Goal: Task Accomplishment & Management: Manage account settings

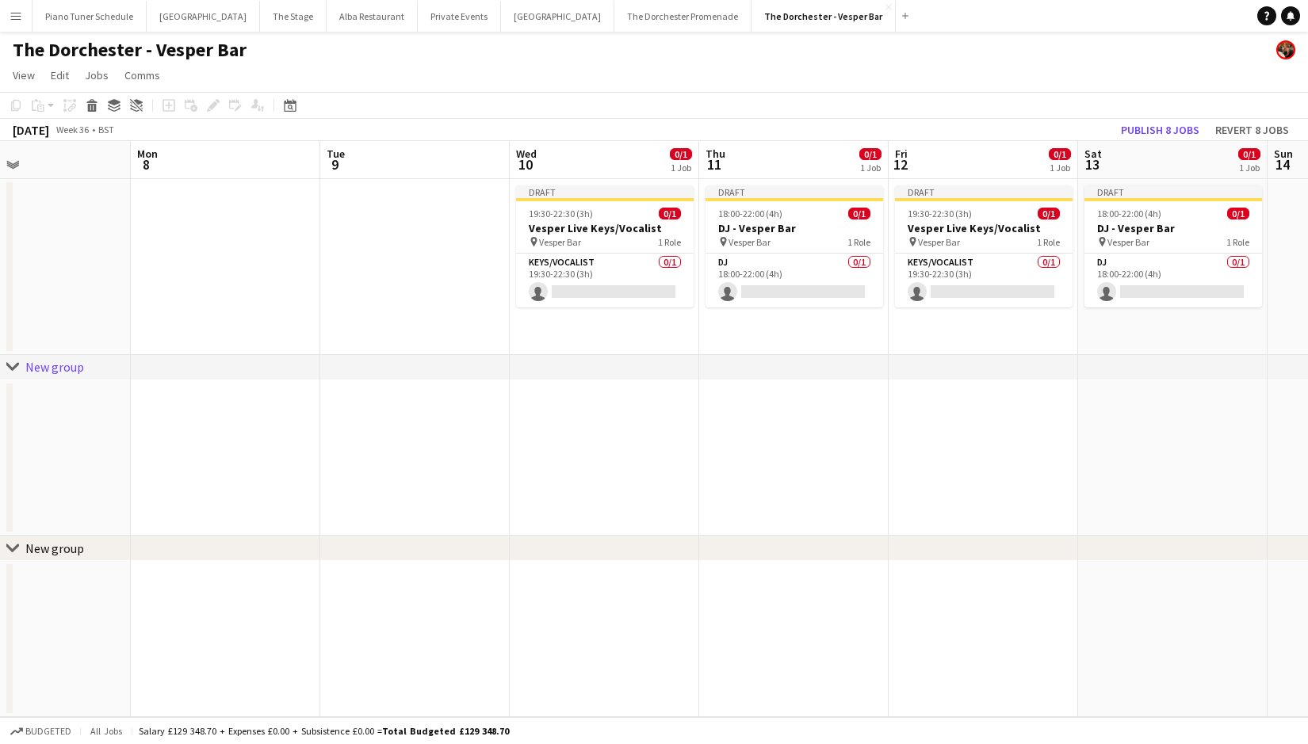
scroll to position [0, 499]
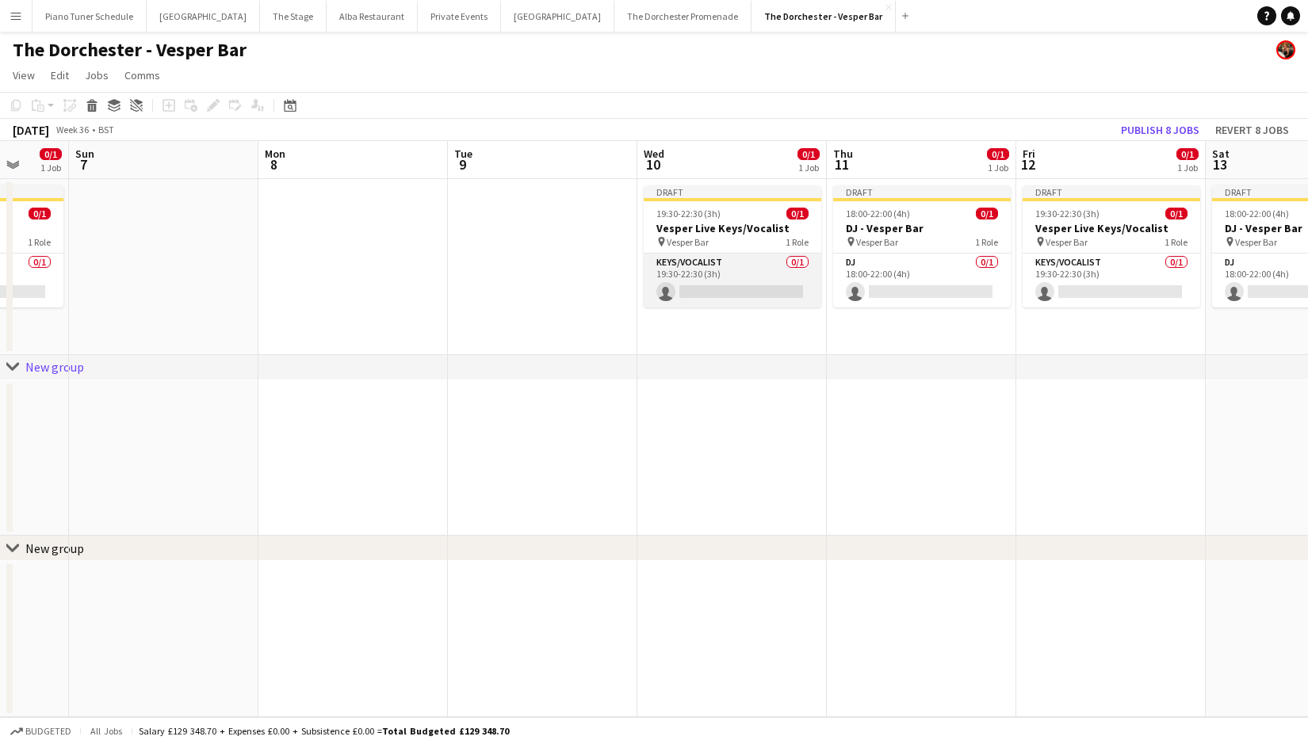
click at [710, 282] on app-card-role "Keys/Vocalist 0/1 19:30-22:30 (3h) single-neutral-actions" at bounding box center [732, 281] width 178 height 54
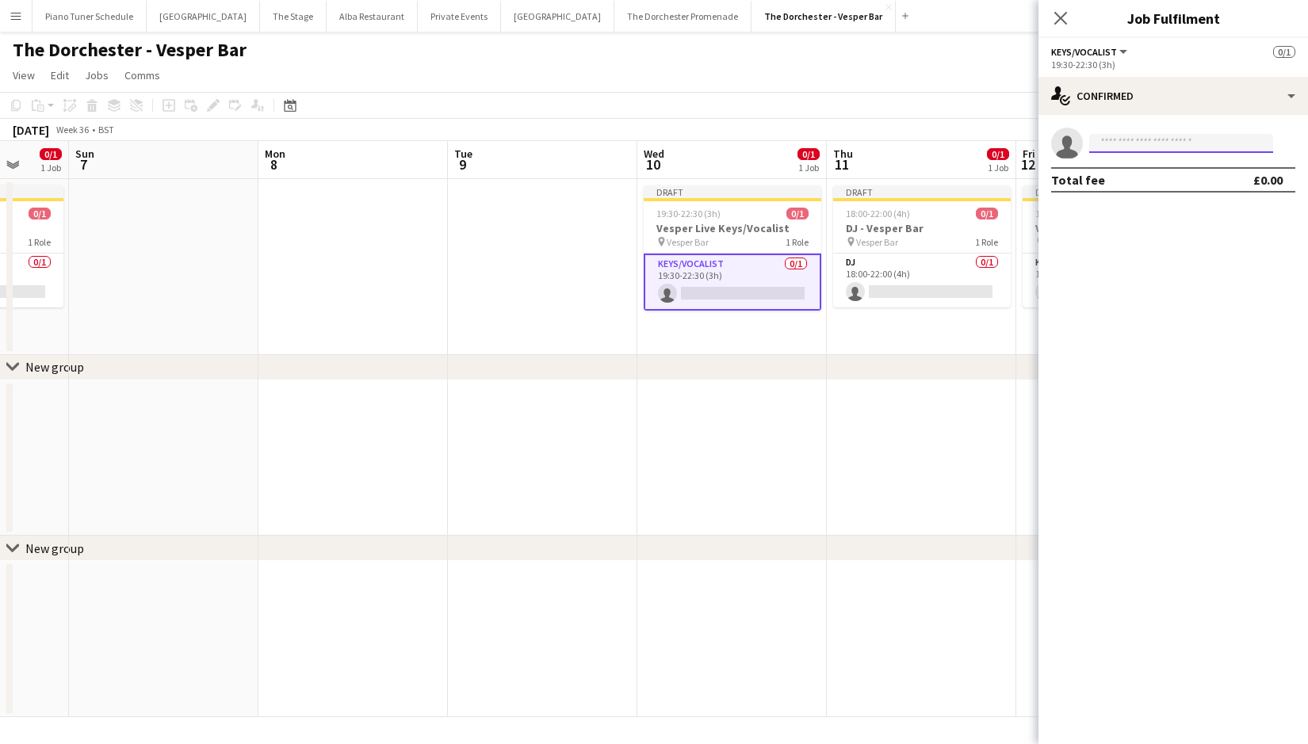
click at [1124, 146] on input at bounding box center [1181, 143] width 184 height 19
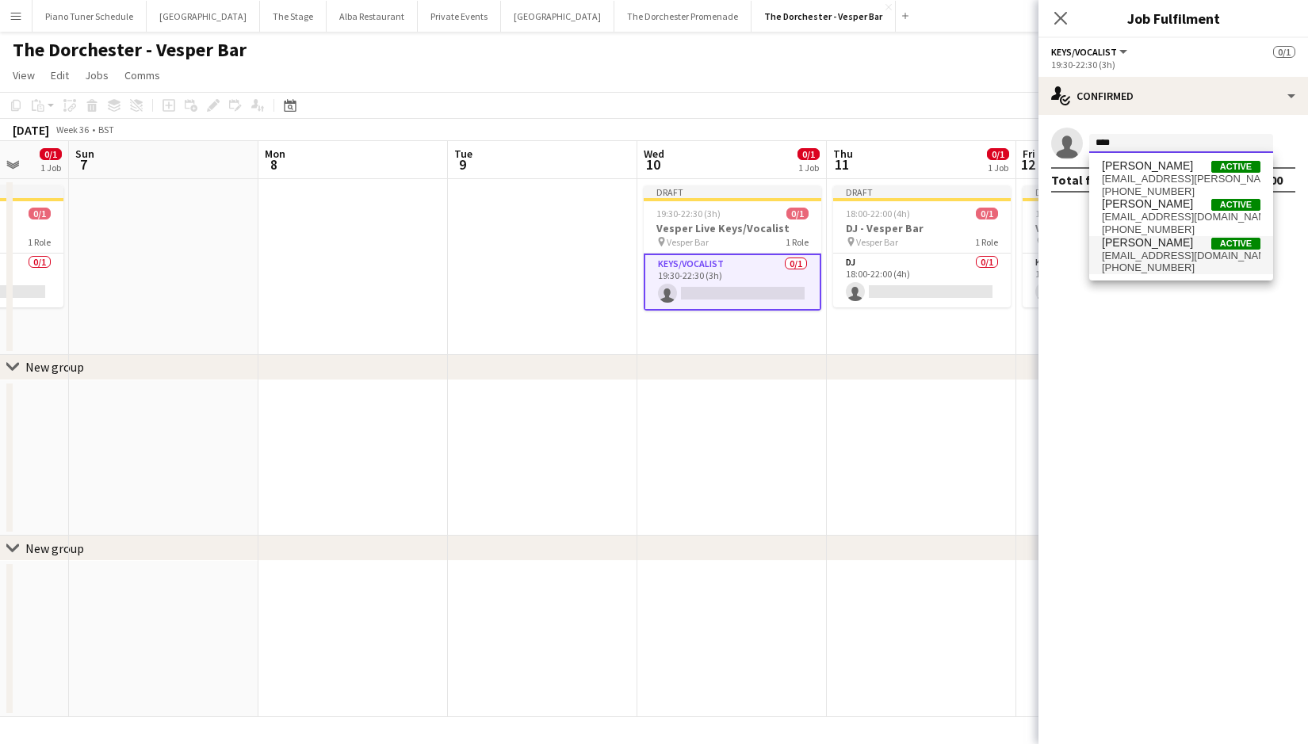
type input "****"
click at [1153, 254] on span "[EMAIL_ADDRESS][DOMAIN_NAME]" at bounding box center [1181, 256] width 158 height 13
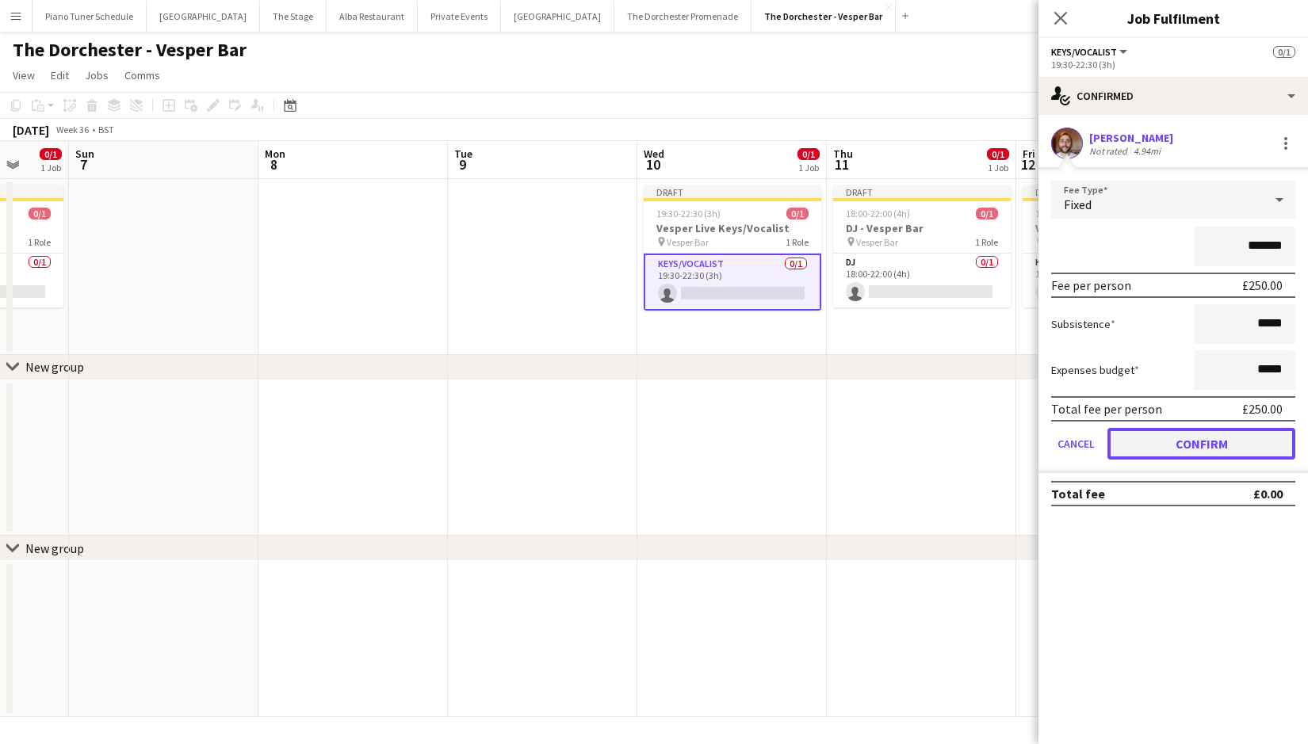
click at [1148, 449] on button "Confirm" at bounding box center [1201, 444] width 188 height 32
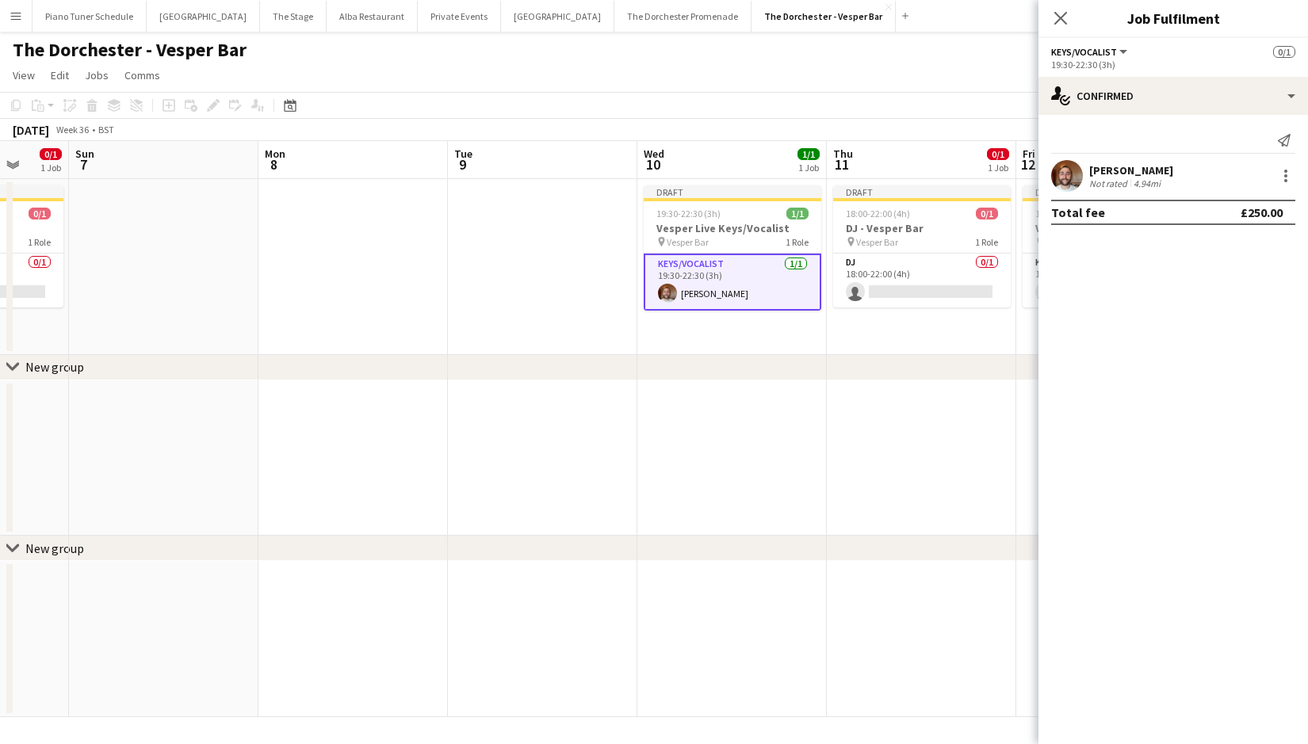
click at [747, 155] on app-board-header-date "Wed 10 1/1 1 Job" at bounding box center [731, 160] width 189 height 38
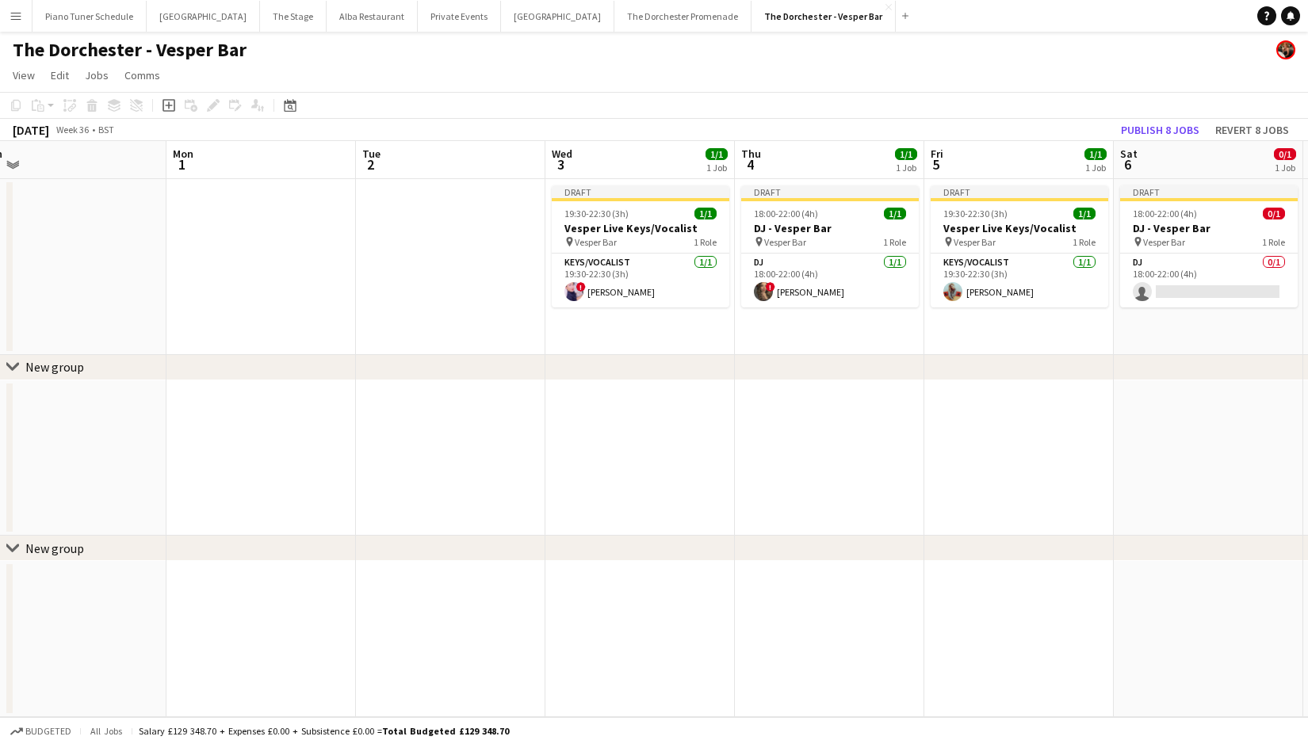
scroll to position [0, 398]
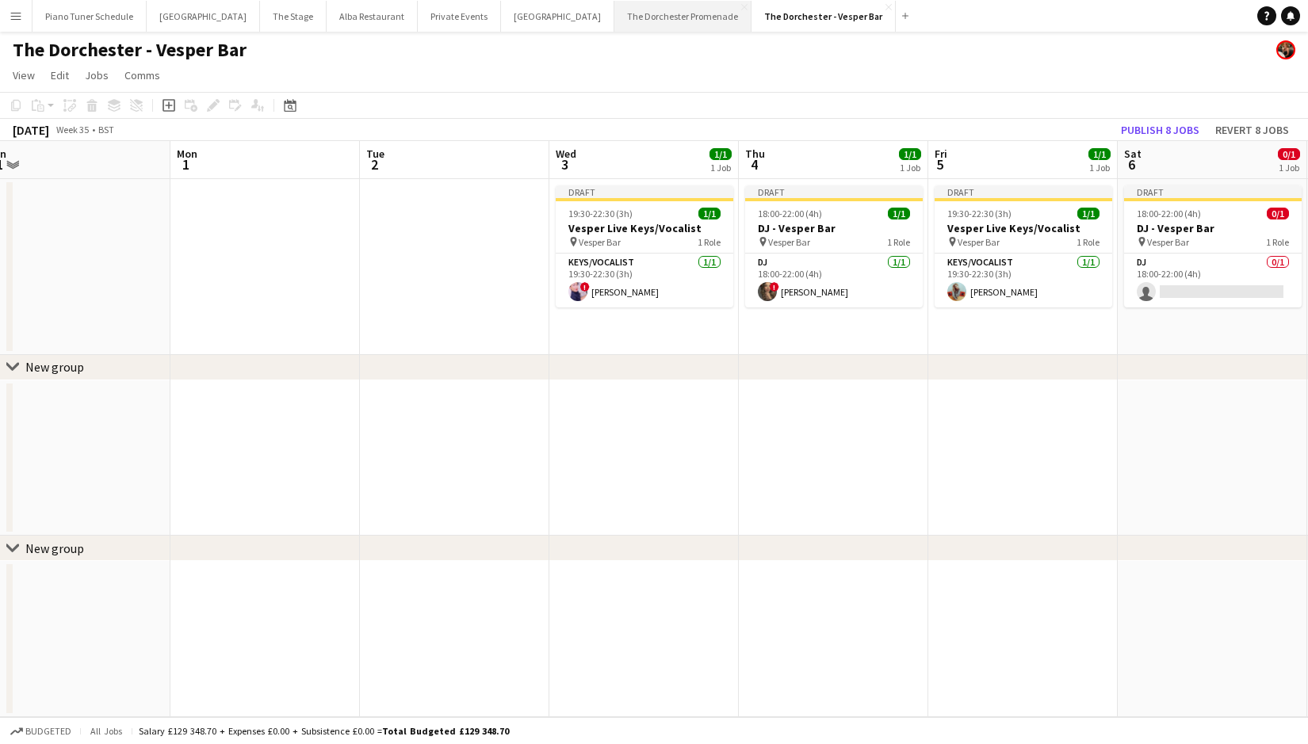
click at [614, 14] on button "The Dorchester Promenade Close" at bounding box center [682, 16] width 137 height 31
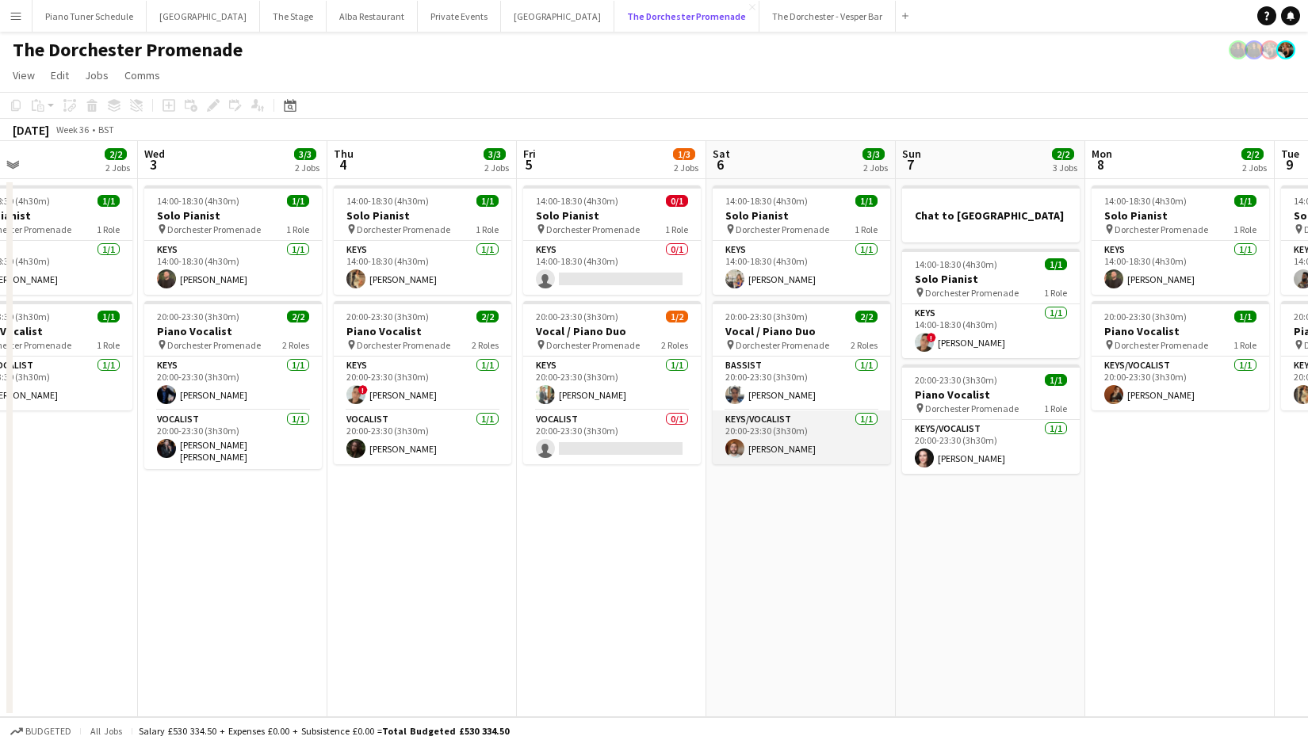
scroll to position [0, 640]
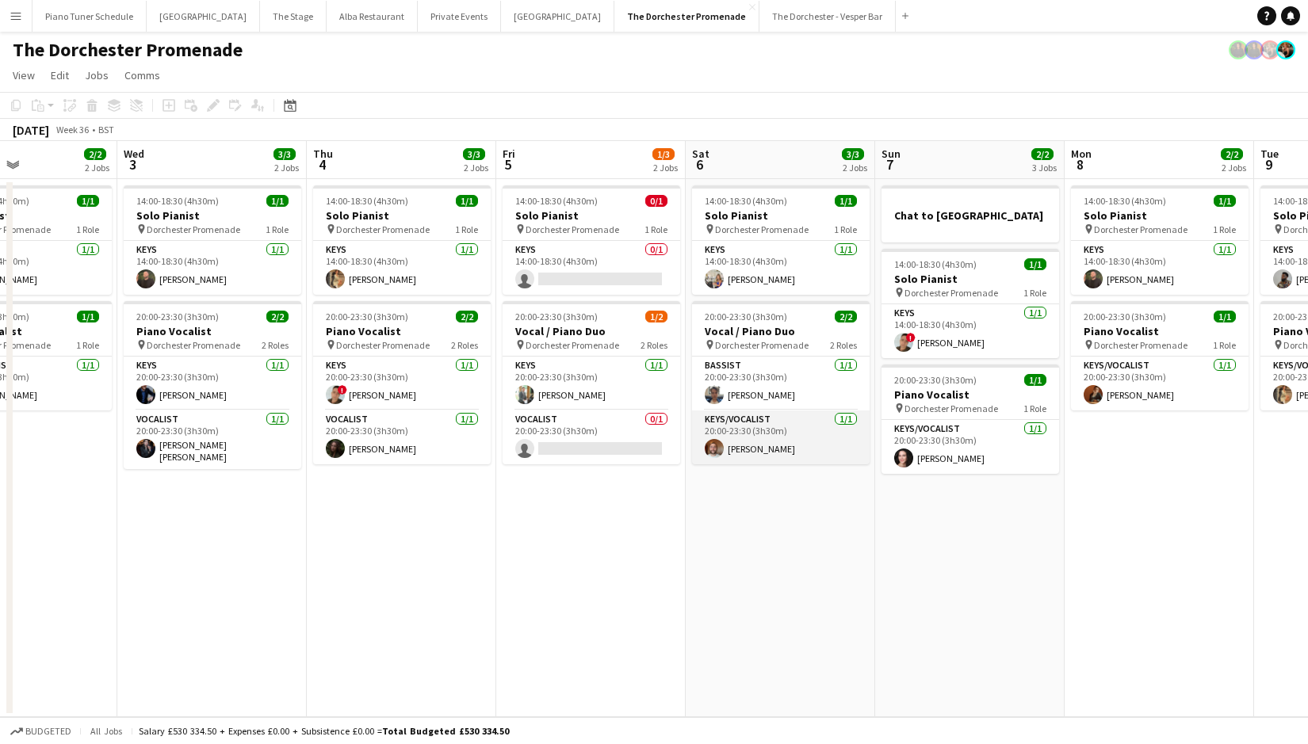
click at [761, 446] on app-card-role "Keys/Vocalist [DATE] 20:00-23:30 (3h30m) [PERSON_NAME]" at bounding box center [781, 437] width 178 height 54
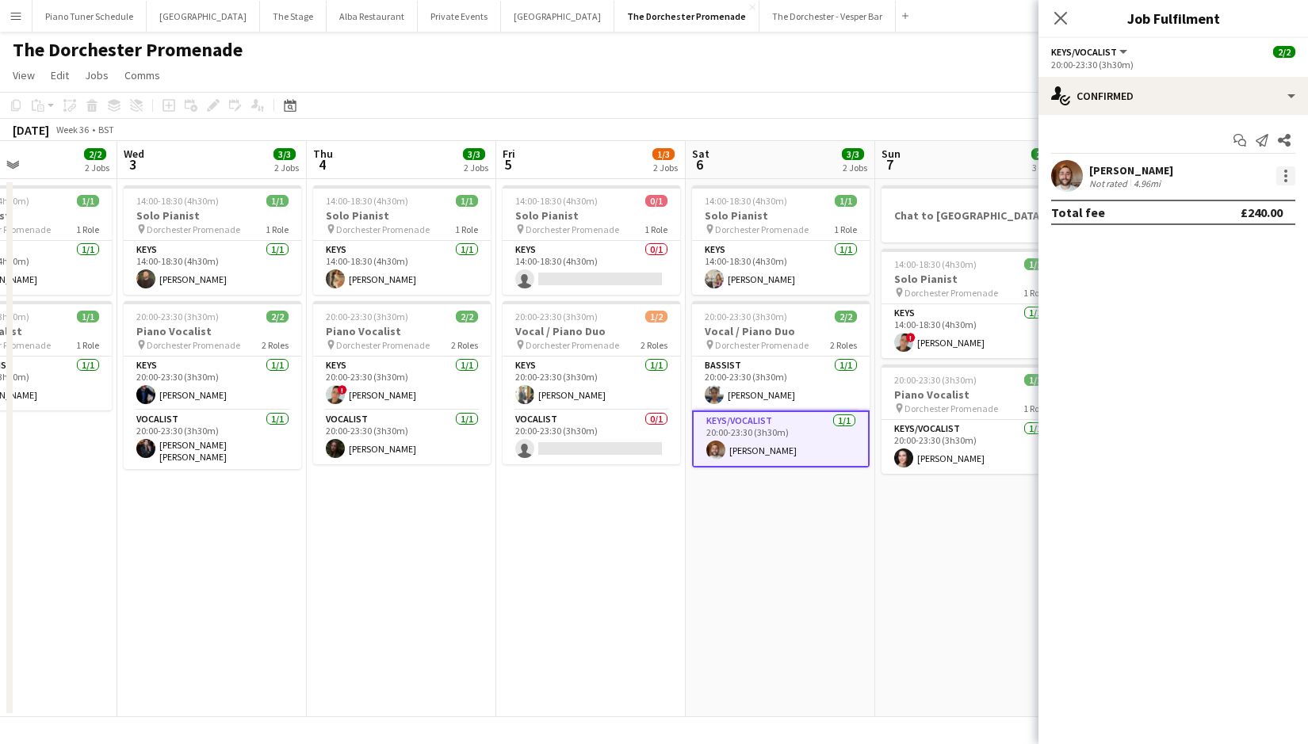
click at [1285, 184] on div at bounding box center [1285, 175] width 19 height 19
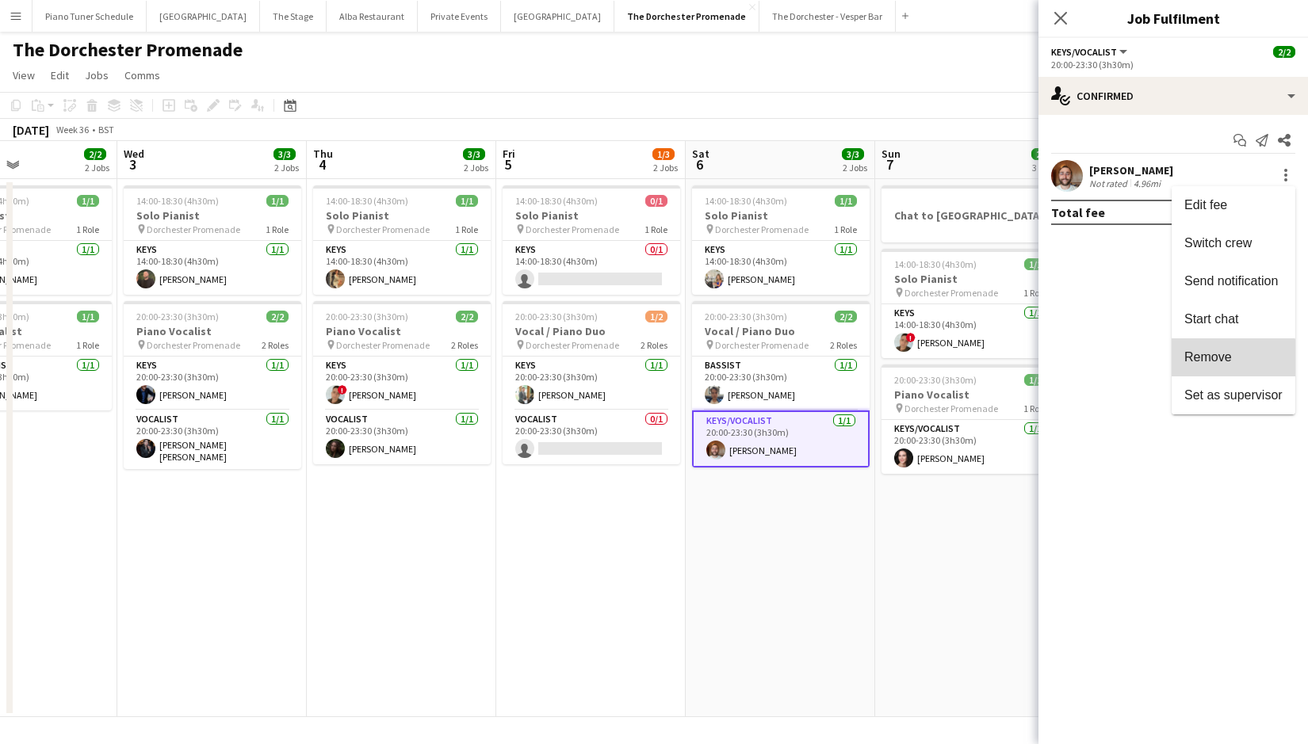
click at [1208, 360] on span "Remove" at bounding box center [1208, 356] width 48 height 13
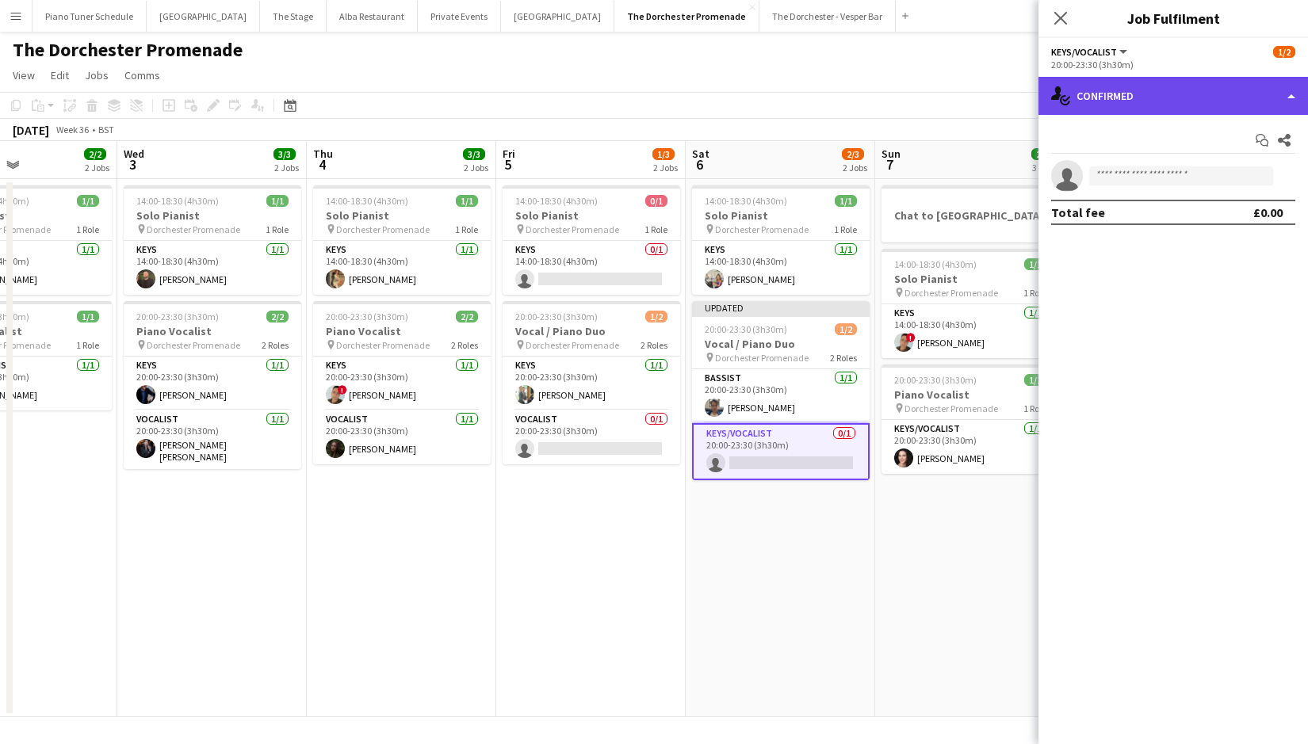
click at [1288, 101] on div "single-neutral-actions-check-2 Confirmed" at bounding box center [1172, 96] width 269 height 38
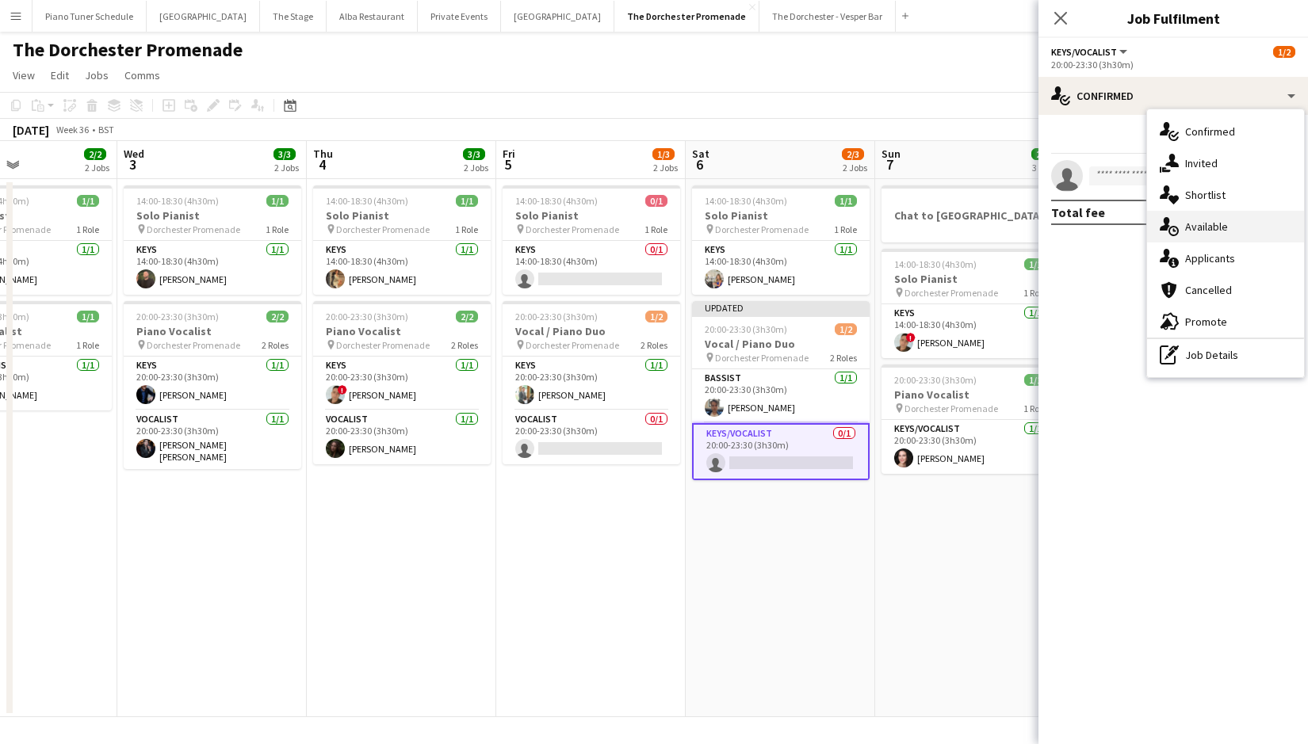
click at [1212, 224] on div "single-neutral-actions-upload Available" at bounding box center [1225, 227] width 157 height 32
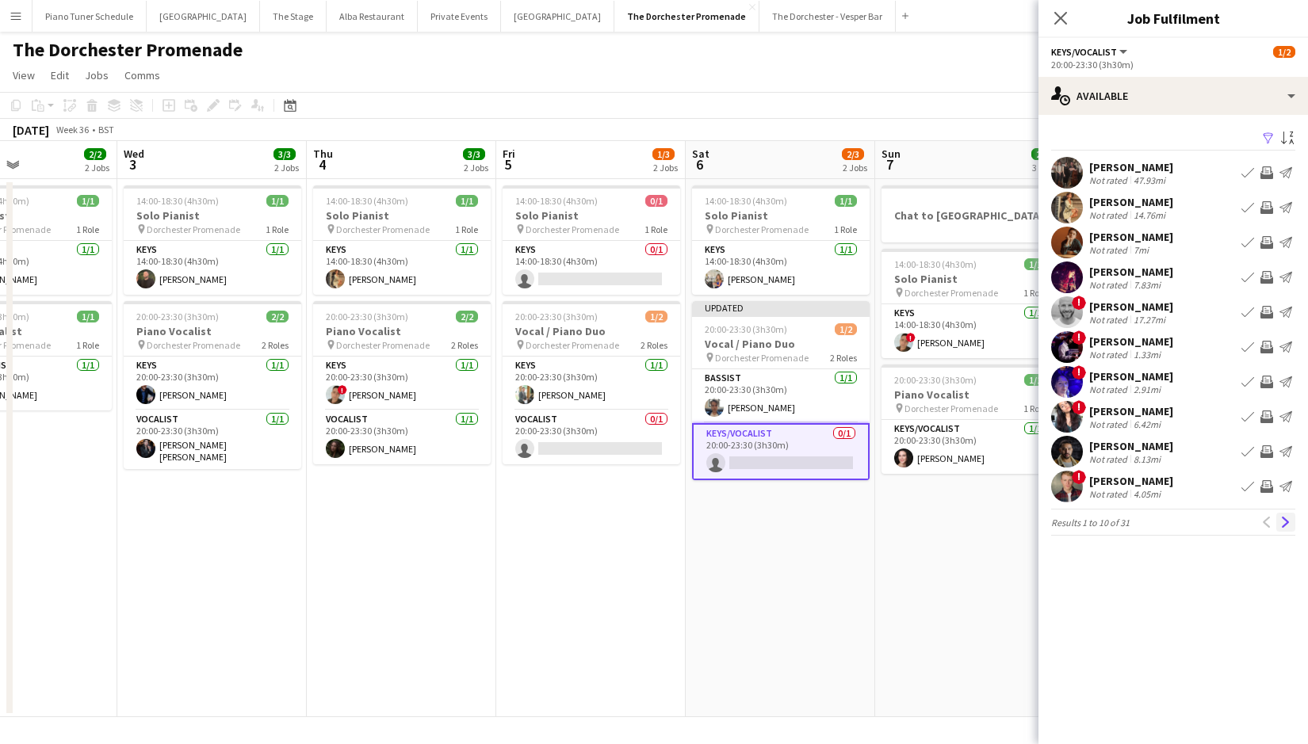
click at [1290, 525] on app-icon "Next" at bounding box center [1285, 522] width 11 height 11
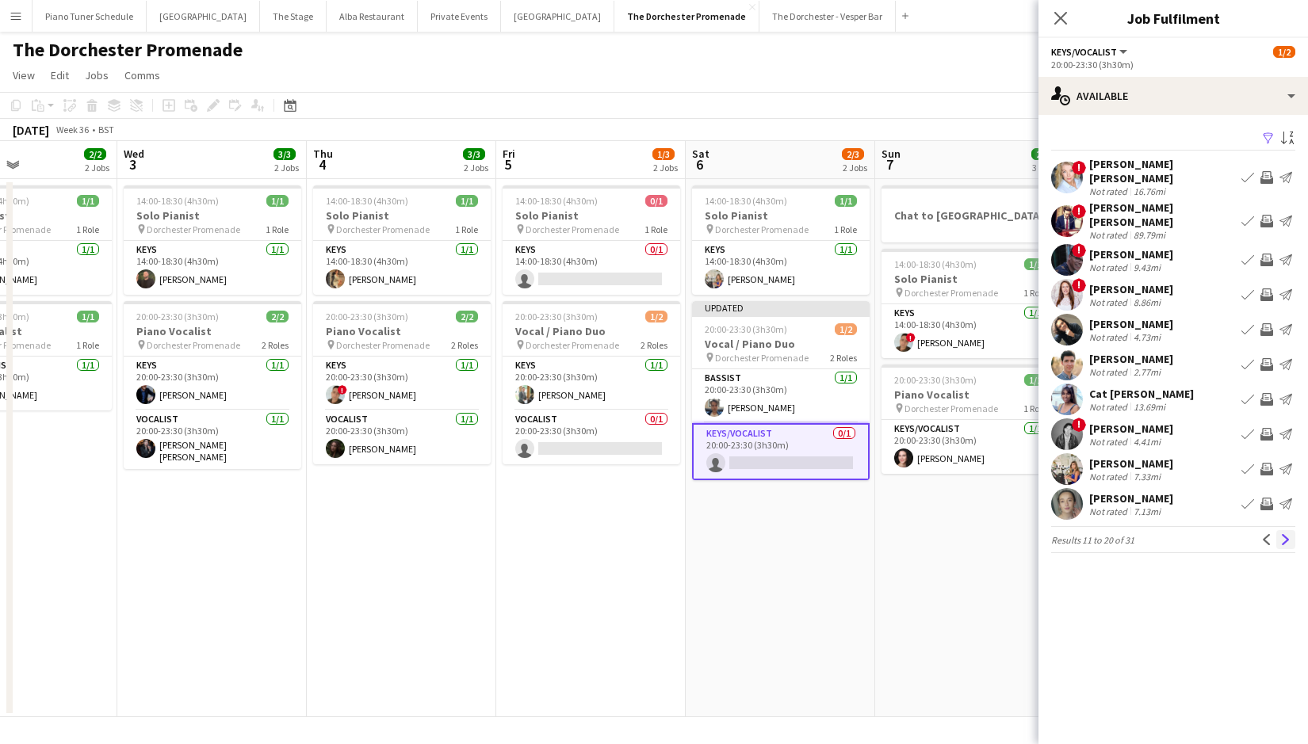
click at [1289, 534] on app-icon "Next" at bounding box center [1285, 539] width 11 height 11
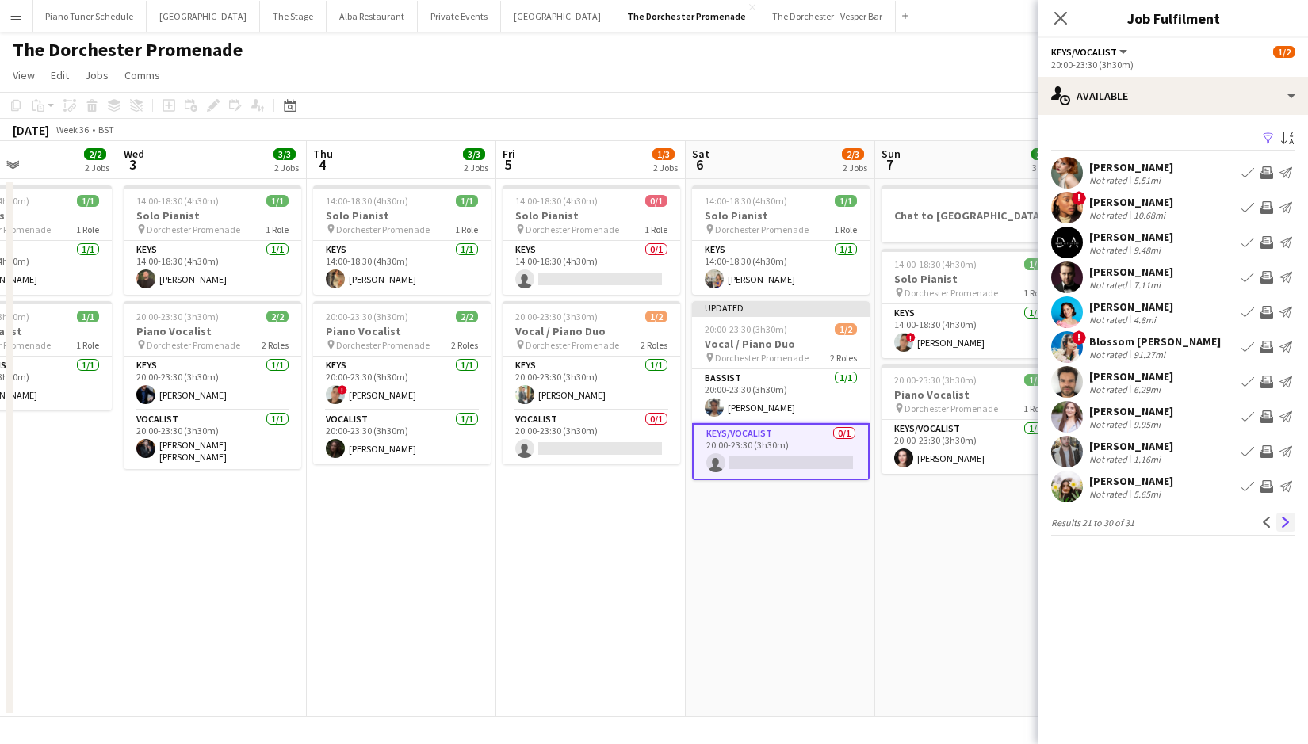
click at [1290, 525] on app-icon "Next" at bounding box center [1285, 522] width 11 height 11
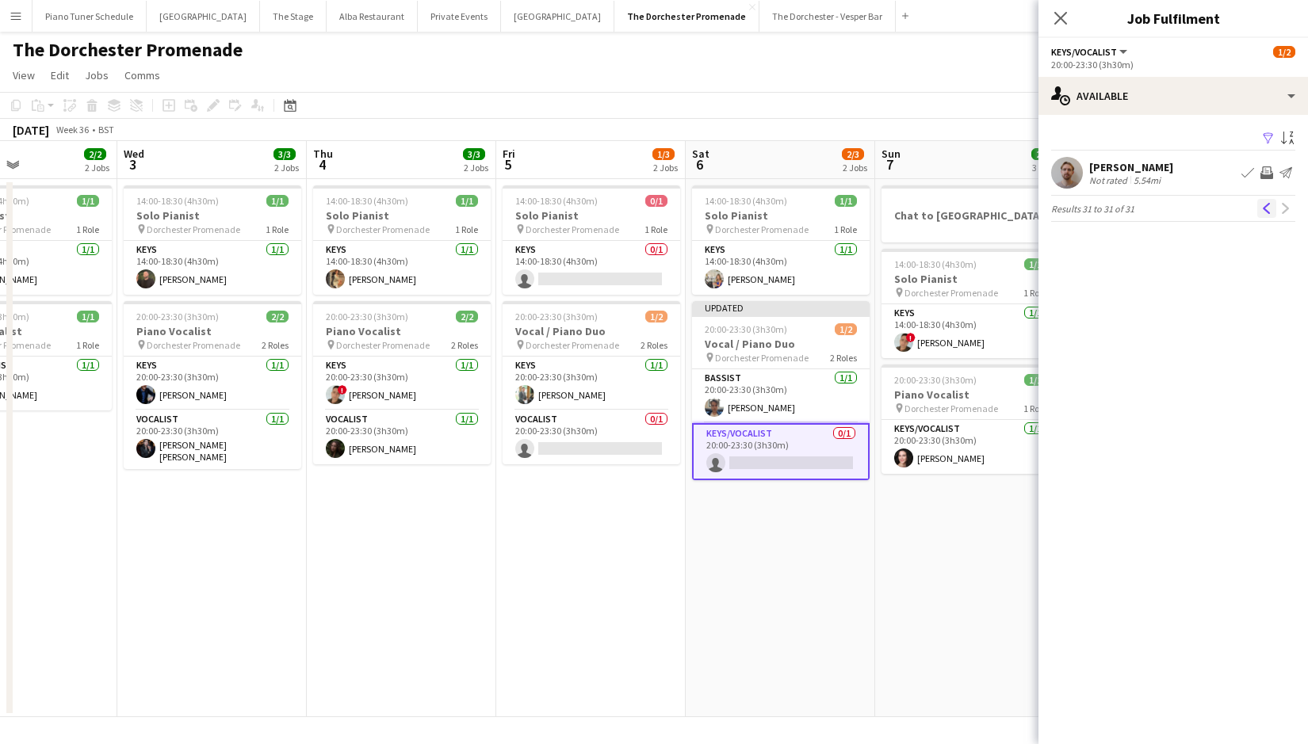
click at [1266, 204] on app-icon "Previous" at bounding box center [1266, 208] width 11 height 11
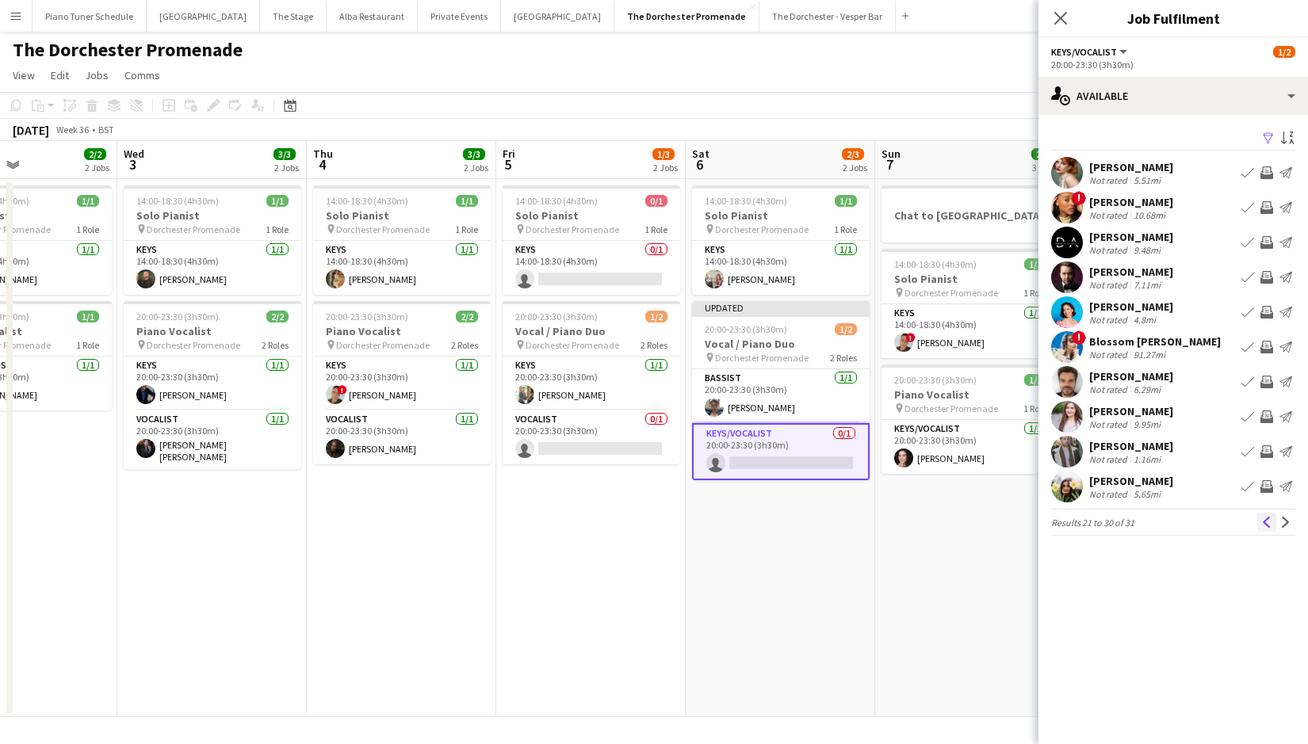
click at [1273, 517] on button "Previous" at bounding box center [1266, 522] width 19 height 19
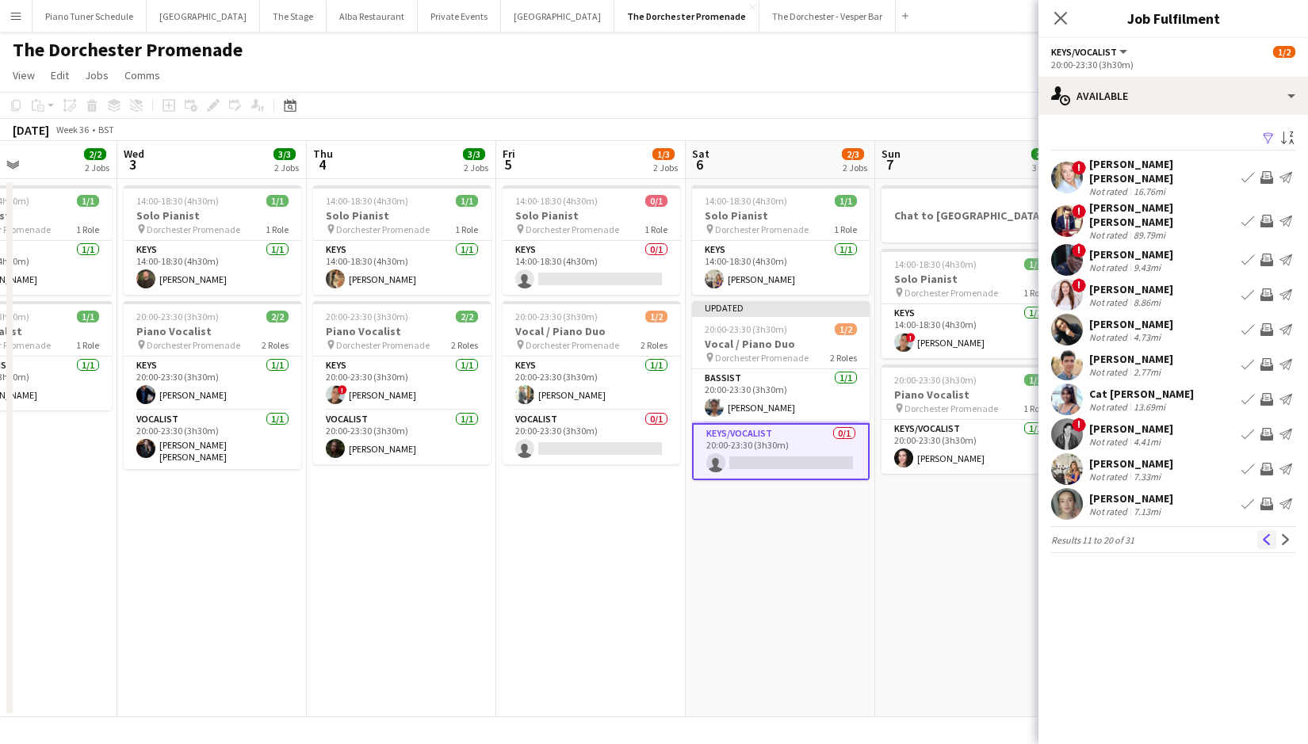
click at [1264, 534] on app-icon "Previous" at bounding box center [1266, 539] width 11 height 11
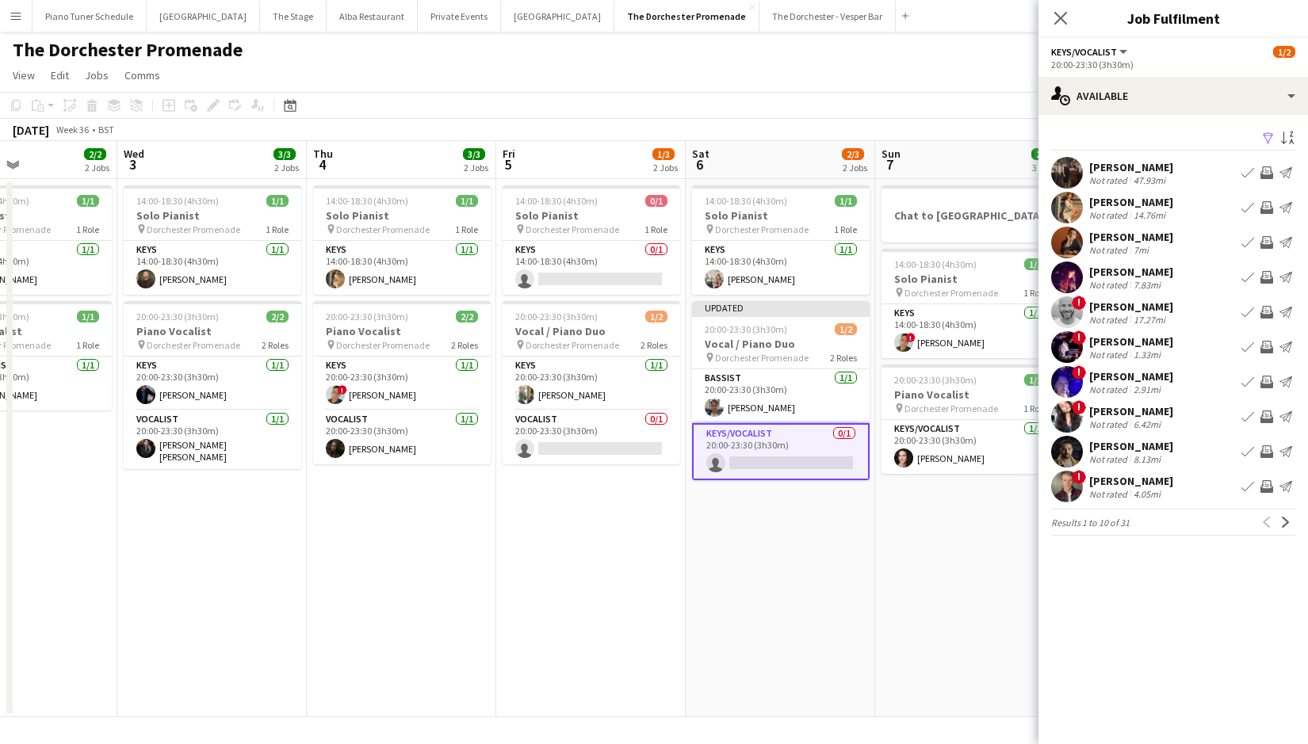
click at [849, 594] on app-date-cell "14:00-18:30 (4h30m) 1/1 Solo Pianist pin Dorchester Promenade 1 Role Keys [DATE…" at bounding box center [779, 448] width 189 height 538
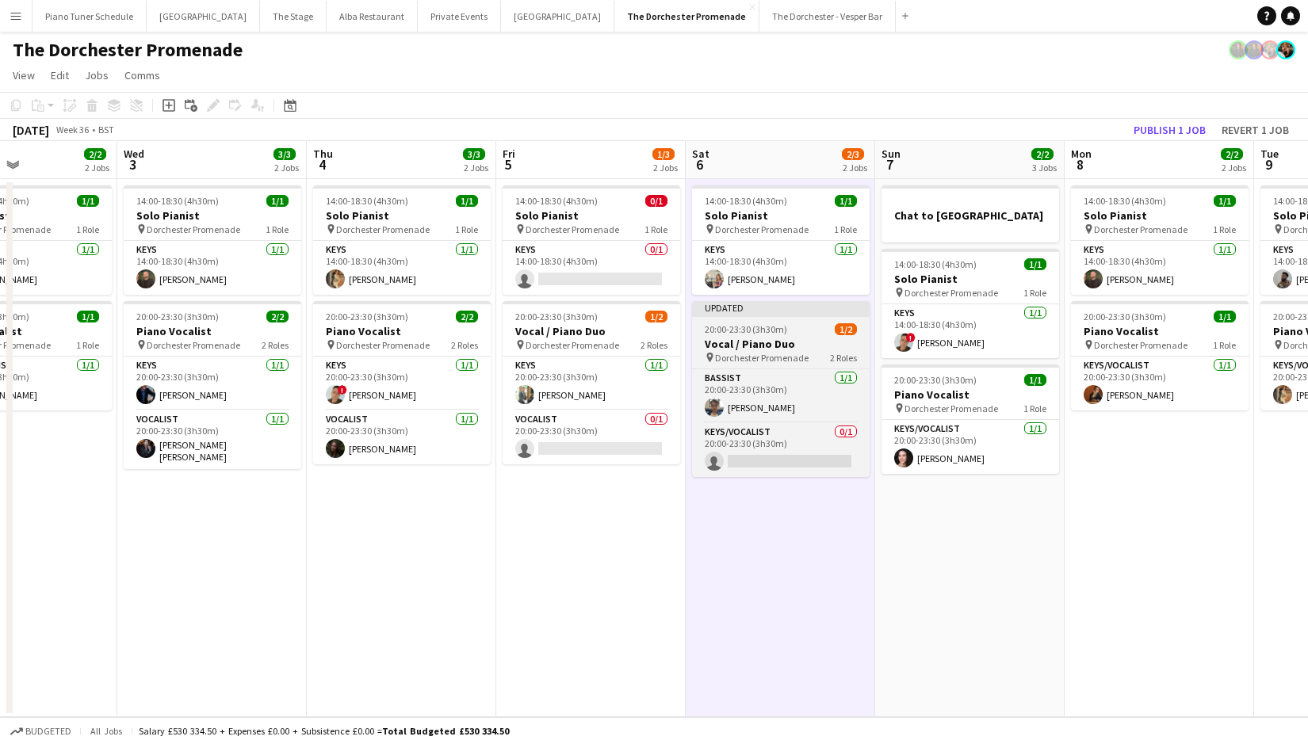
click at [761, 318] on app-job-card "Updated 20:00-23:30 (3h30m) 1/2 Vocal / Piano Duo pin Dorchester Promenade 2 Ro…" at bounding box center [781, 389] width 178 height 176
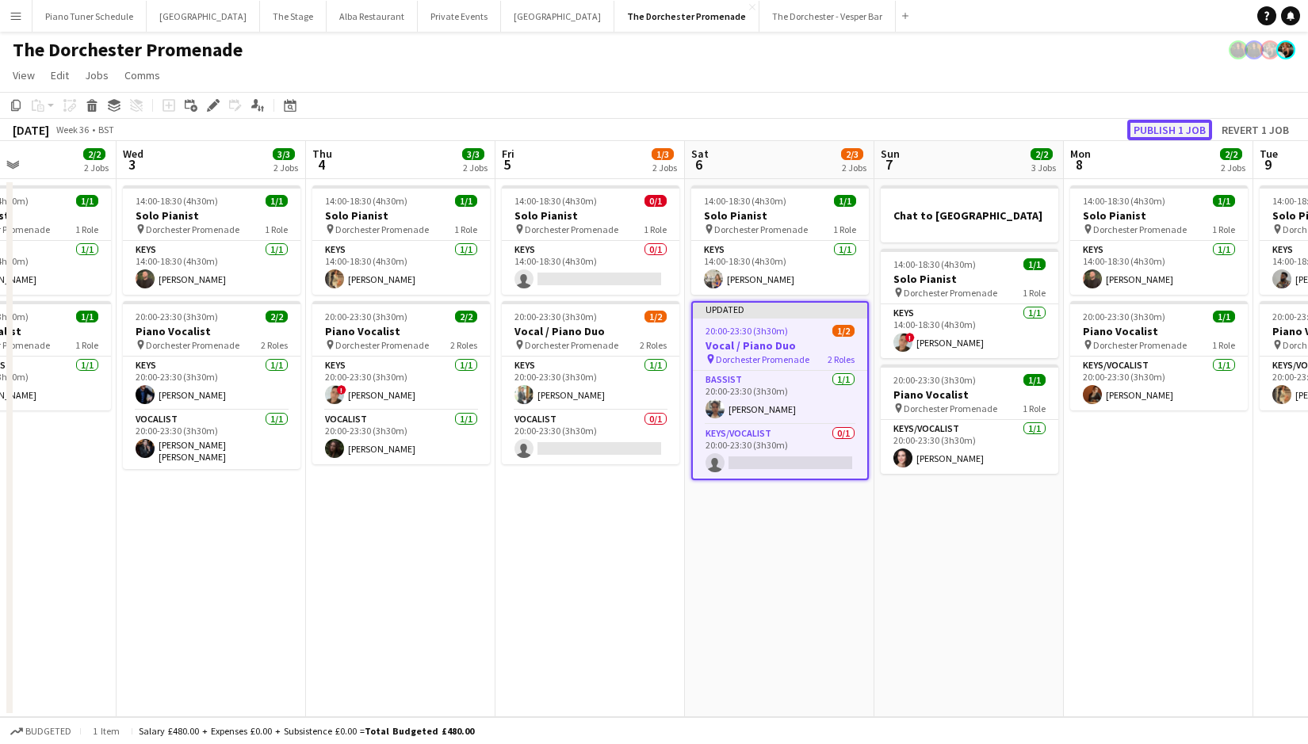
click at [1153, 132] on button "Publish 1 job" at bounding box center [1169, 130] width 85 height 21
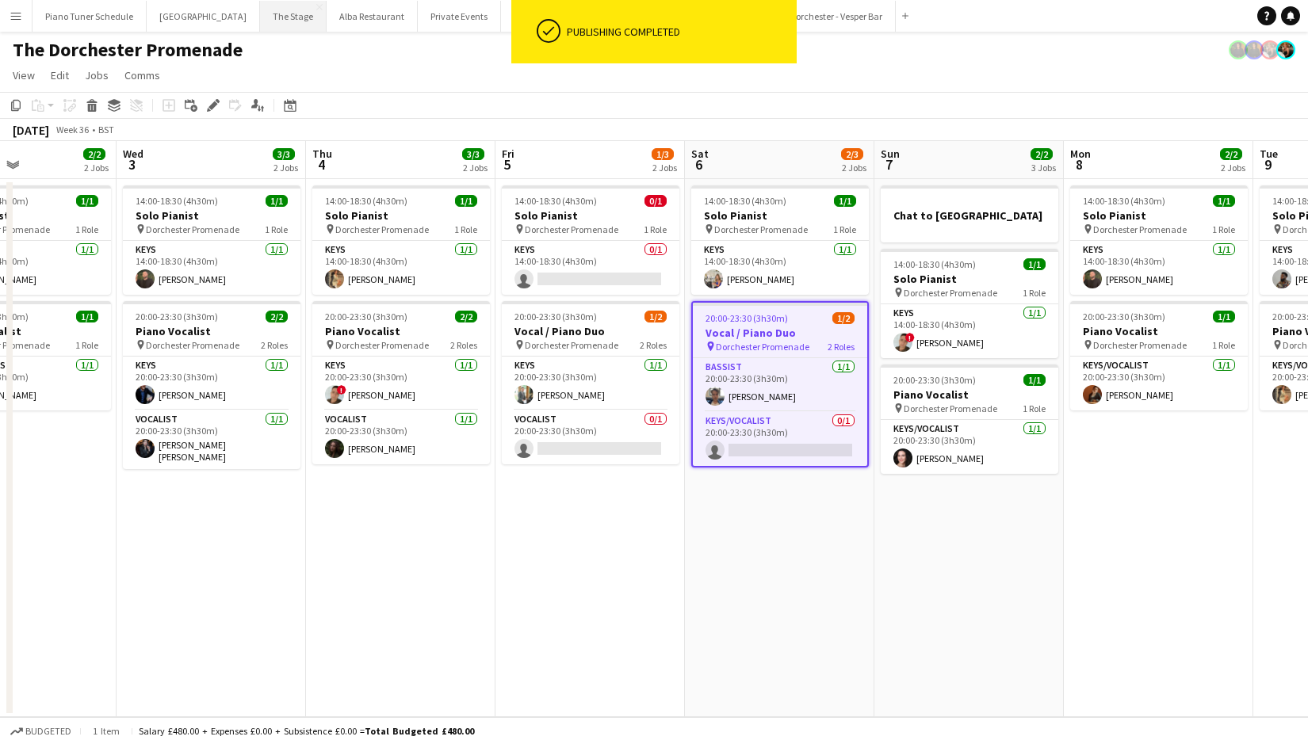
click at [270, 14] on button "The Stage Close" at bounding box center [293, 16] width 67 height 31
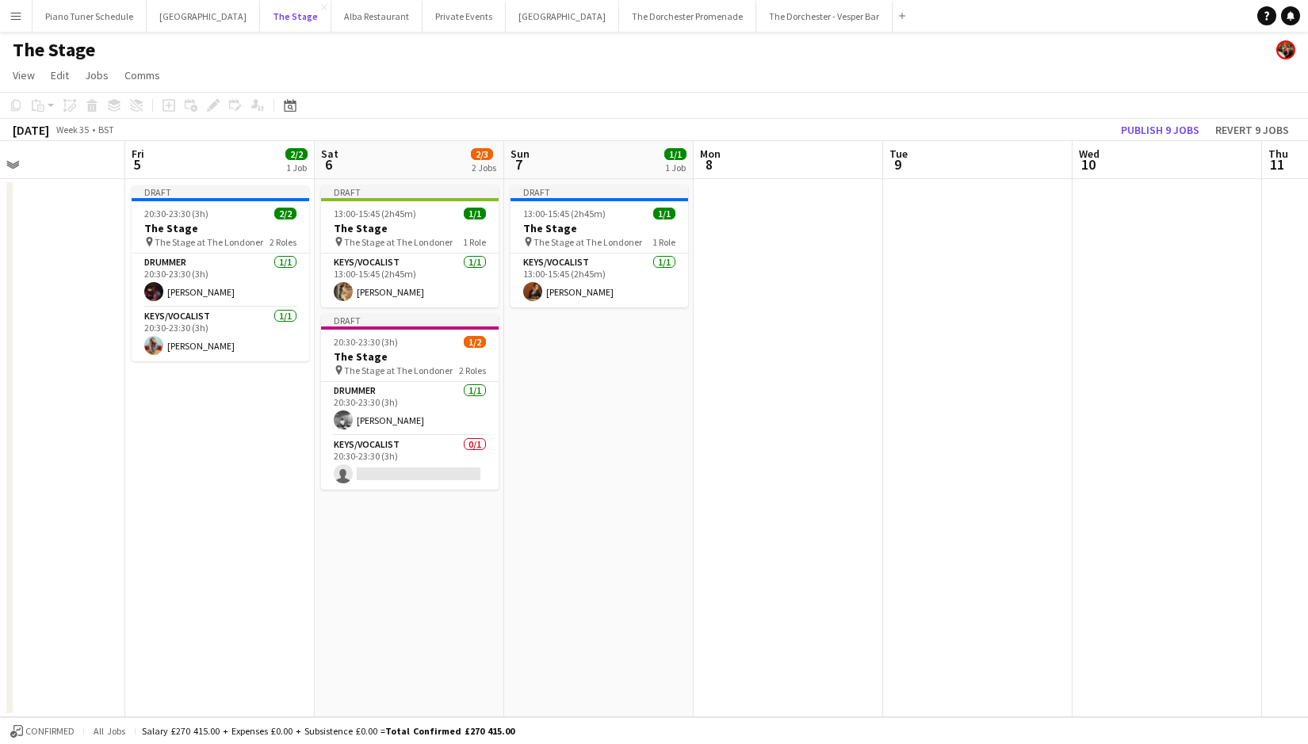
scroll to position [0, 517]
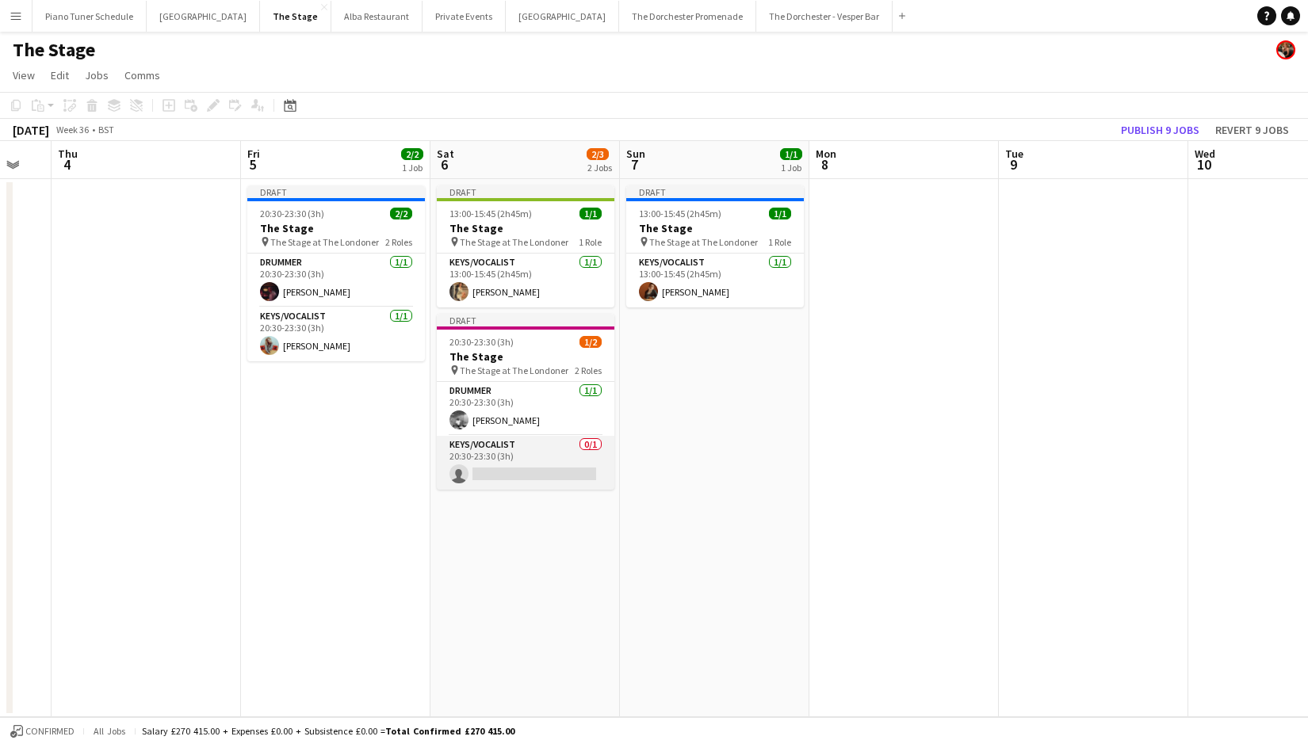
click at [525, 463] on app-card-role "Keys/Vocalist 0/1 20:30-23:30 (3h) single-neutral-actions" at bounding box center [526, 463] width 178 height 54
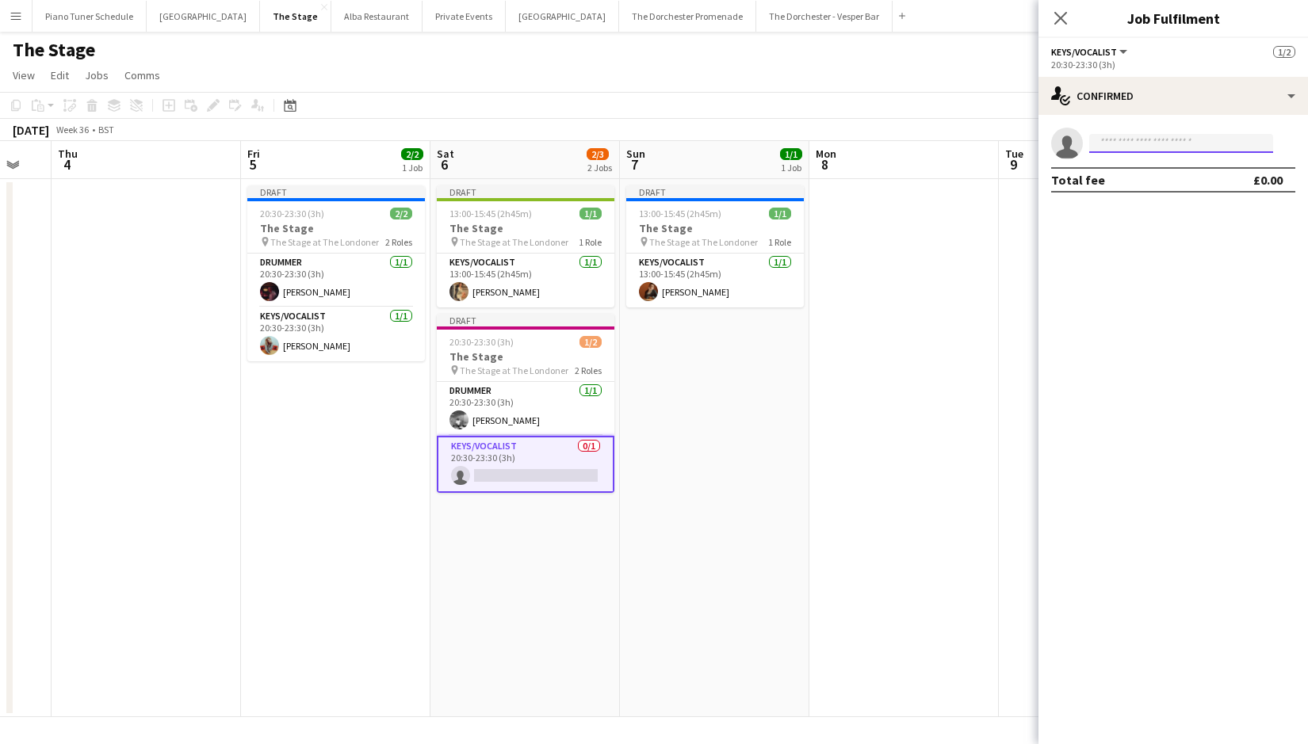
click at [1148, 148] on input at bounding box center [1181, 143] width 184 height 19
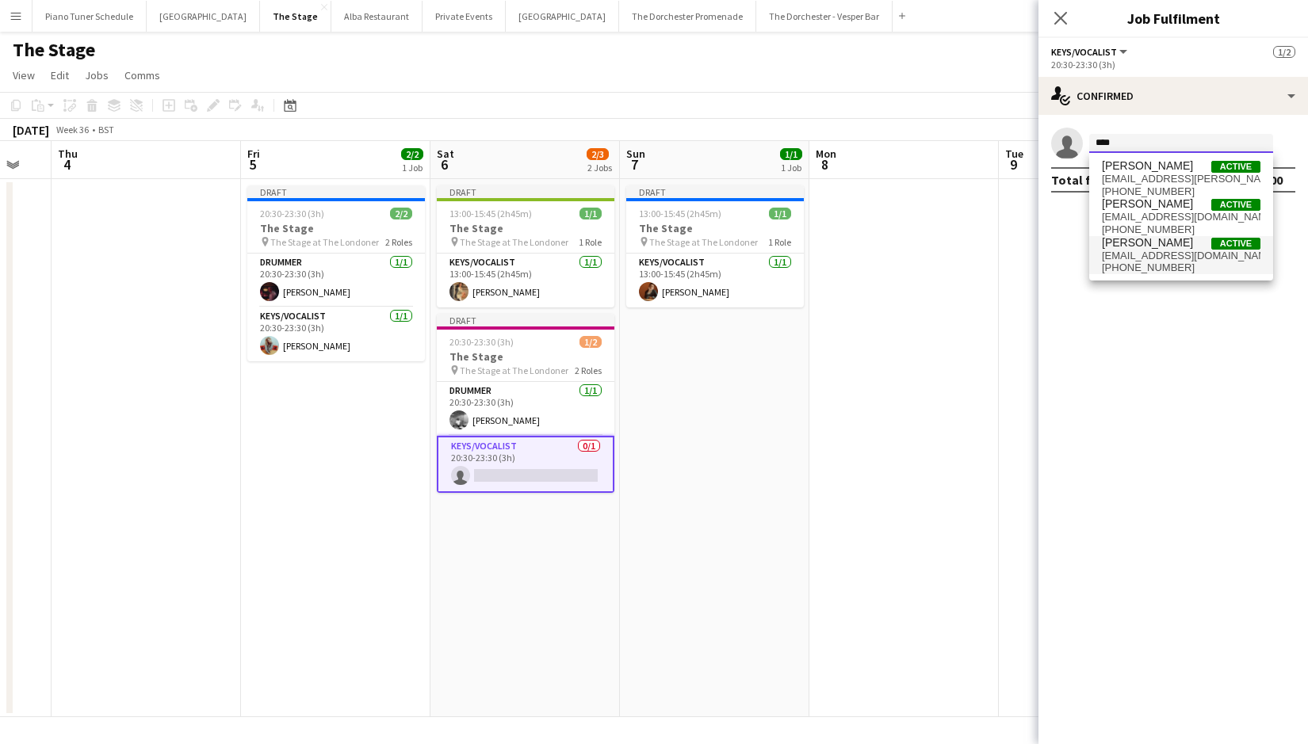
type input "****"
click at [1134, 257] on span "[EMAIL_ADDRESS][DOMAIN_NAME]" at bounding box center [1181, 256] width 158 height 13
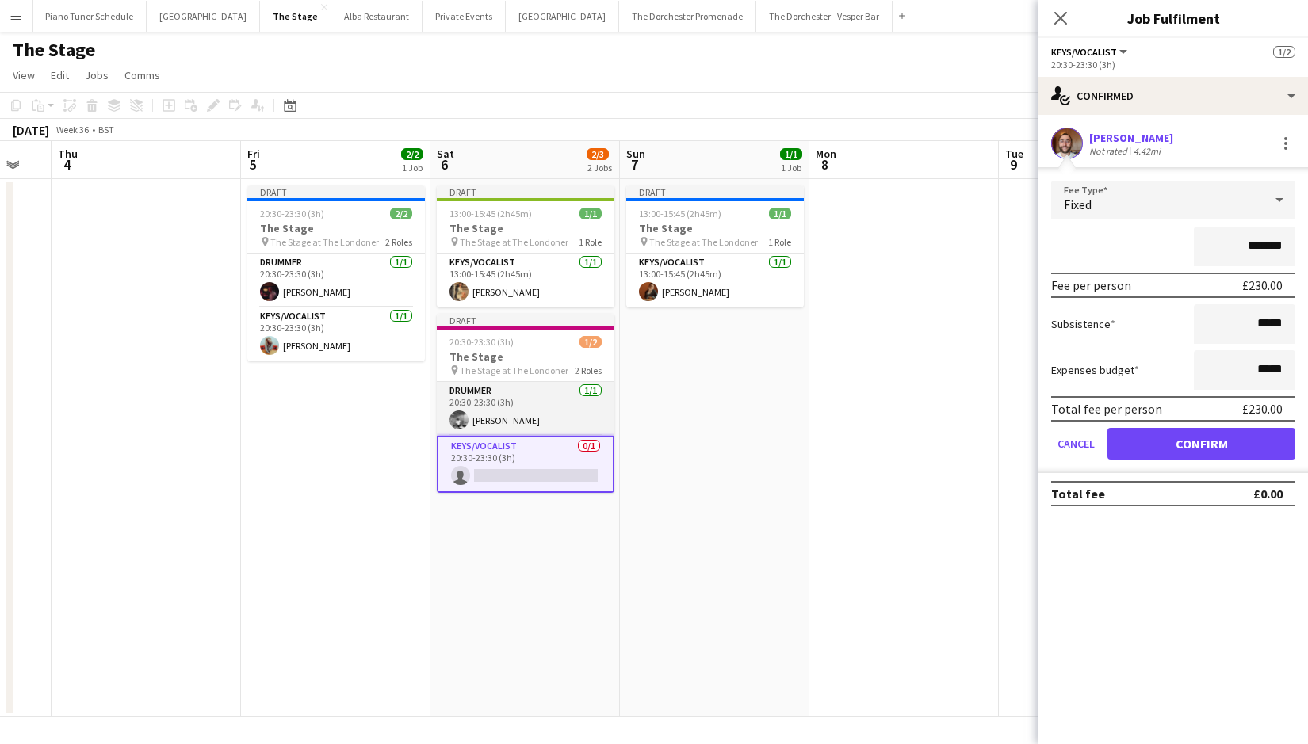
click at [525, 408] on app-card-role "Drummer [DATE] 20:30-23:30 (3h) [PERSON_NAME]" at bounding box center [526, 409] width 178 height 54
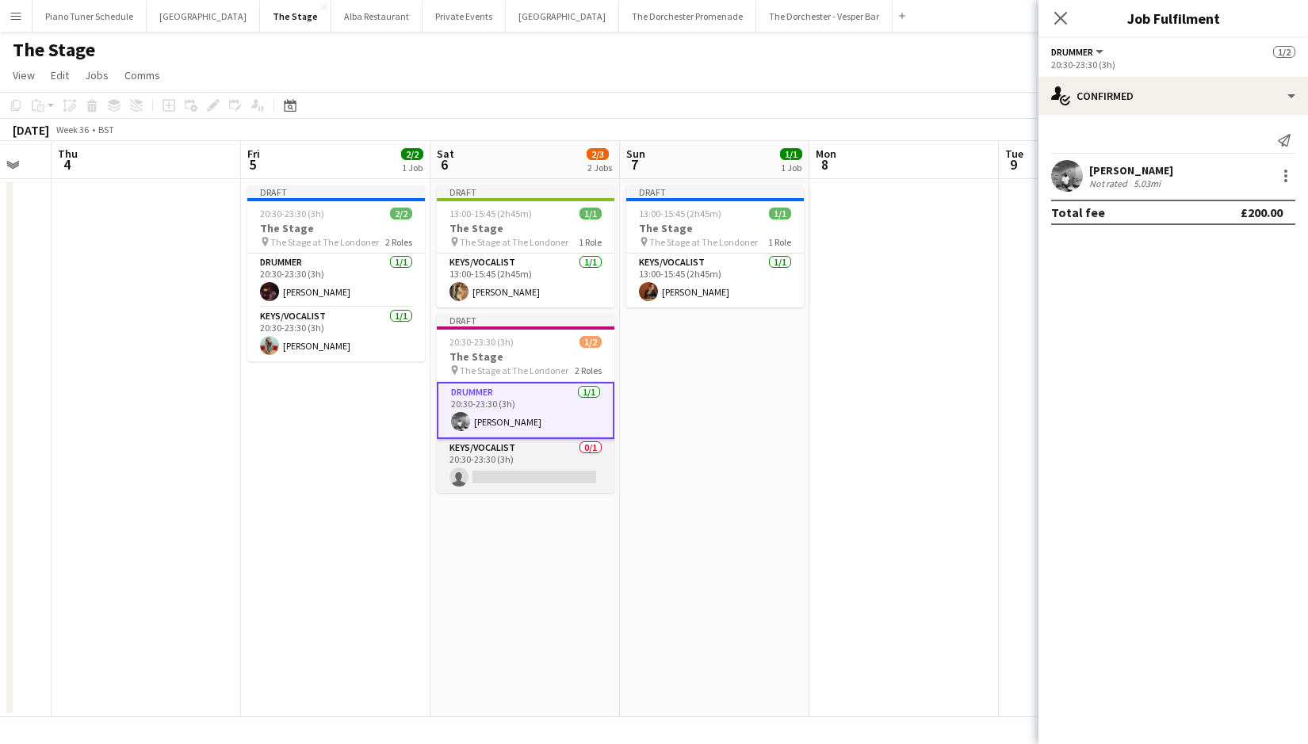
click at [530, 473] on app-card-role "Keys/Vocalist 0/1 20:30-23:30 (3h) single-neutral-actions" at bounding box center [526, 466] width 178 height 54
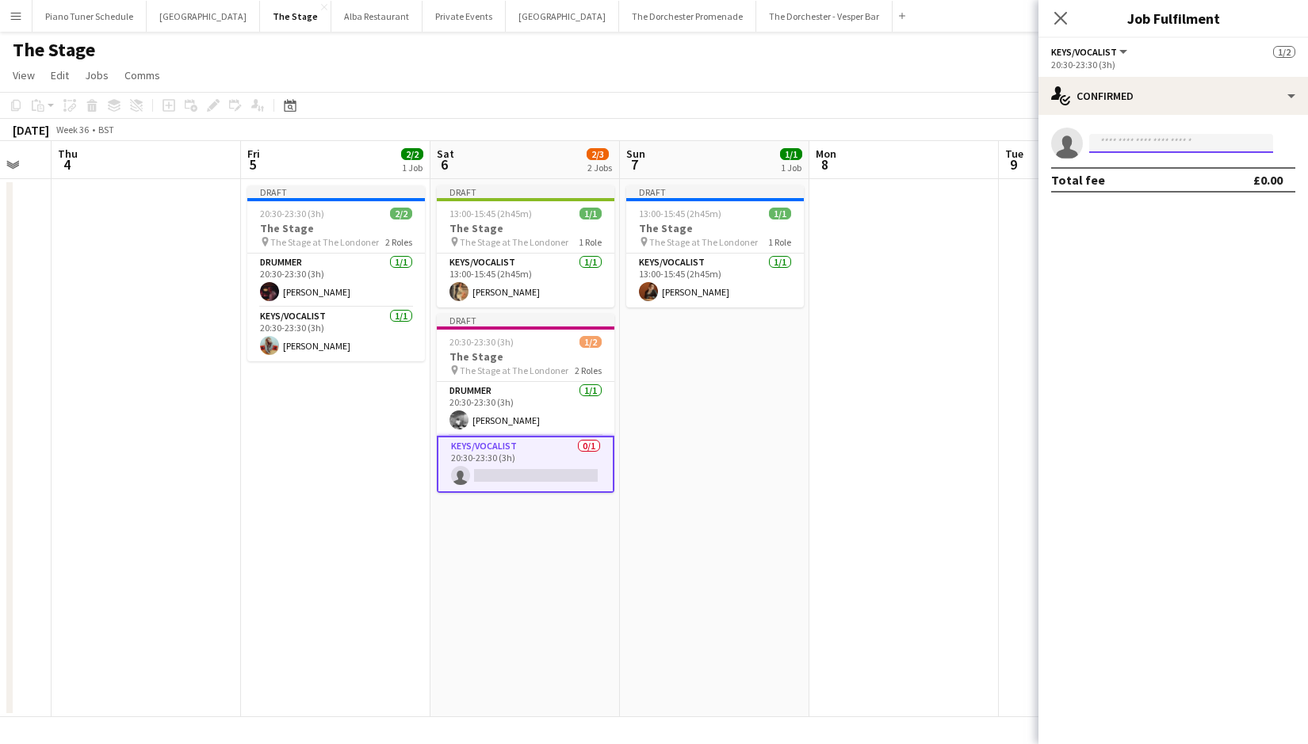
click at [1130, 143] on input at bounding box center [1181, 143] width 184 height 19
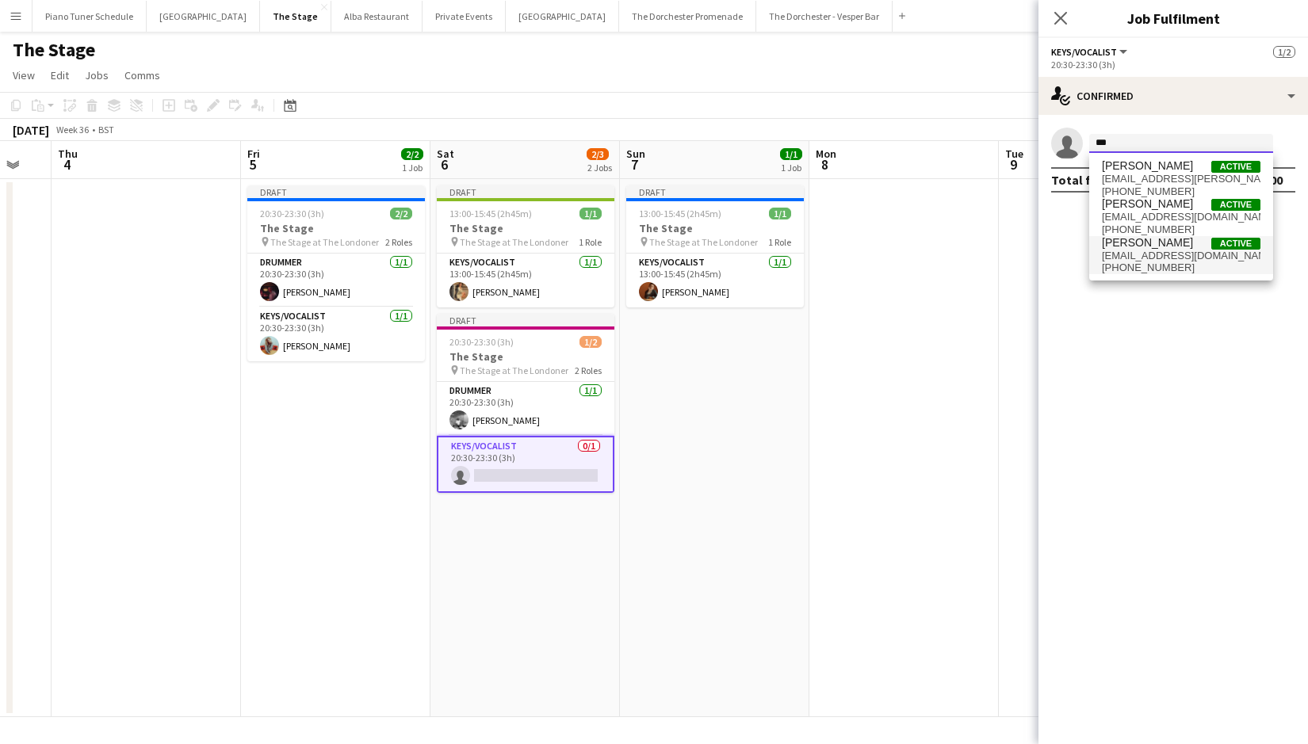
type input "***"
click at [1159, 253] on span "[EMAIL_ADDRESS][DOMAIN_NAME]" at bounding box center [1181, 256] width 158 height 13
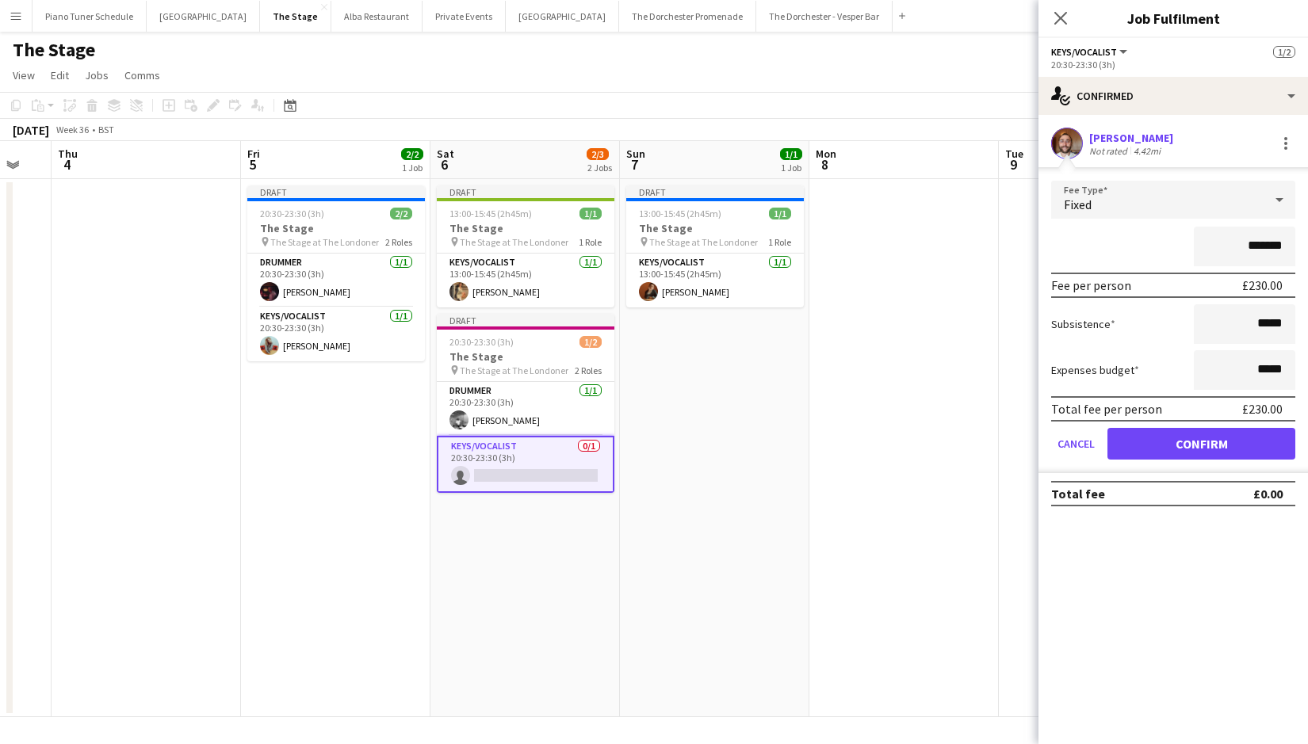
click at [1259, 247] on input "*******" at bounding box center [1243, 247] width 101 height 40
type input "*******"
click at [1225, 437] on button "Confirm" at bounding box center [1201, 444] width 188 height 32
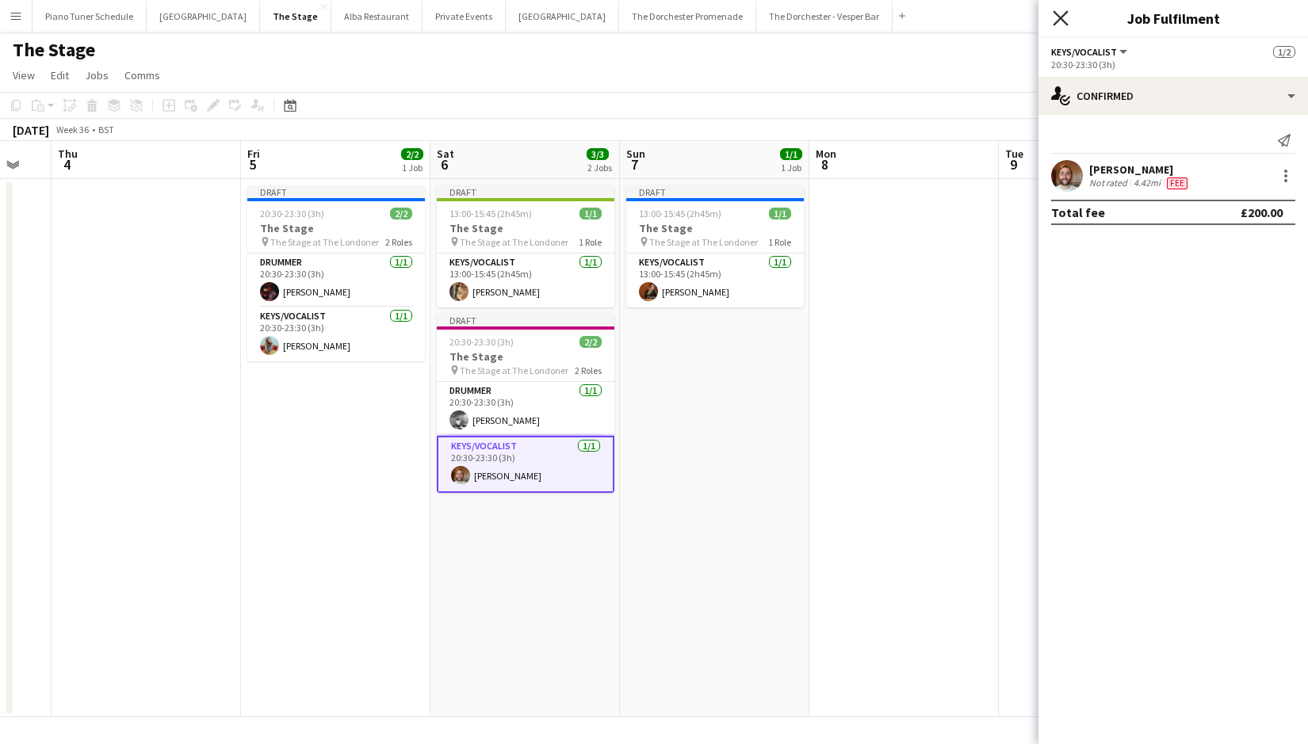
click at [1062, 24] on icon "Close pop-in" at bounding box center [1059, 17] width 15 height 15
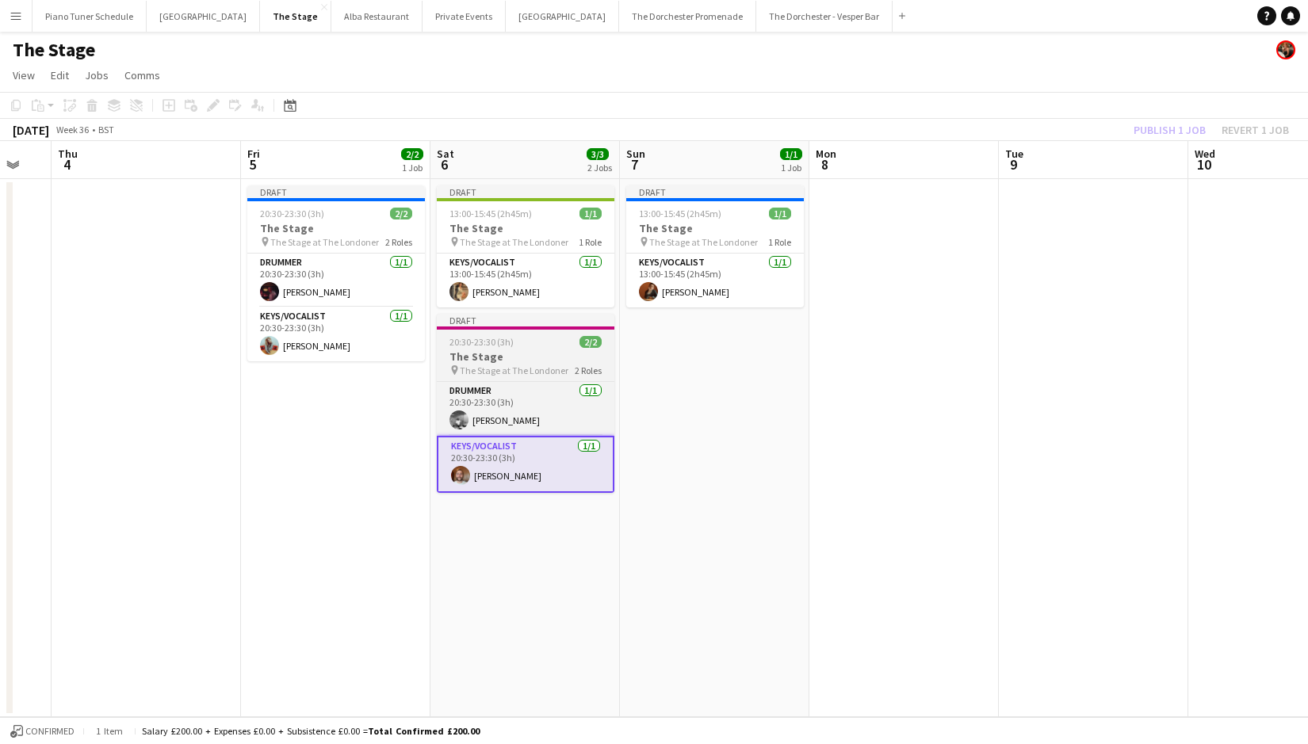
click at [554, 353] on h3 "The Stage" at bounding box center [526, 356] width 178 height 14
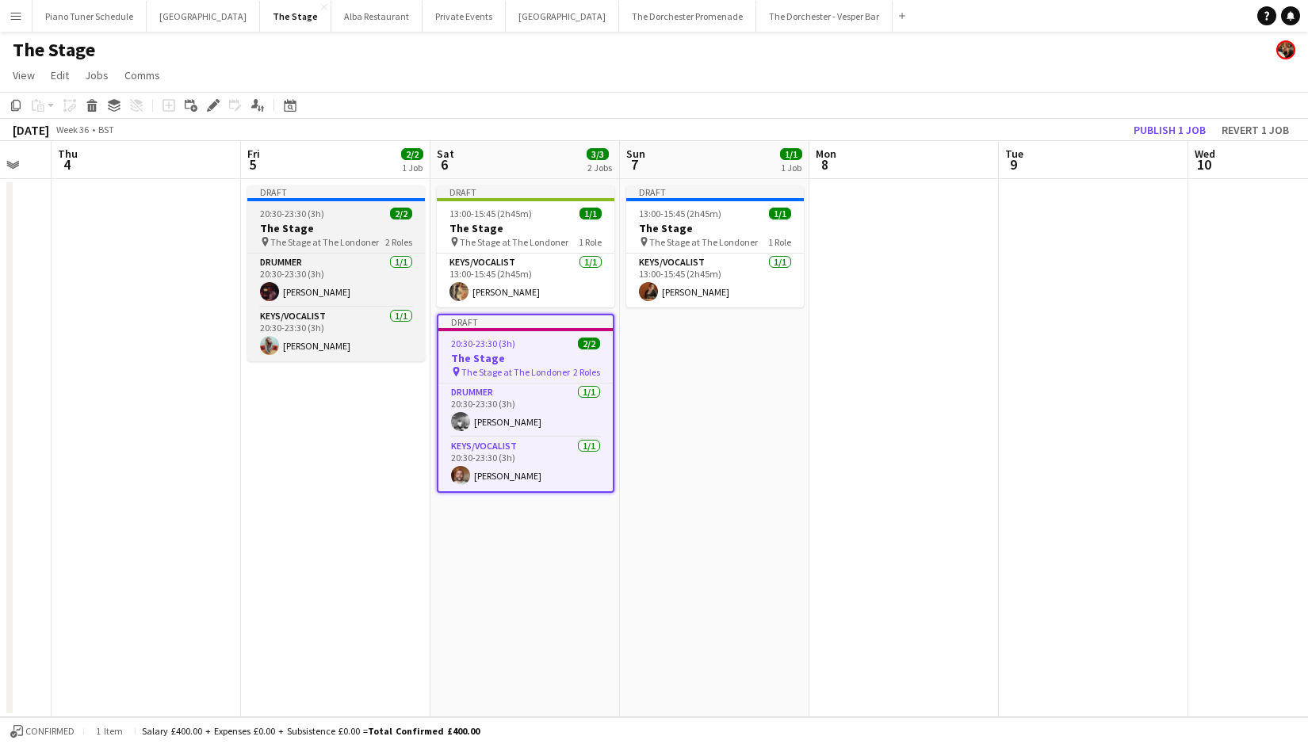
click at [320, 195] on div "Draft" at bounding box center [336, 191] width 178 height 13
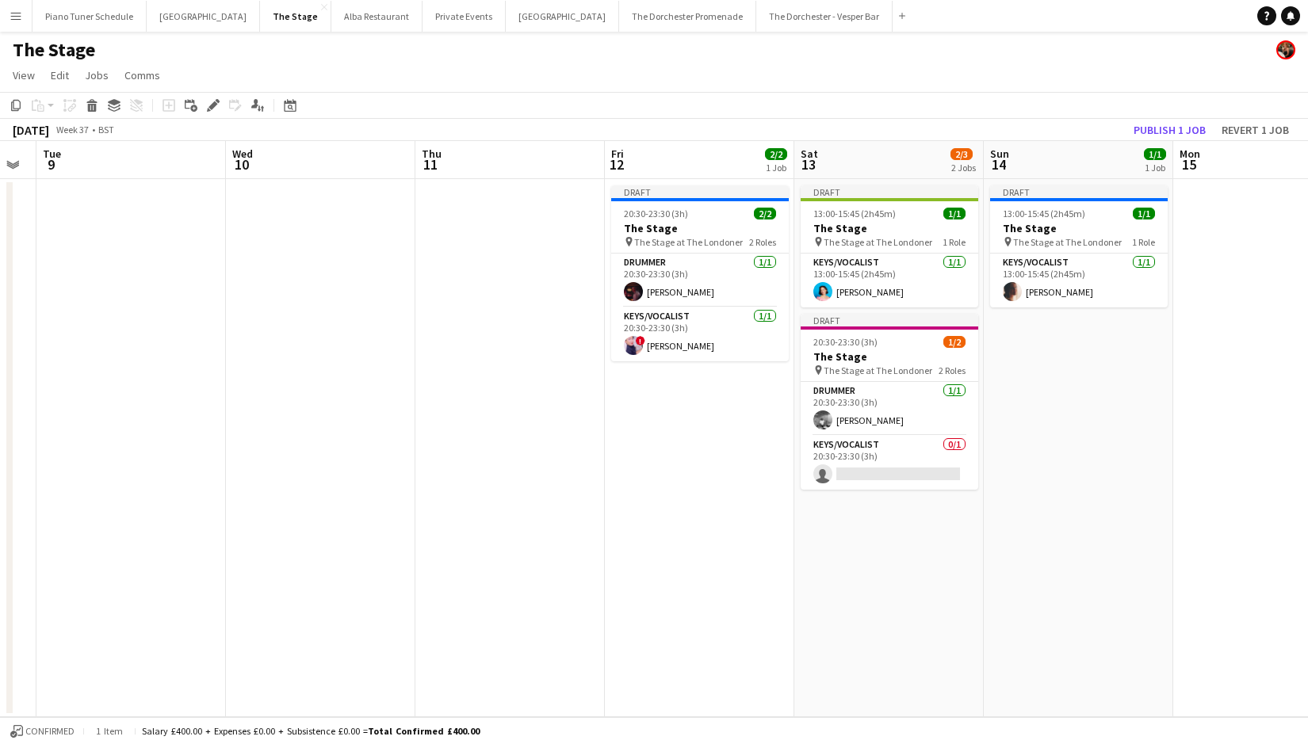
scroll to position [0, 461]
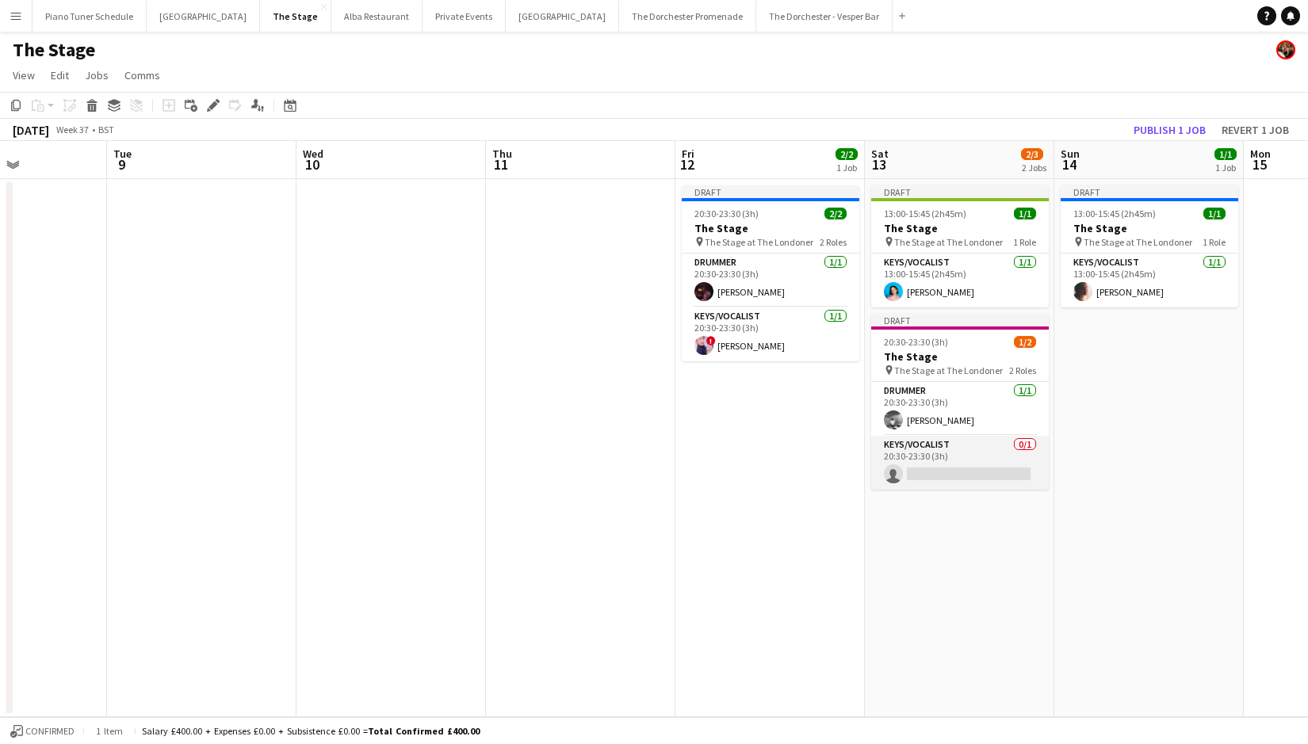
click at [930, 480] on app-card-role "Keys/Vocalist 0/1 20:30-23:30 (3h) single-neutral-actions" at bounding box center [960, 463] width 178 height 54
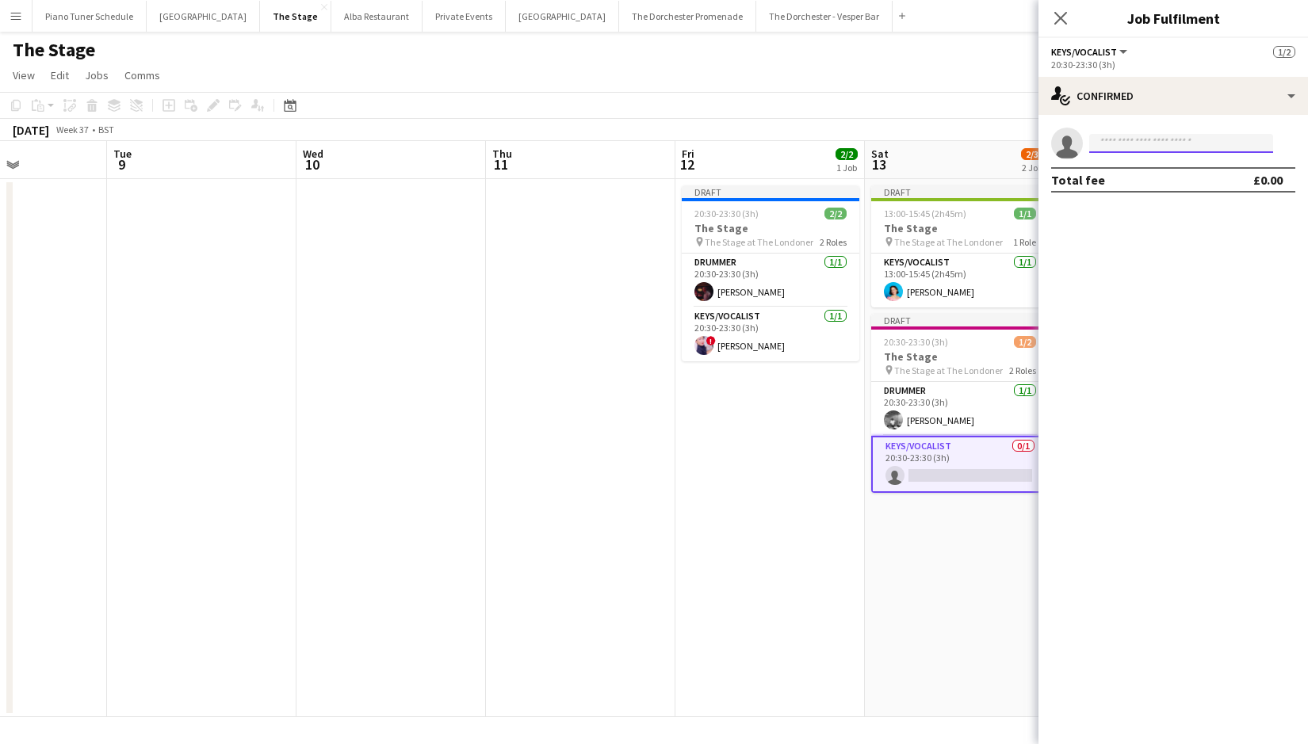
click at [1136, 150] on input at bounding box center [1181, 143] width 184 height 19
click at [640, 22] on button "The Dorchester Promenade Close" at bounding box center [687, 16] width 137 height 31
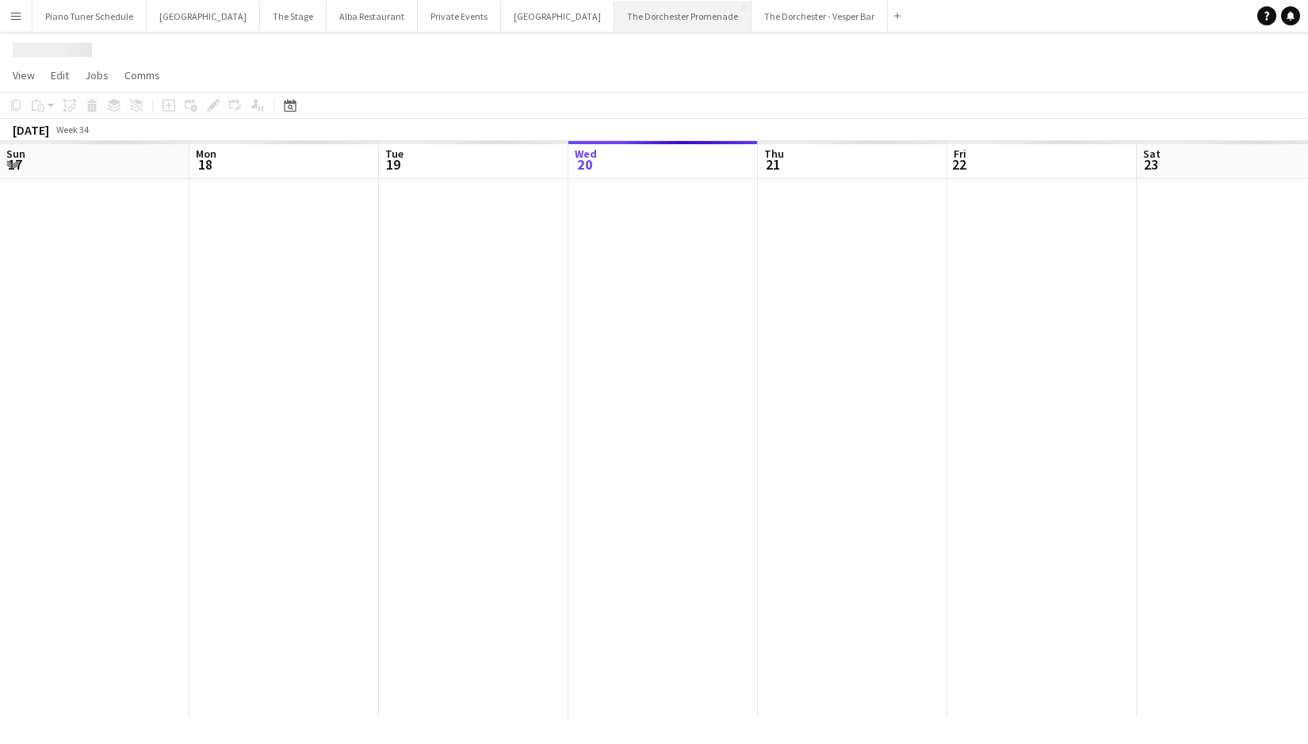
scroll to position [0, 379]
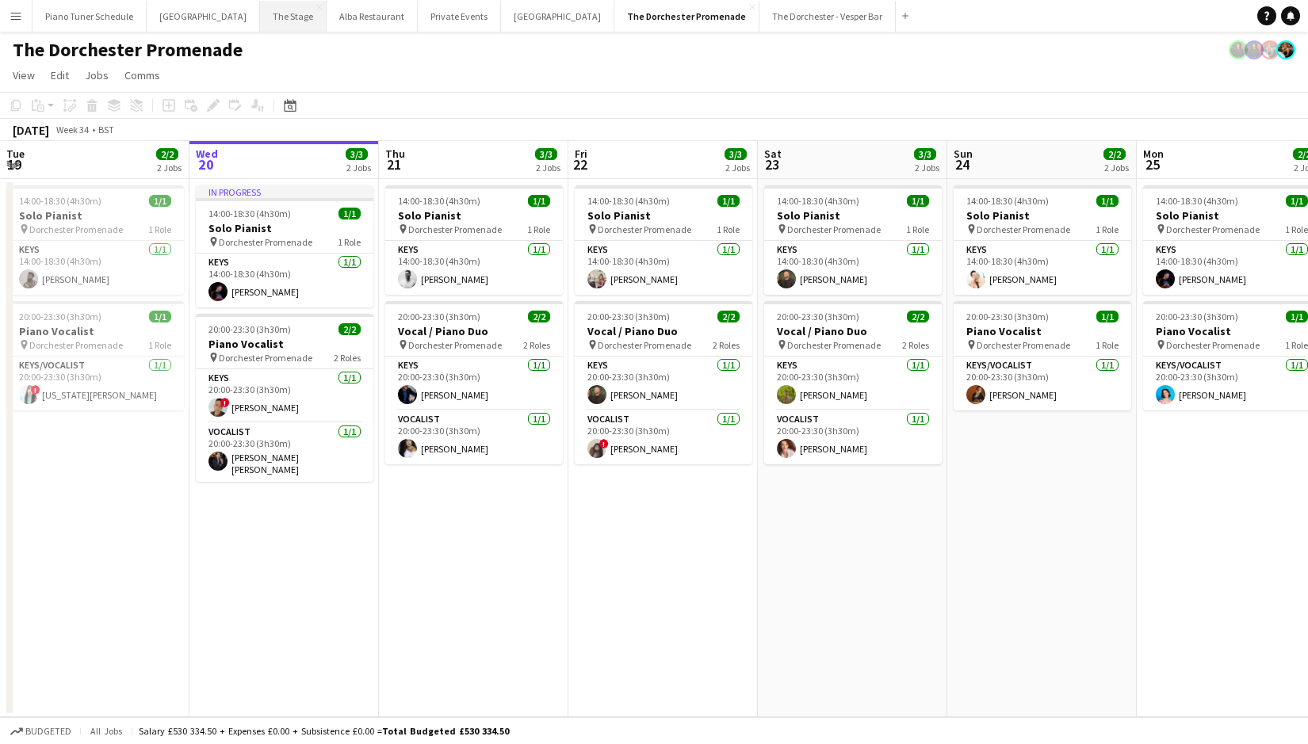
click at [260, 19] on button "The Stage Close" at bounding box center [293, 16] width 67 height 31
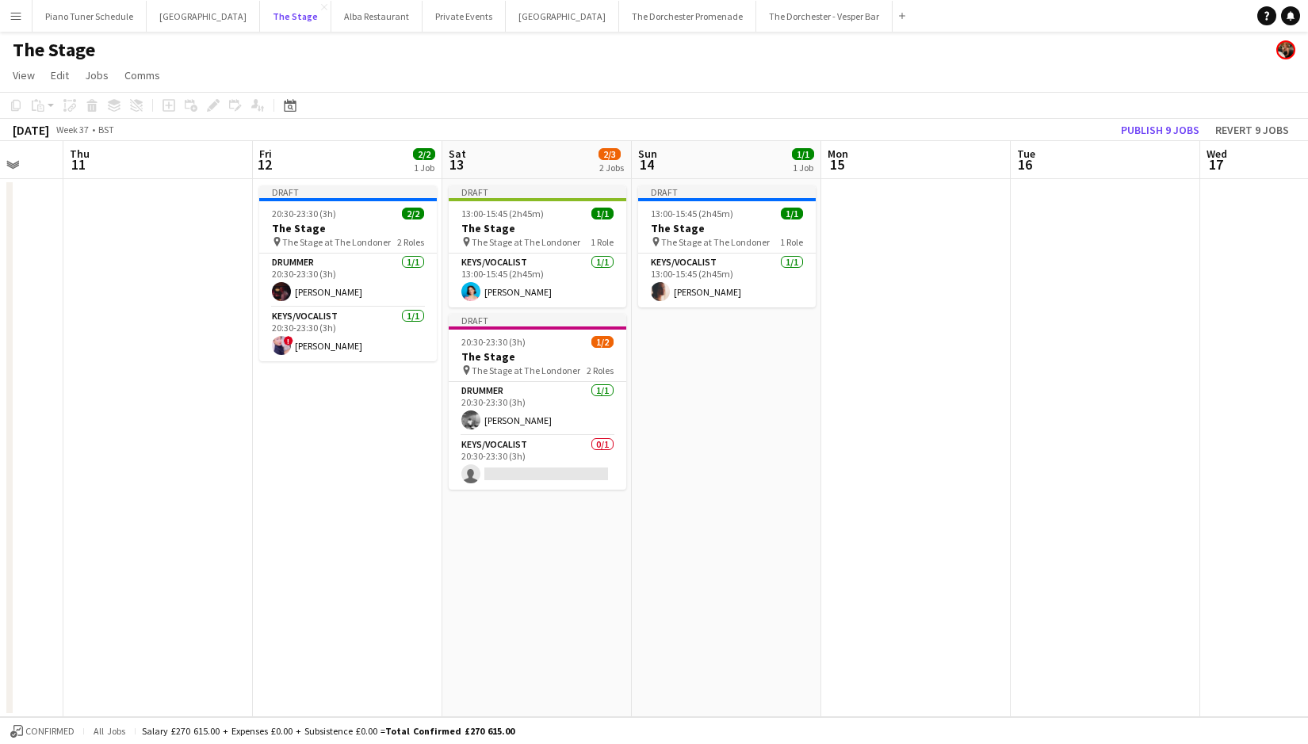
scroll to position [0, 530]
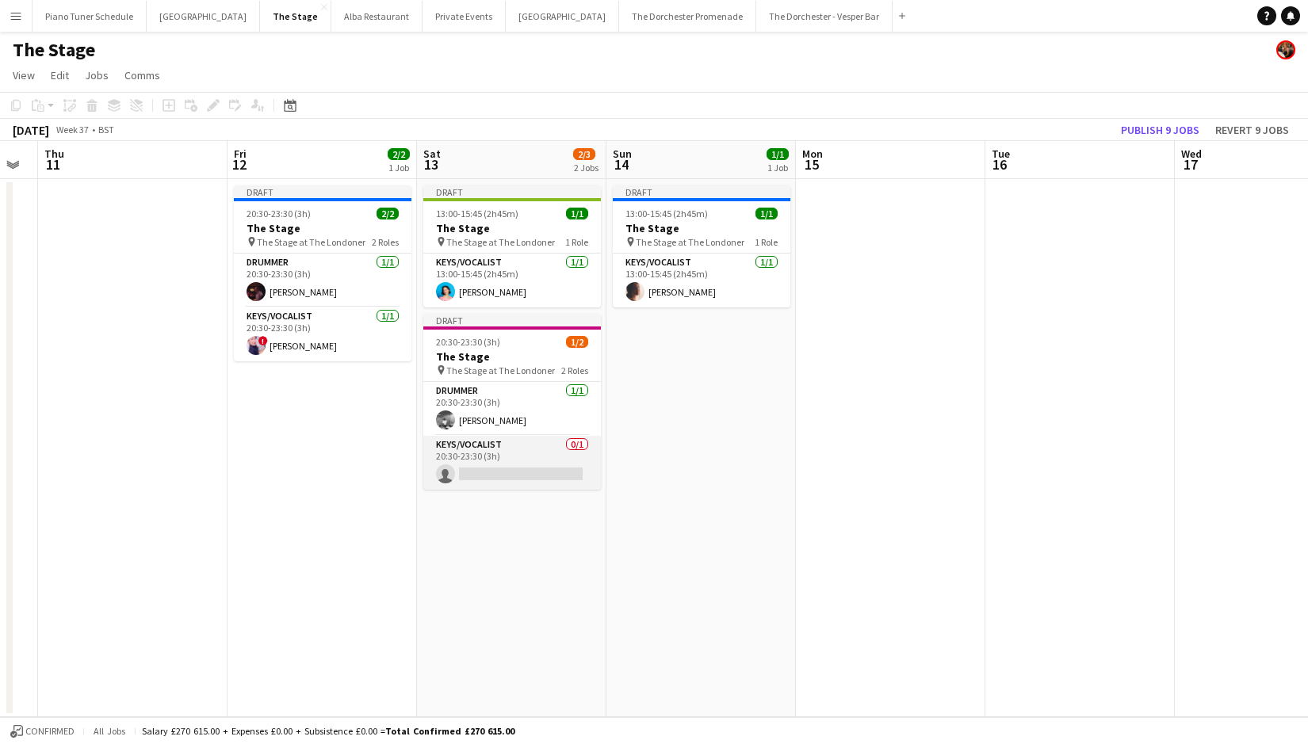
click at [519, 474] on app-card-role "Keys/Vocalist 0/1 20:30-23:30 (3h) single-neutral-actions" at bounding box center [512, 463] width 178 height 54
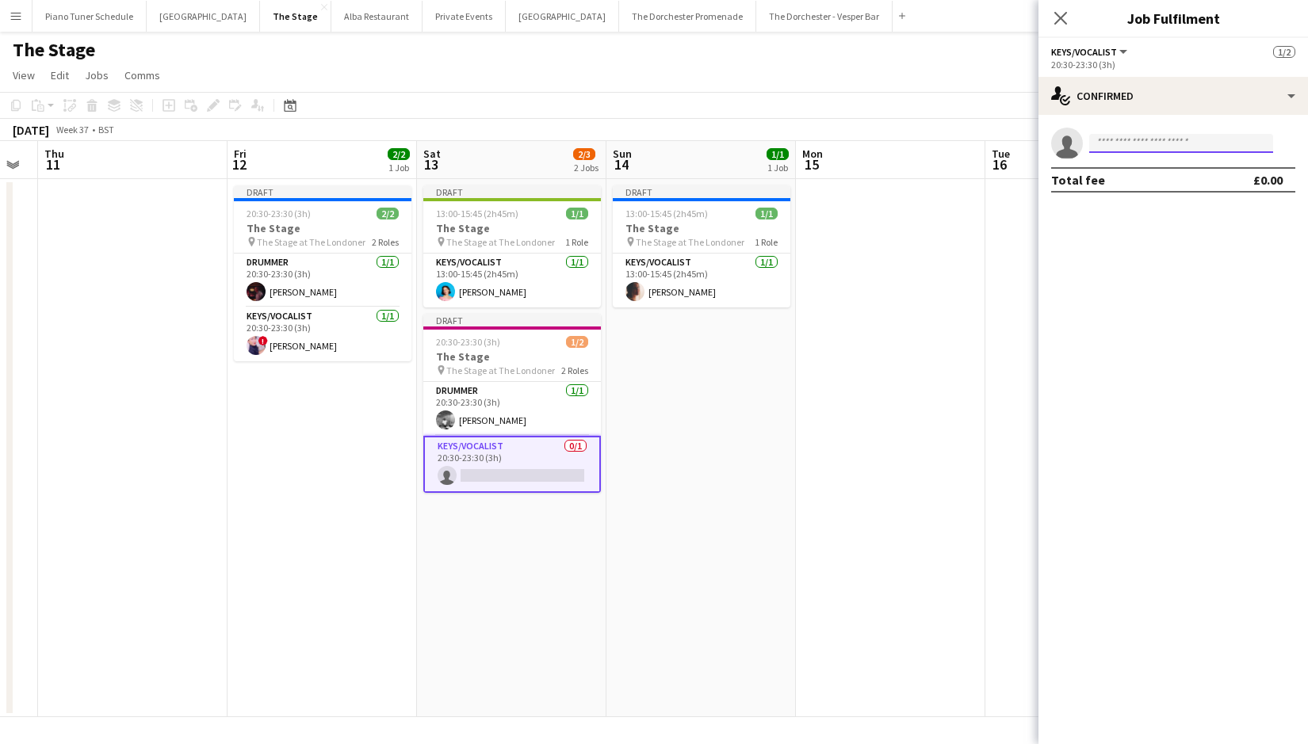
click at [1195, 141] on input at bounding box center [1181, 143] width 184 height 19
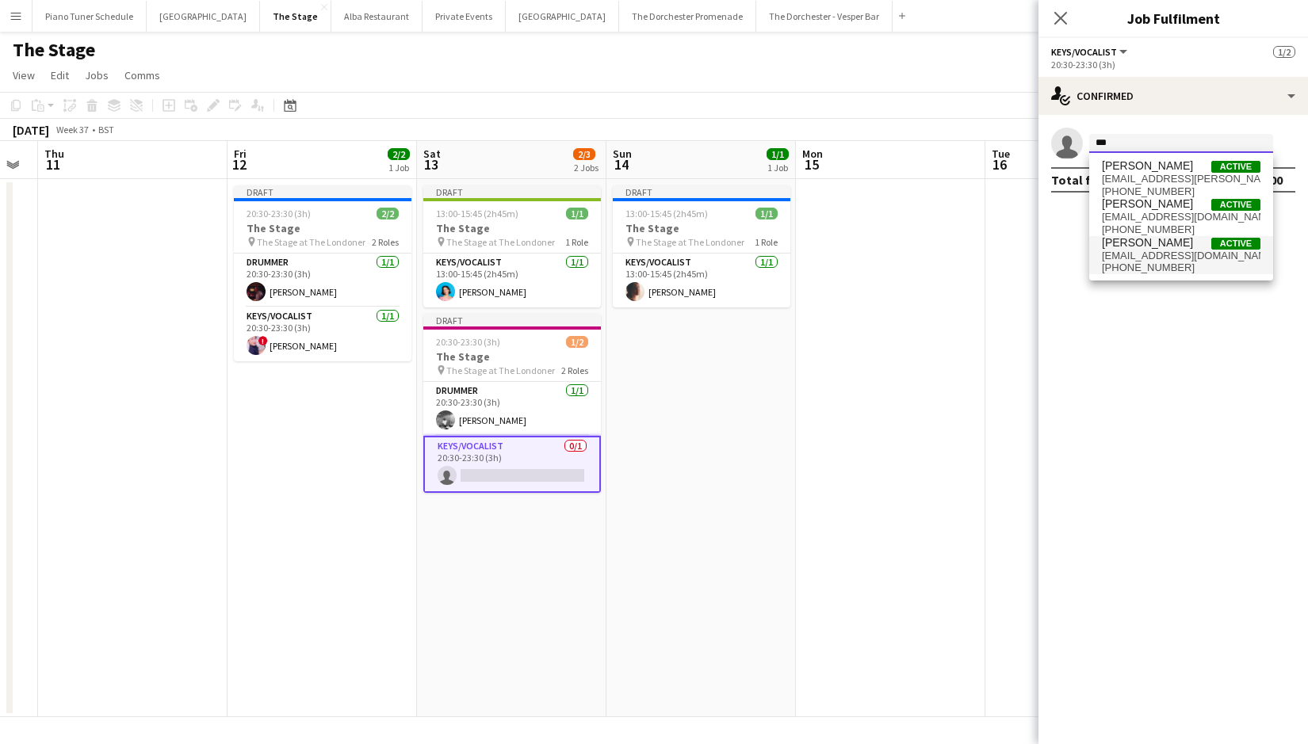
type input "***"
click at [1156, 243] on span "[PERSON_NAME]" at bounding box center [1147, 242] width 91 height 13
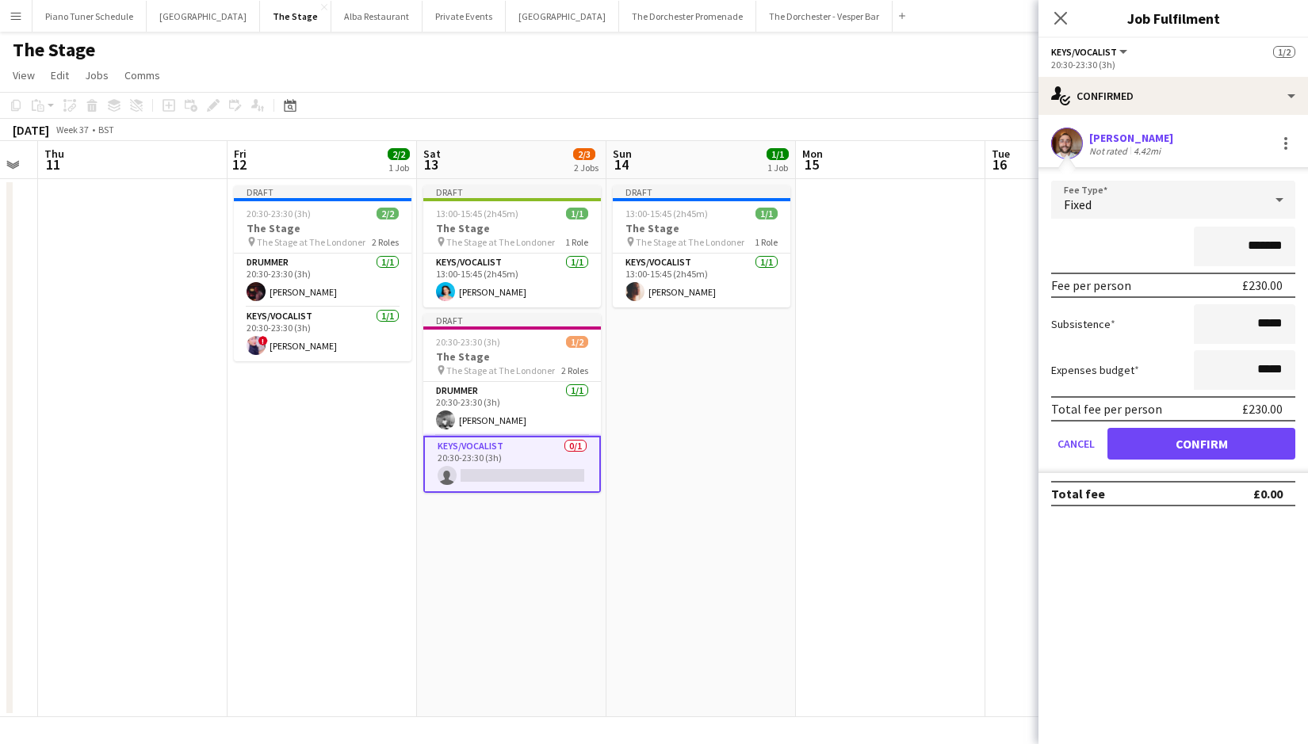
click at [1259, 246] on input "*******" at bounding box center [1243, 247] width 101 height 40
type input "*******"
click at [1187, 451] on button "Confirm" at bounding box center [1201, 444] width 188 height 32
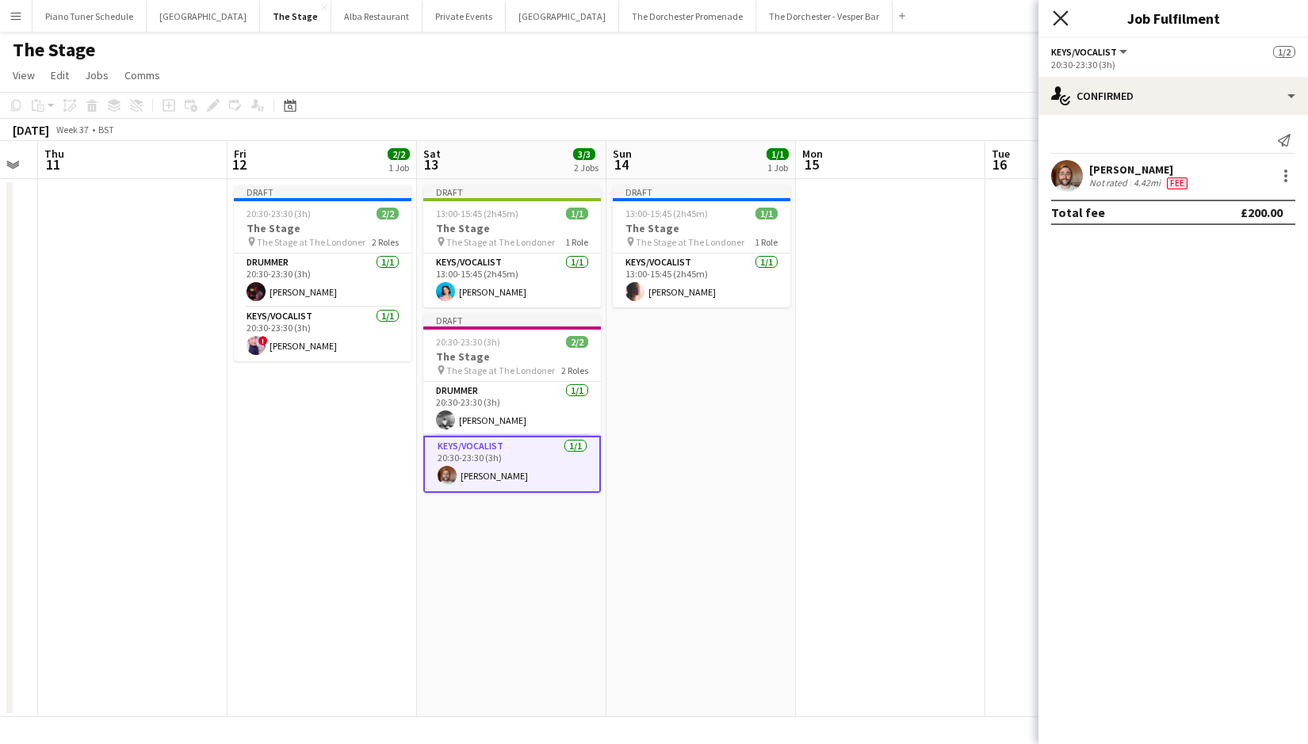
click at [1062, 17] on icon "Close pop-in" at bounding box center [1059, 17] width 15 height 15
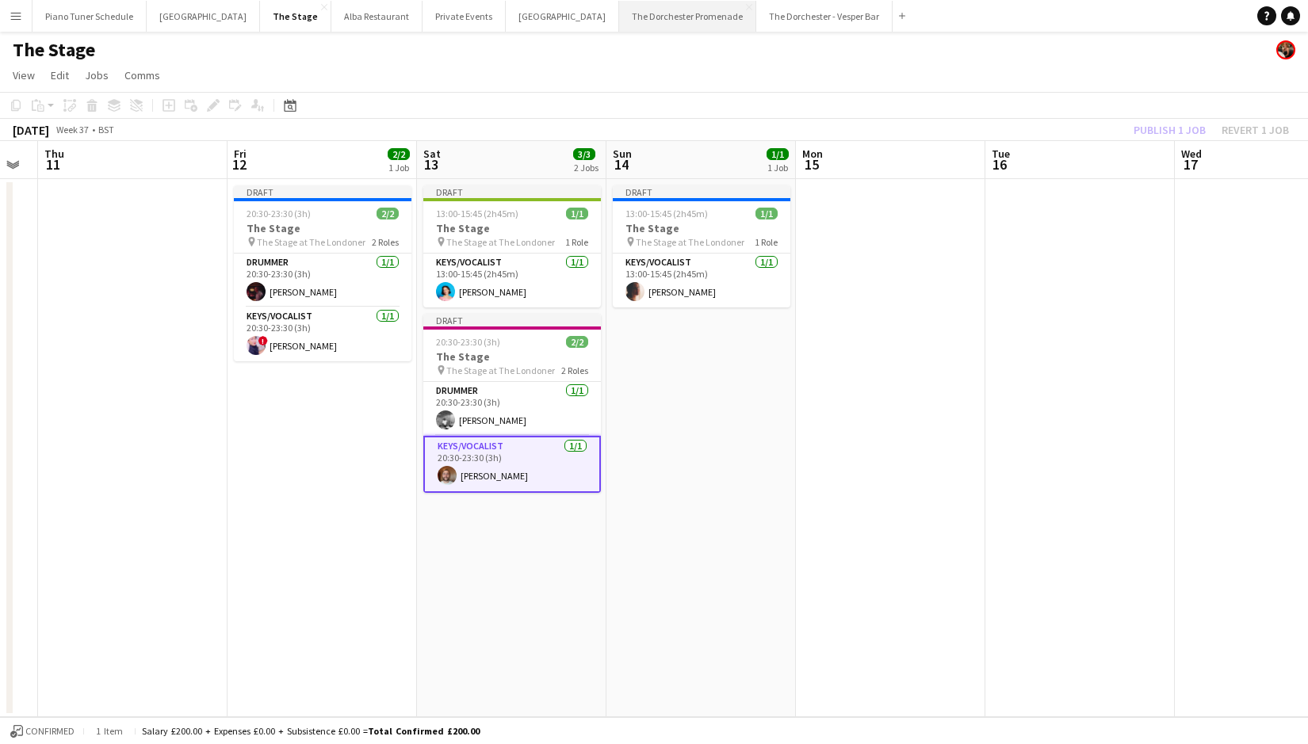
click at [619, 19] on button "The Dorchester Promenade Close" at bounding box center [687, 16] width 137 height 31
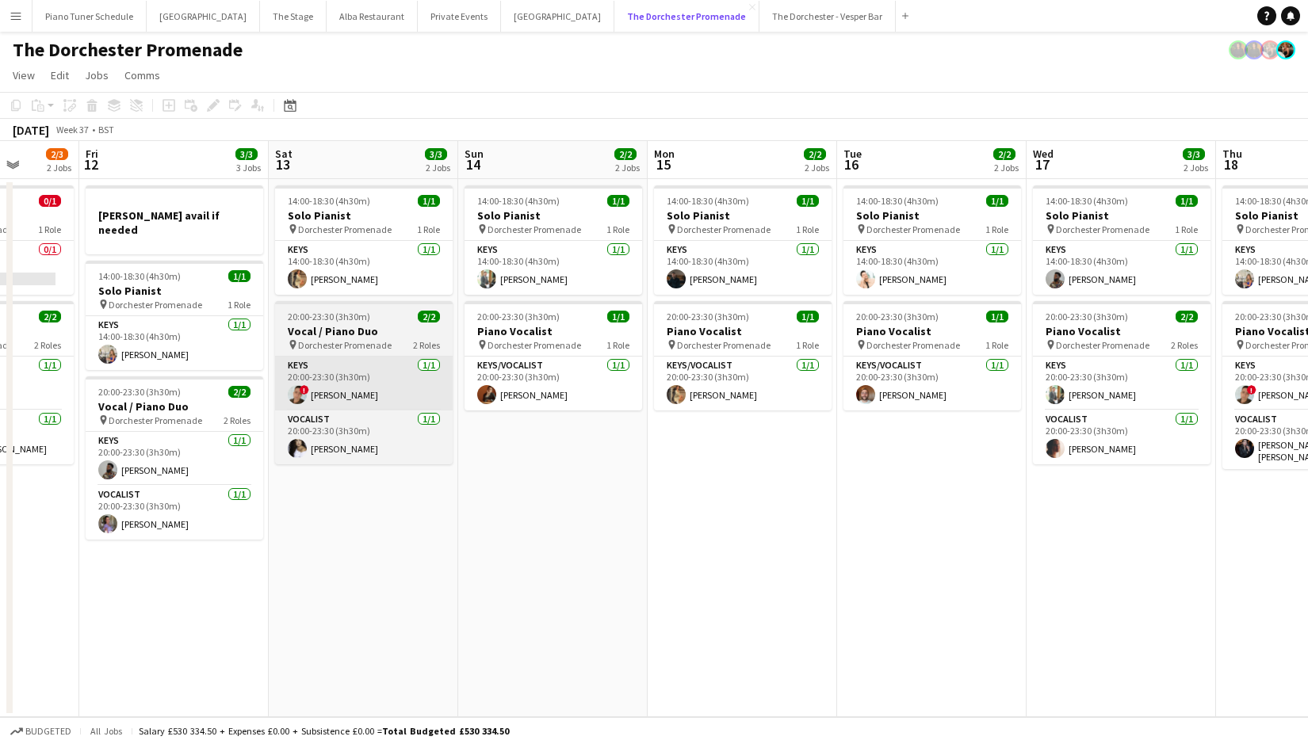
scroll to position [0, 506]
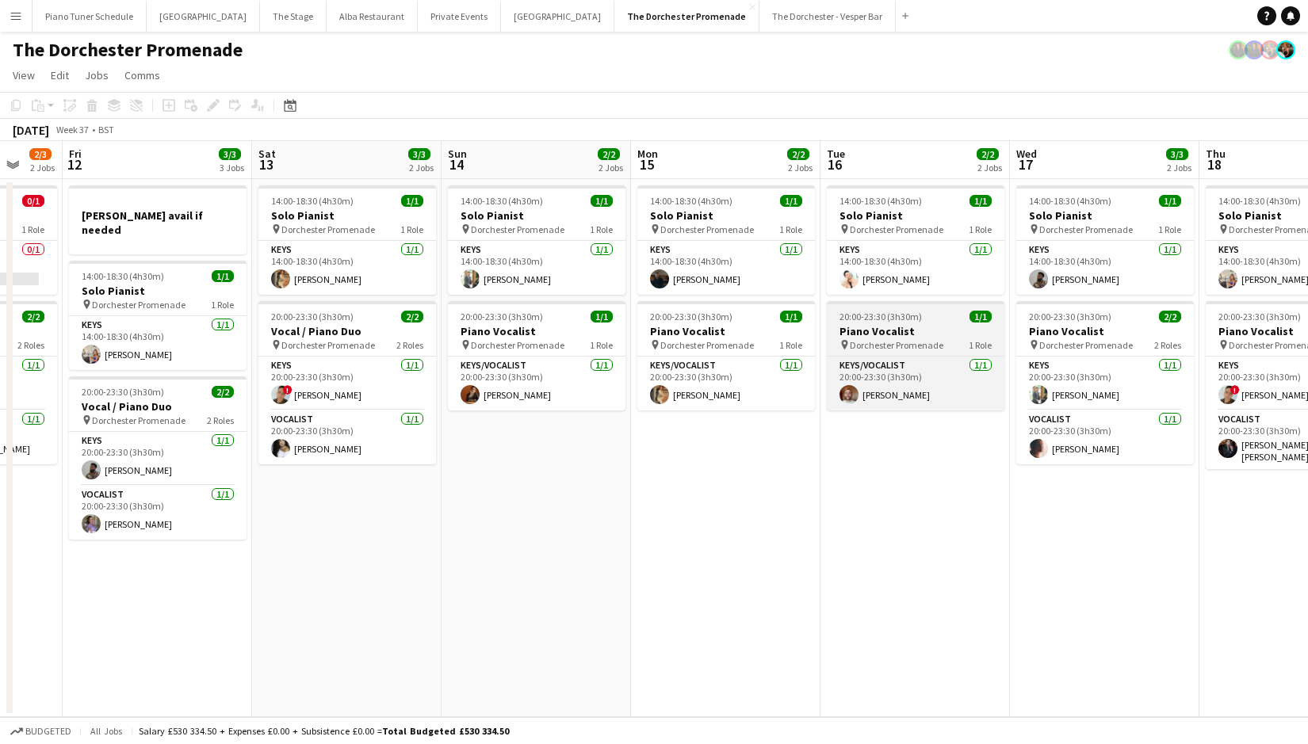
click at [917, 350] on span "Dorchester Promenade" at bounding box center [897, 345] width 94 height 12
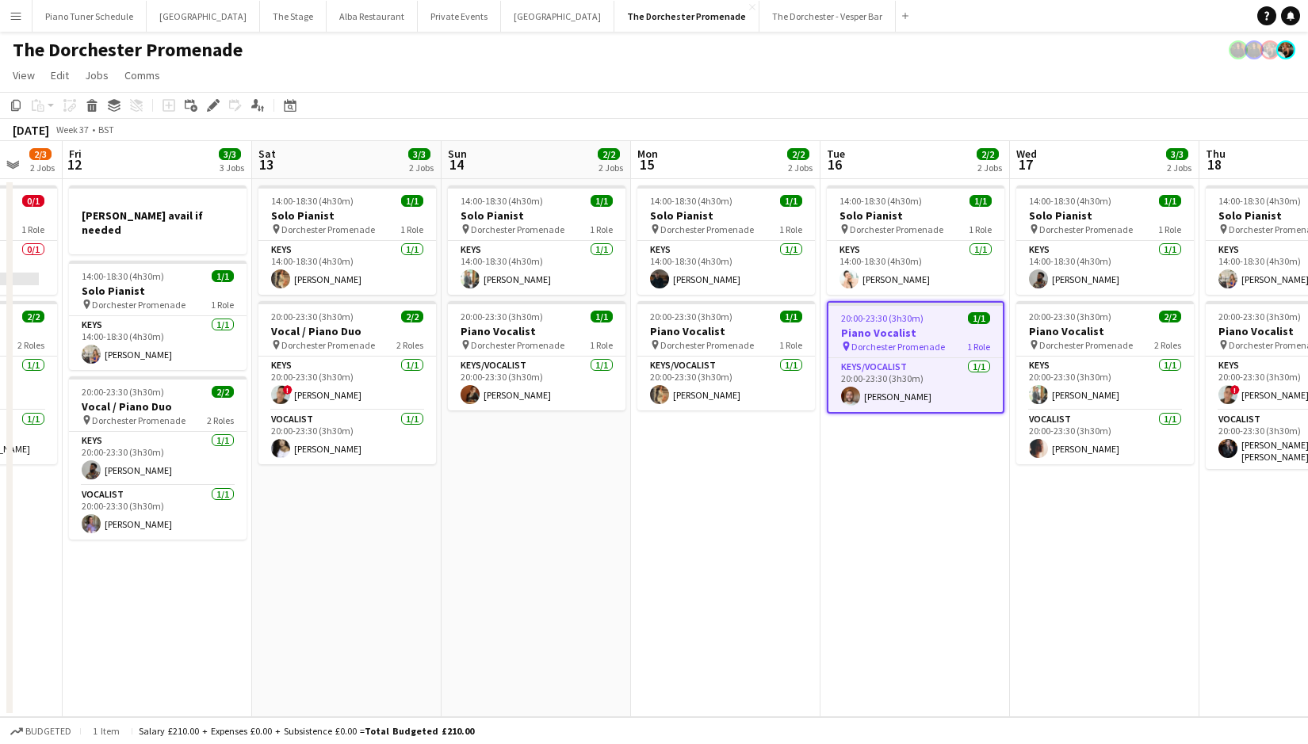
click at [949, 353] on app-job-card "20:00-23:30 (3h30m) 1/1 Piano Vocalist pin Dorchester Promenade 1 Role Keys/Voc…" at bounding box center [916, 357] width 178 height 113
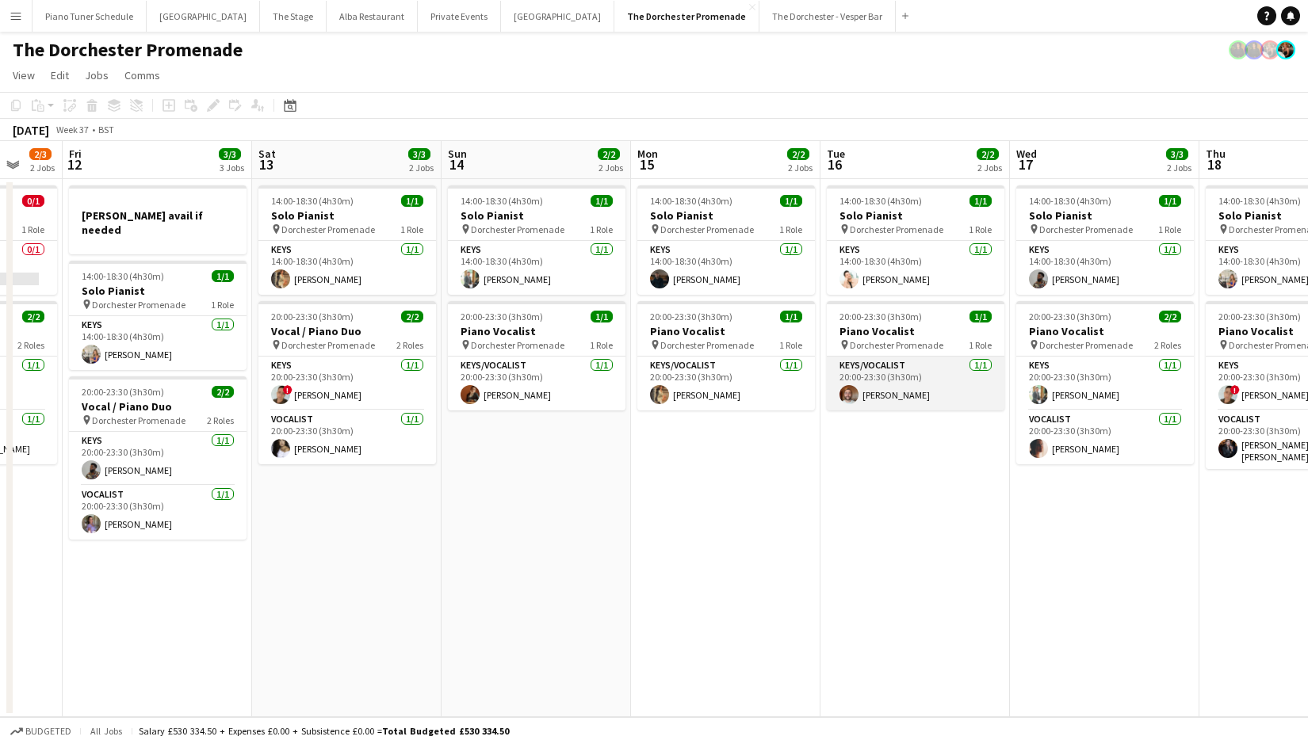
click at [951, 375] on app-card-role "Keys/Vocalist [DATE] 20:00-23:30 (3h30m) [PERSON_NAME]" at bounding box center [916, 384] width 178 height 54
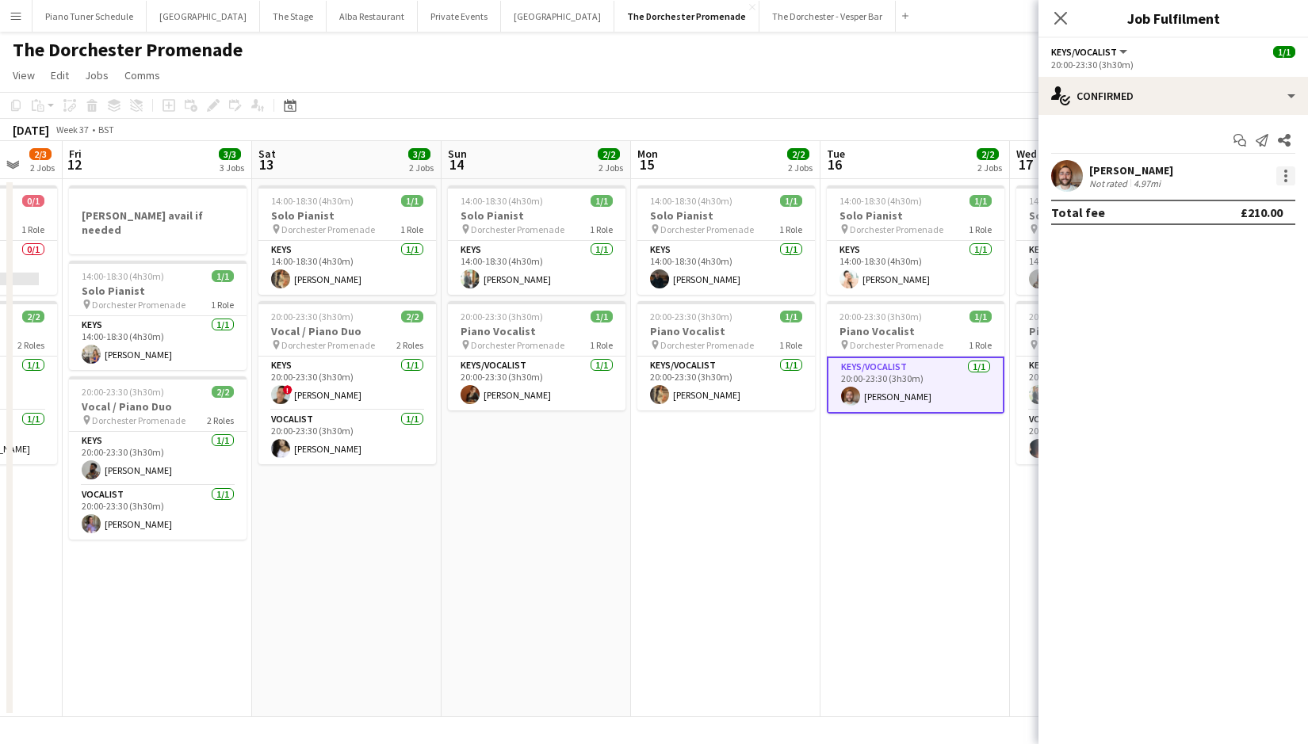
click at [1285, 174] on div at bounding box center [1285, 175] width 19 height 19
click at [1205, 353] on span "Remove" at bounding box center [1208, 356] width 48 height 13
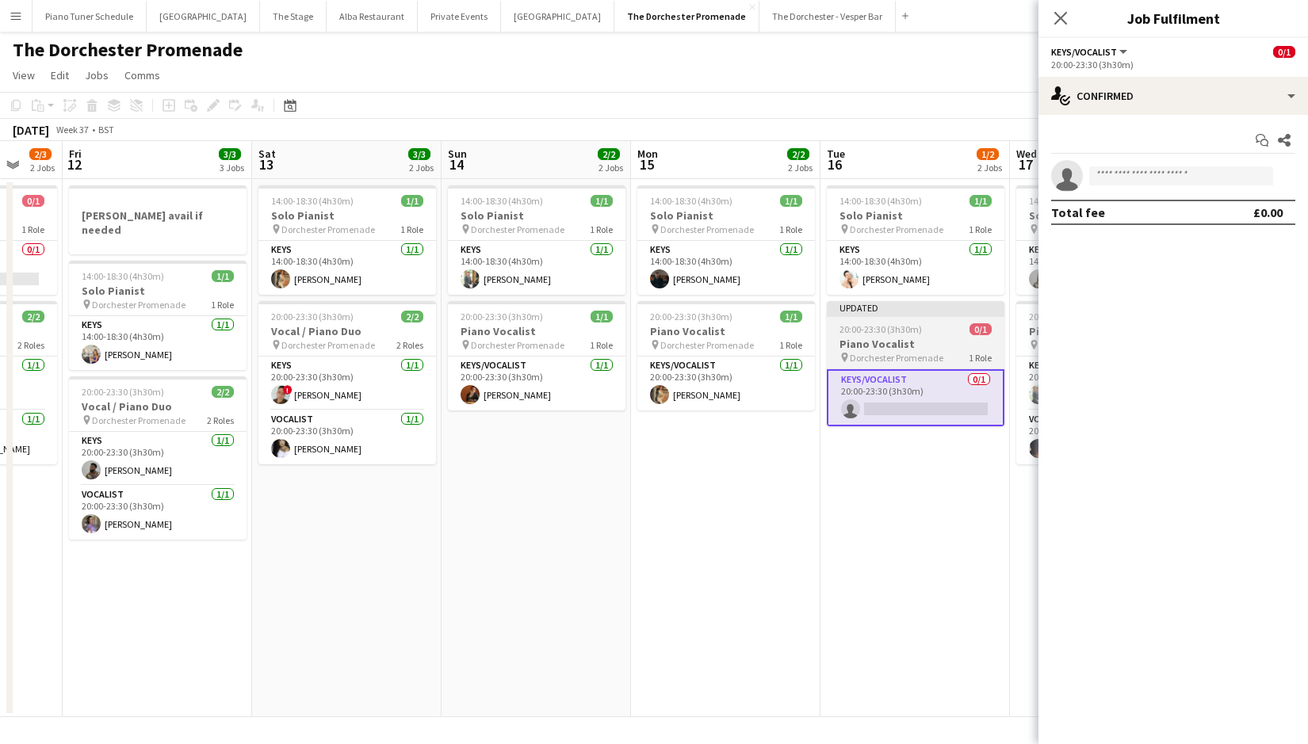
click at [937, 331] on div "20:00-23:30 (3h30m) 0/1" at bounding box center [916, 329] width 178 height 12
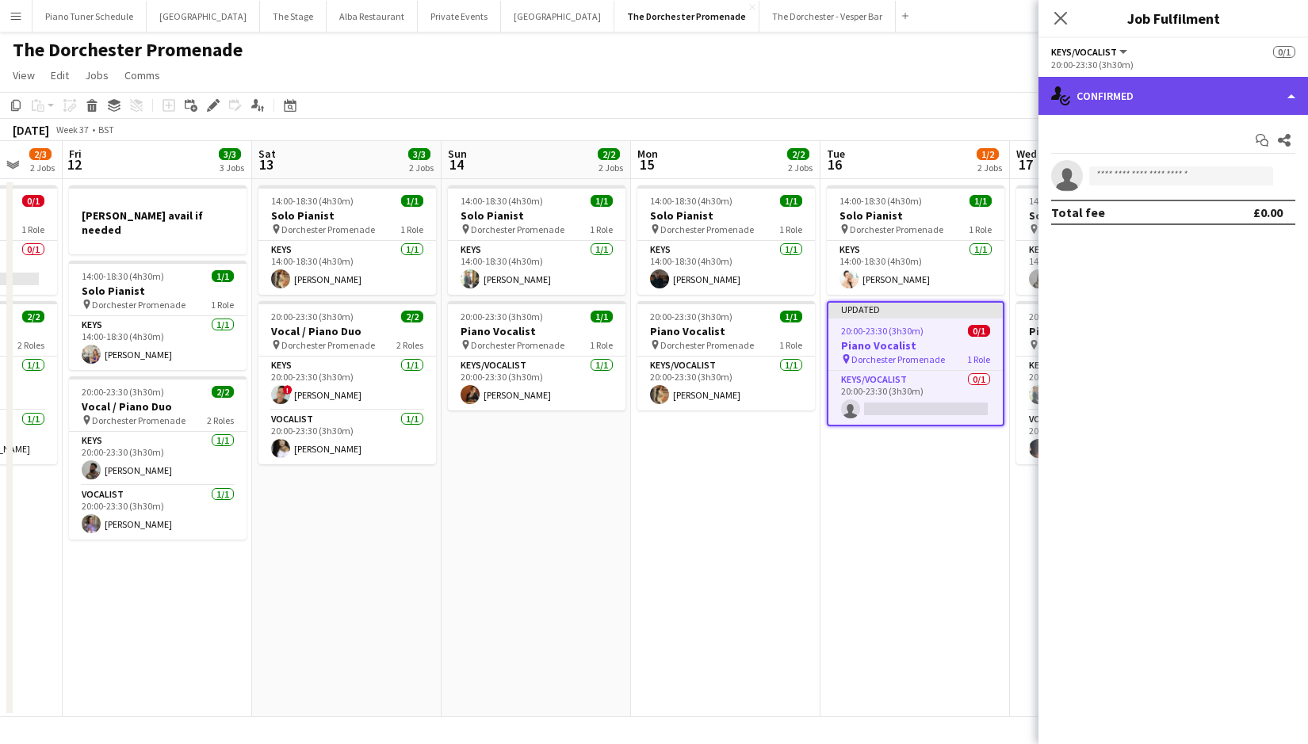
click at [1270, 105] on div "single-neutral-actions-check-2 Confirmed" at bounding box center [1172, 96] width 269 height 38
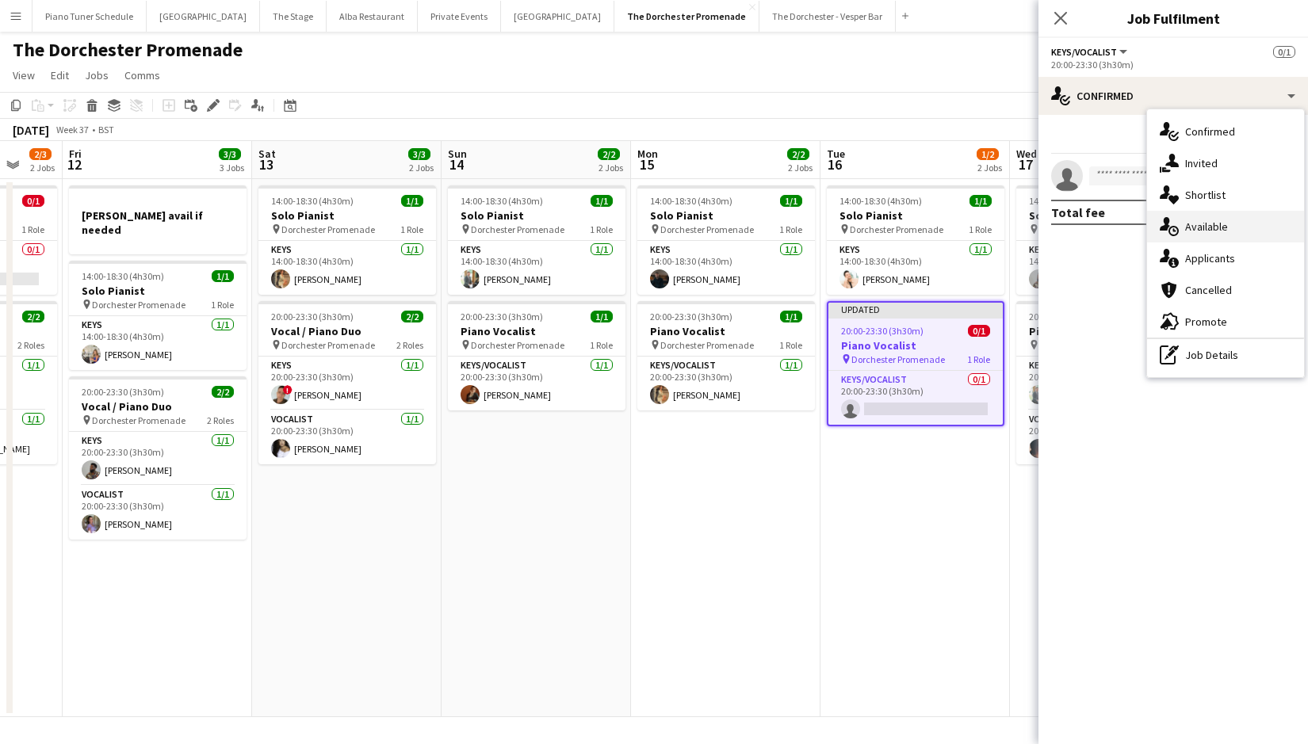
click at [1227, 227] on div "single-neutral-actions-upload Available" at bounding box center [1225, 227] width 157 height 32
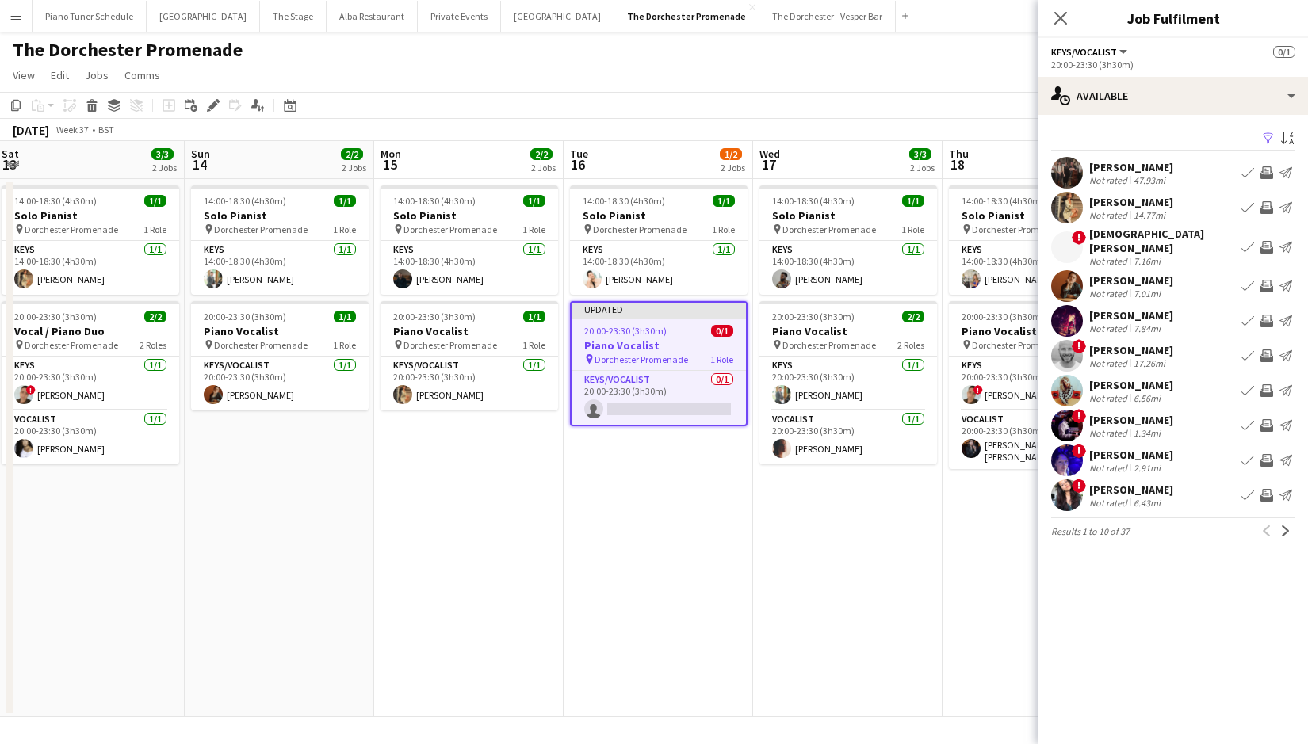
scroll to position [0, 575]
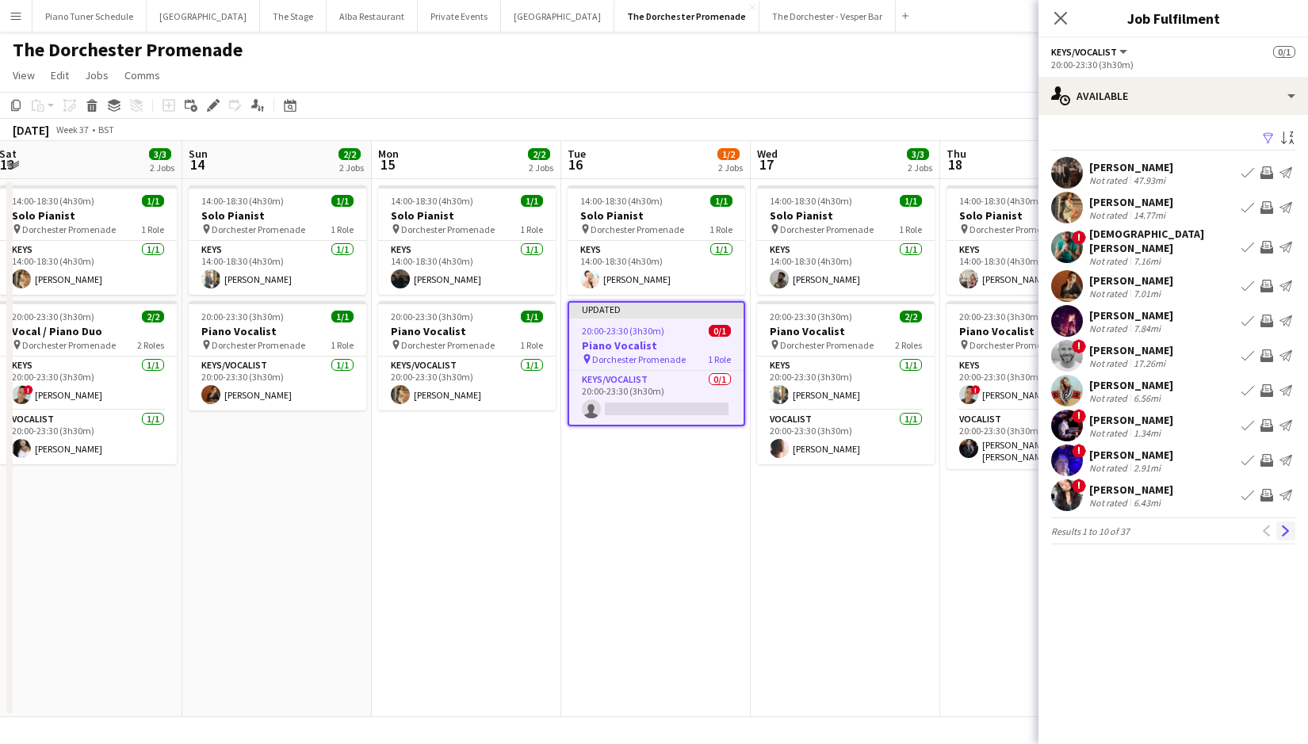
click at [1287, 525] on app-icon "Next" at bounding box center [1285, 530] width 11 height 11
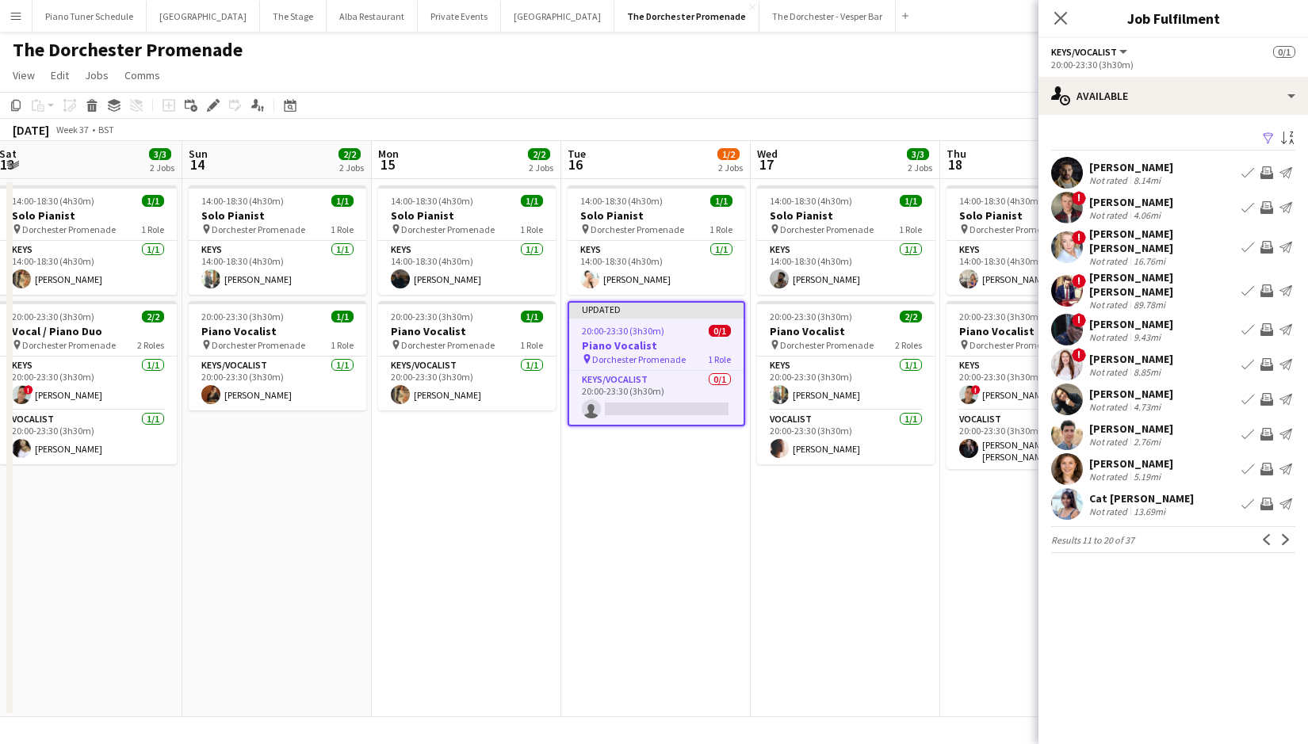
click at [1287, 534] on app-icon "Next" at bounding box center [1285, 539] width 11 height 11
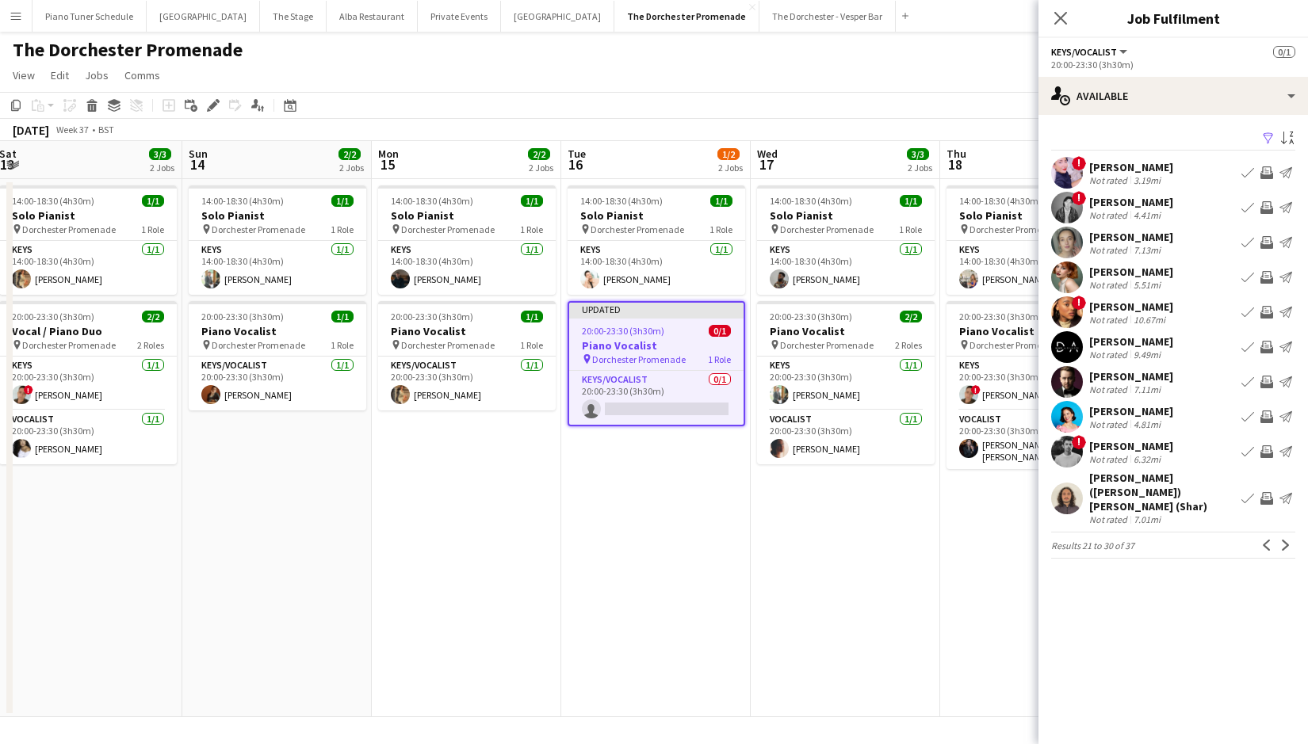
click at [1252, 408] on button "Book crew" at bounding box center [1247, 416] width 19 height 19
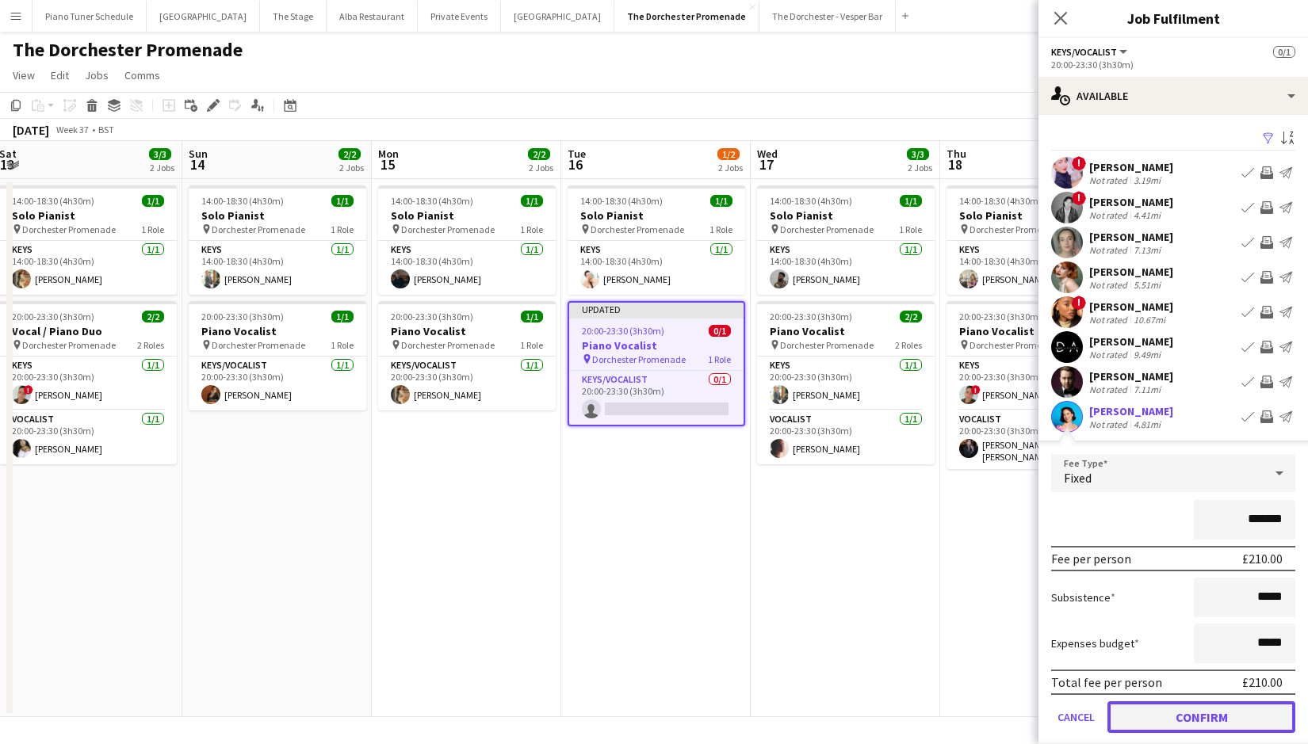
click at [1197, 717] on button "Confirm" at bounding box center [1201, 717] width 188 height 32
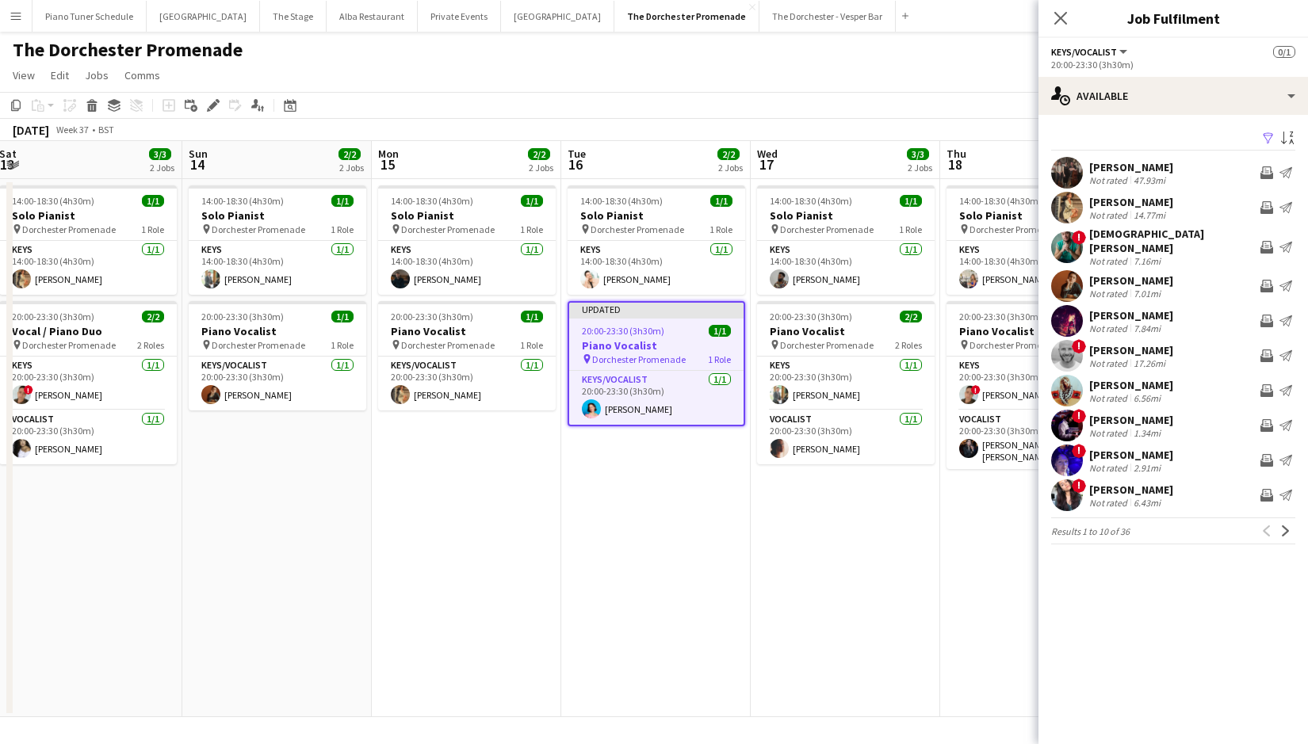
click at [990, 609] on app-date-cell "14:00-18:30 (4h30m) 1/1 Solo Pianist pin Dorchester Promenade 1 Role Keys [DATE…" at bounding box center [1034, 448] width 189 height 538
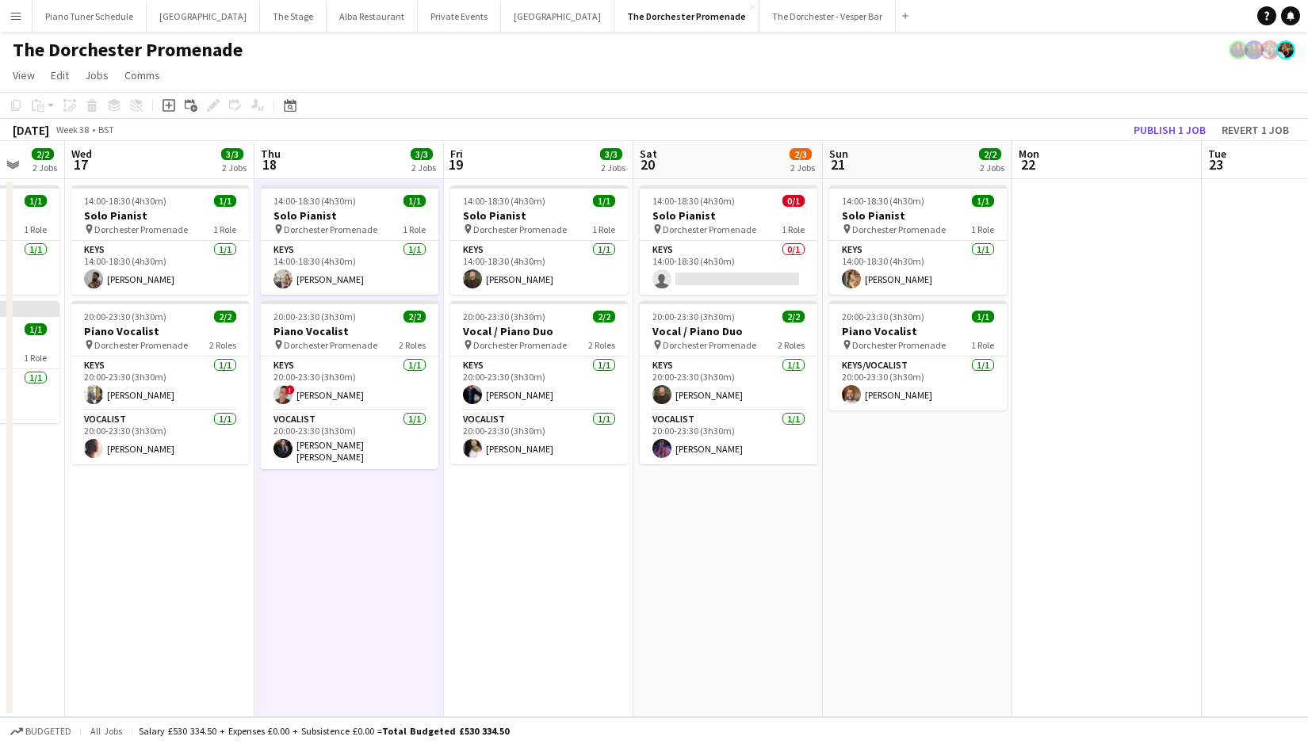
scroll to position [0, 502]
click at [938, 376] on app-card-role "Keys/Vocalist [DATE] 20:00-23:30 (3h30m) [PERSON_NAME]" at bounding box center [919, 384] width 178 height 54
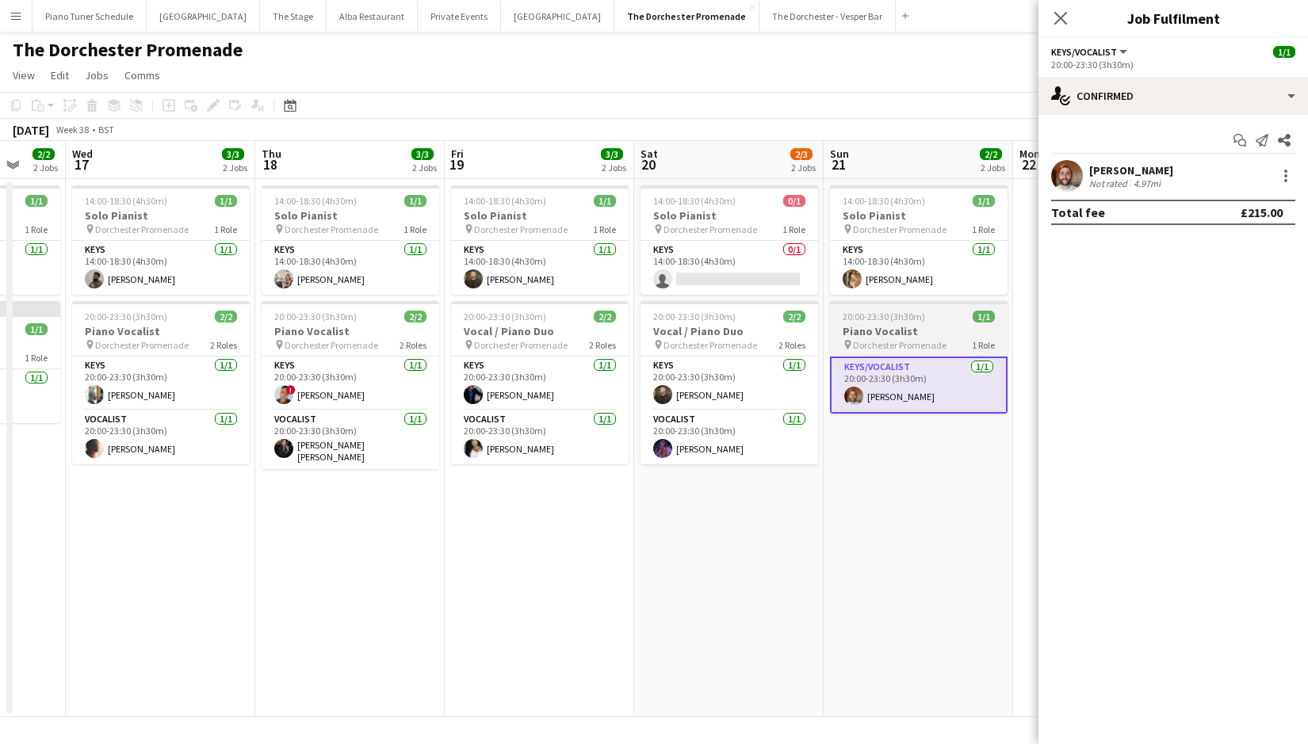
click at [936, 346] on span "Dorchester Promenade" at bounding box center [900, 345] width 94 height 12
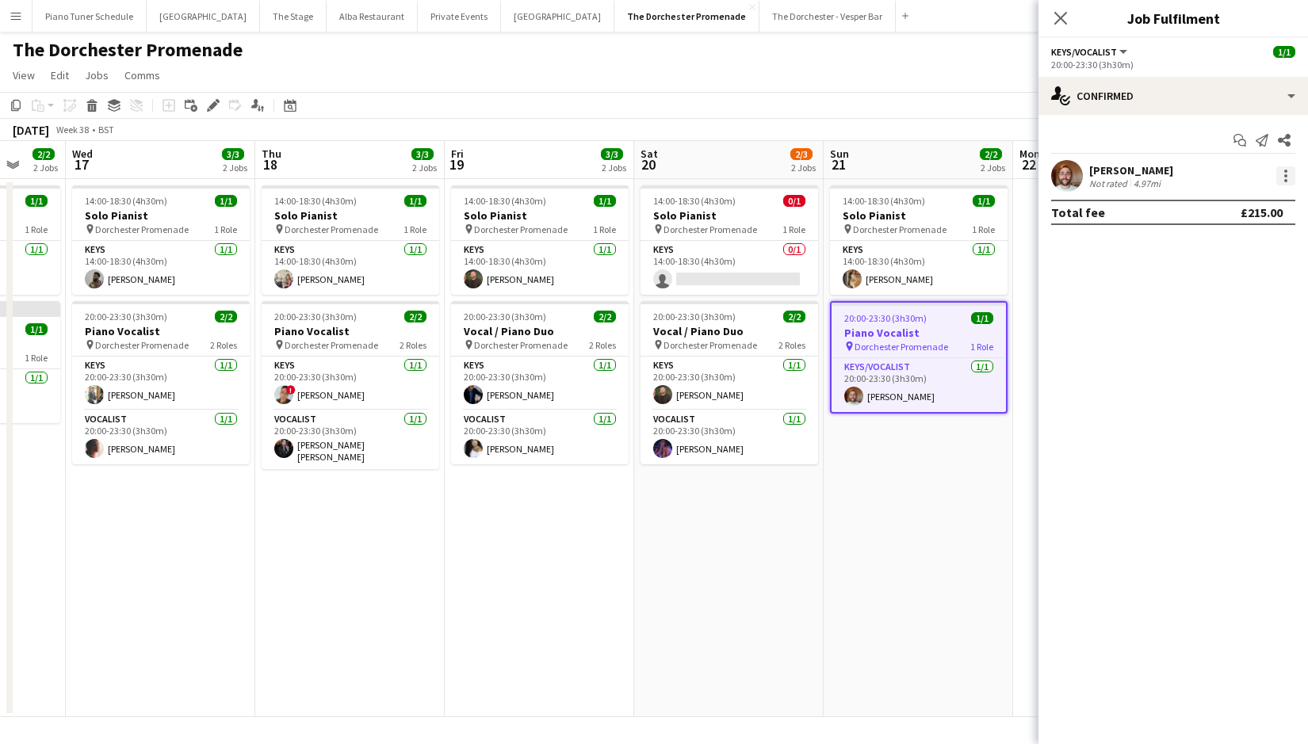
click at [1279, 177] on div at bounding box center [1285, 175] width 19 height 19
click at [1192, 346] on button "Remove" at bounding box center [1233, 357] width 124 height 38
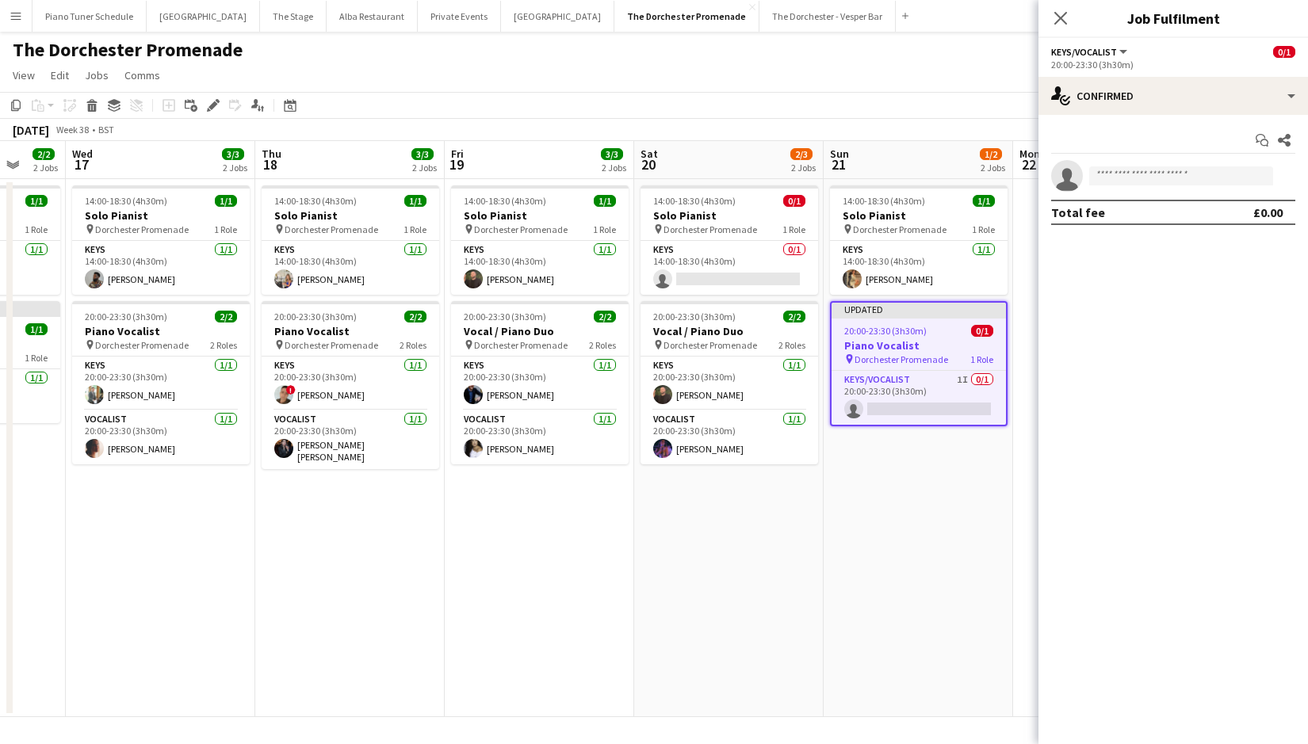
click at [964, 430] on app-date-cell "14:00-18:30 (4h30m) 1/1 Solo Pianist pin Dorchester Promenade 1 Role Keys [DATE…" at bounding box center [917, 448] width 189 height 538
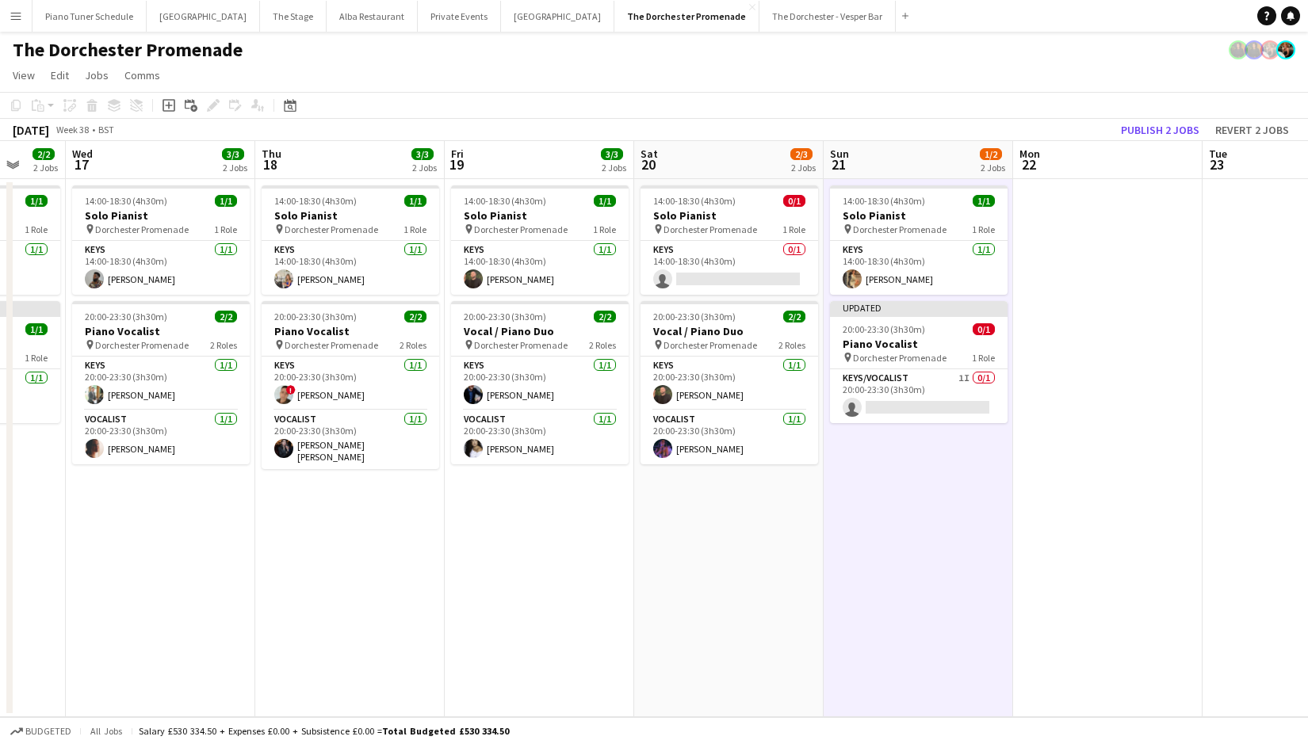
click at [960, 300] on app-date-cell "14:00-18:30 (4h30m) 1/1 Solo Pianist pin Dorchester Promenade 1 Role Keys [DATE…" at bounding box center [917, 448] width 189 height 538
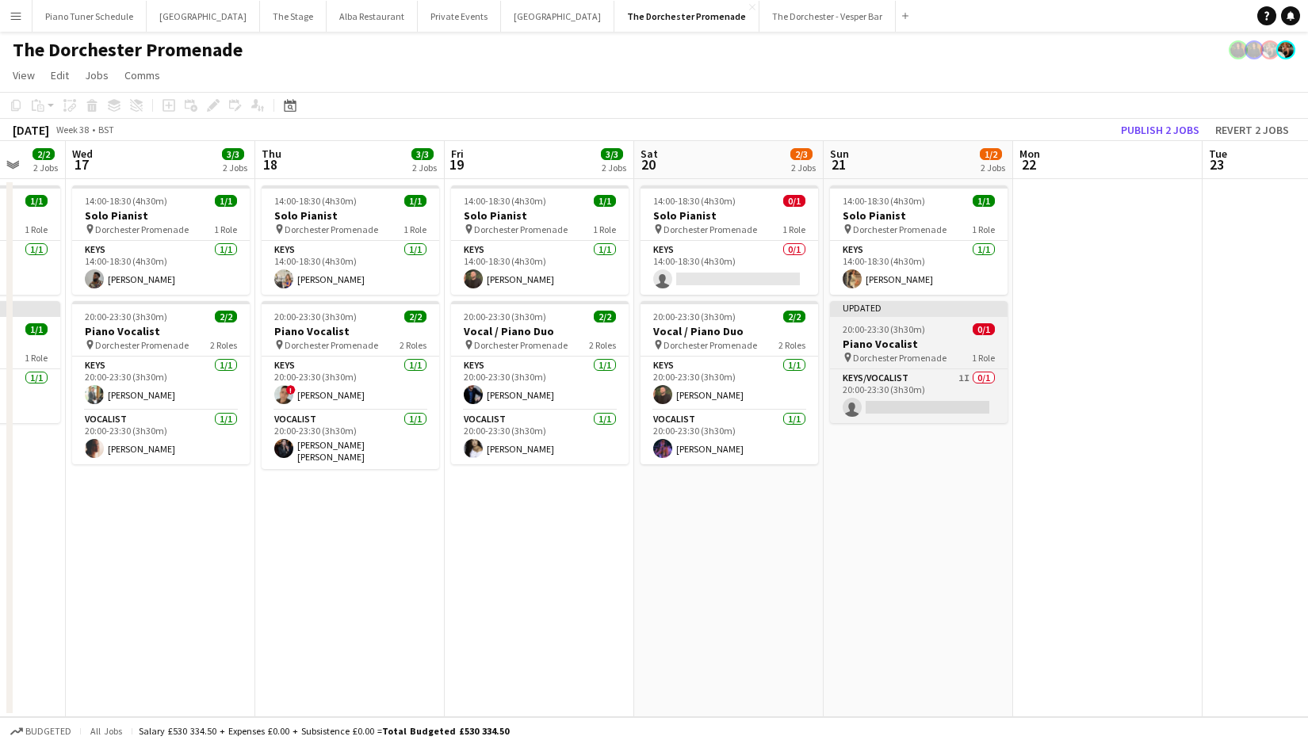
click at [976, 306] on div "Updated" at bounding box center [919, 307] width 178 height 13
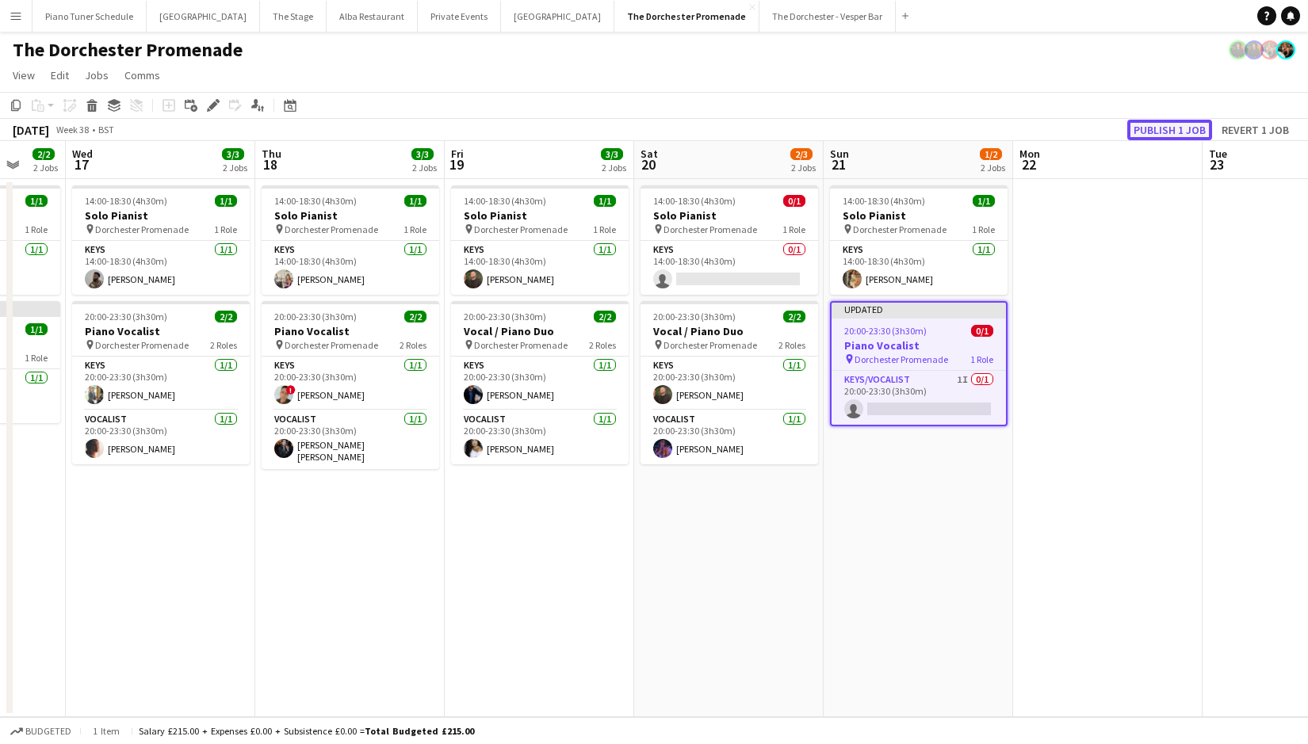
click at [1160, 134] on button "Publish 1 job" at bounding box center [1169, 130] width 85 height 21
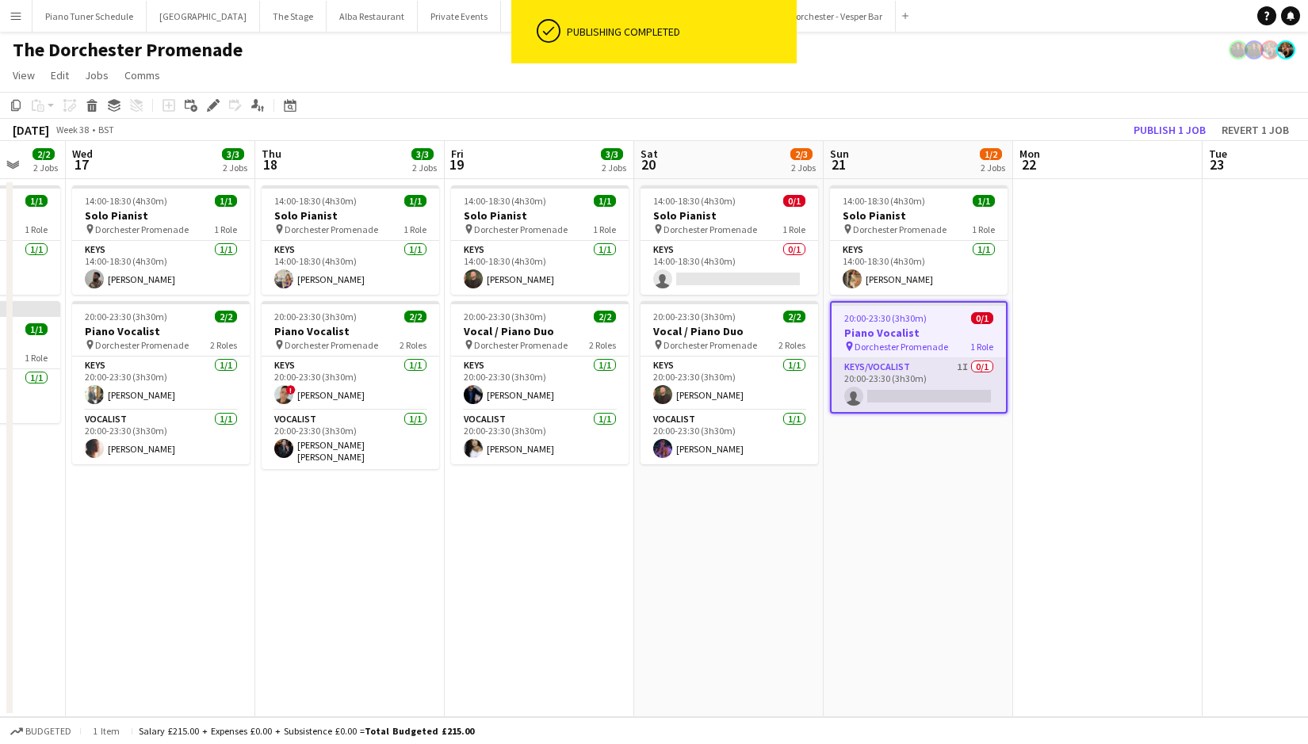
click at [918, 364] on app-card-role "Keys/Vocalist 1I 0/1 20:00-23:30 (3h30m) single-neutral-actions" at bounding box center [918, 385] width 174 height 54
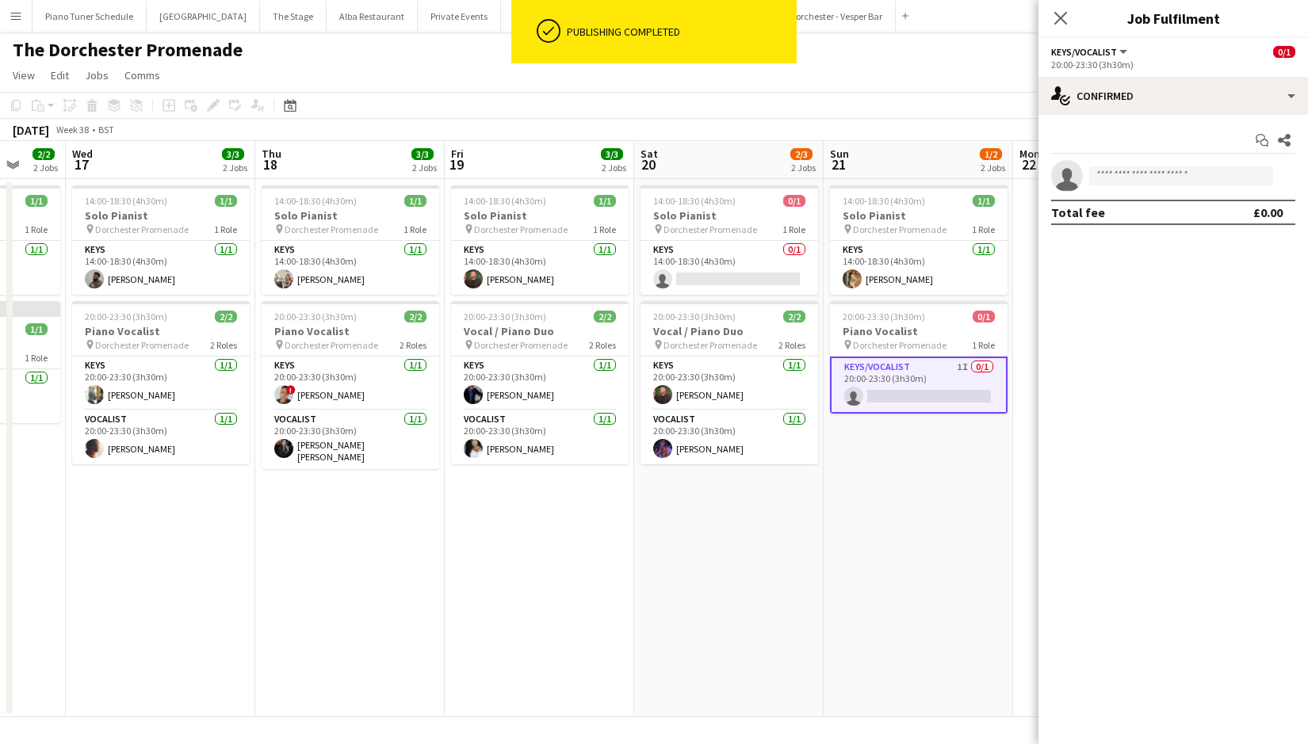
click at [391, 47] on div "The Dorchester Promenade" at bounding box center [654, 47] width 1308 height 30
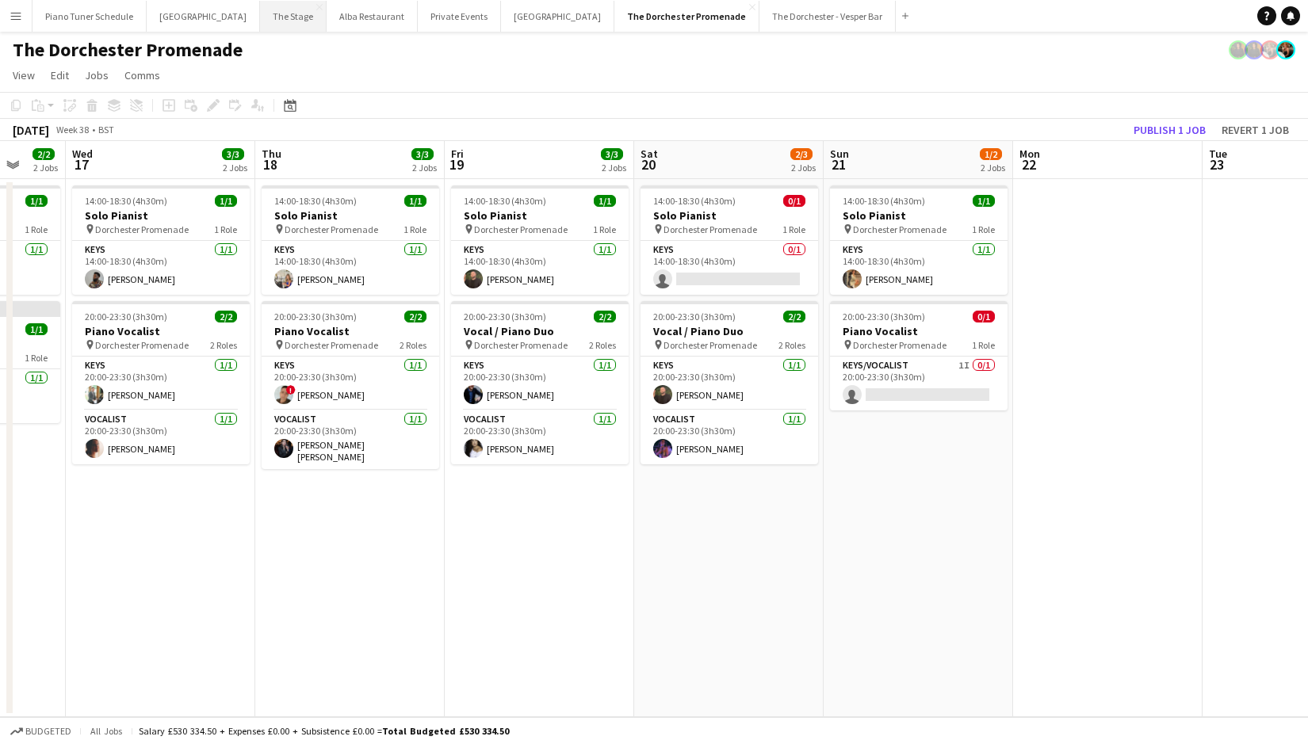
click at [284, 21] on button "The Stage Close" at bounding box center [293, 16] width 67 height 31
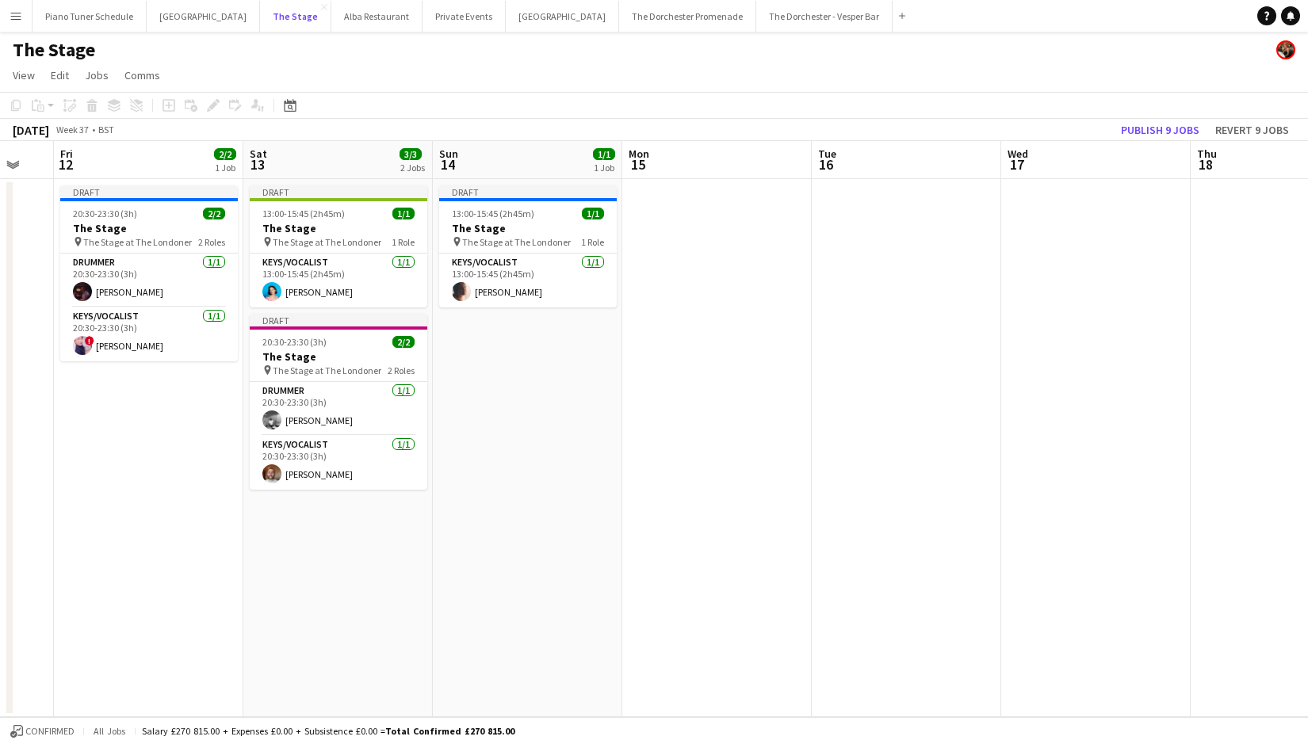
scroll to position [0, 463]
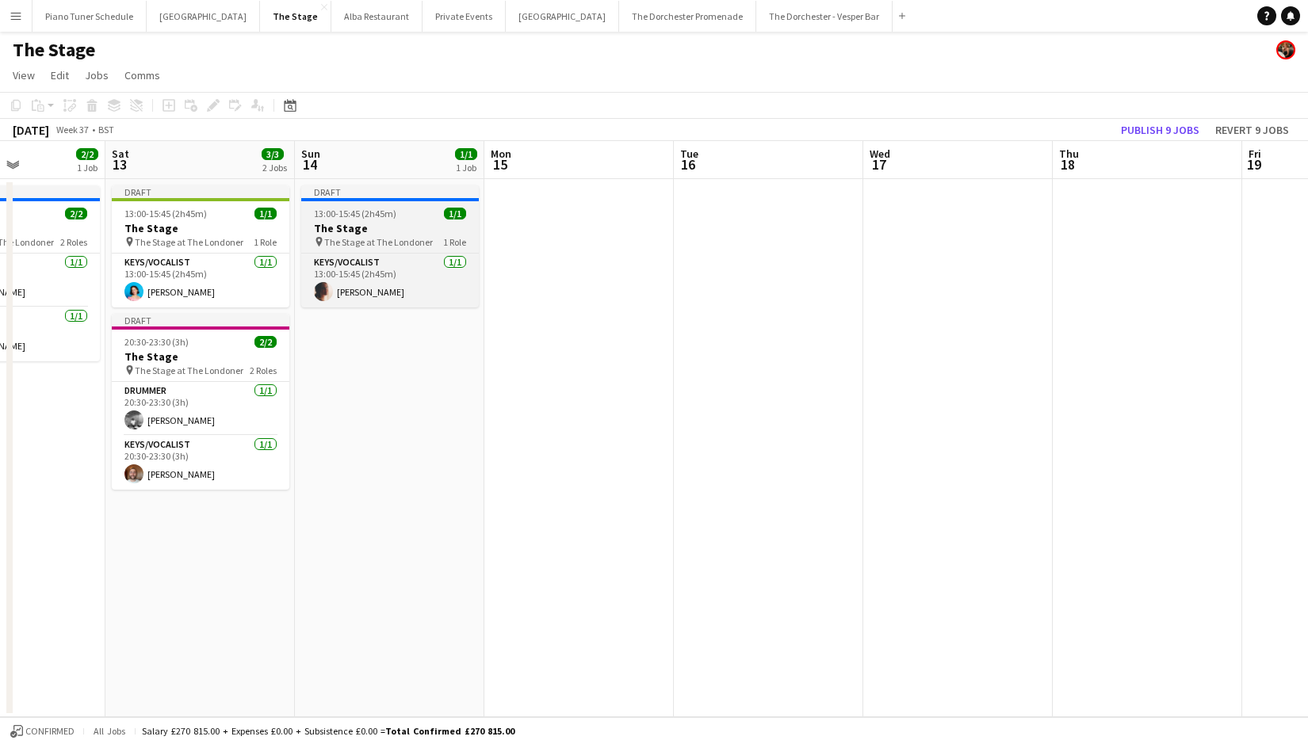
click at [383, 221] on h3 "The Stage" at bounding box center [390, 228] width 178 height 14
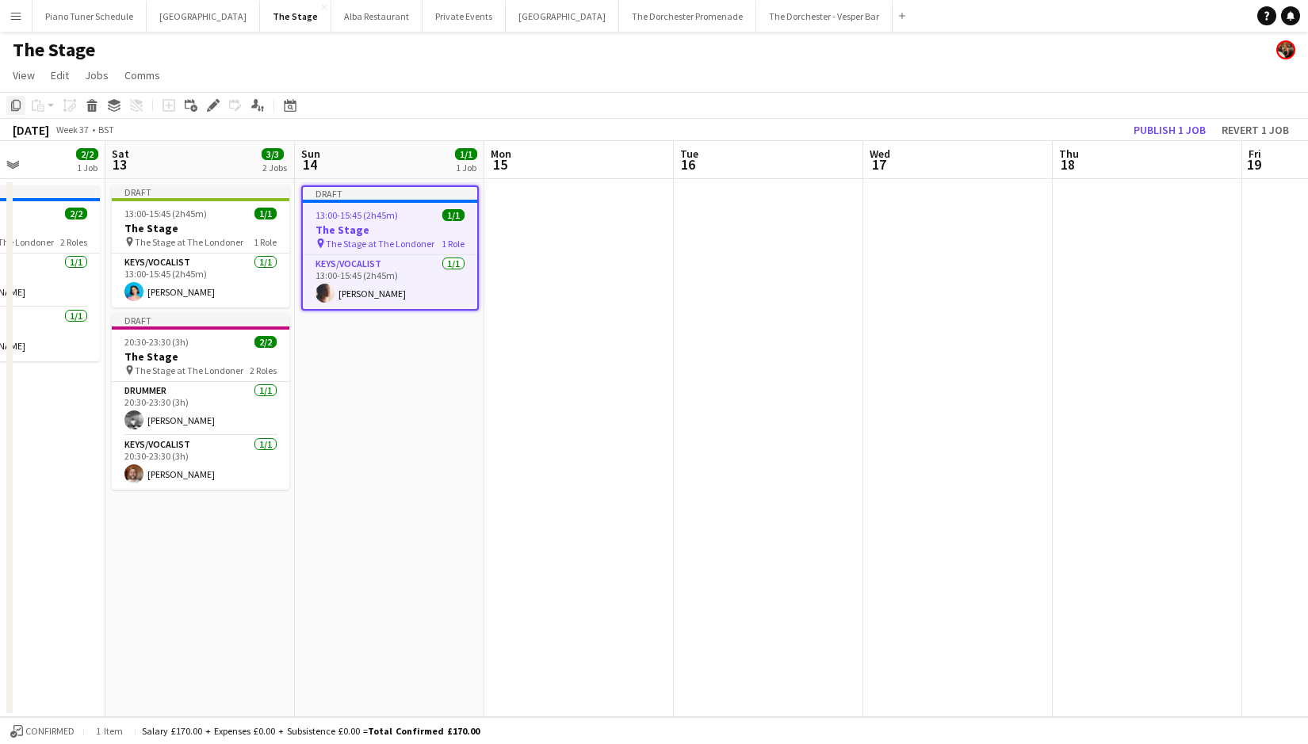
click at [17, 102] on icon "Copy" at bounding box center [16, 105] width 13 height 13
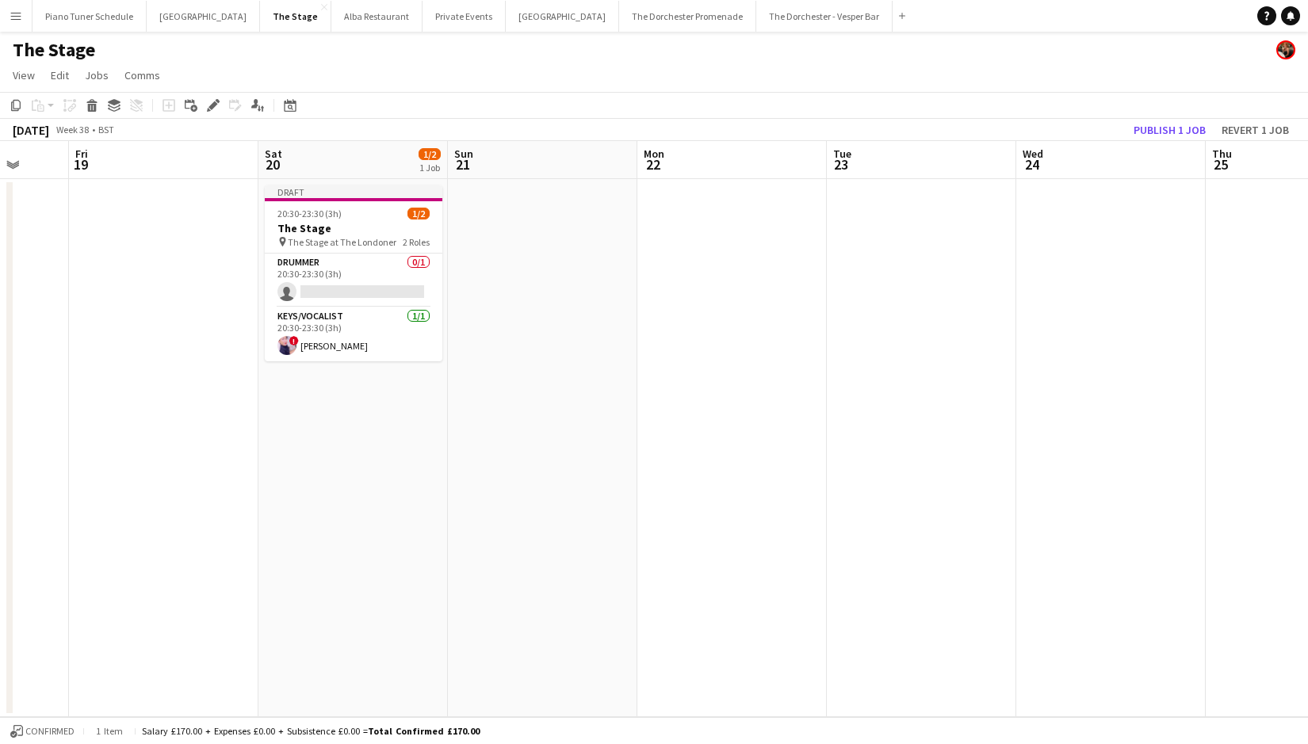
click at [498, 229] on app-date-cell at bounding box center [542, 448] width 189 height 538
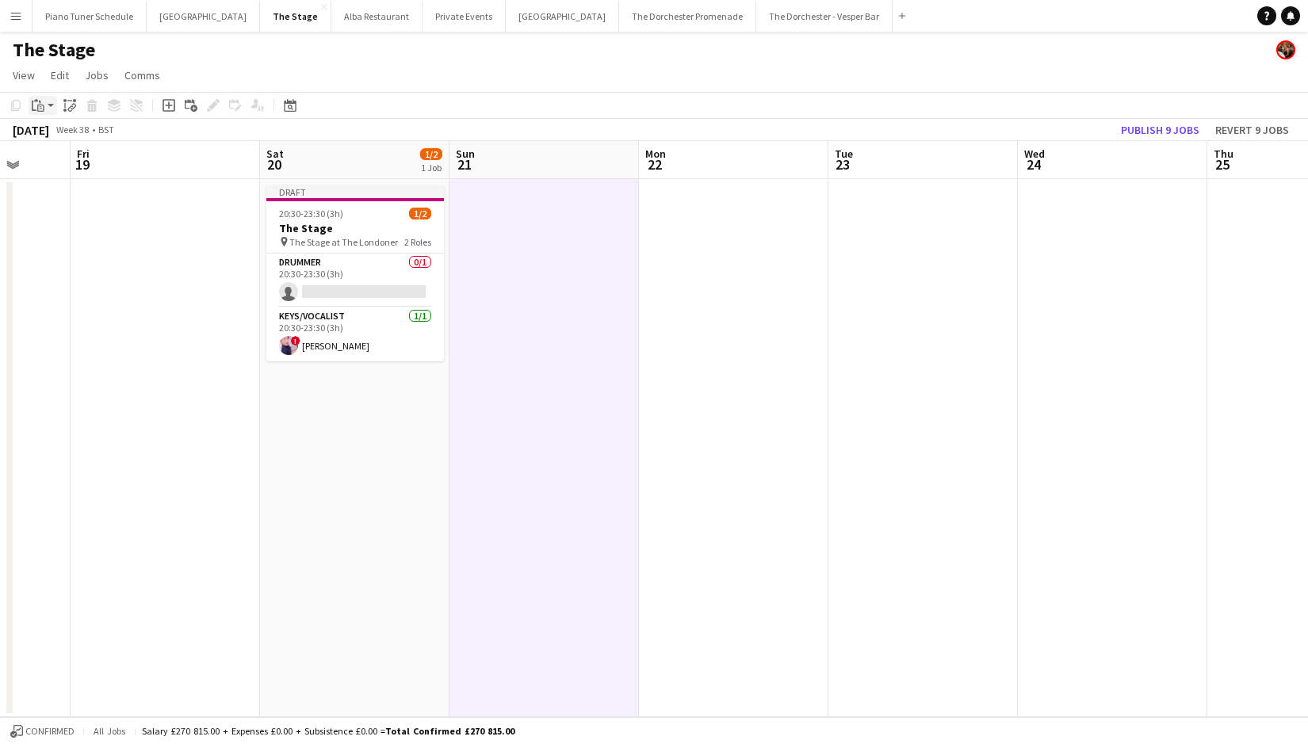
click at [44, 104] on div "Paste" at bounding box center [38, 105] width 19 height 19
click at [48, 130] on link "Paste Command V" at bounding box center [104, 135] width 125 height 14
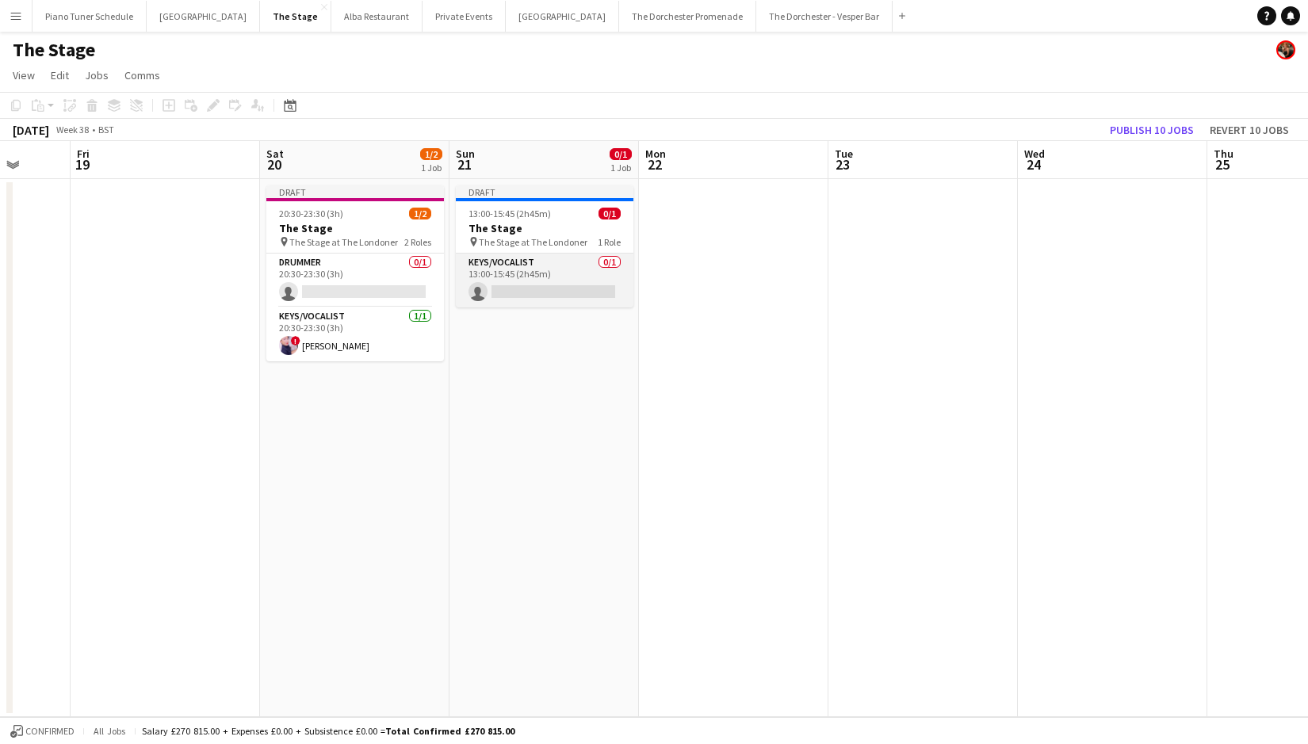
click at [500, 284] on app-card-role "Keys/Vocalist 0/1 13:00-15:45 (2h45m) single-neutral-actions" at bounding box center [545, 281] width 178 height 54
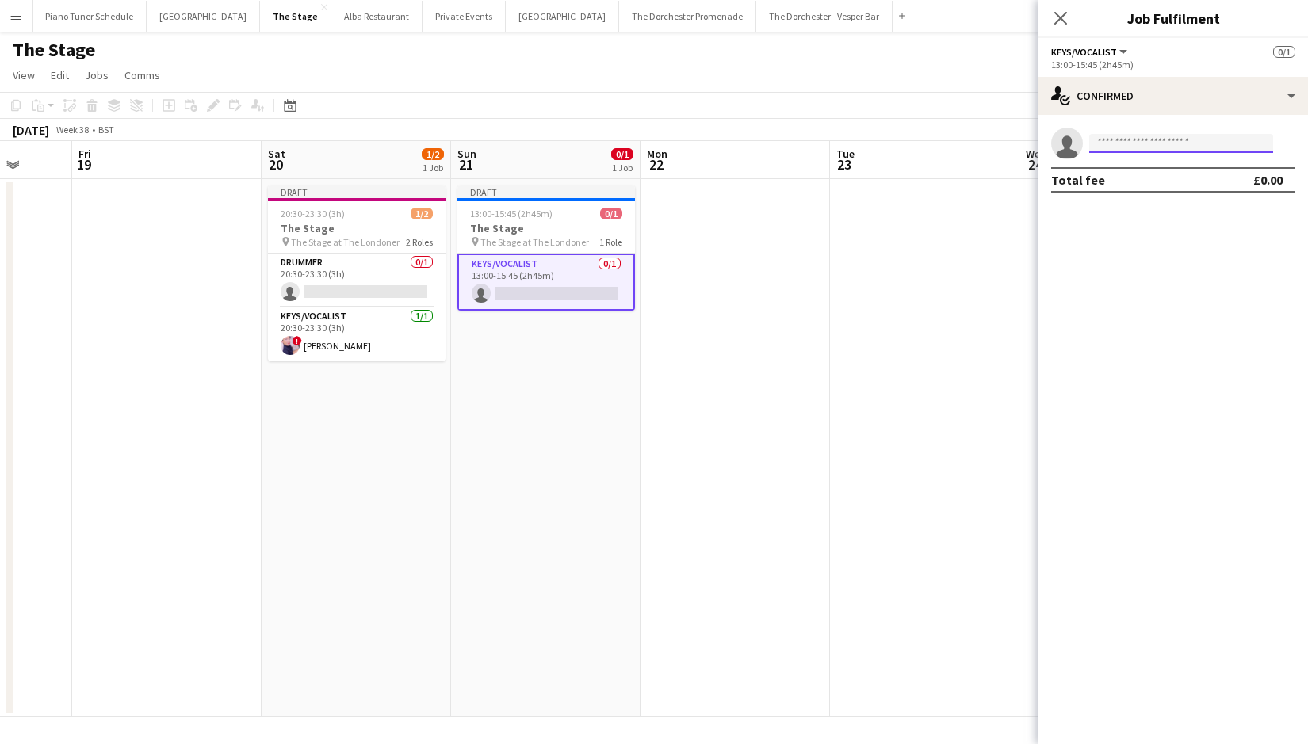
click at [1121, 144] on input at bounding box center [1181, 143] width 184 height 19
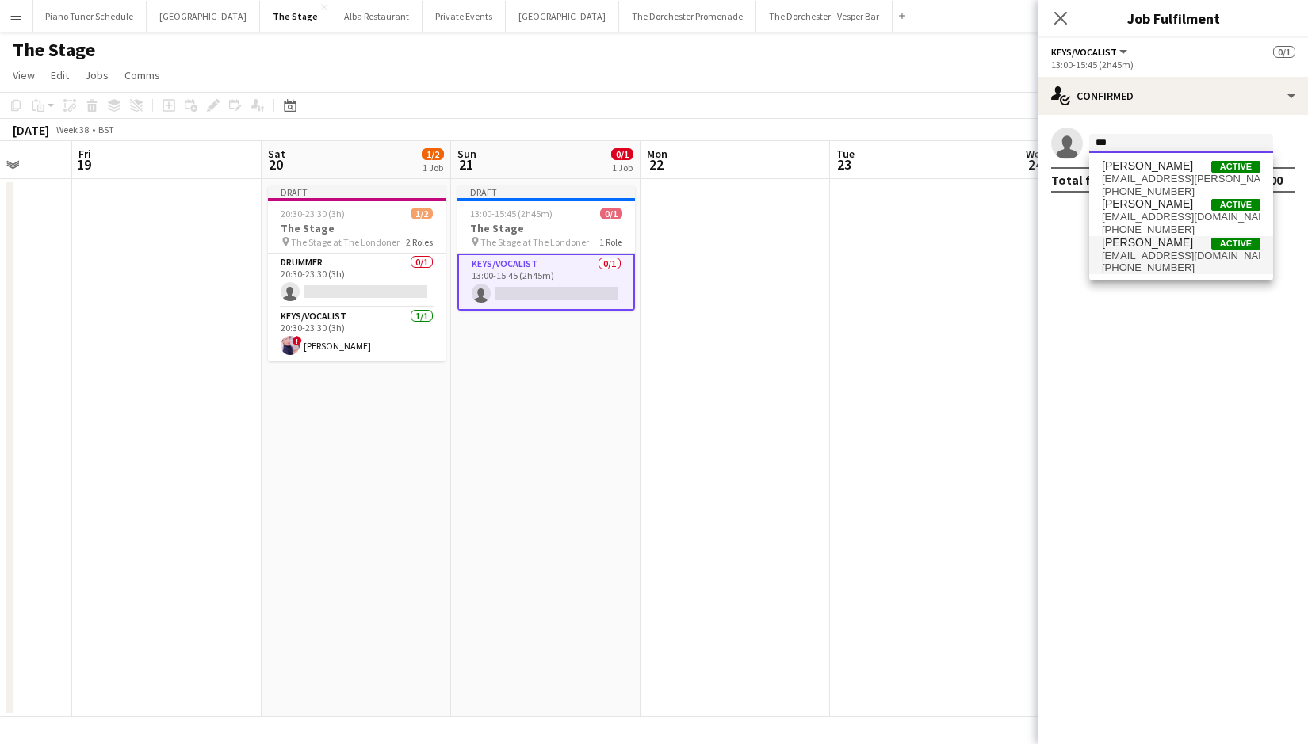
type input "***"
click at [1123, 260] on span "[EMAIL_ADDRESS][DOMAIN_NAME]" at bounding box center [1181, 256] width 158 height 13
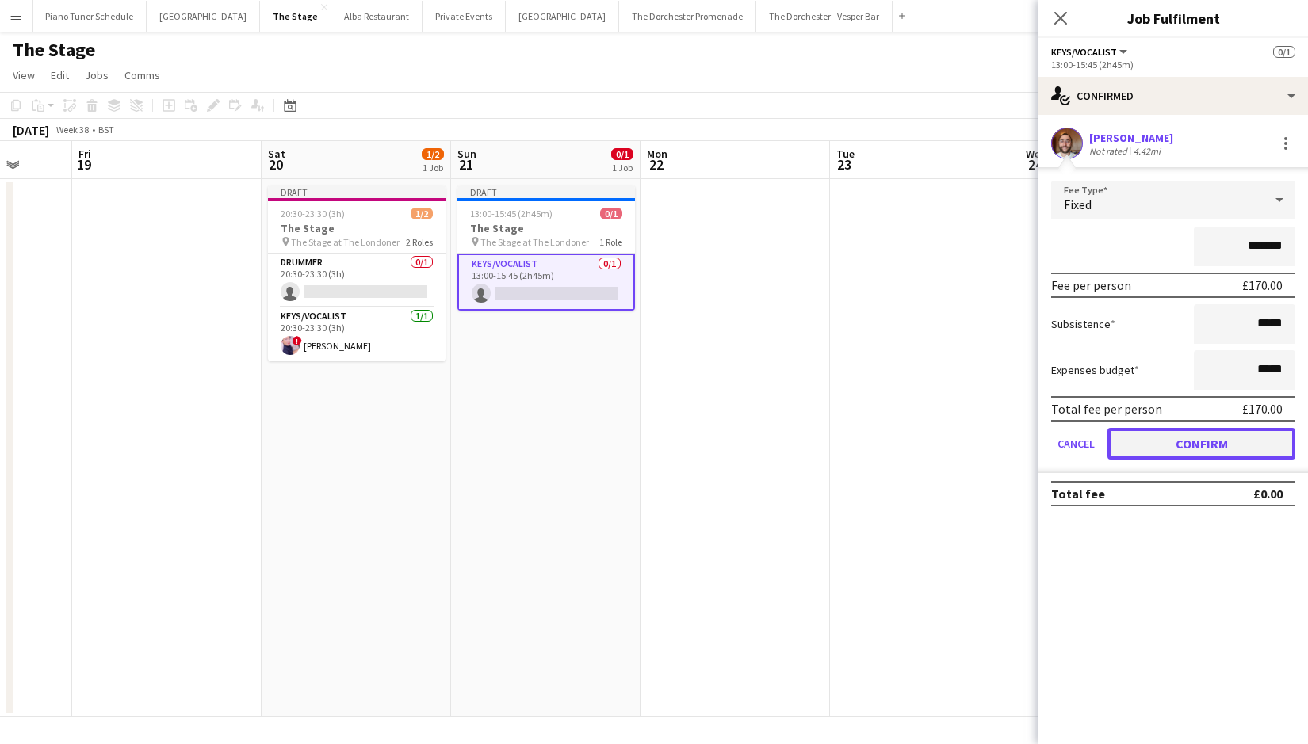
click at [1164, 446] on button "Confirm" at bounding box center [1201, 444] width 188 height 32
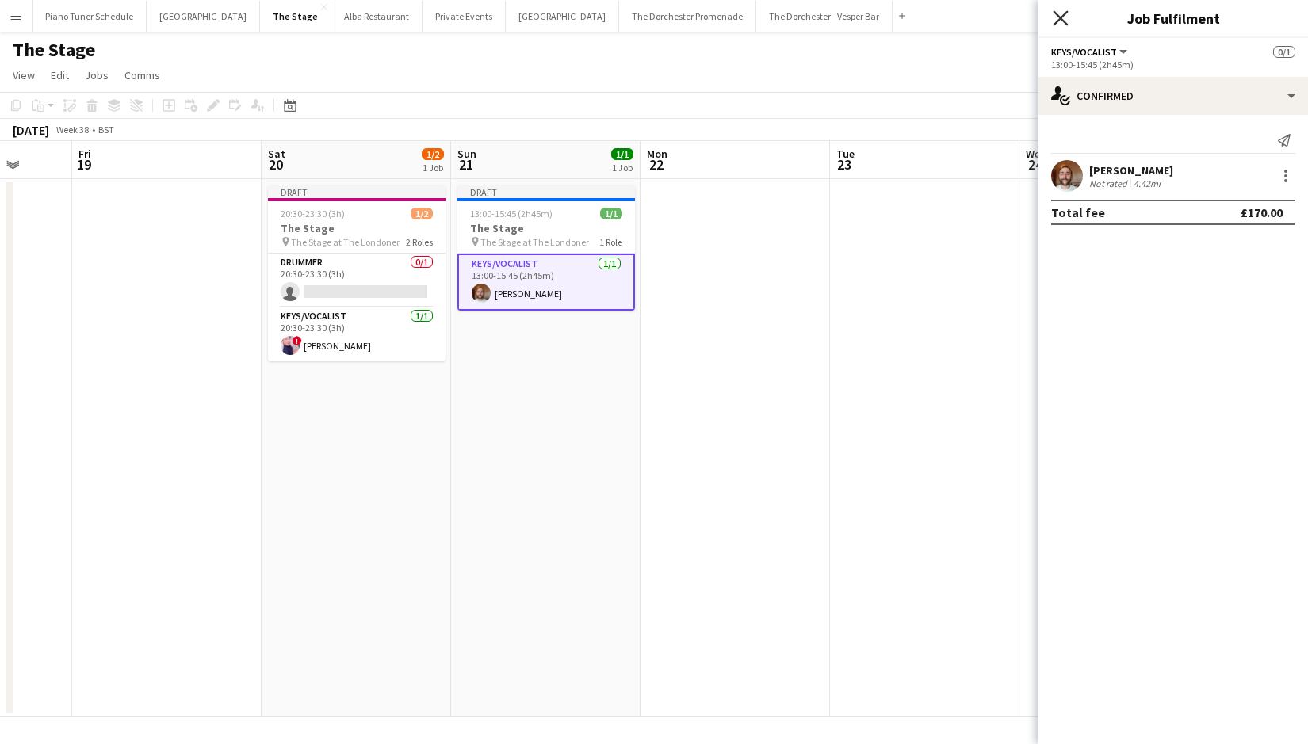
click at [1060, 24] on icon "Close pop-in" at bounding box center [1059, 17] width 15 height 15
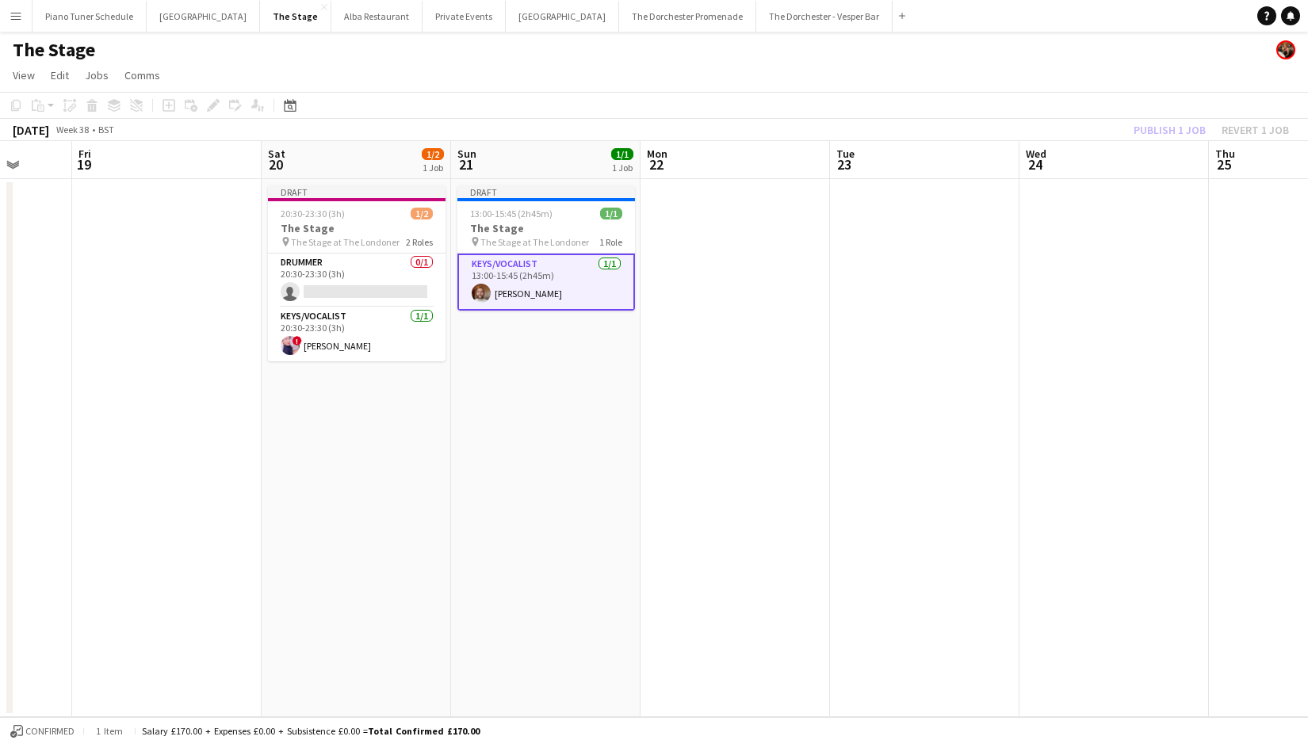
click at [911, 199] on app-date-cell at bounding box center [924, 448] width 189 height 538
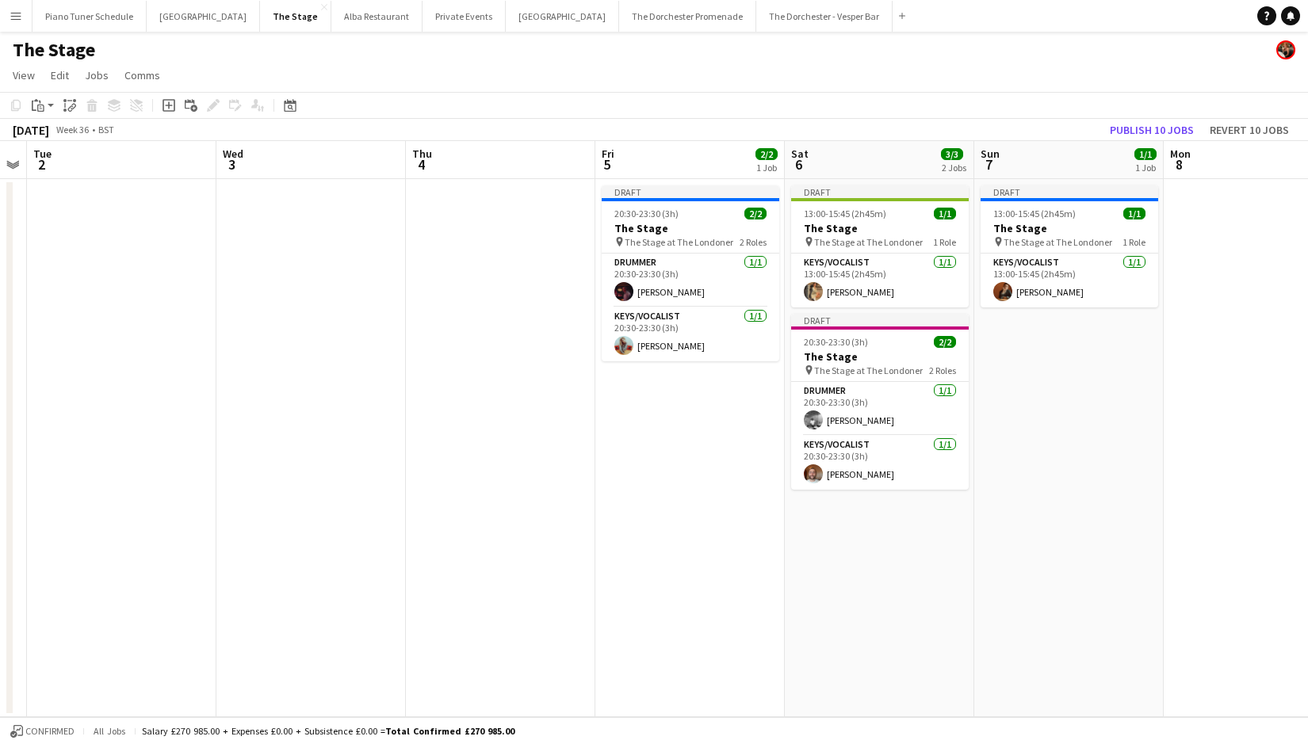
scroll to position [0, 546]
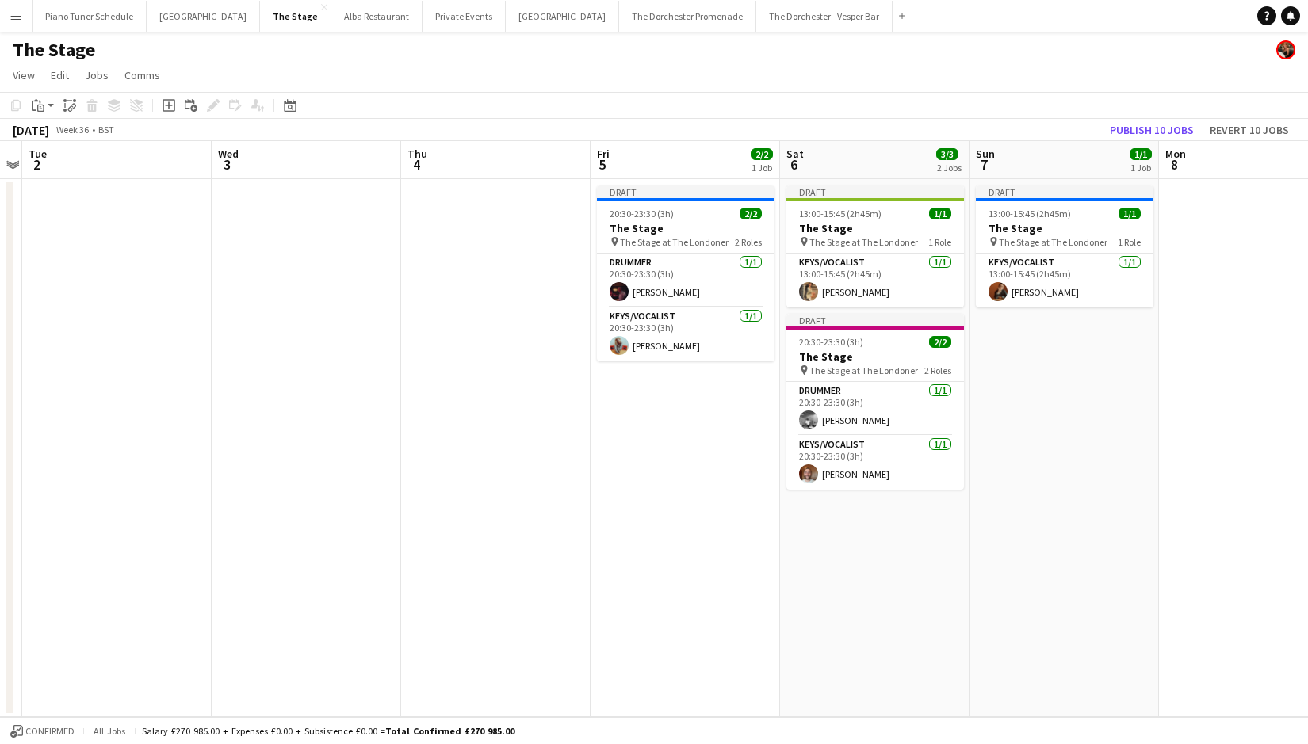
click at [1073, 123] on div "[DATE] Week 36 • BST Publish 10 jobs Revert 10 jobs" at bounding box center [654, 130] width 1308 height 22
click at [1121, 136] on button "Publish 10 jobs" at bounding box center [1151, 130] width 97 height 21
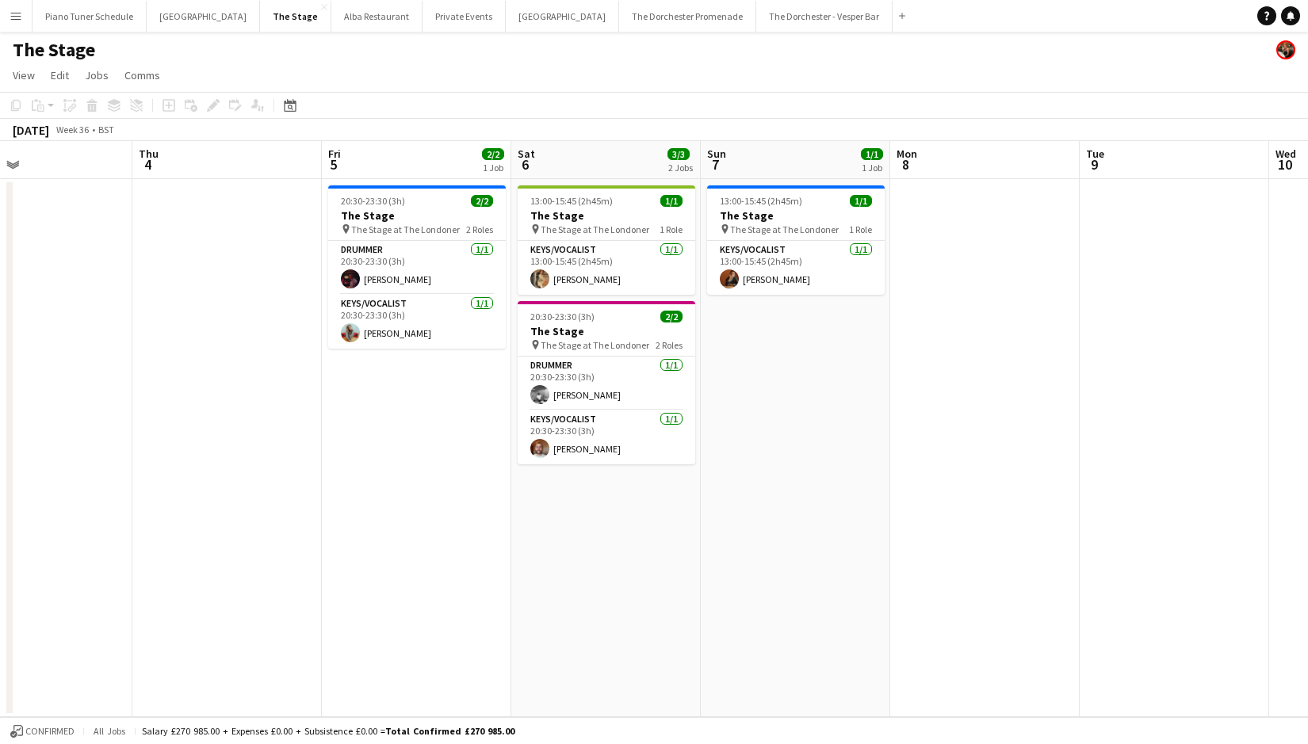
scroll to position [0, 638]
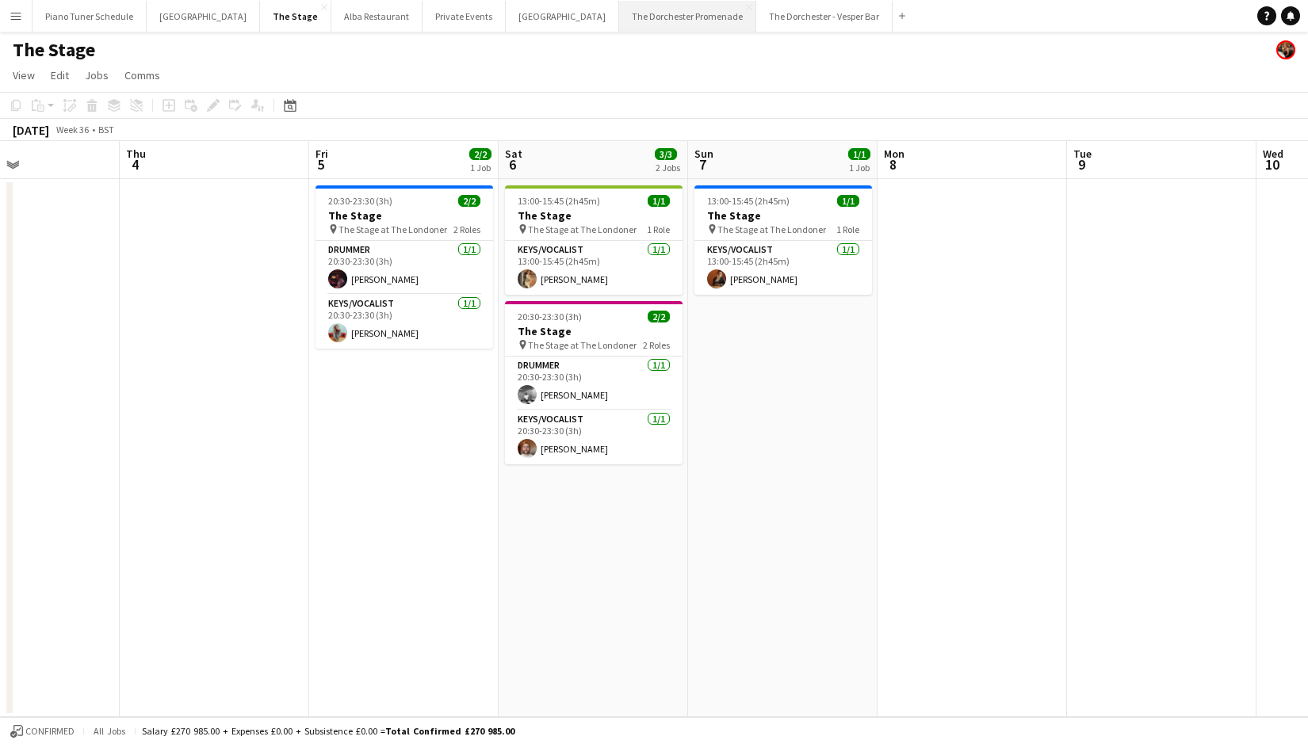
click at [646, 17] on button "The Dorchester Promenade Close" at bounding box center [687, 16] width 137 height 31
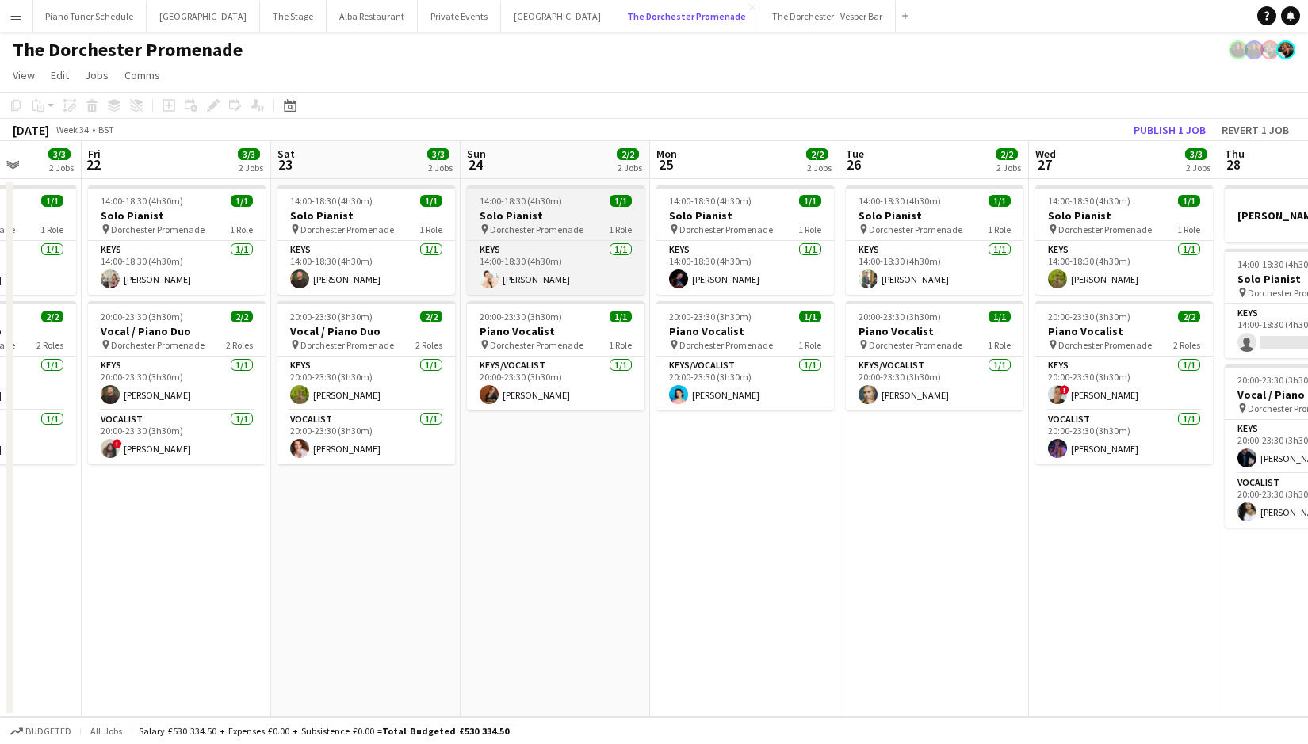
scroll to position [0, 487]
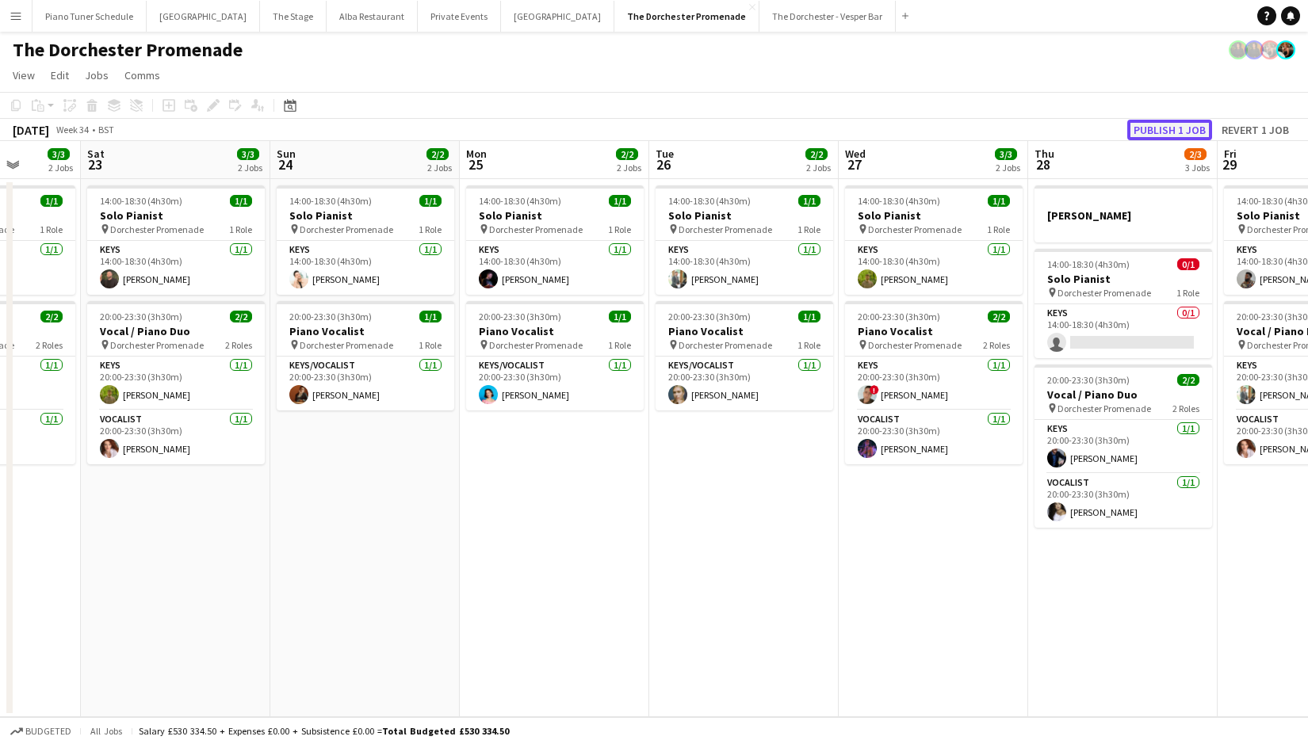
click at [1170, 128] on button "Publish 1 job" at bounding box center [1169, 130] width 85 height 21
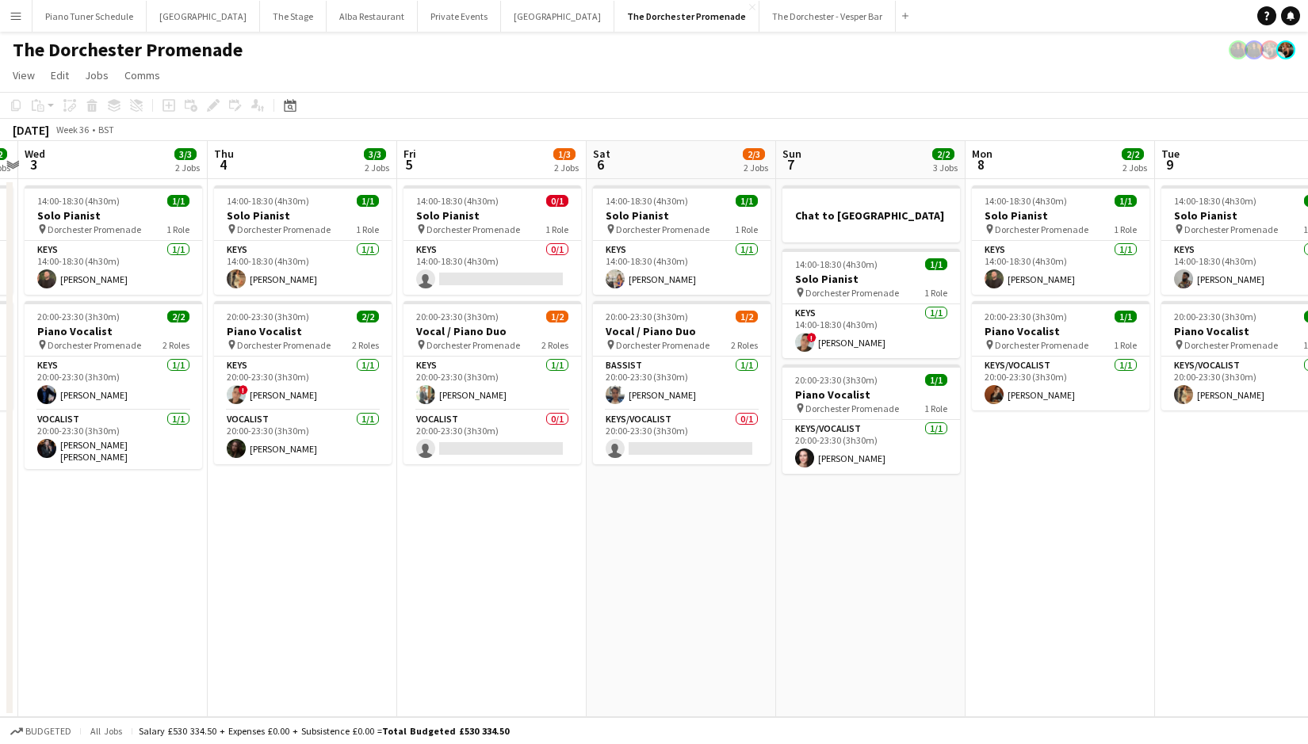
scroll to position [0, 420]
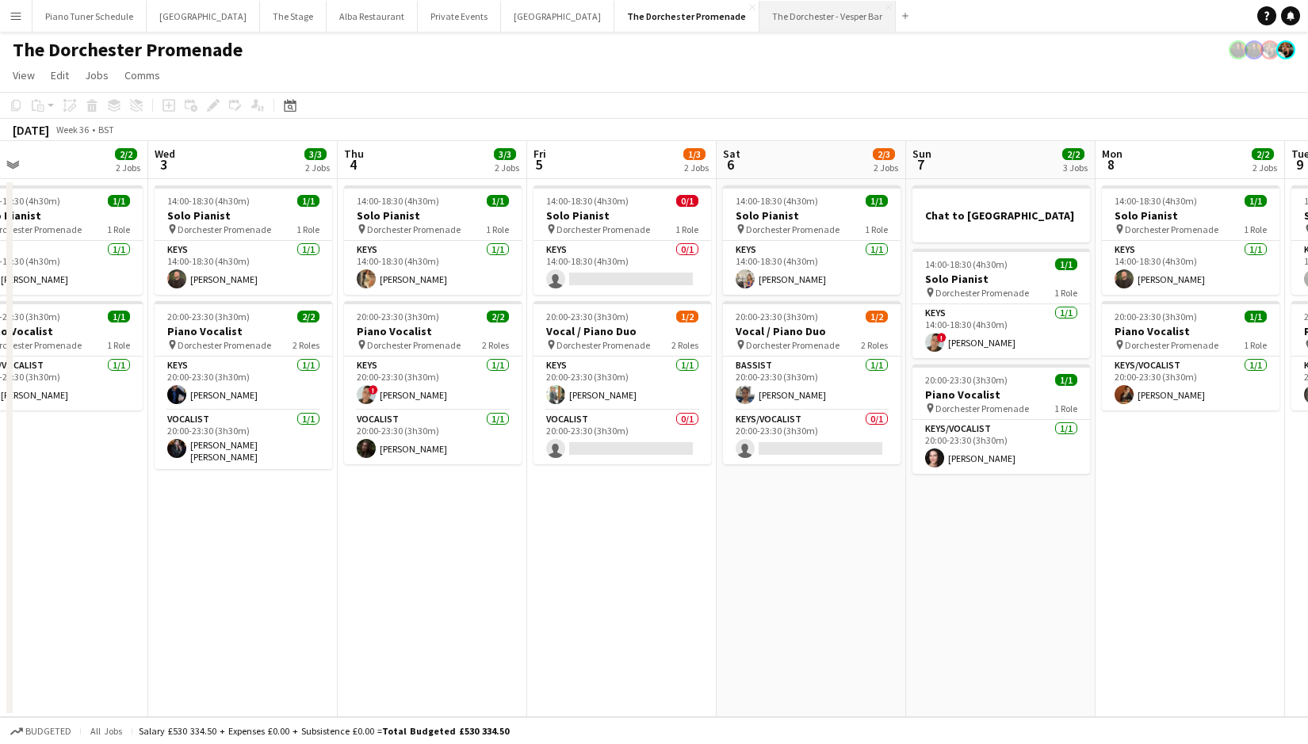
click at [759, 26] on button "The Dorchester - Vesper Bar Close" at bounding box center [827, 16] width 136 height 31
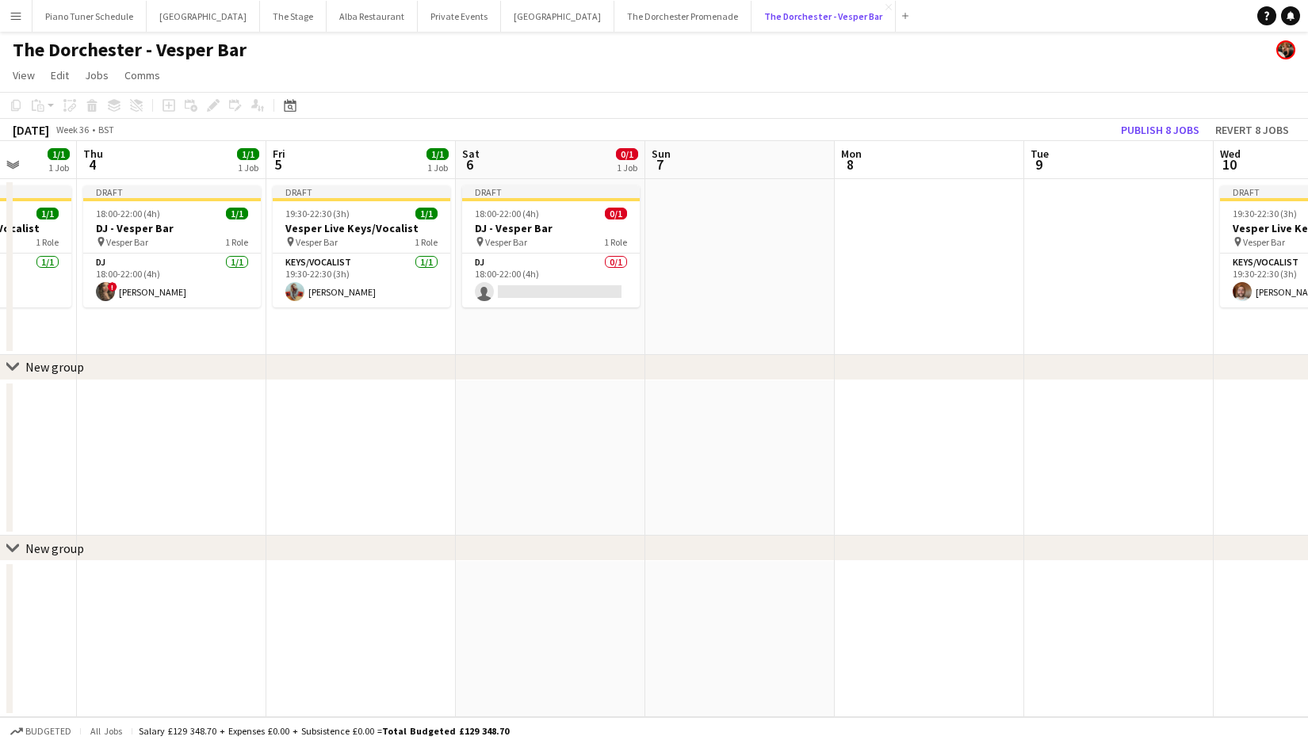
scroll to position [0, 488]
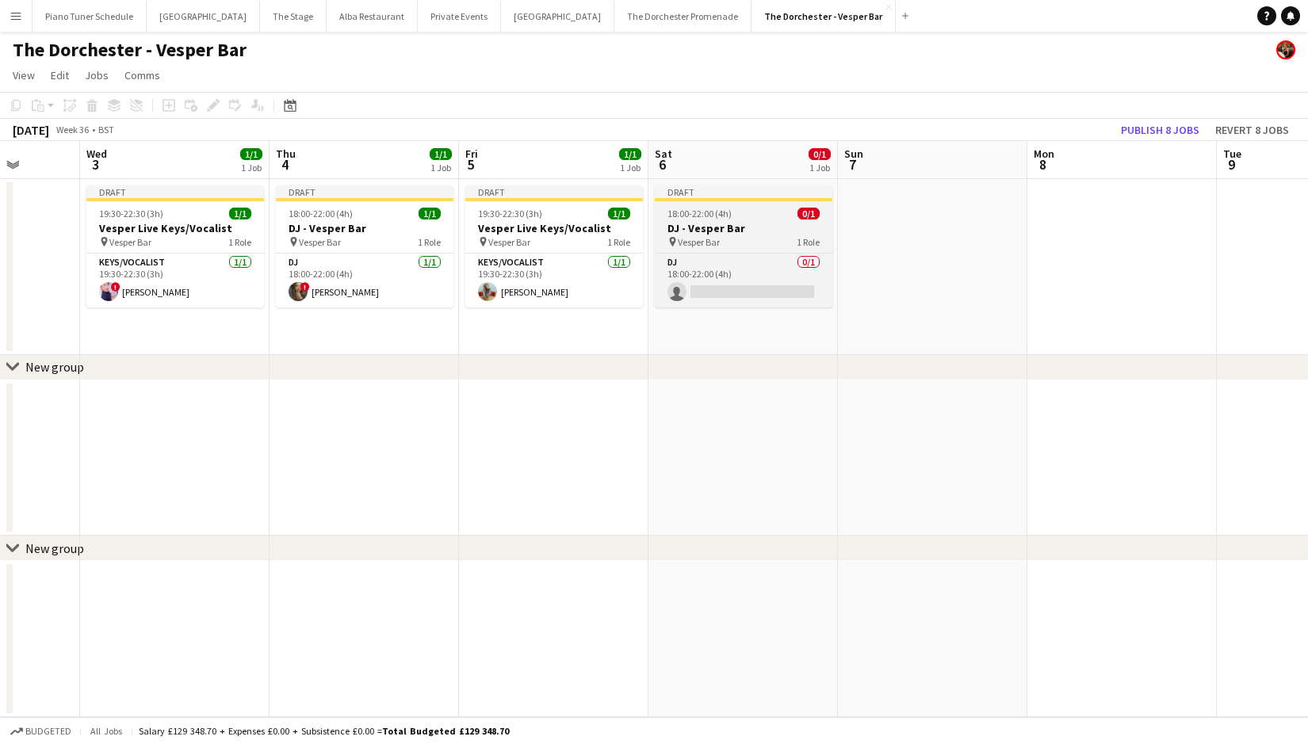
click at [744, 244] on div "pin Vesper Bar 1 Role" at bounding box center [744, 241] width 178 height 13
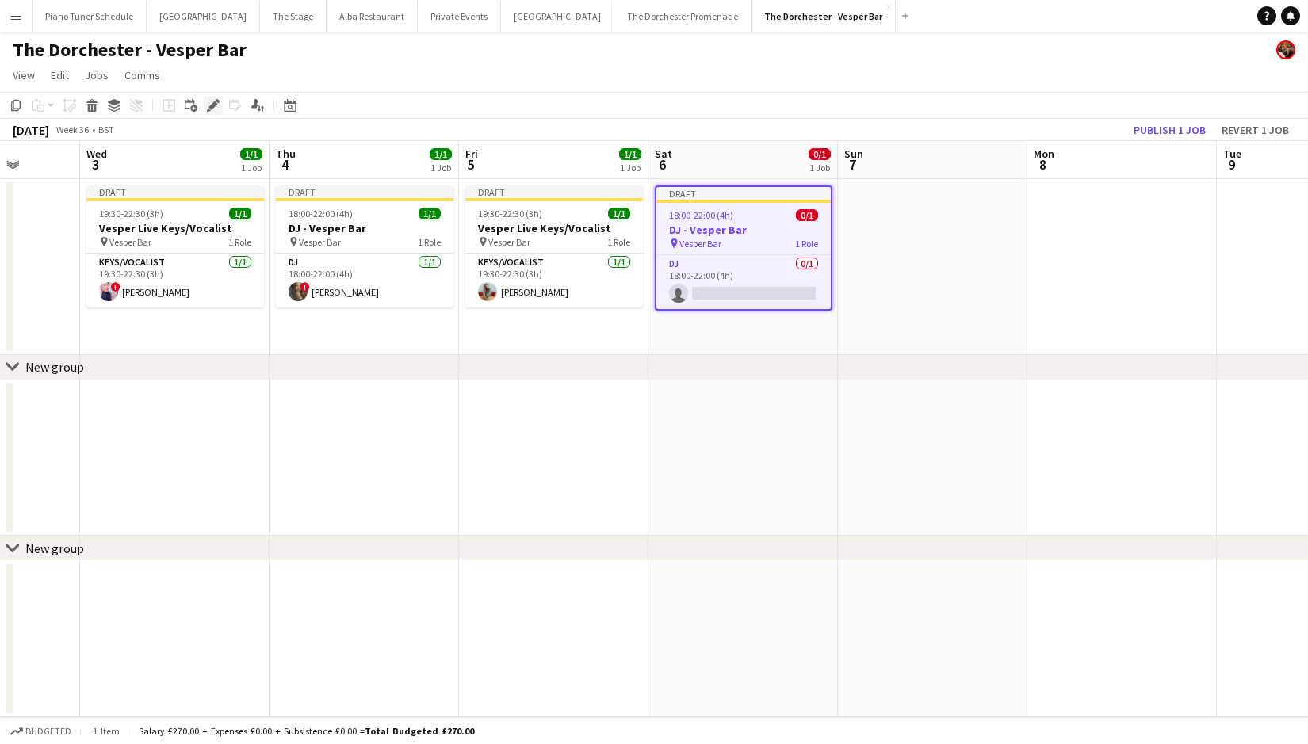
click at [210, 101] on icon "Edit" at bounding box center [213, 105] width 13 height 13
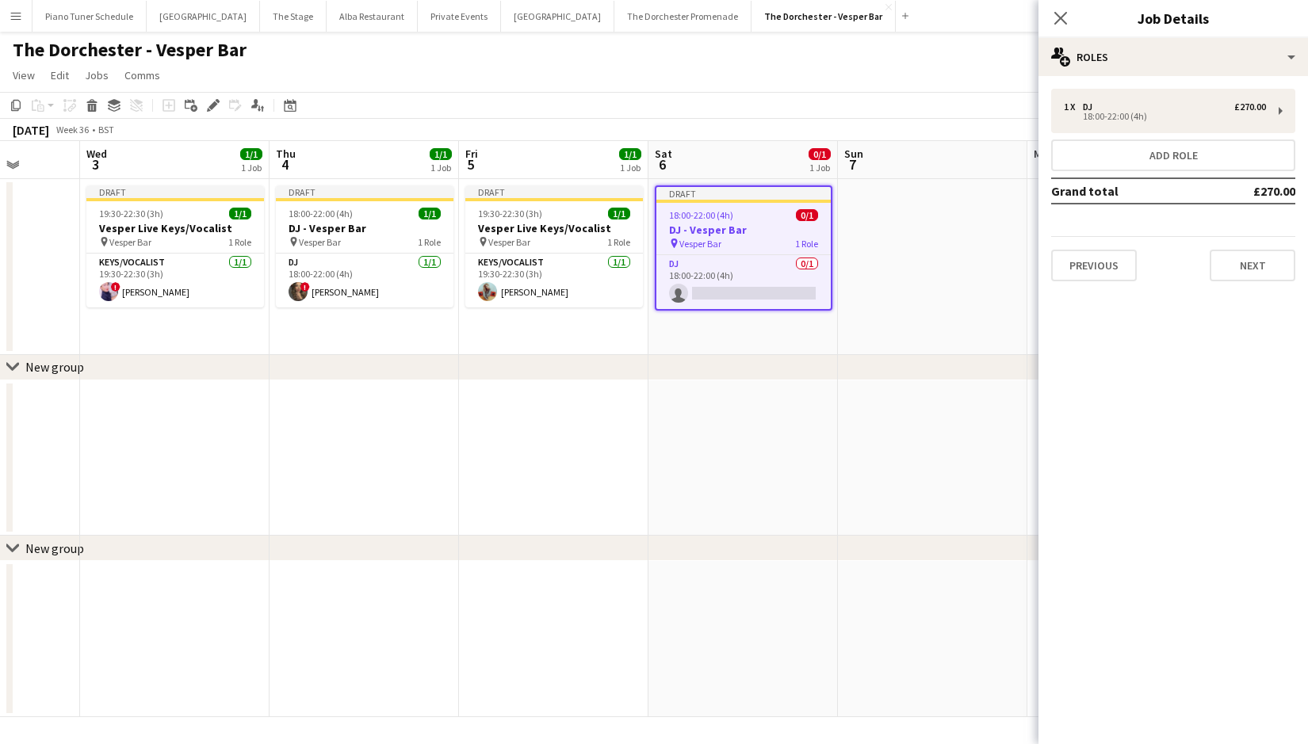
click at [743, 396] on app-date-cell at bounding box center [742, 458] width 189 height 156
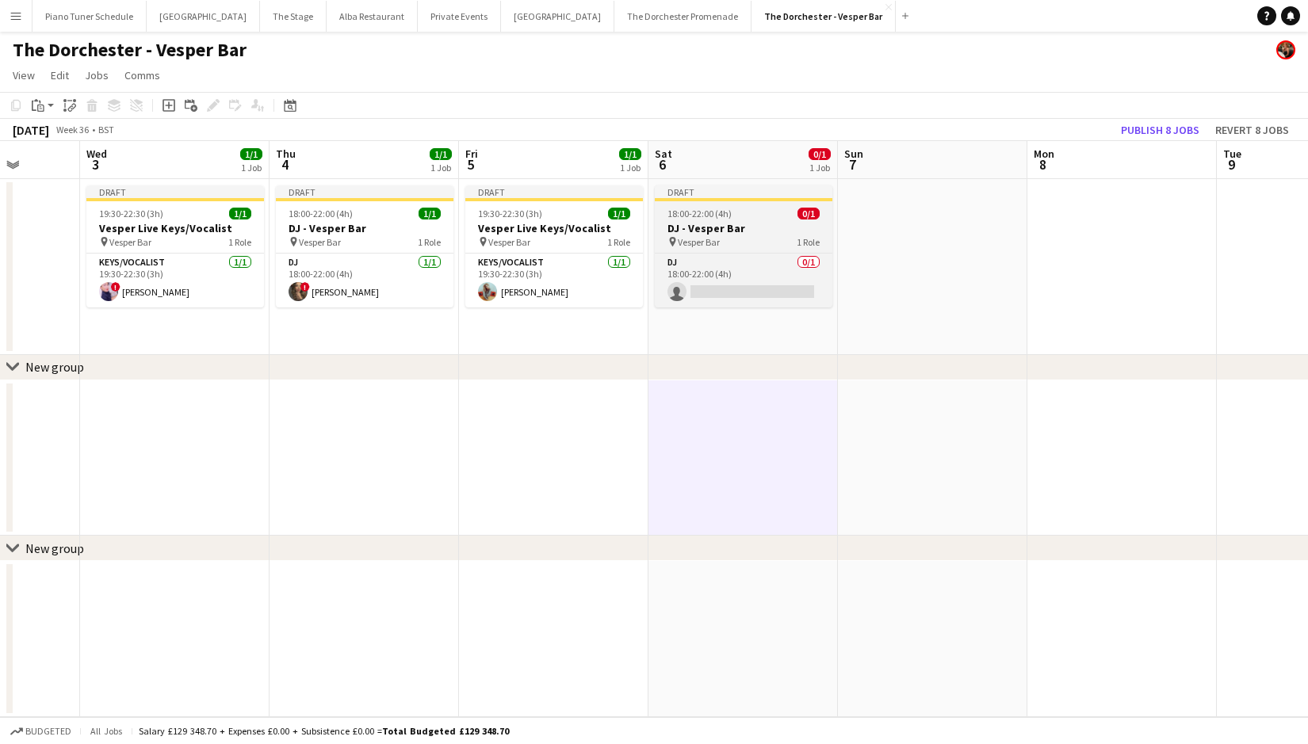
click at [716, 237] on span "Vesper Bar" at bounding box center [699, 242] width 42 height 12
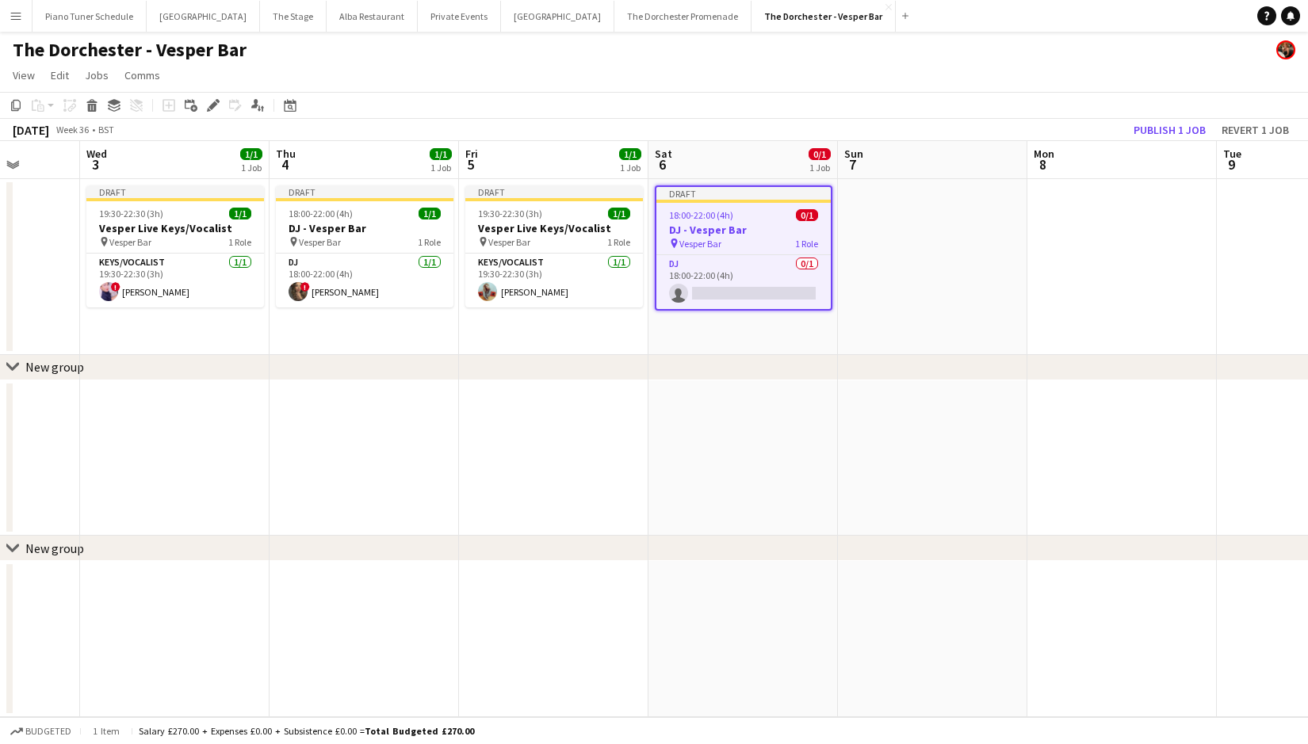
click at [784, 140] on div "[DATE] Week 36 • BST Publish 1 job Revert 1 job" at bounding box center [654, 130] width 1308 height 22
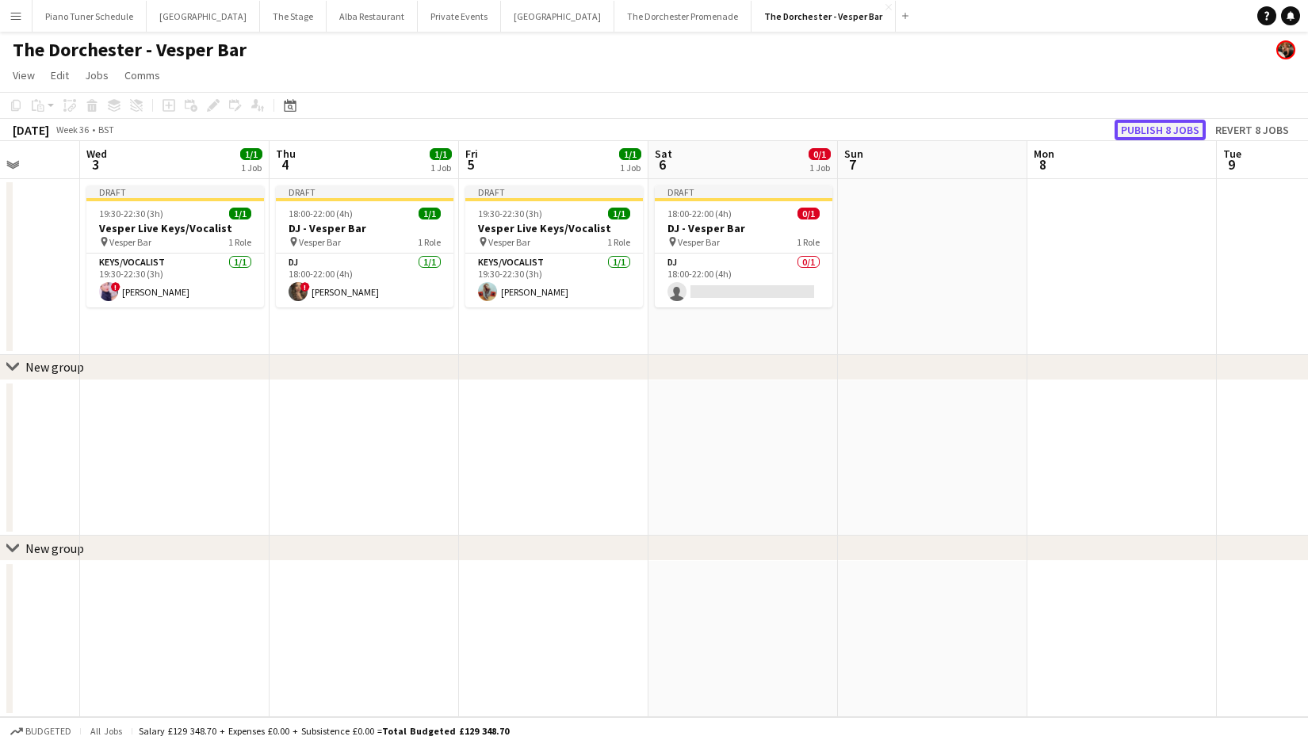
click at [1172, 131] on button "Publish 8 jobs" at bounding box center [1159, 130] width 91 height 21
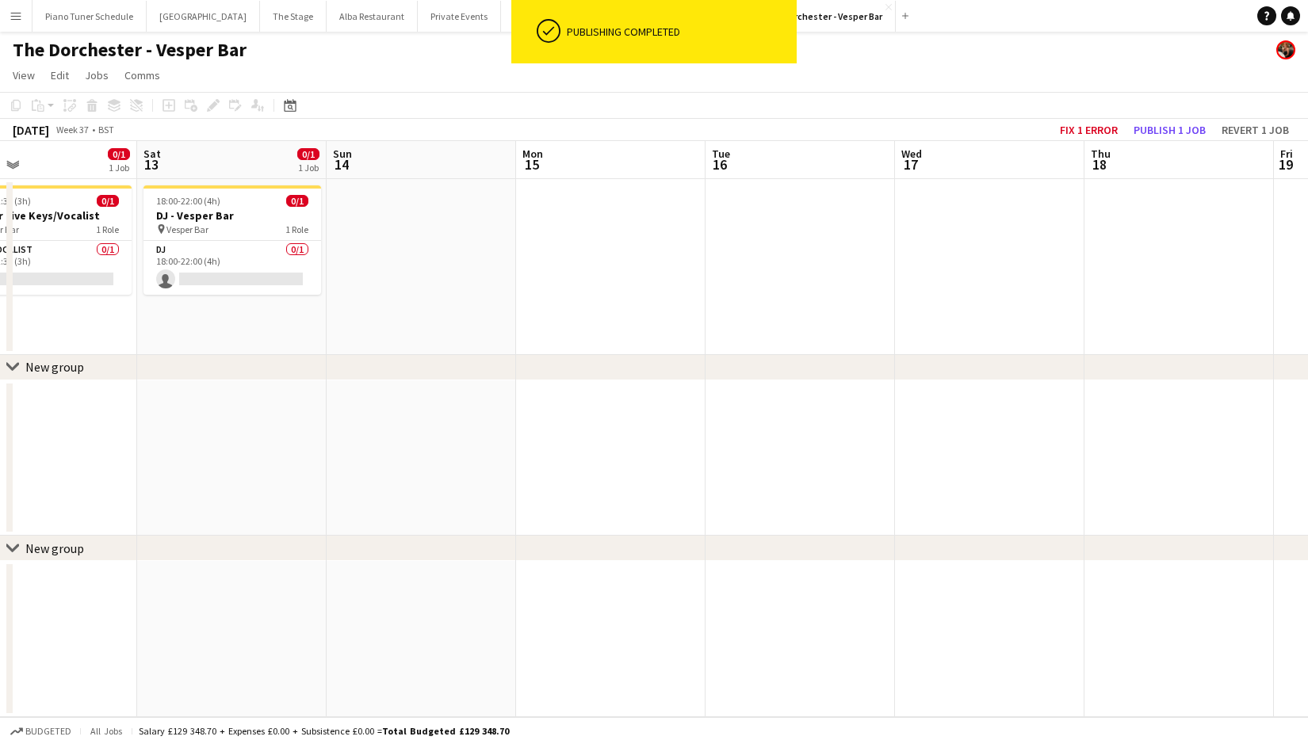
scroll to position [0, 411]
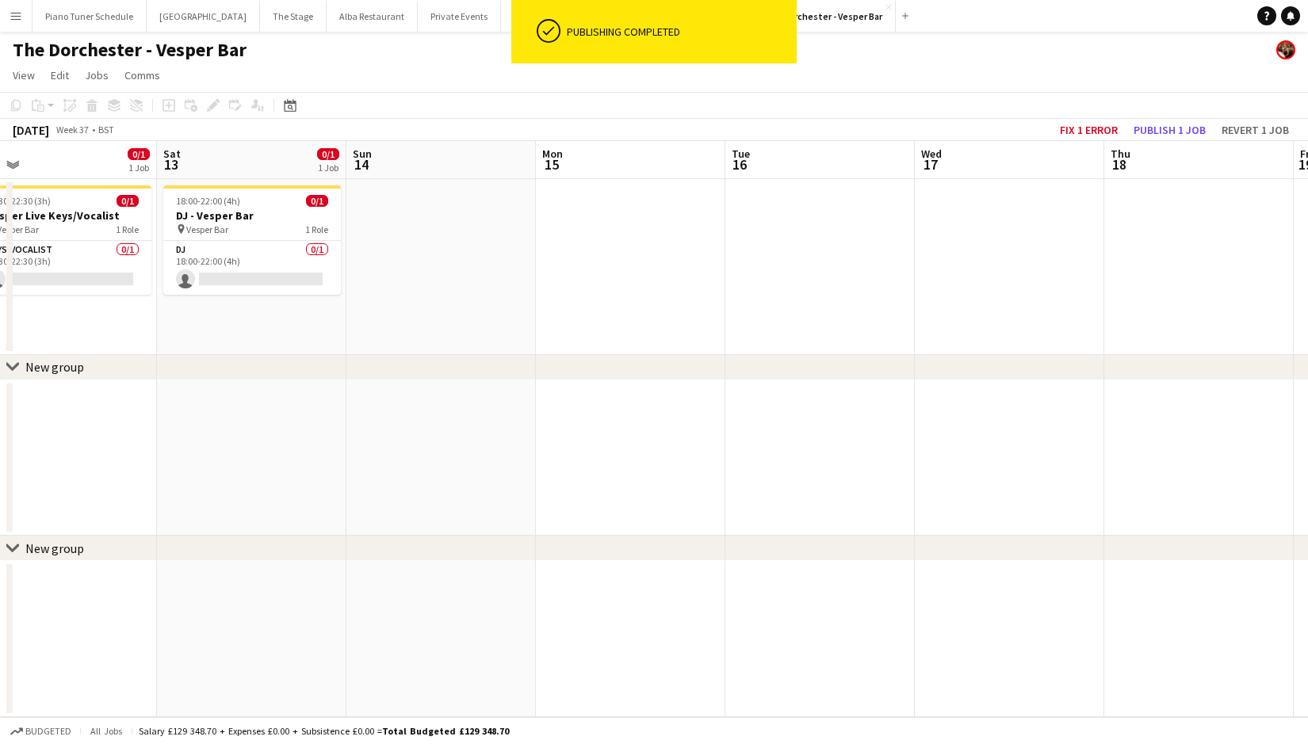
click at [1102, 117] on app-toolbar "Copy Paste Paste Command V Paste with crew Command Shift V Paste linked Job [GE…" at bounding box center [654, 105] width 1308 height 27
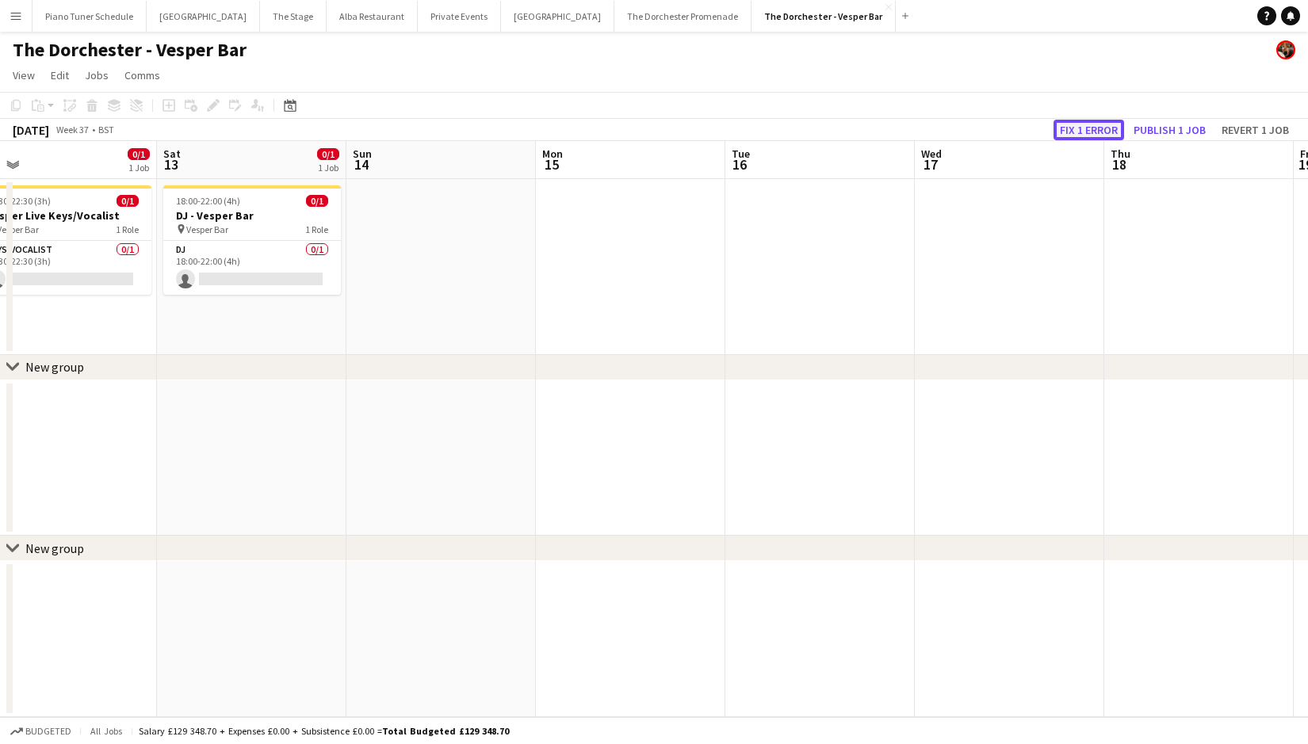
click at [1100, 132] on button "Fix 1 error" at bounding box center [1088, 130] width 71 height 21
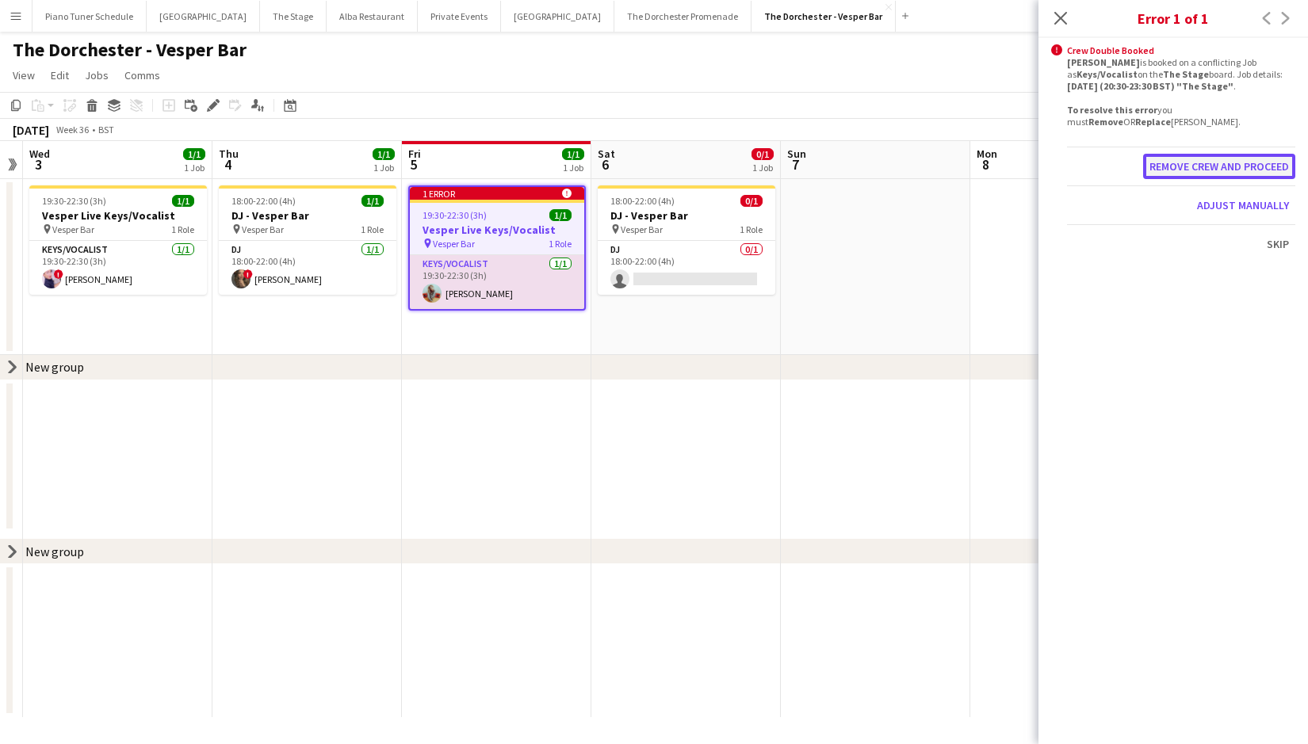
click at [1207, 171] on button "Remove crew and proceed" at bounding box center [1219, 166] width 152 height 25
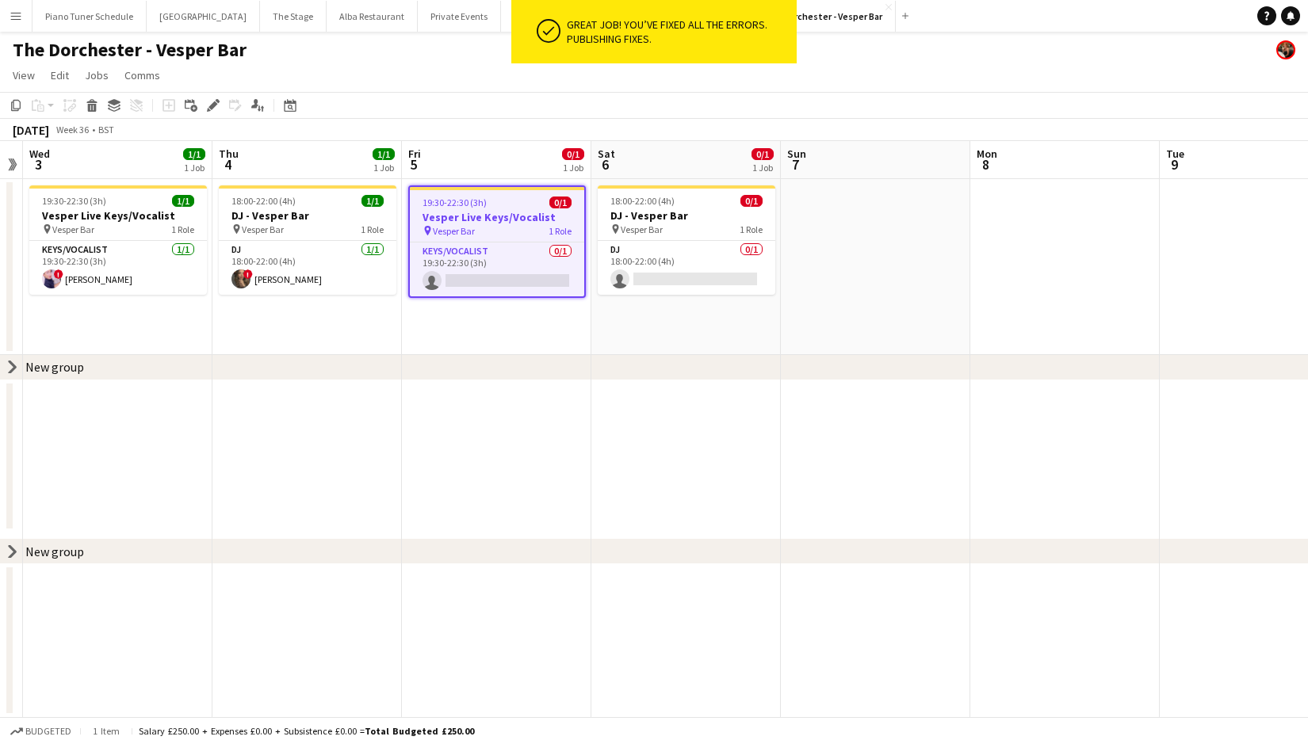
click at [477, 227] on div "pin Vesper Bar 1 Role" at bounding box center [497, 230] width 174 height 13
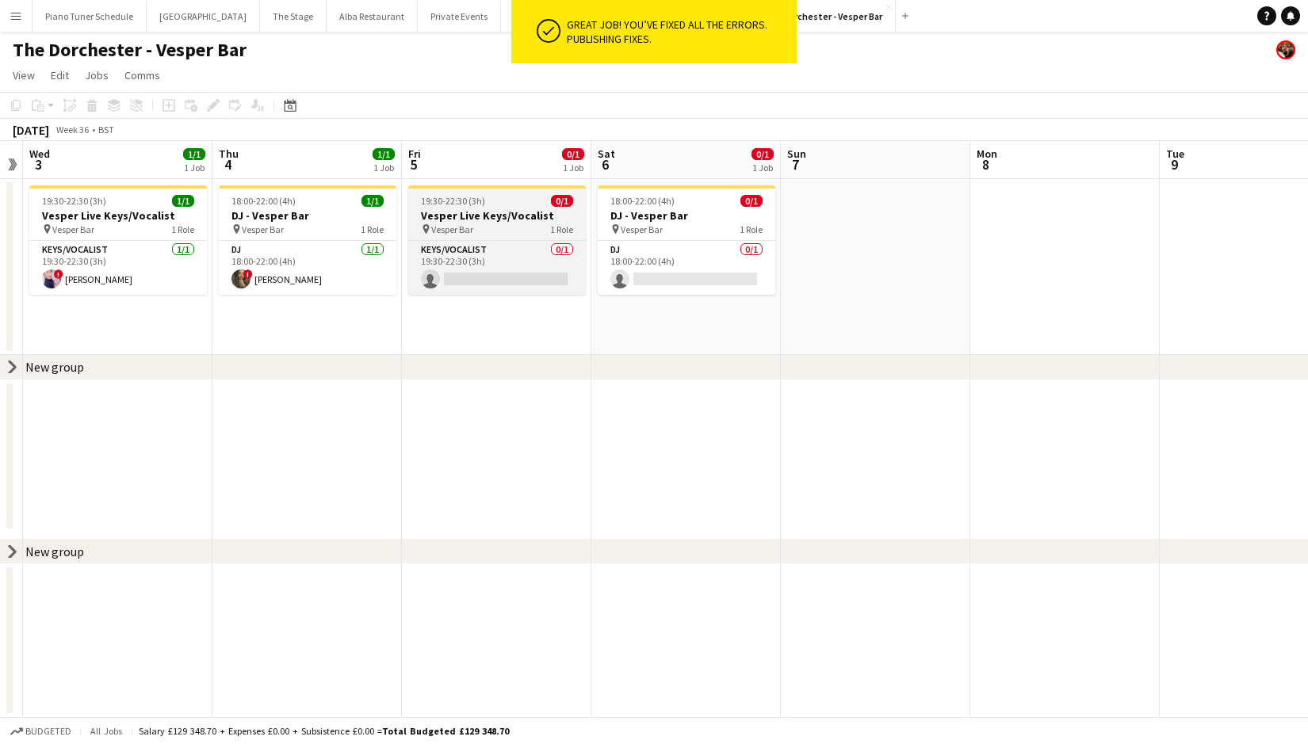
click at [475, 228] on div "pin Vesper Bar 1 Role" at bounding box center [497, 229] width 178 height 13
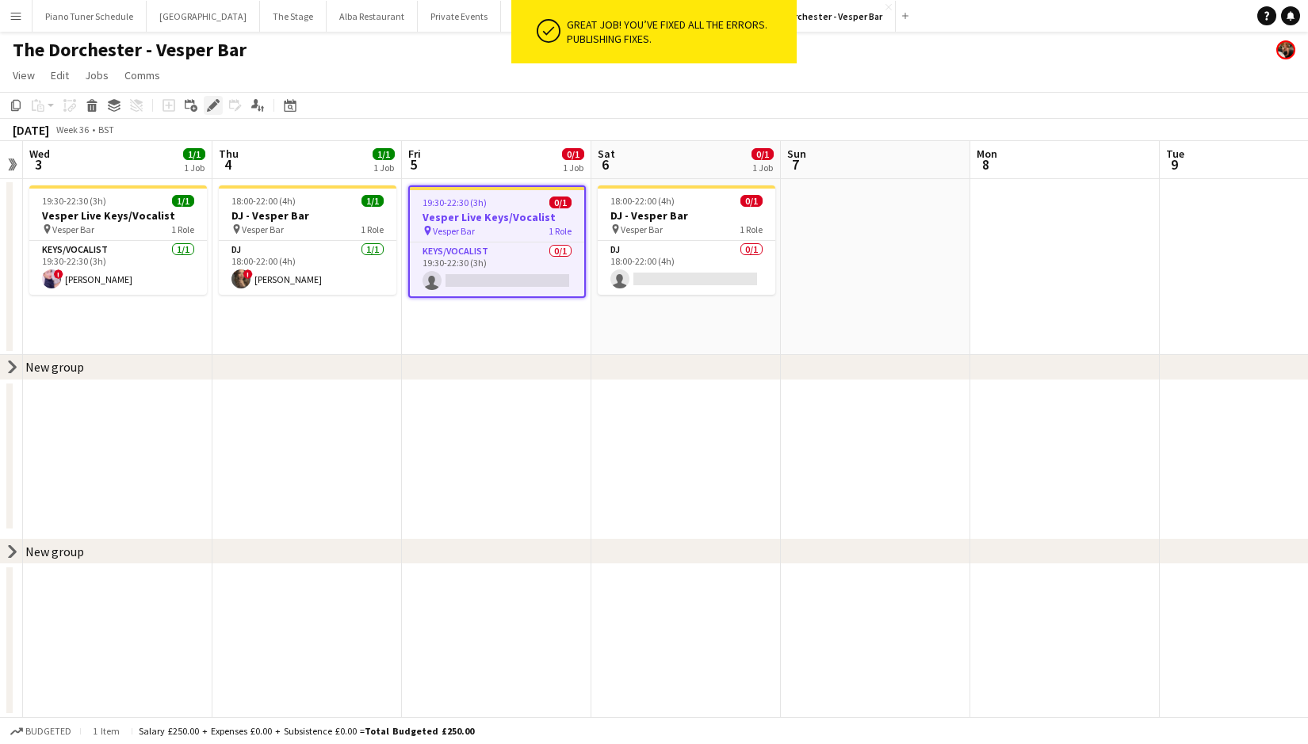
click at [215, 106] on icon "Edit" at bounding box center [213, 105] width 13 height 13
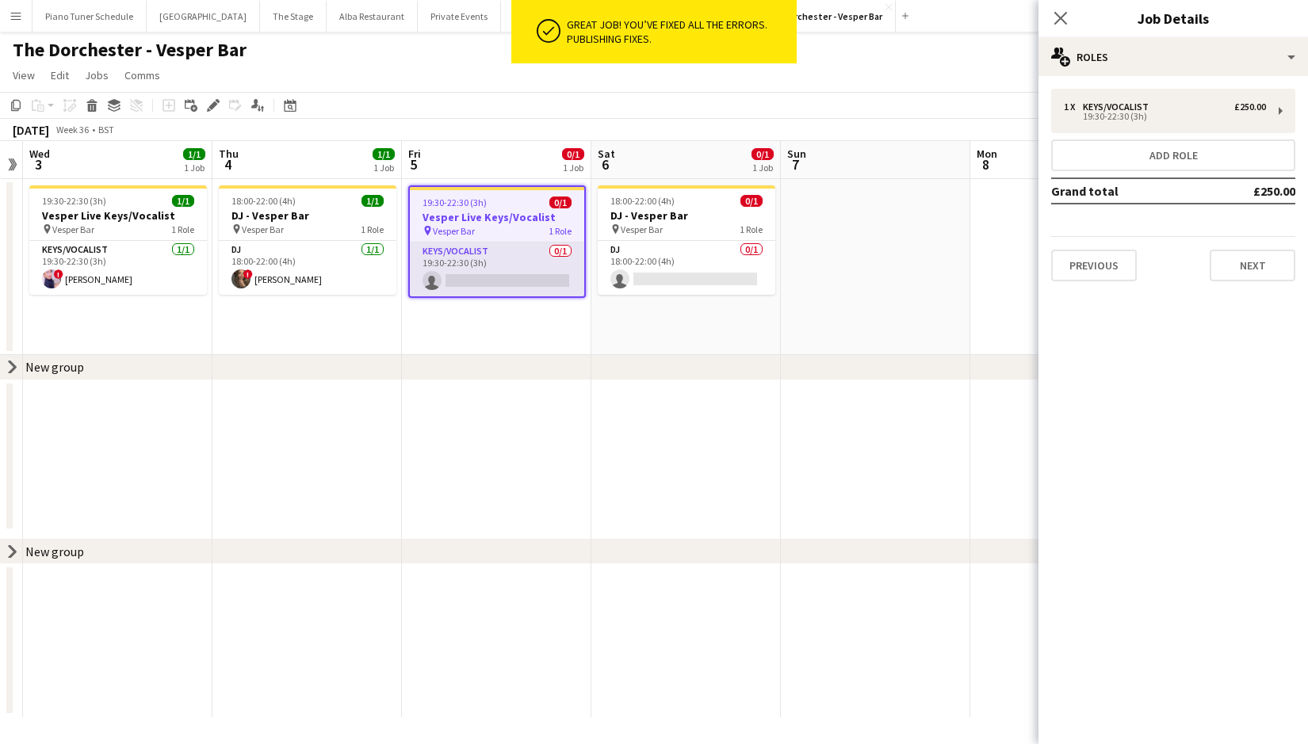
click at [518, 264] on app-card-role "Keys/Vocalist 0/1 19:30-22:30 (3h) single-neutral-actions" at bounding box center [497, 269] width 174 height 54
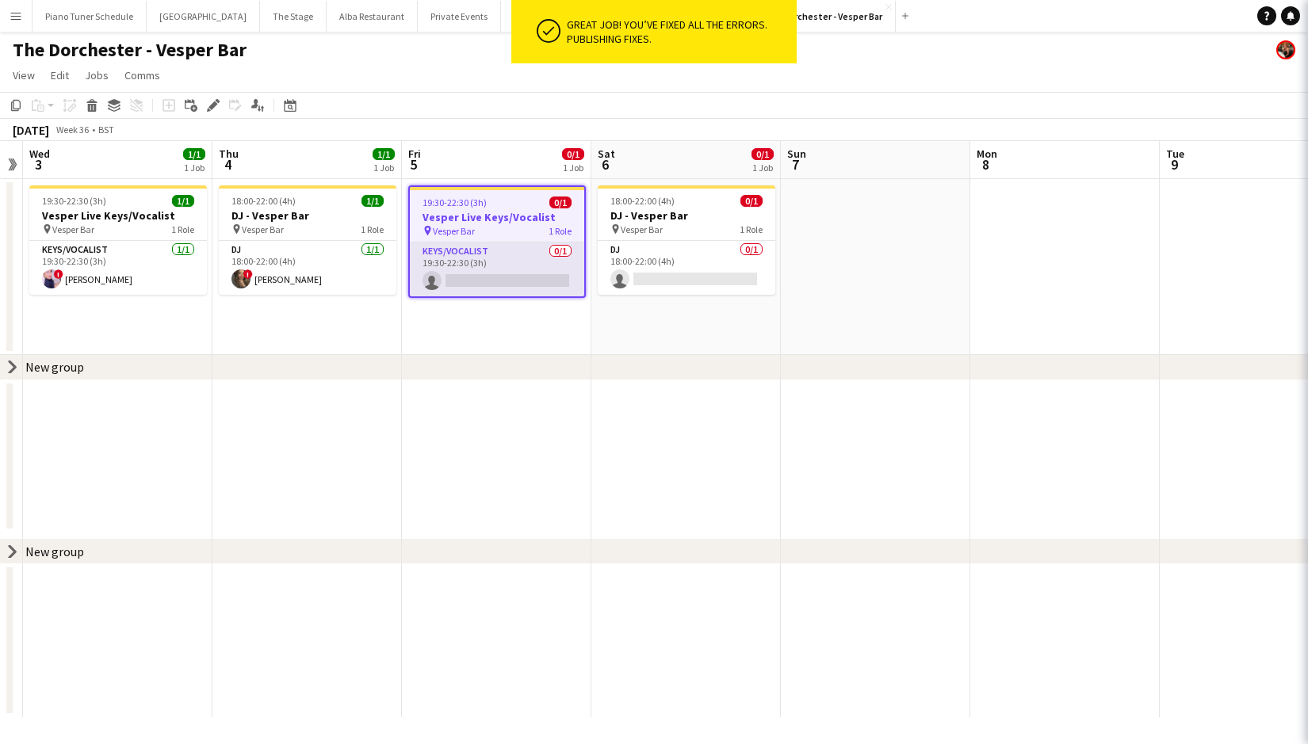
scroll to position [0, 546]
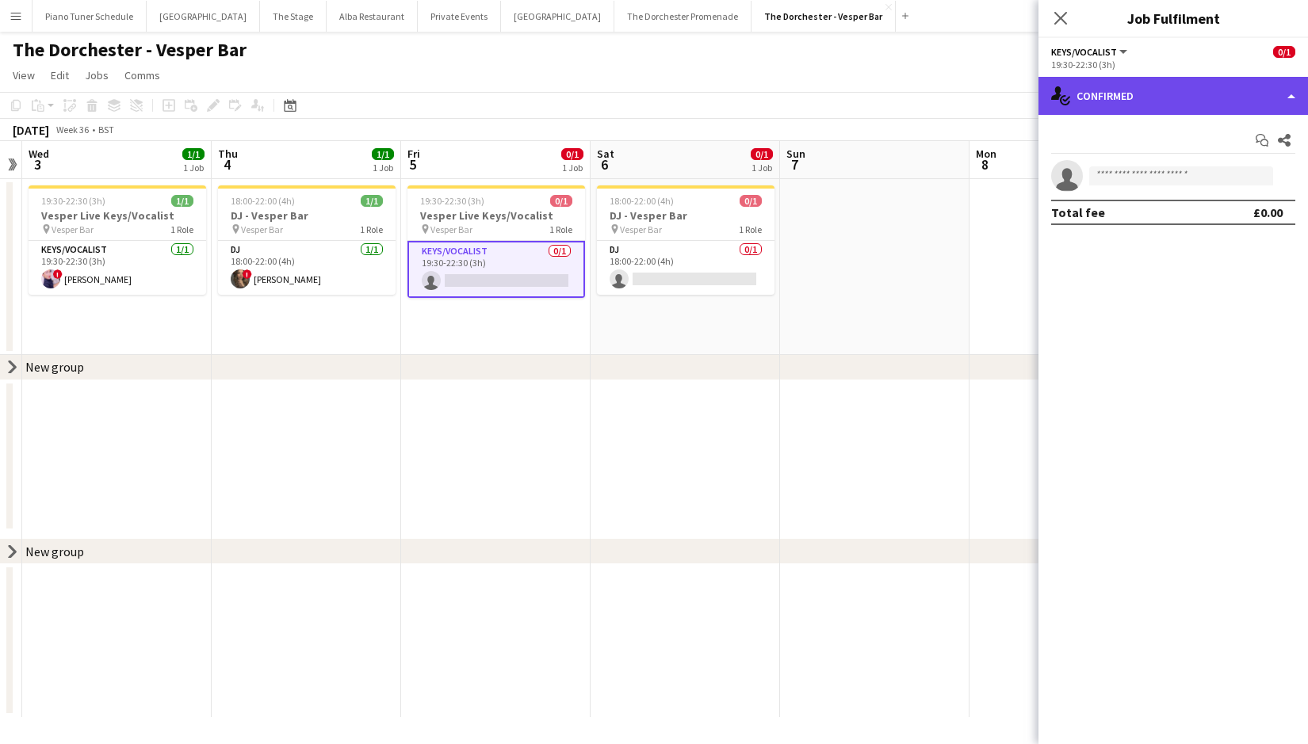
click at [1285, 97] on div "single-neutral-actions-check-2 Confirmed" at bounding box center [1172, 96] width 269 height 38
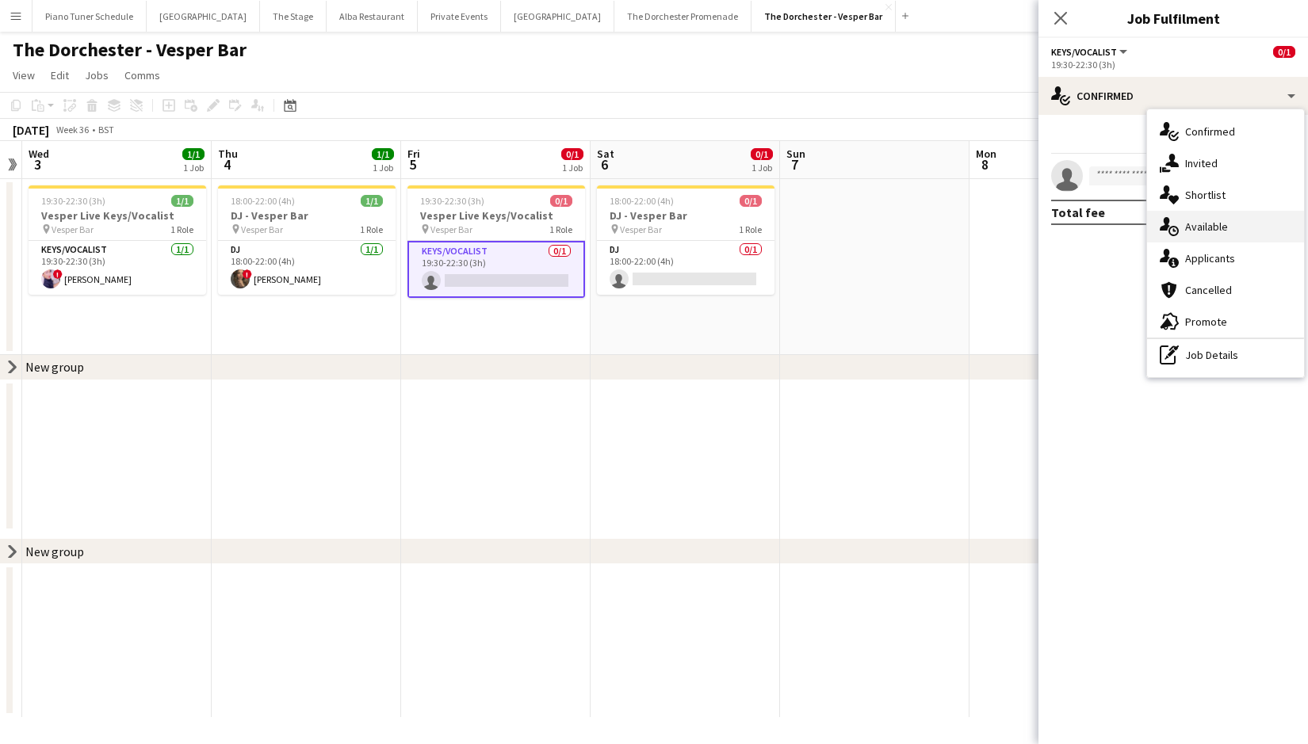
click at [1219, 215] on div "single-neutral-actions-upload Available" at bounding box center [1225, 227] width 157 height 32
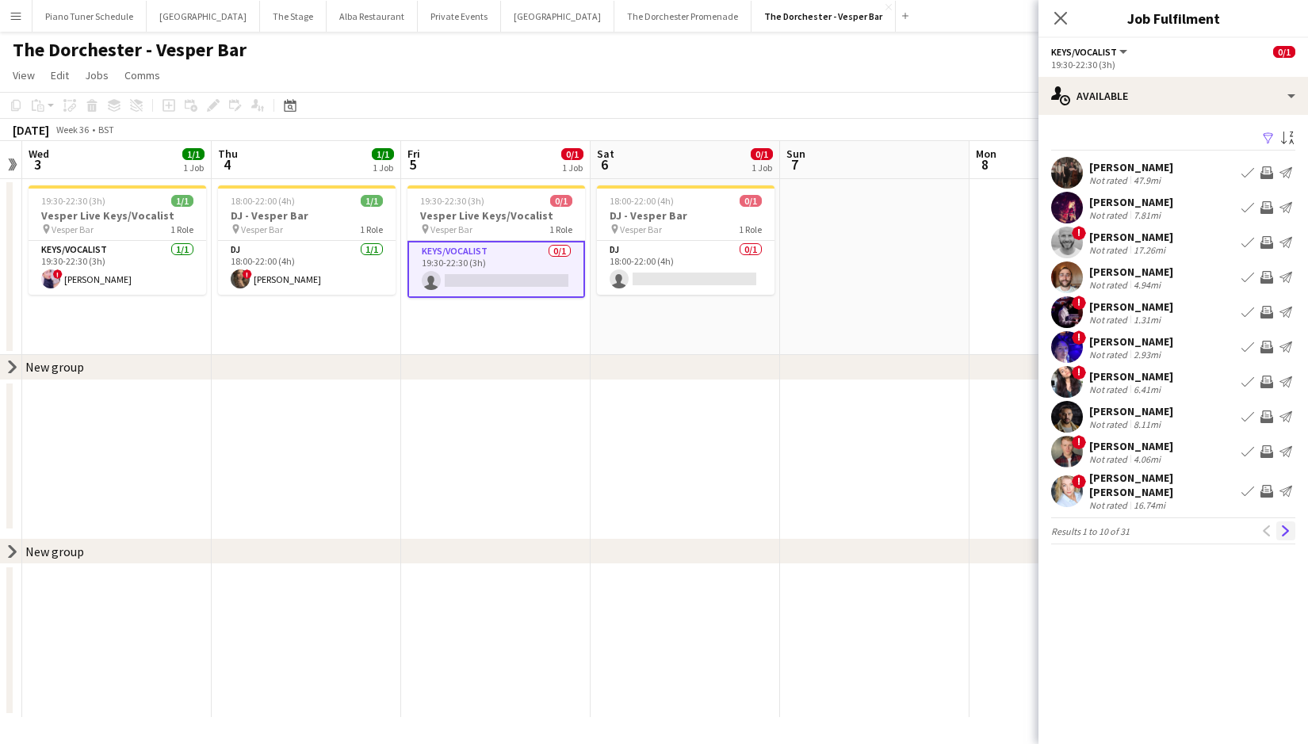
click at [1285, 525] on app-icon "Next" at bounding box center [1285, 530] width 11 height 11
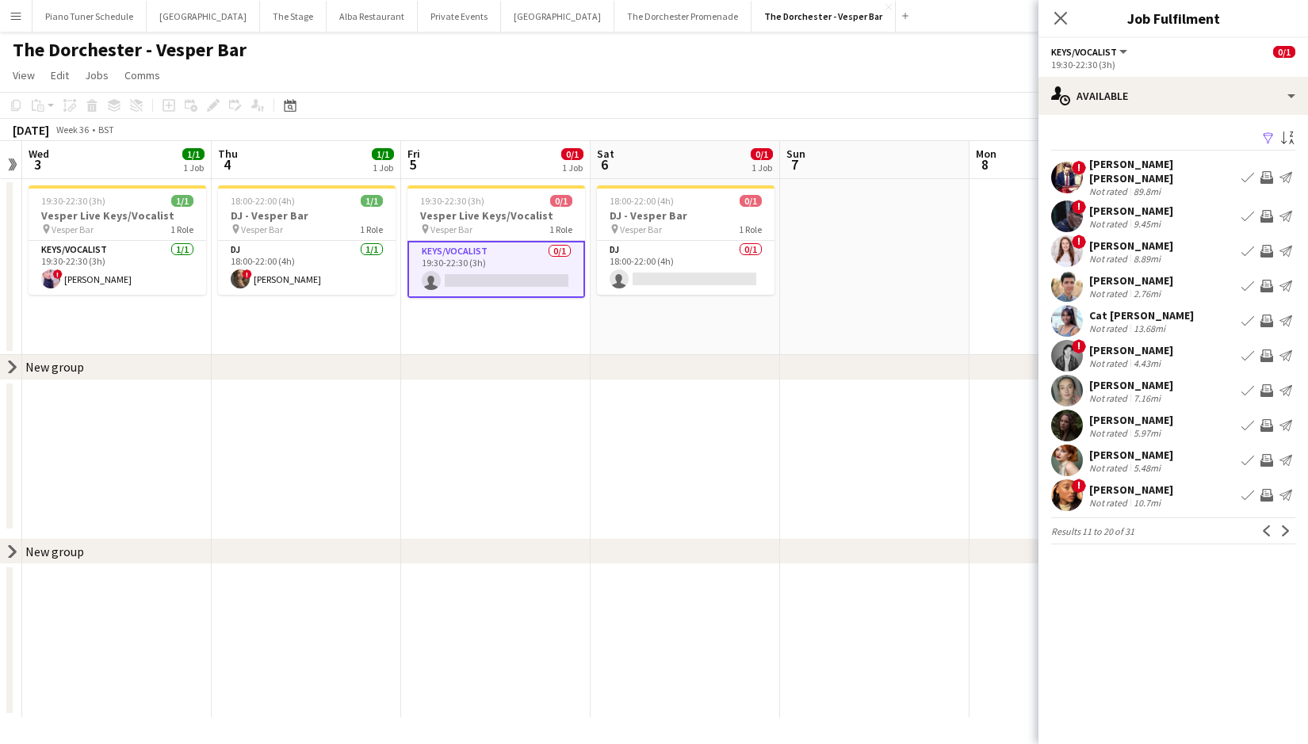
click at [1285, 525] on app-icon "Next" at bounding box center [1285, 530] width 11 height 11
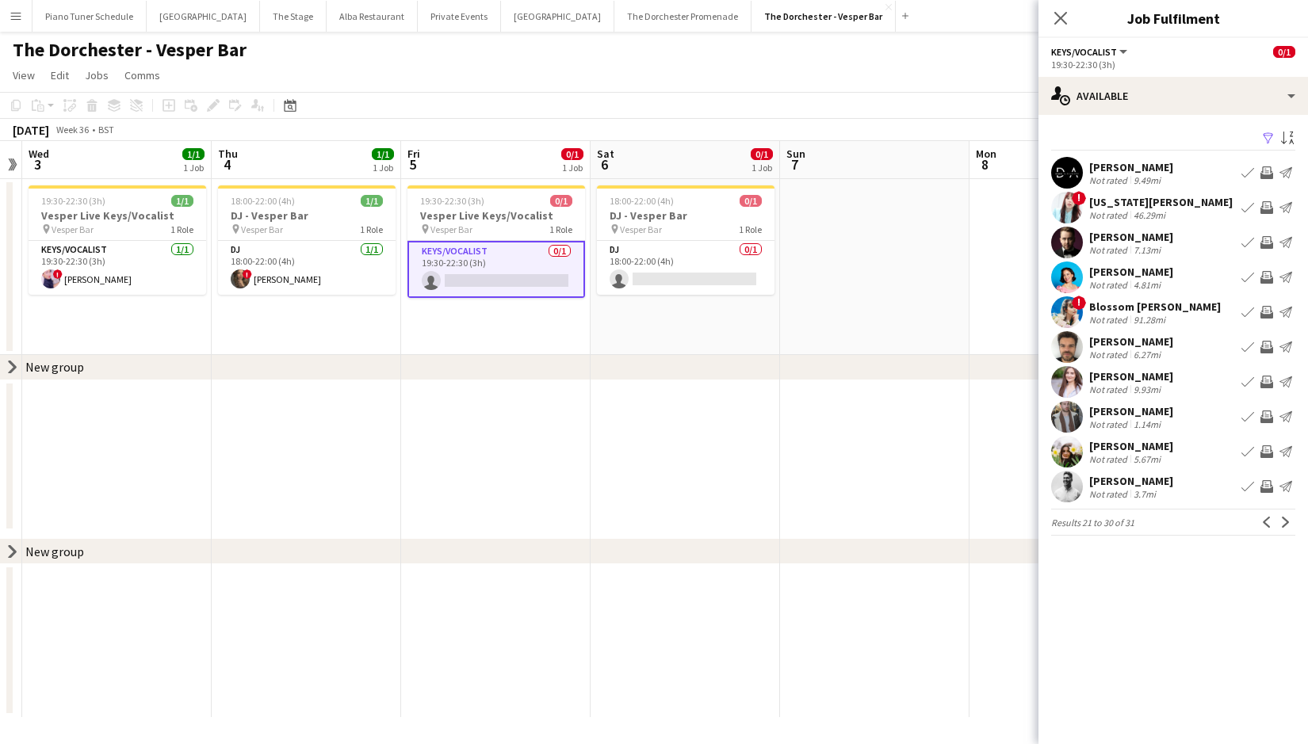
click at [1285, 524] on app-icon "Next" at bounding box center [1285, 522] width 11 height 11
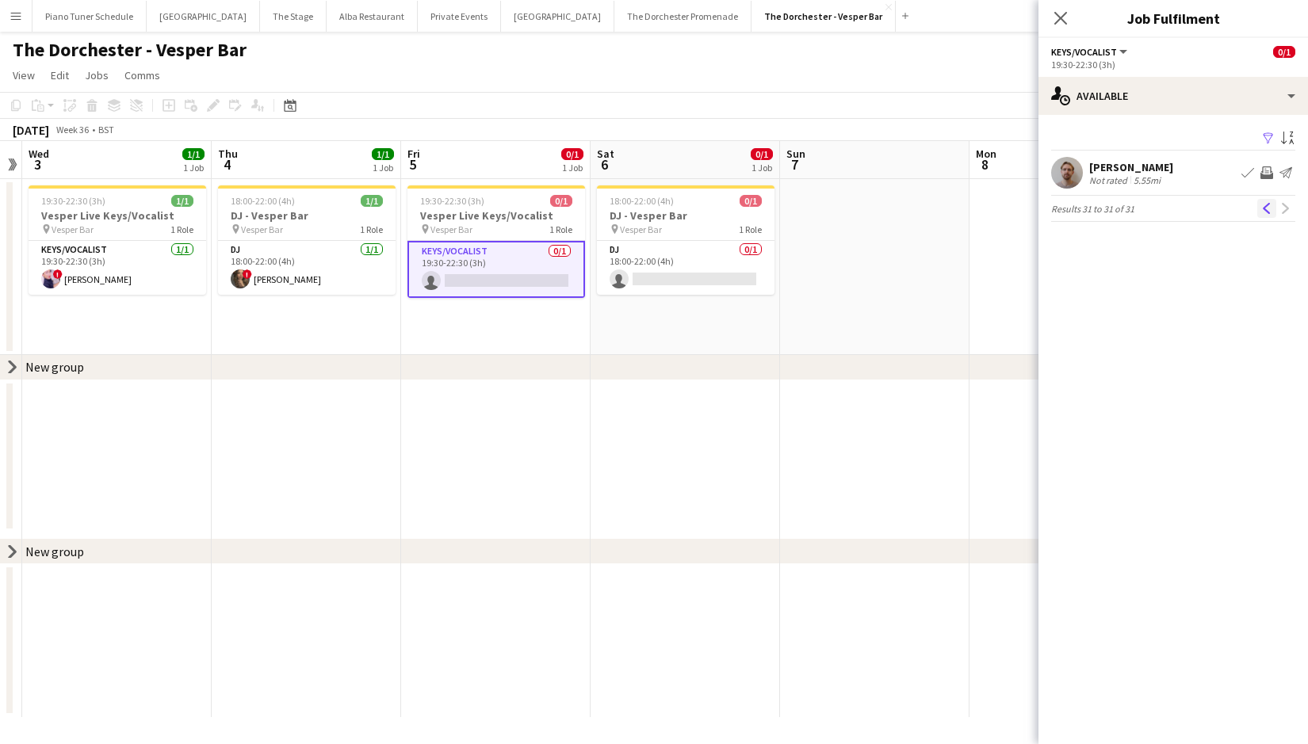
click at [1269, 200] on button "Previous" at bounding box center [1266, 208] width 19 height 19
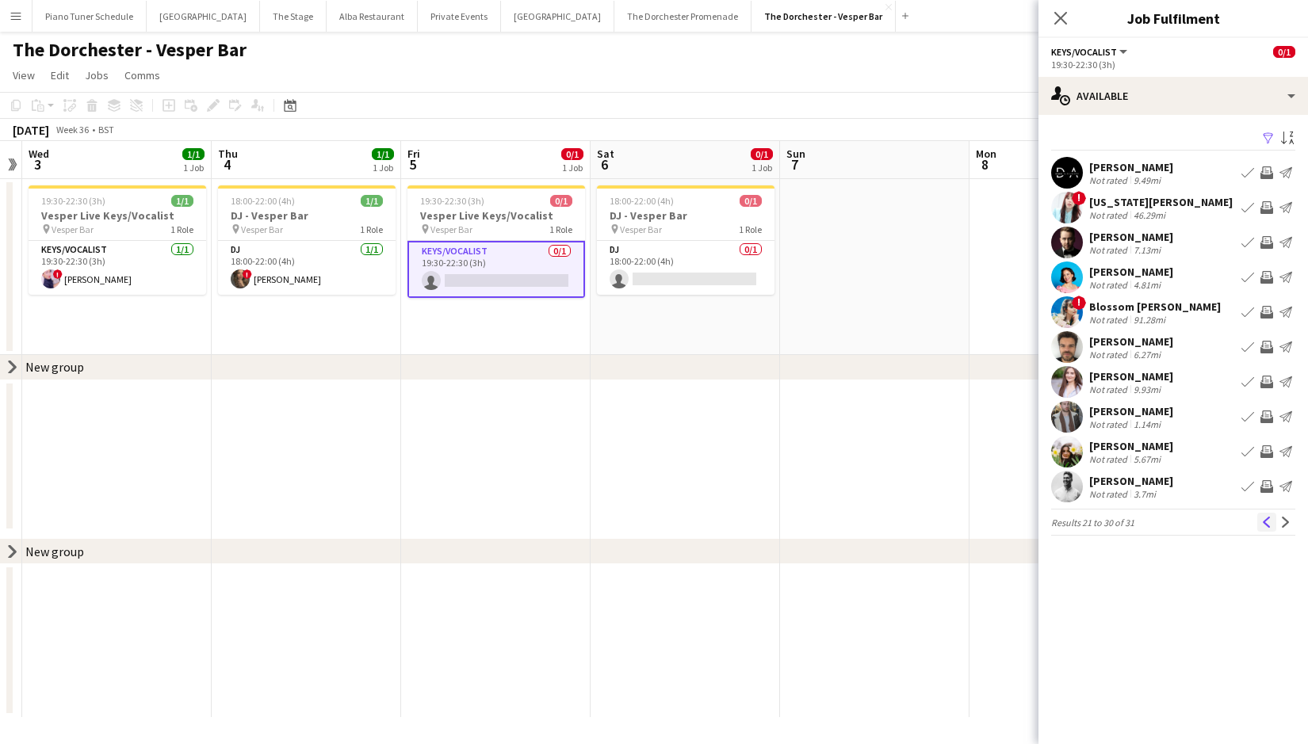
click at [1266, 526] on app-icon "Previous" at bounding box center [1266, 522] width 11 height 11
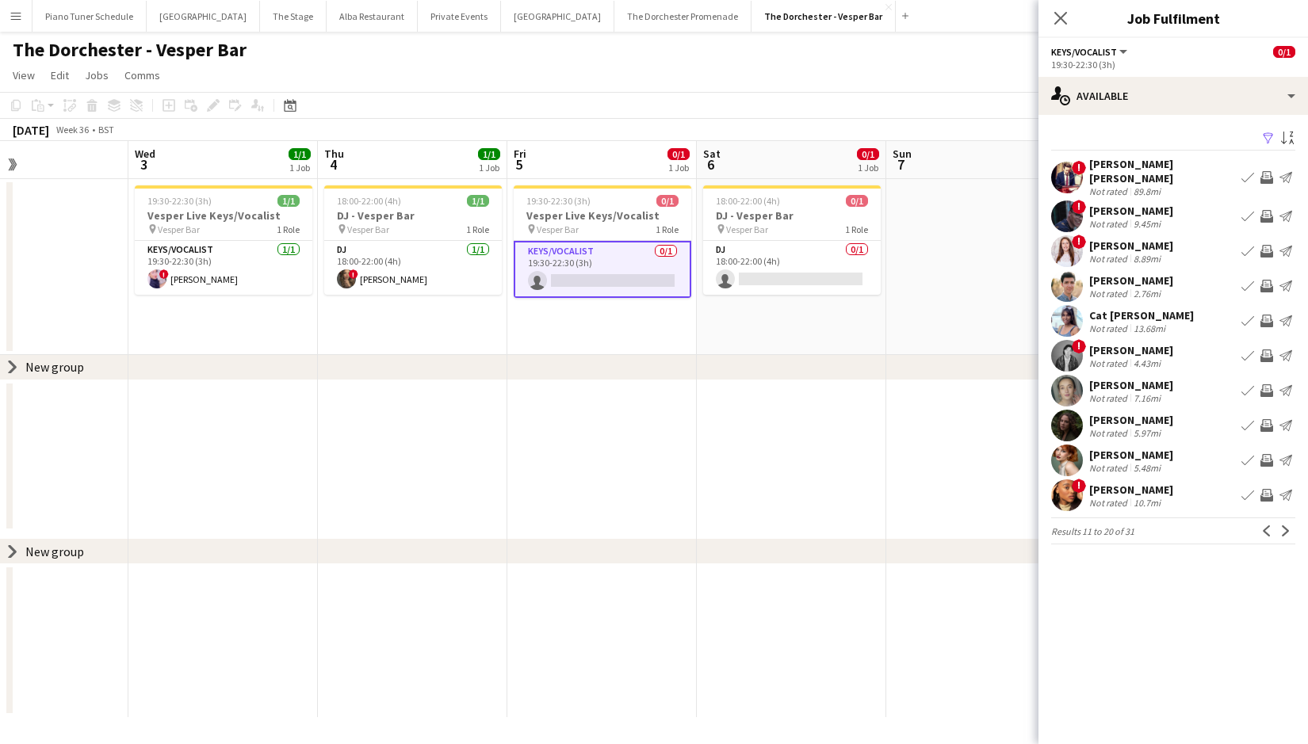
scroll to position [0, 475]
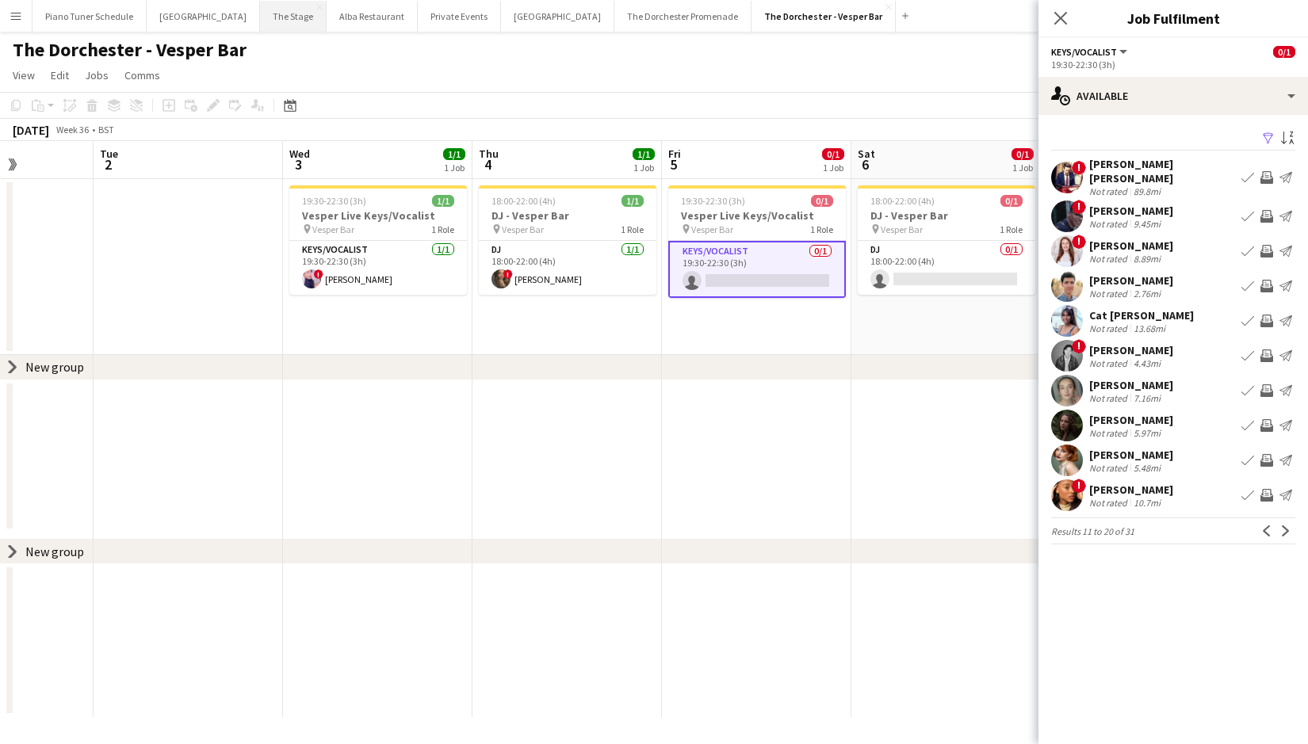
click at [273, 23] on button "The Stage Close" at bounding box center [293, 16] width 67 height 31
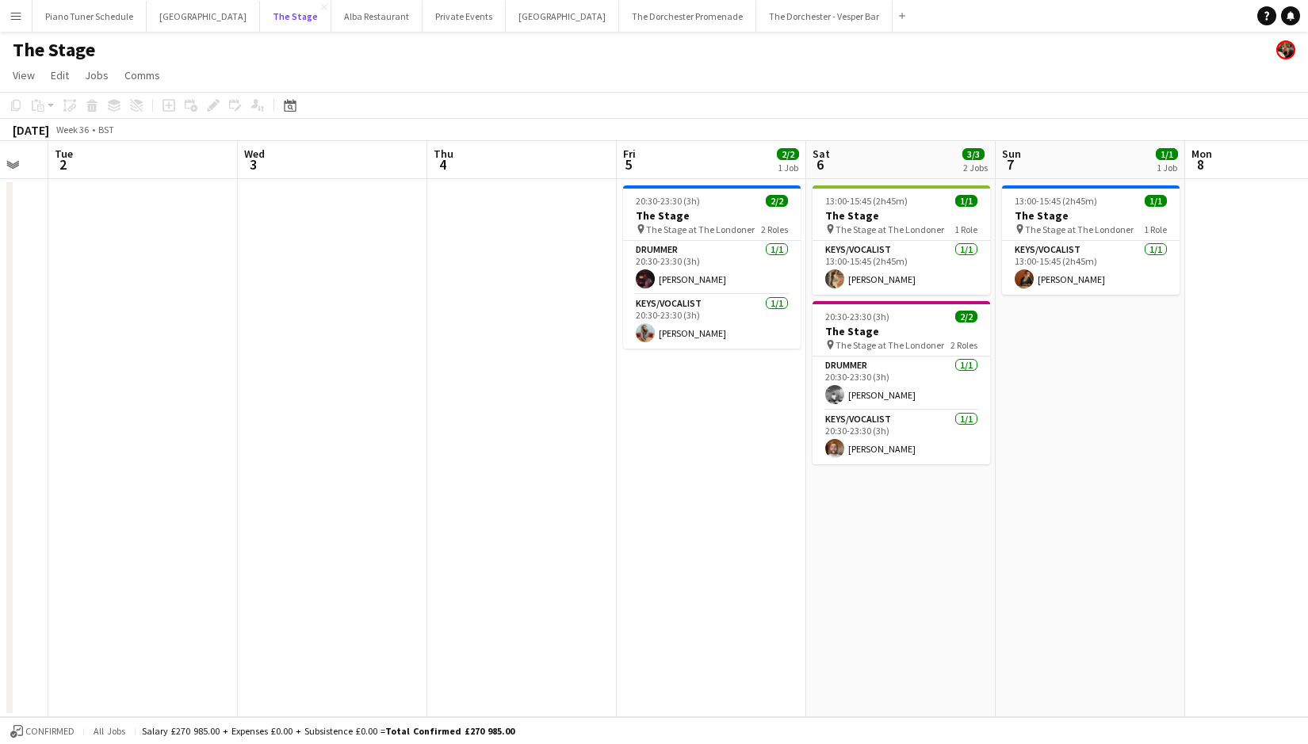
scroll to position [0, 337]
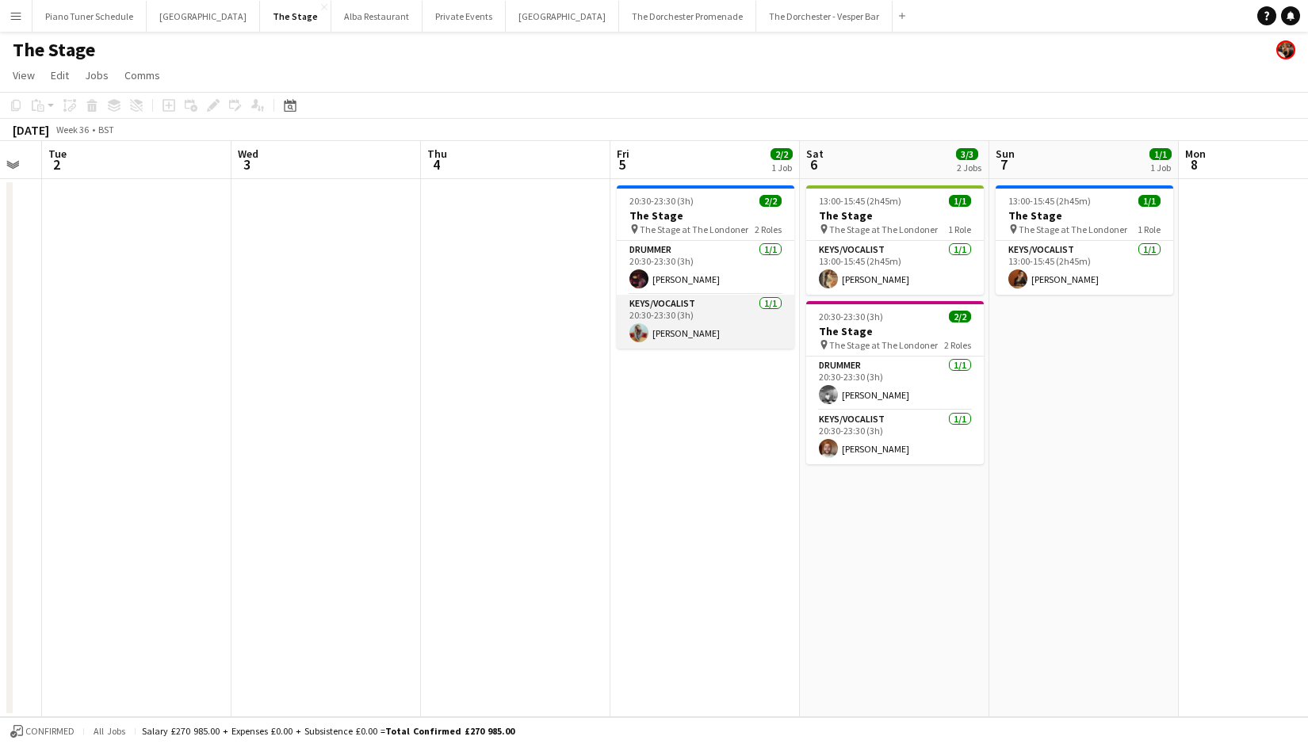
click at [713, 311] on app-card-role "Keys/Vocalist [DATE] 20:30-23:30 (3h) [PERSON_NAME]" at bounding box center [706, 322] width 178 height 54
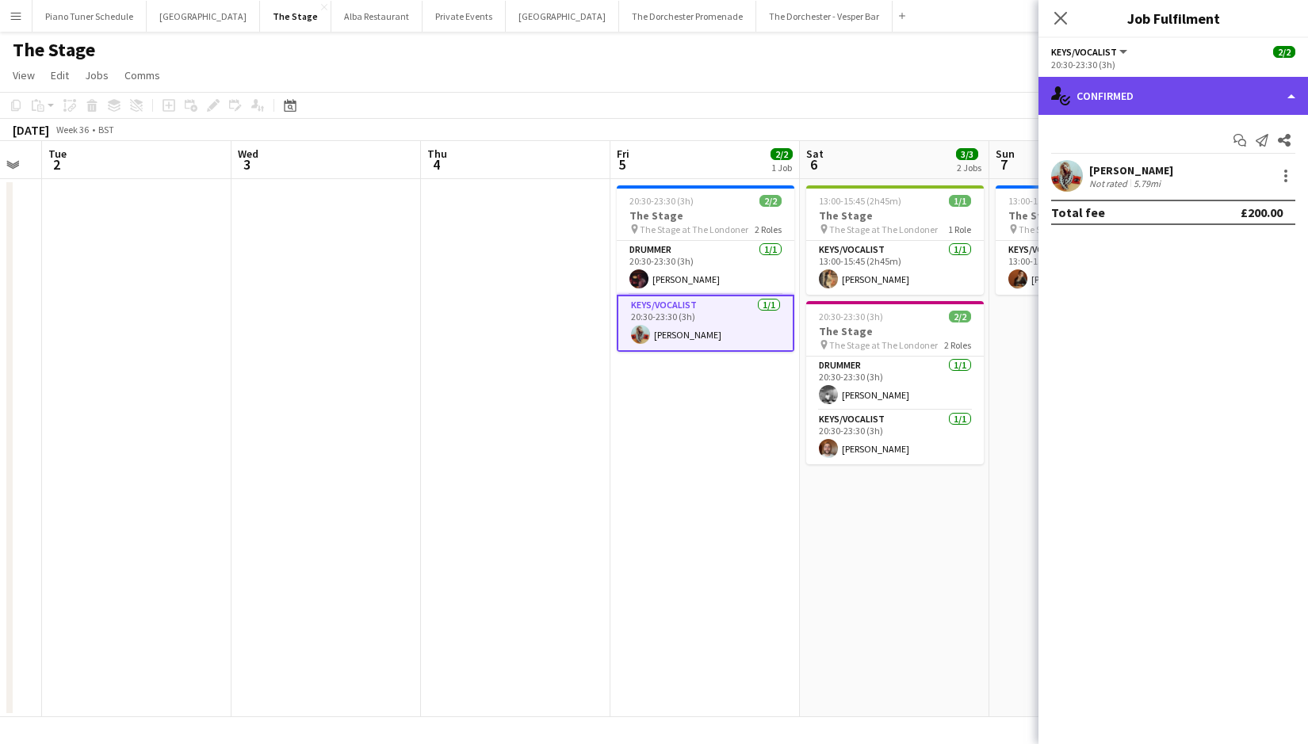
click at [1289, 98] on div "single-neutral-actions-check-2 Confirmed" at bounding box center [1172, 96] width 269 height 38
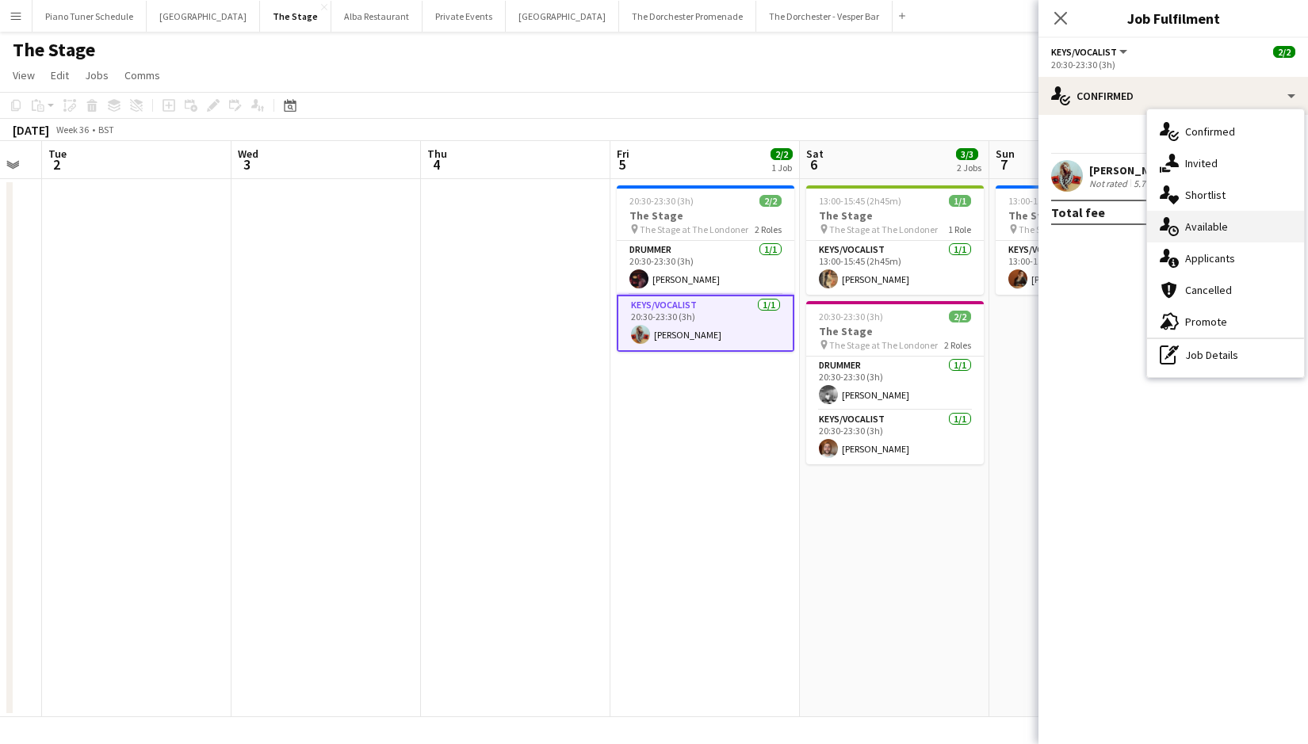
click at [1221, 227] on div "single-neutral-actions-upload Available" at bounding box center [1225, 227] width 157 height 32
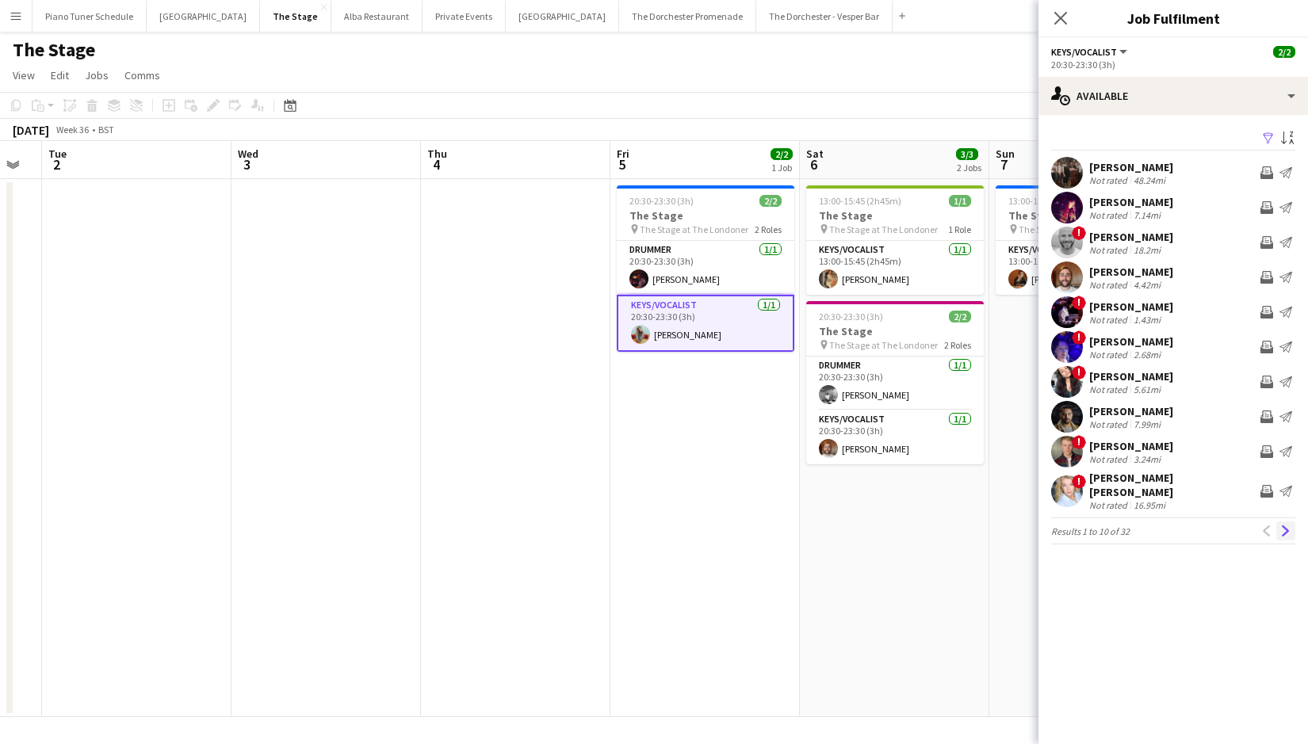
click at [1290, 525] on app-icon "Next" at bounding box center [1285, 530] width 11 height 11
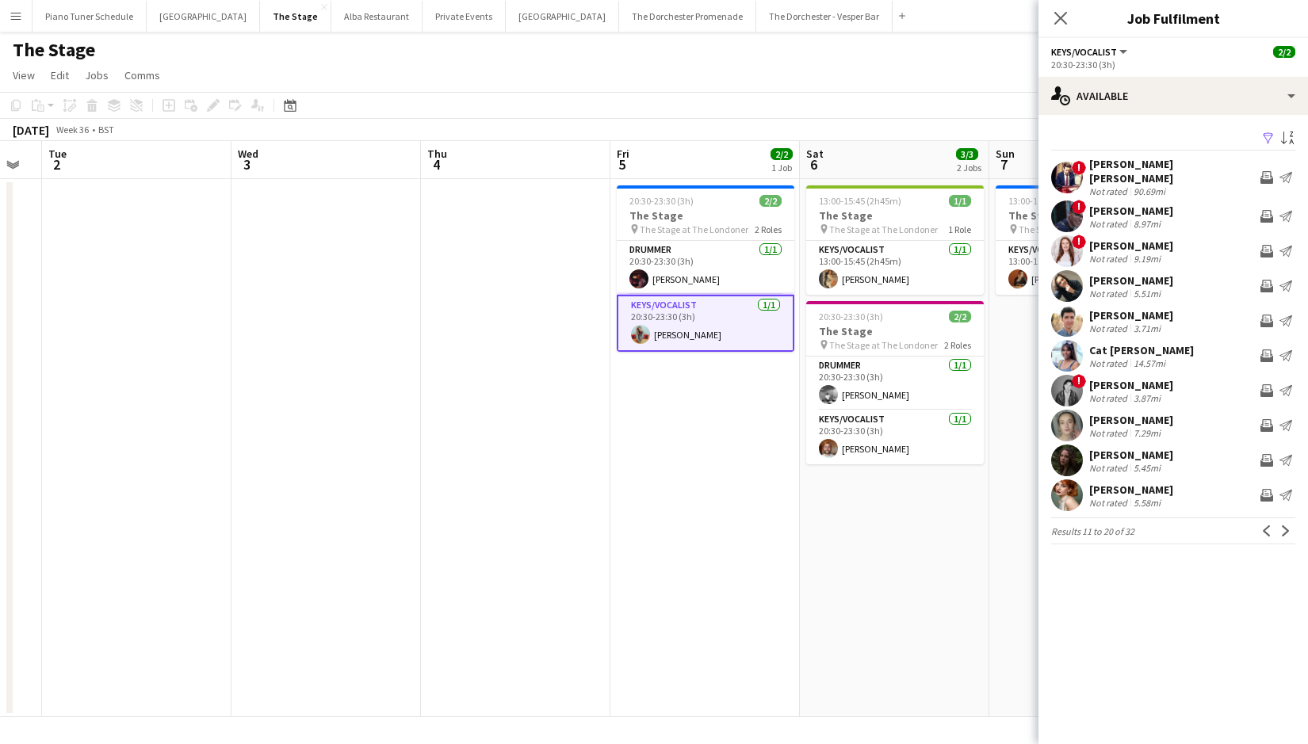
click at [1290, 525] on app-icon "Next" at bounding box center [1285, 530] width 11 height 11
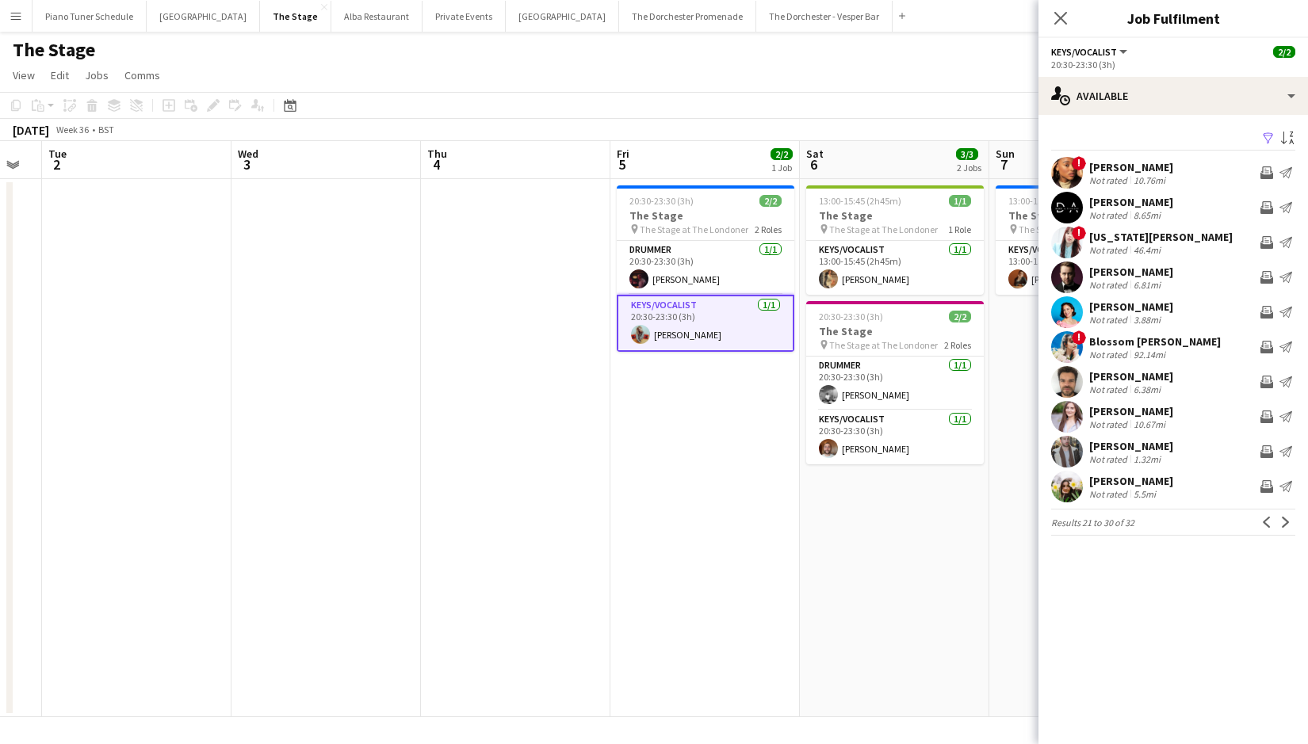
click at [1290, 521] on app-icon "Next" at bounding box center [1285, 522] width 11 height 11
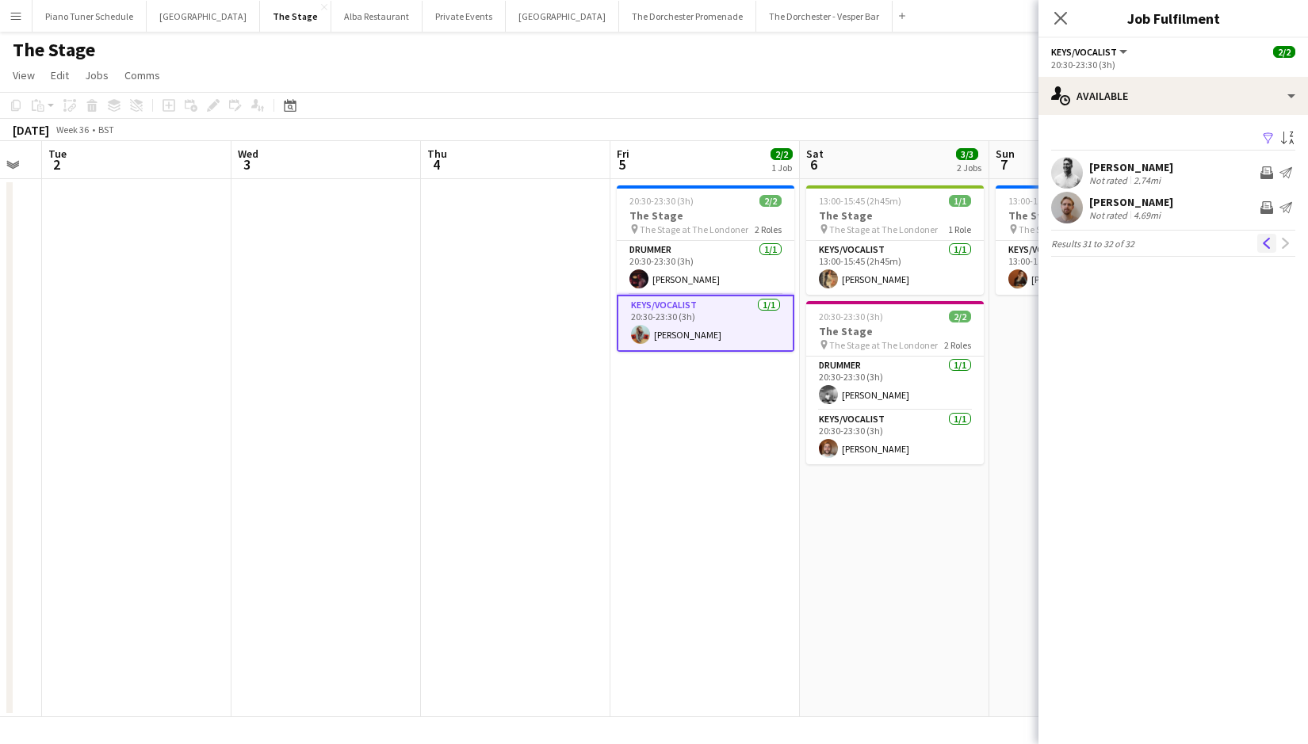
click at [1267, 239] on app-icon "Previous" at bounding box center [1266, 243] width 11 height 11
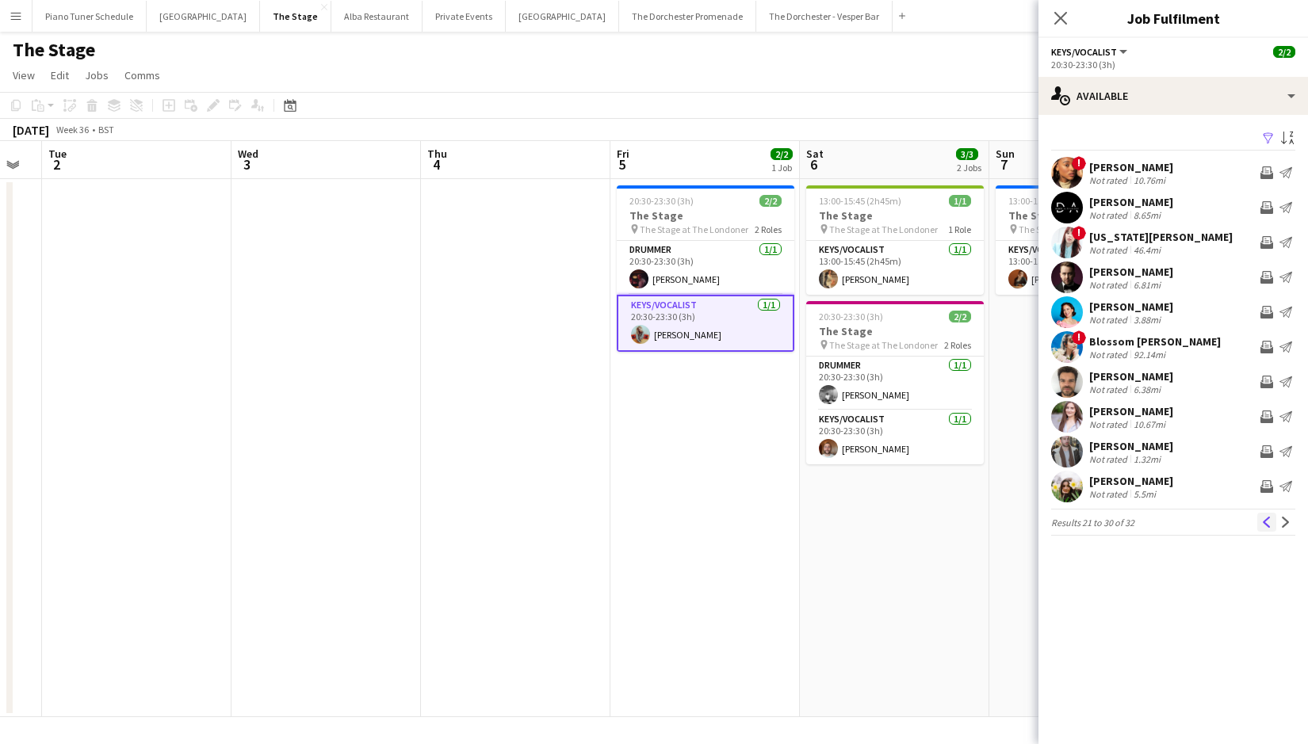
click at [1267, 527] on app-icon "Previous" at bounding box center [1266, 522] width 11 height 11
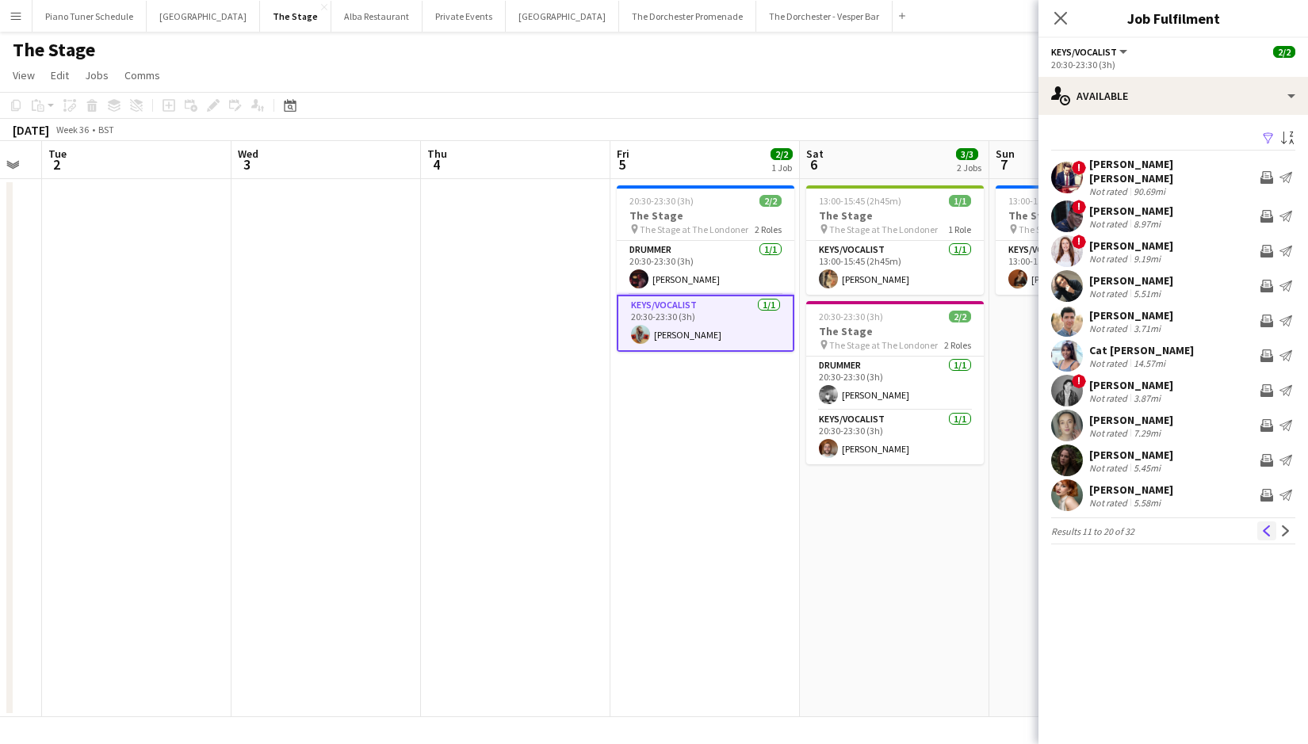
click at [1268, 526] on app-icon "Previous" at bounding box center [1266, 530] width 11 height 11
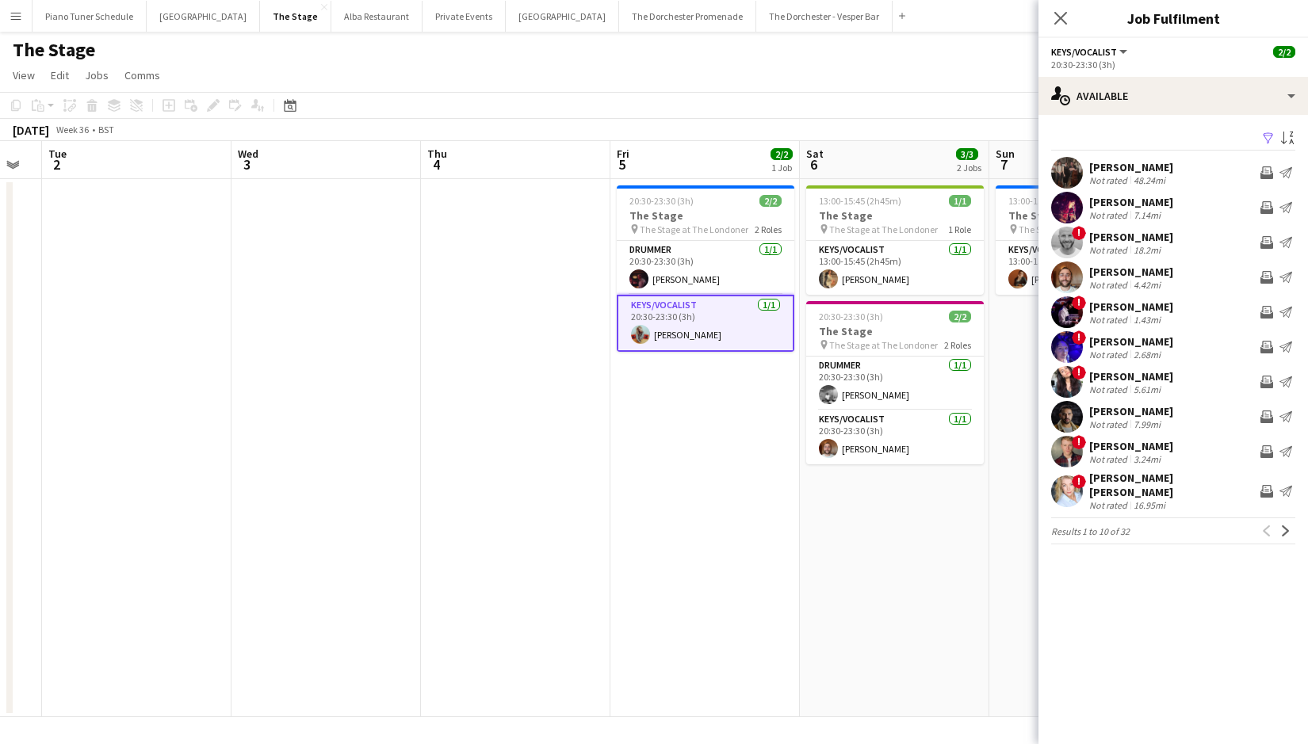
click at [1268, 526] on div "Previous Next" at bounding box center [1276, 530] width 38 height 19
click at [969, 546] on app-date-cell "13:00-15:45 (2h45m) 1/1 The Stage pin The Stage at The Londoner 1 Role Keys/Voc…" at bounding box center [894, 448] width 189 height 538
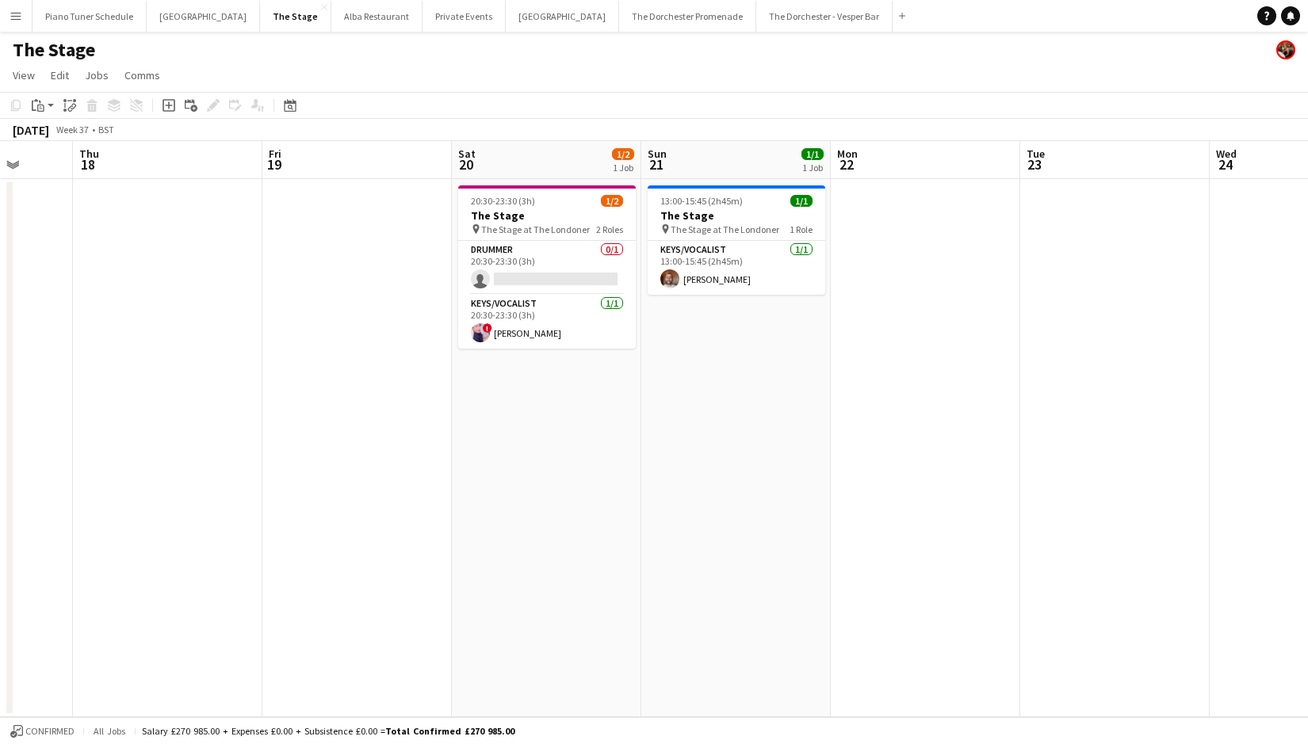
scroll to position [0, 526]
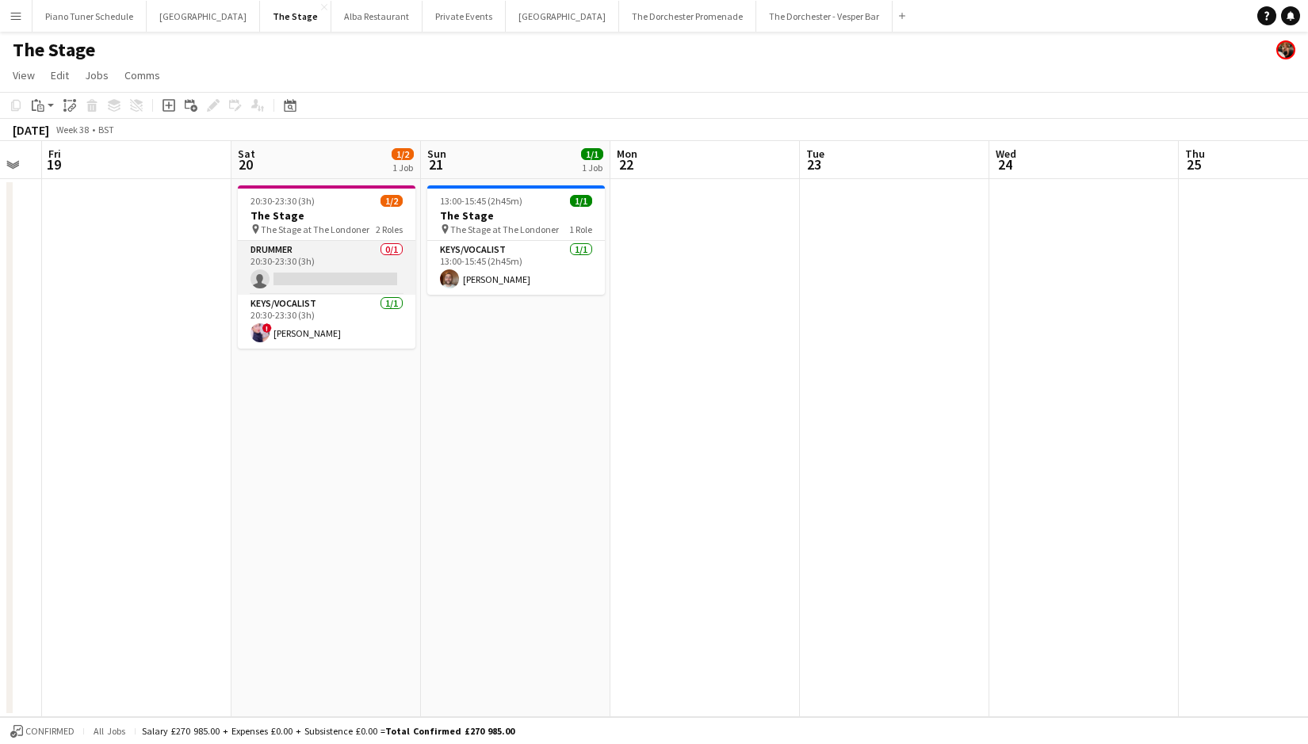
click at [376, 283] on app-card-role "Drummer 0/1 20:30-23:30 (3h) single-neutral-actions" at bounding box center [327, 268] width 178 height 54
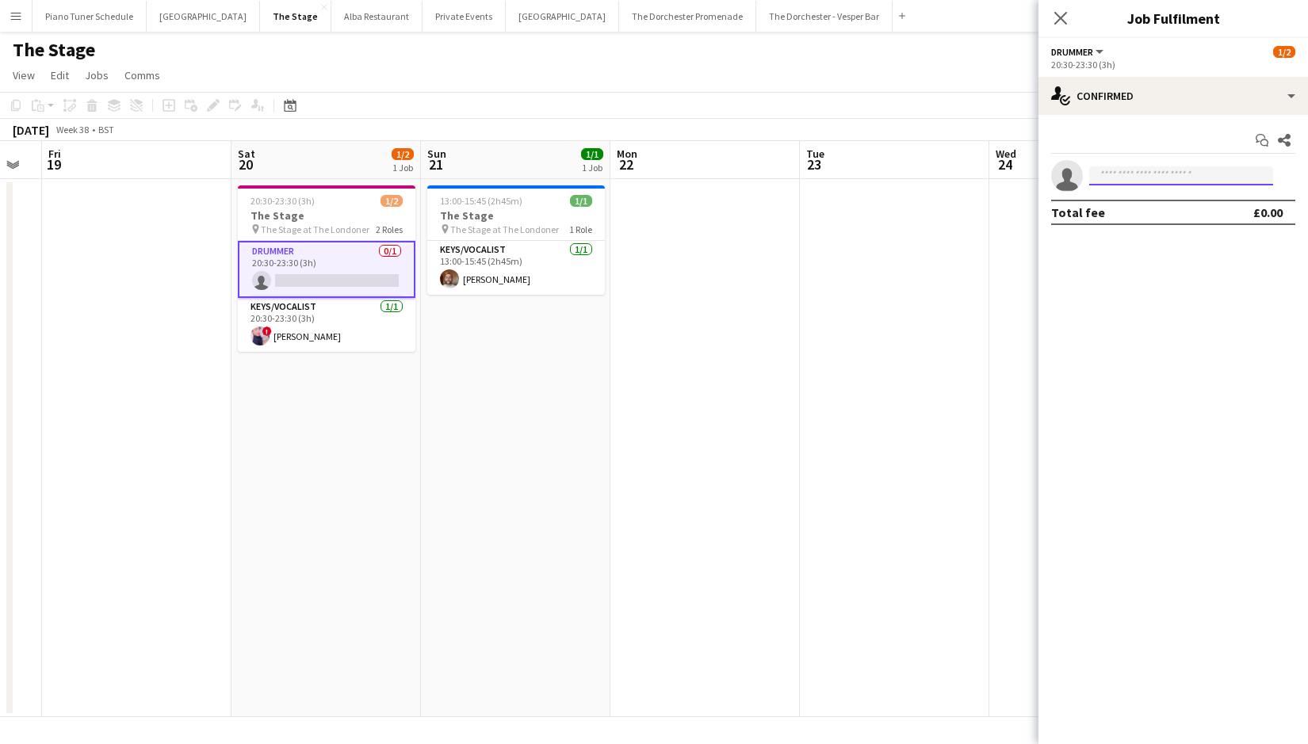
click at [1197, 178] on input at bounding box center [1181, 175] width 184 height 19
type input "**********"
click at [1174, 191] on div "[PERSON_NAME] Active [EMAIL_ADDRESS][DOMAIN_NAME] [PHONE_NUMBER]" at bounding box center [1181, 210] width 184 height 51
click at [1174, 212] on span "[EMAIL_ADDRESS][DOMAIN_NAME]" at bounding box center [1181, 211] width 158 height 13
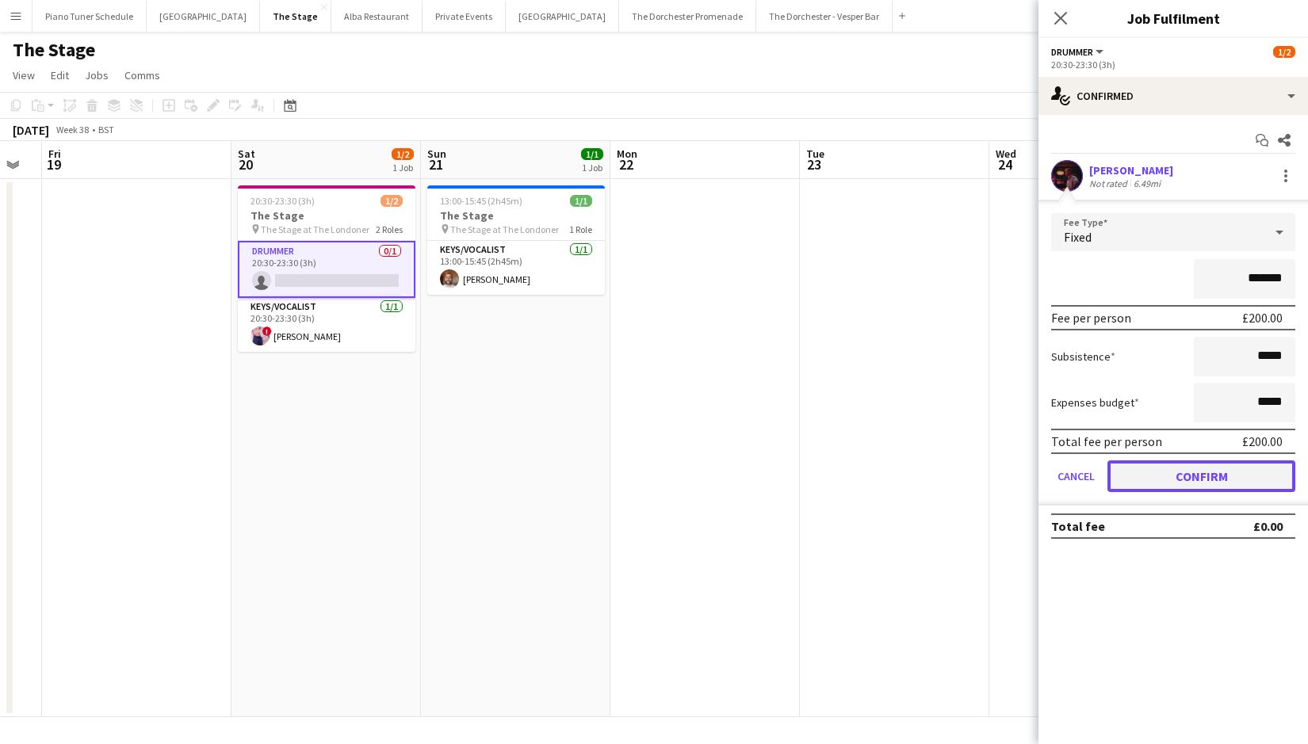
click at [1178, 478] on button "Confirm" at bounding box center [1201, 476] width 188 height 32
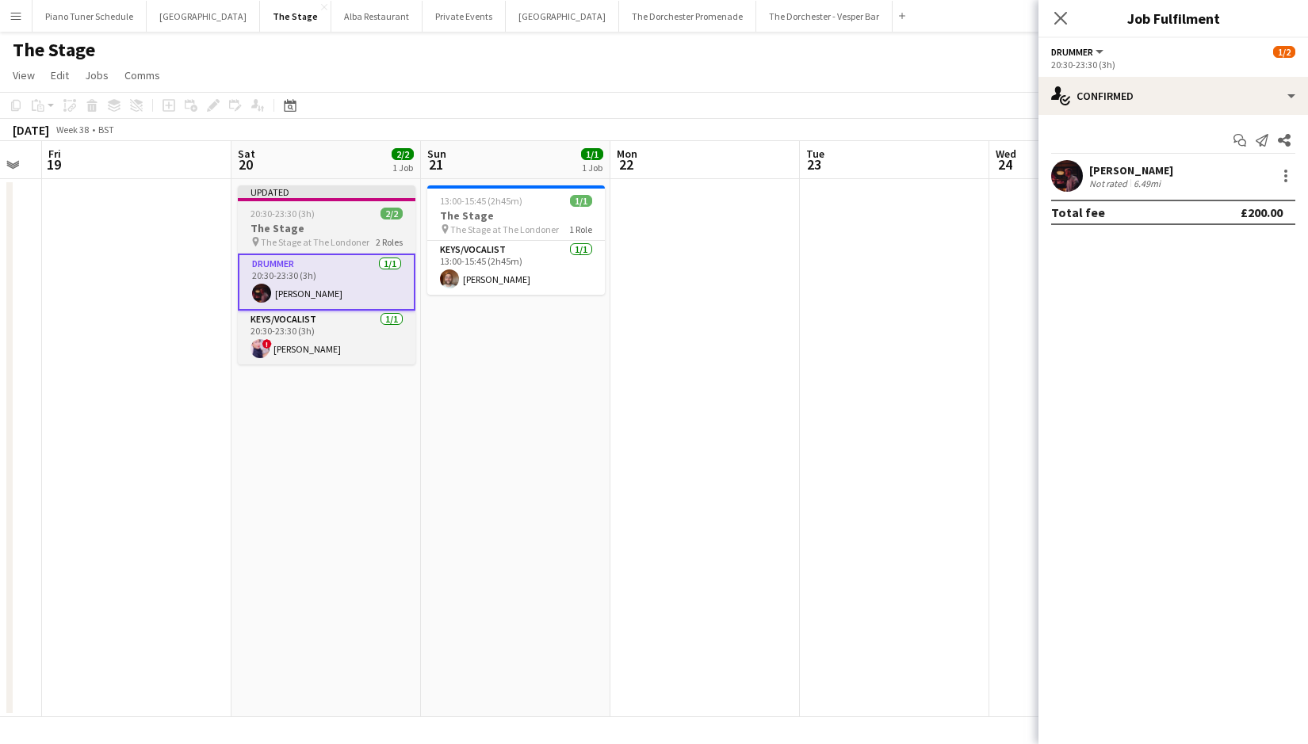
click at [350, 204] on app-job-card "Updated 20:30-23:30 (3h) 2/2 The Stage pin The Stage at The Londoner 2 Roles Dr…" at bounding box center [327, 274] width 178 height 179
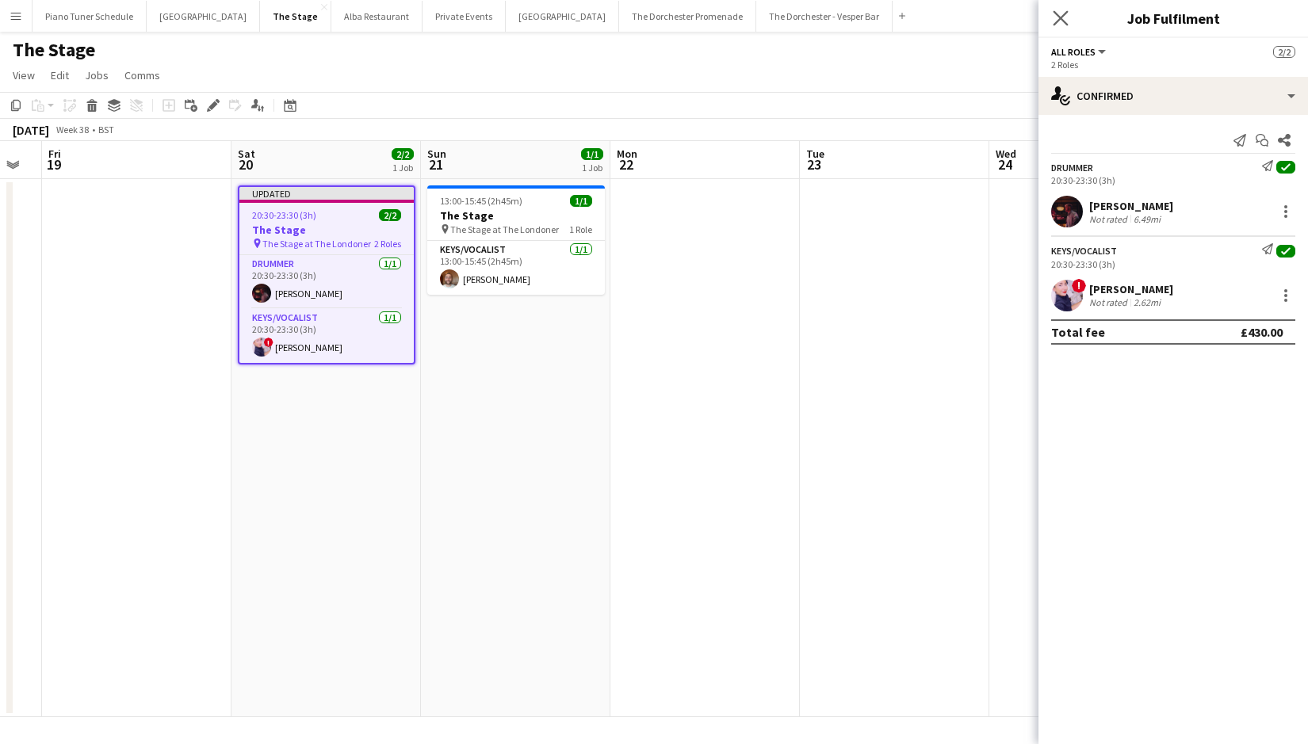
click at [1052, 21] on app-icon "Close pop-in" at bounding box center [1060, 18] width 23 height 23
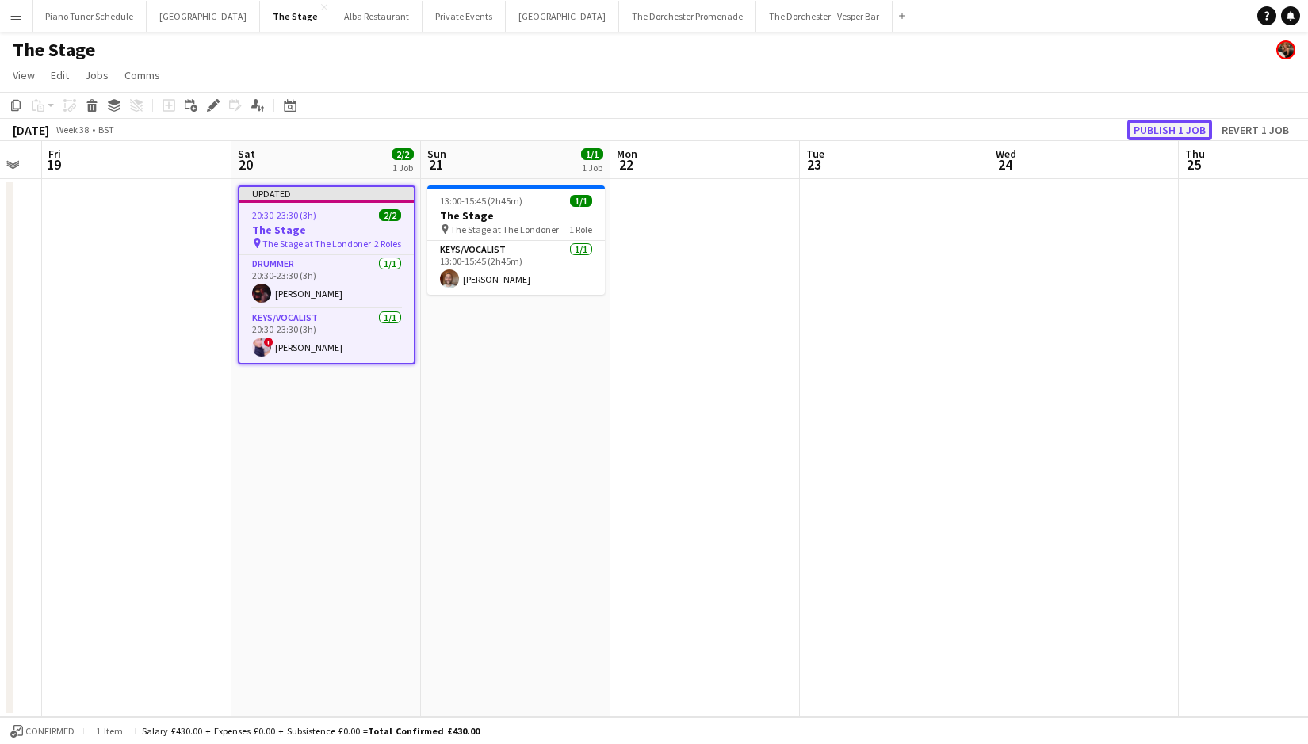
click at [1151, 131] on button "Publish 1 job" at bounding box center [1169, 130] width 85 height 21
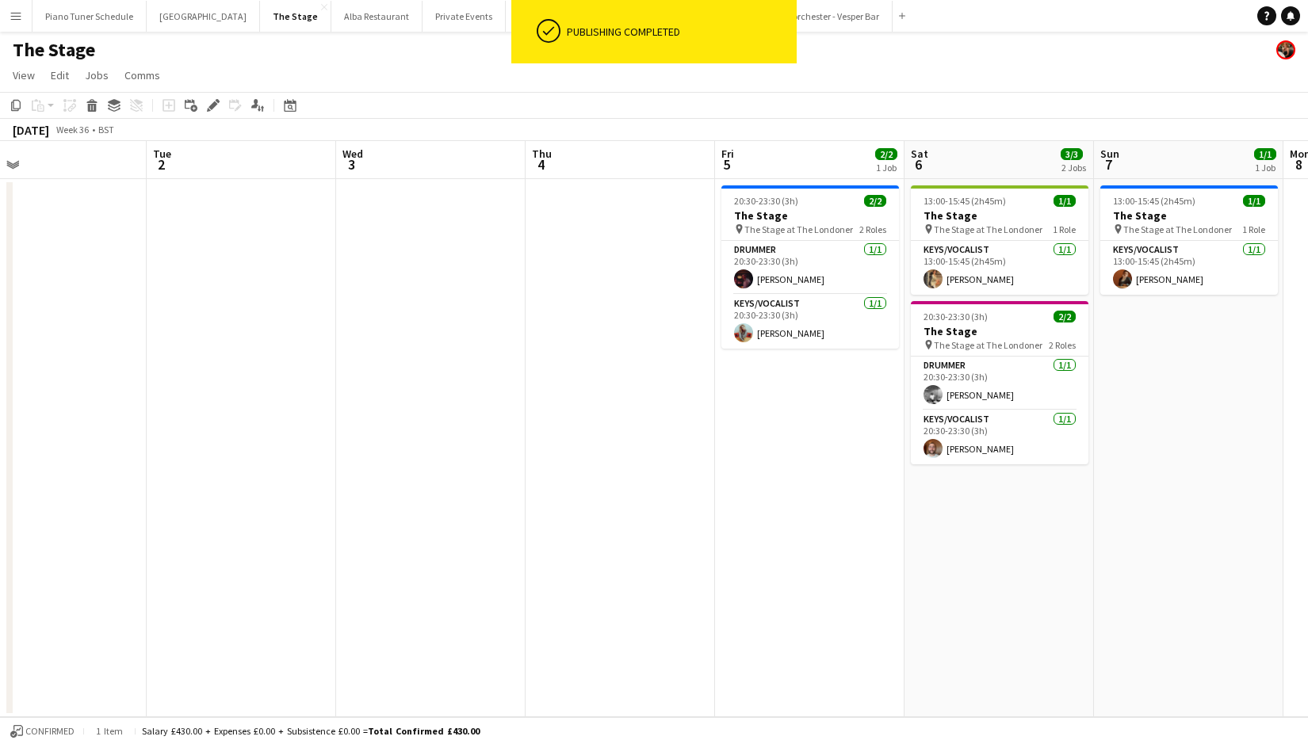
scroll to position [0, 415]
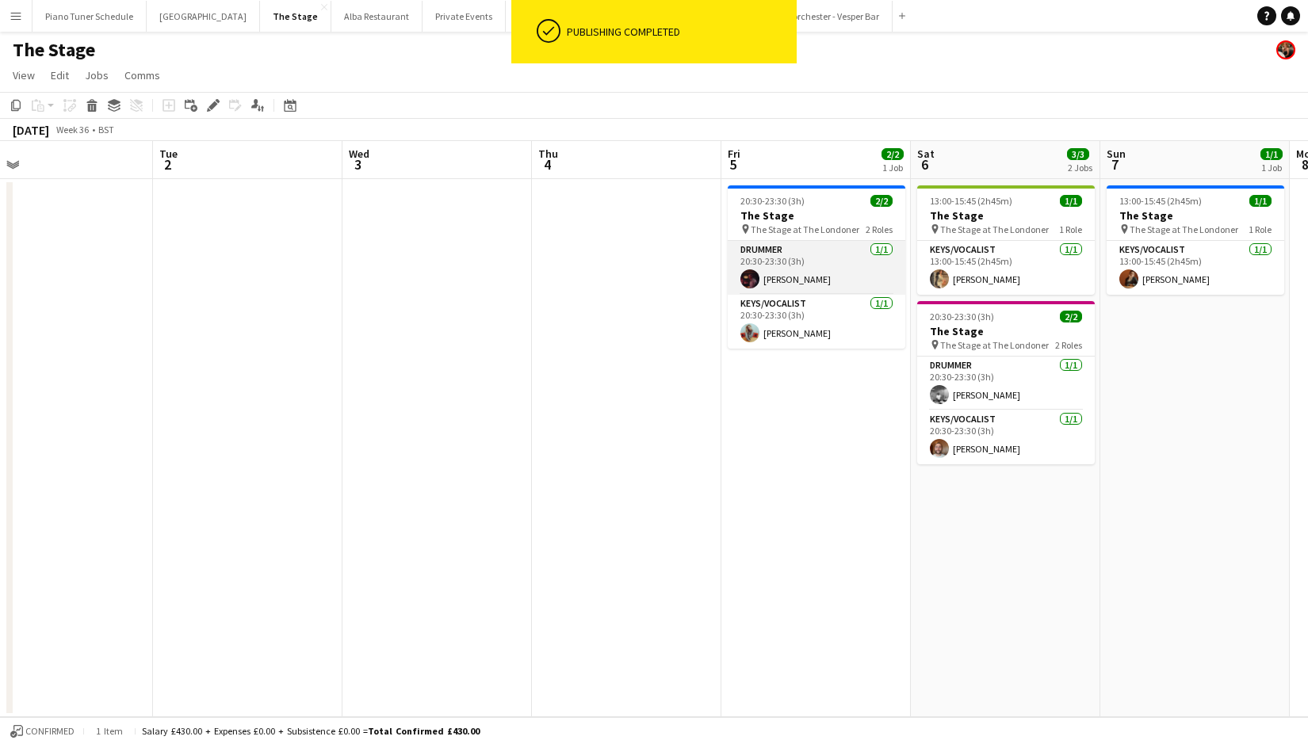
click at [808, 273] on app-card-role "Drummer [DATE] 20:30-23:30 (3h) [PERSON_NAME]" at bounding box center [816, 268] width 178 height 54
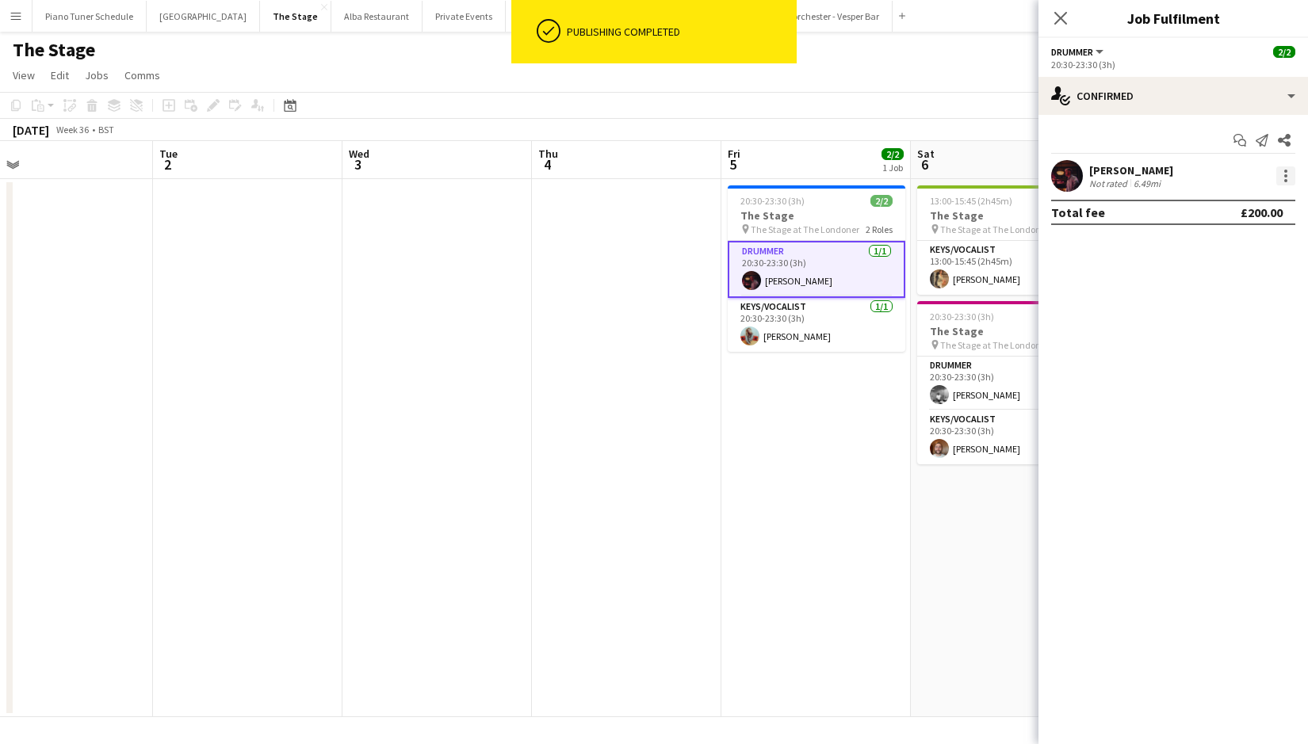
click at [1285, 178] on div at bounding box center [1285, 175] width 19 height 19
click at [1189, 346] on button "Remove" at bounding box center [1233, 357] width 124 height 38
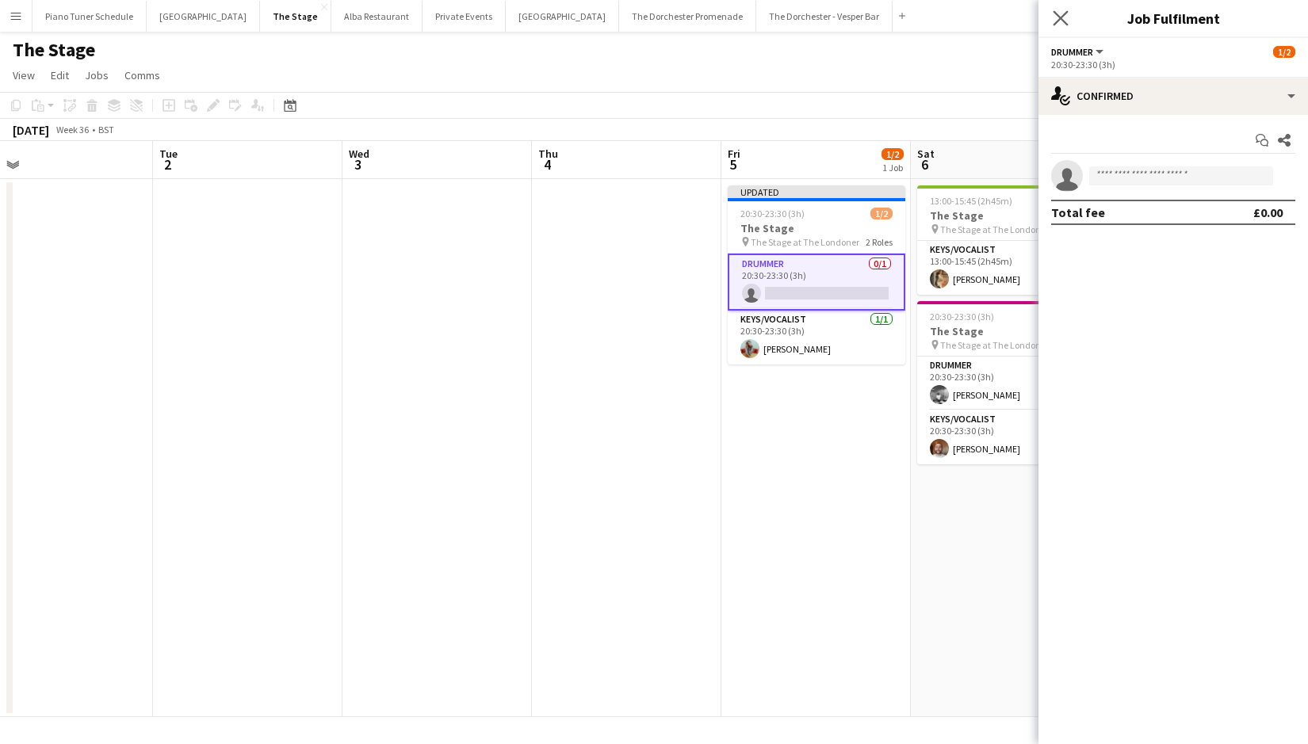
click at [1051, 21] on app-icon "Close pop-in" at bounding box center [1060, 18] width 23 height 23
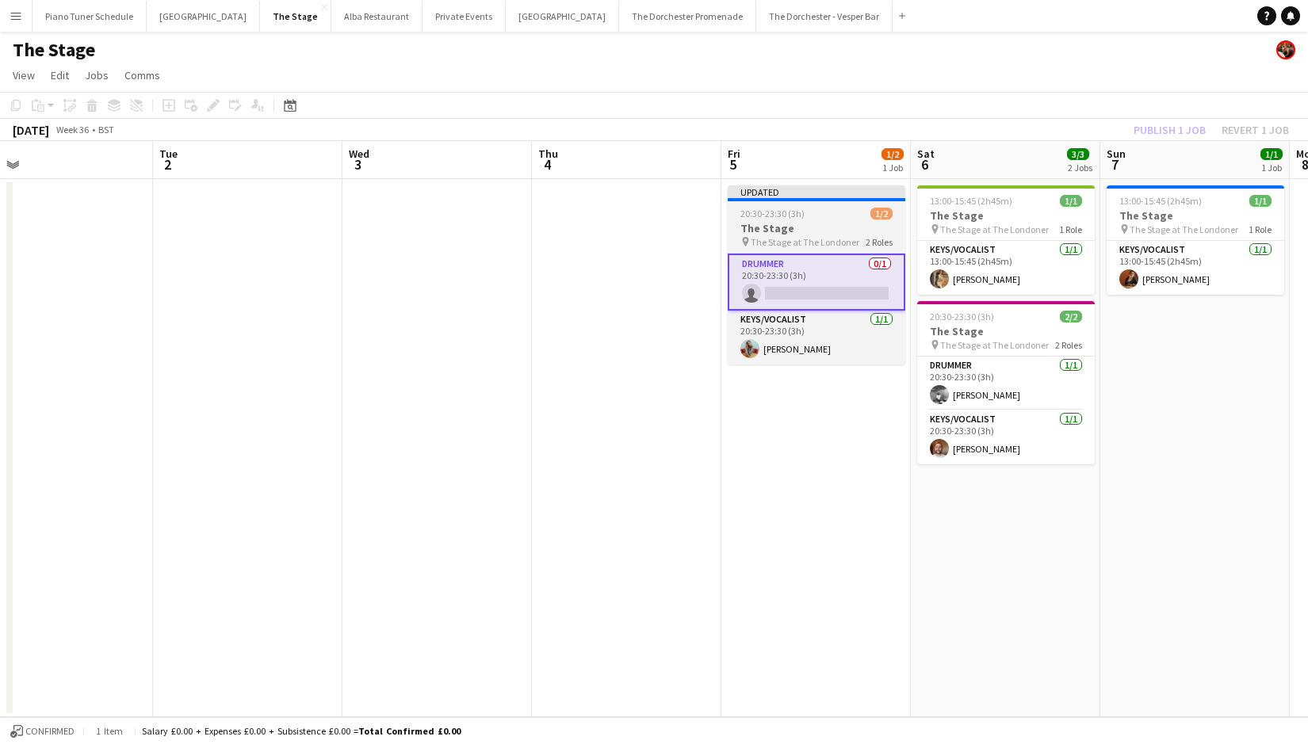
click at [828, 200] on div at bounding box center [816, 199] width 178 height 3
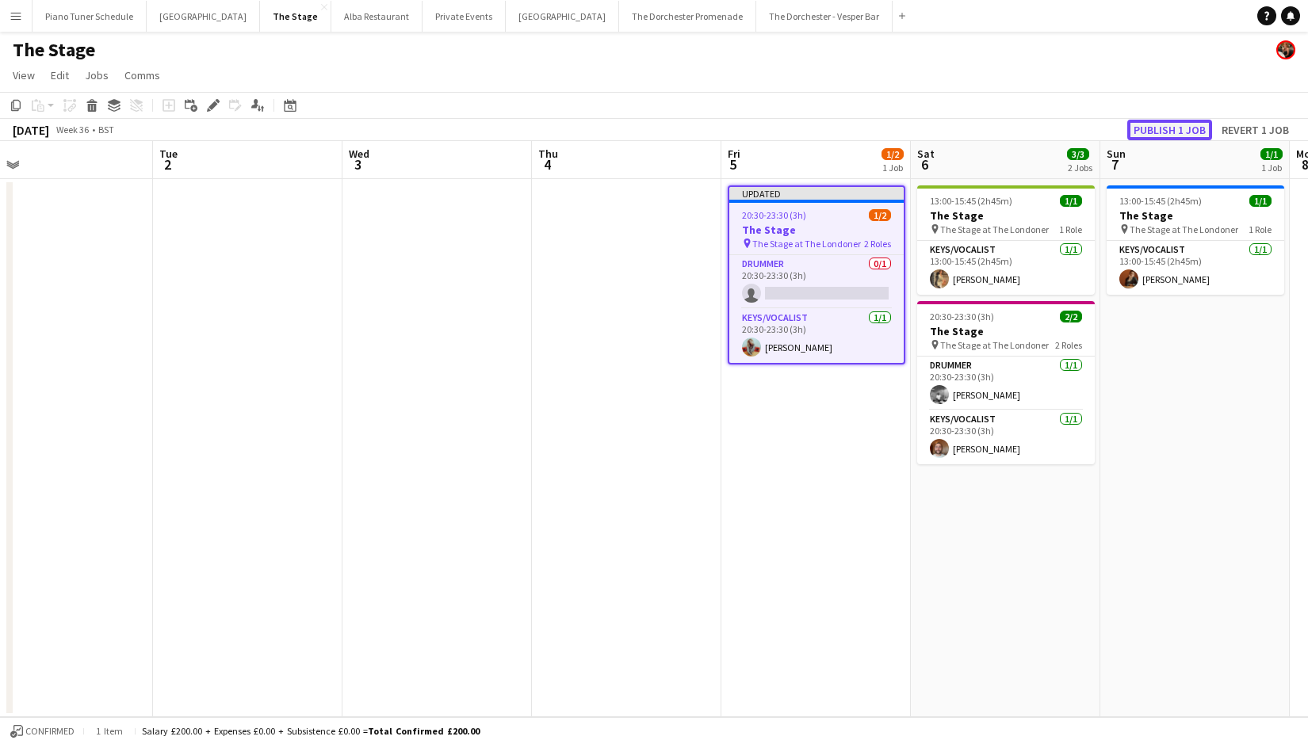
click at [1139, 126] on button "Publish 1 job" at bounding box center [1169, 130] width 85 height 21
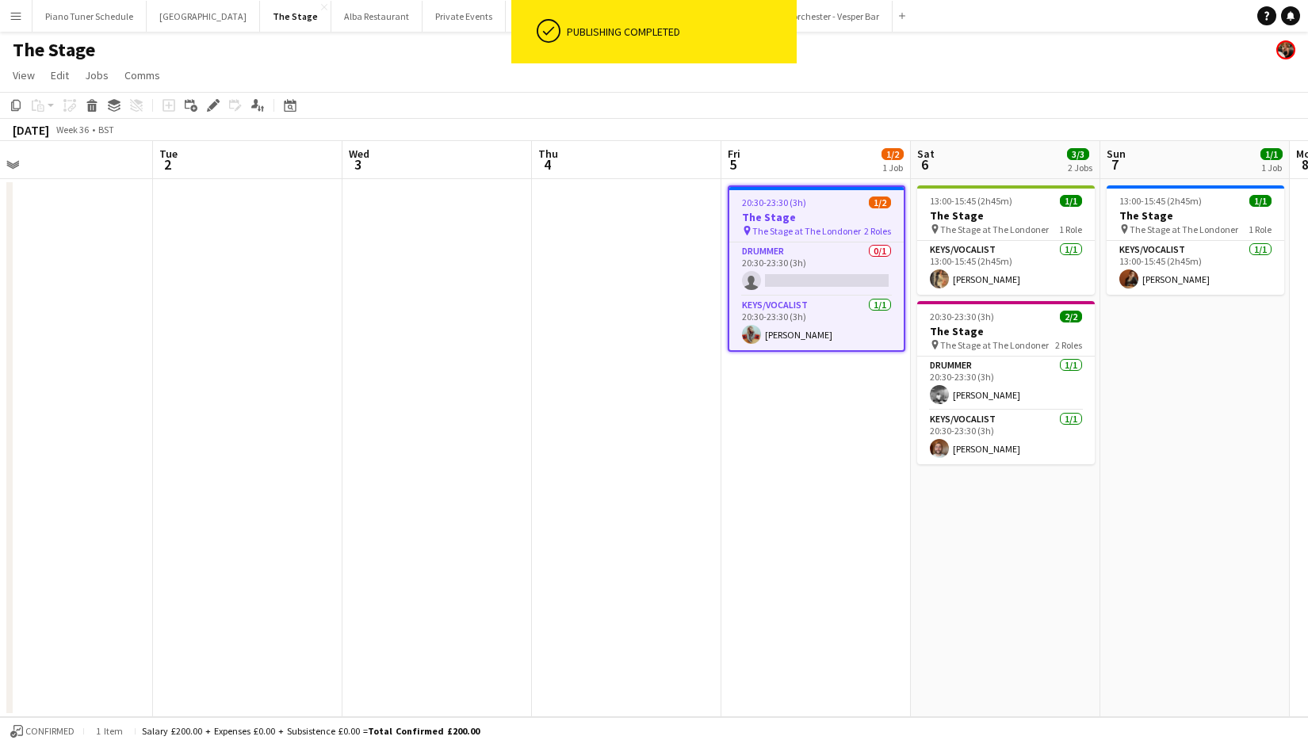
click at [384, 54] on div "The Stage" at bounding box center [654, 47] width 1308 height 30
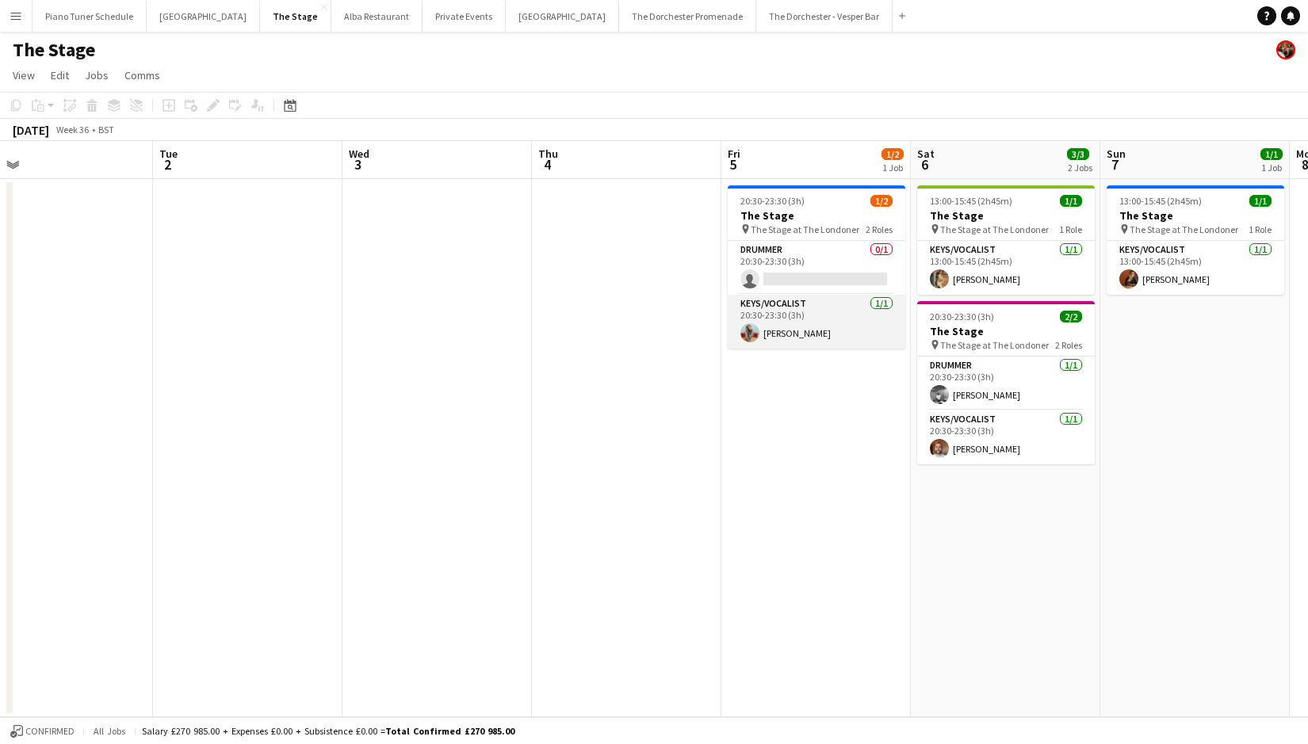
click at [789, 310] on app-card-role "Keys/Vocalist [DATE] 20:30-23:30 (3h) [PERSON_NAME]" at bounding box center [816, 322] width 178 height 54
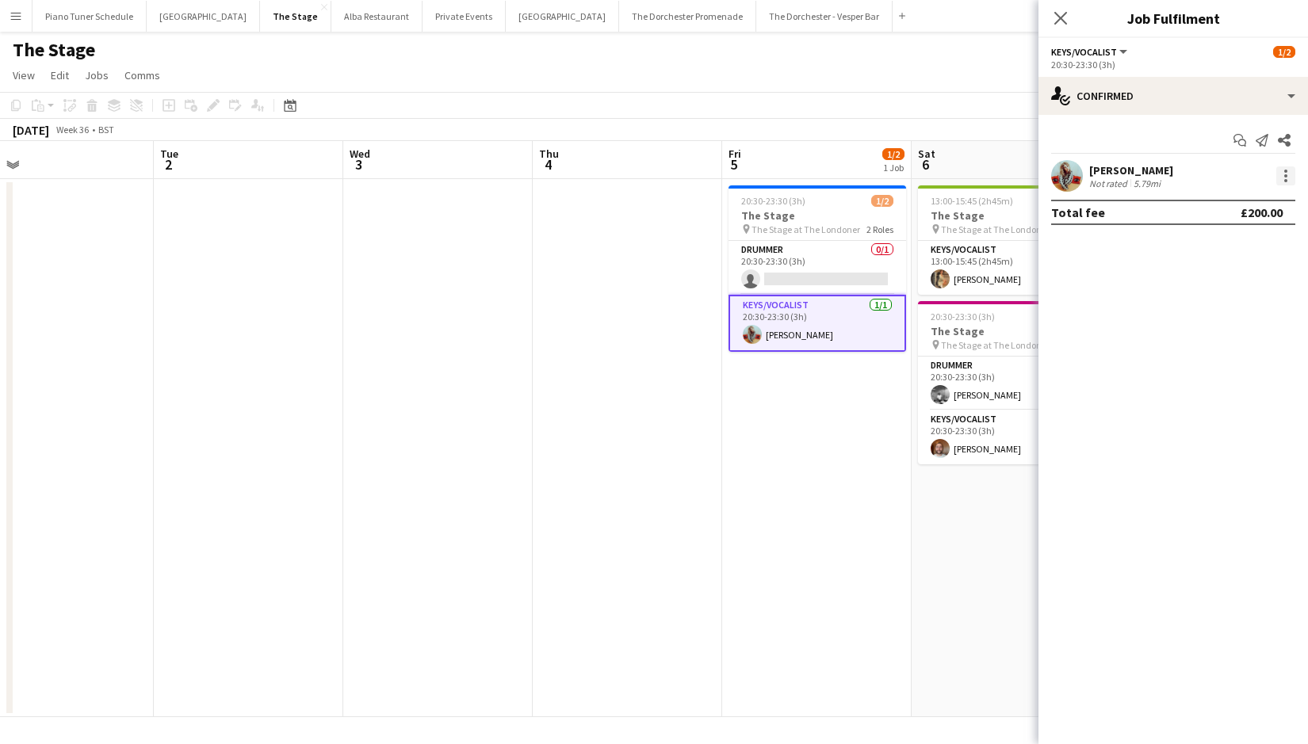
click at [1293, 176] on div at bounding box center [1285, 175] width 19 height 19
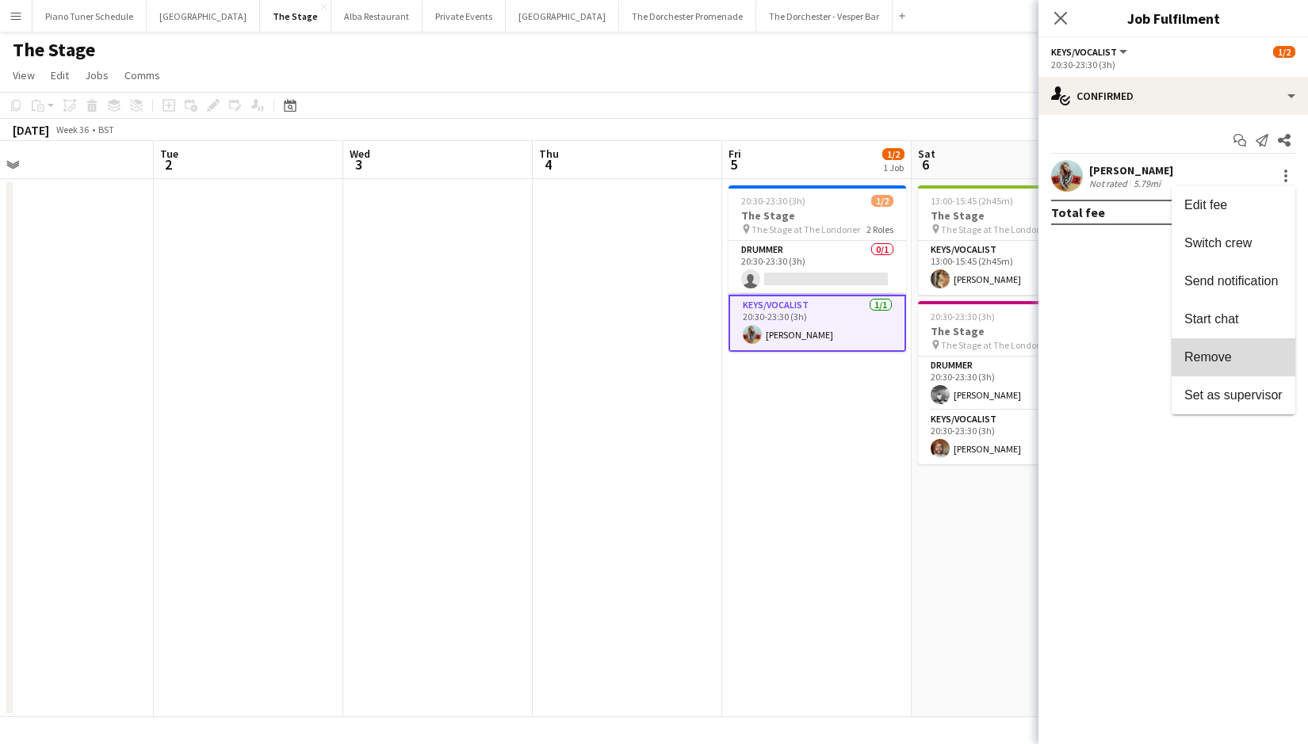
click at [1195, 356] on span "Remove" at bounding box center [1208, 356] width 48 height 13
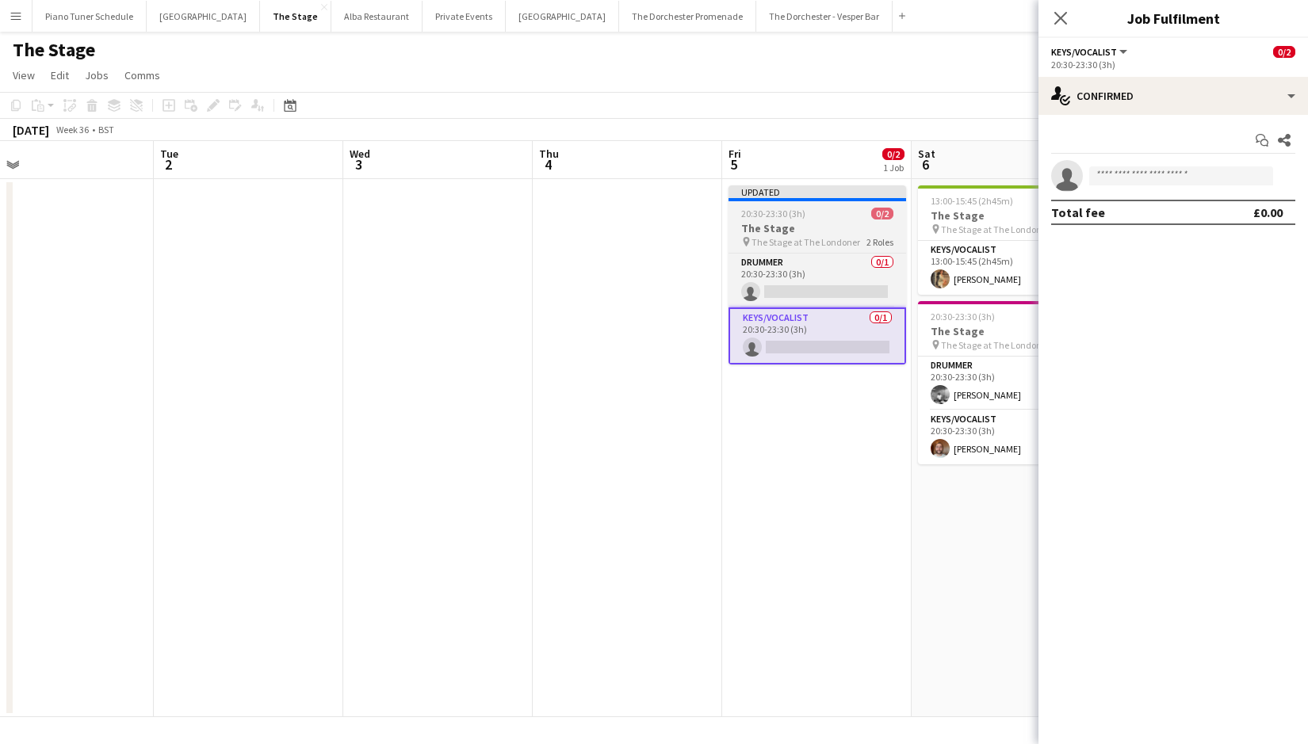
click at [808, 212] on div "20:30-23:30 (3h) 0/2" at bounding box center [817, 214] width 178 height 12
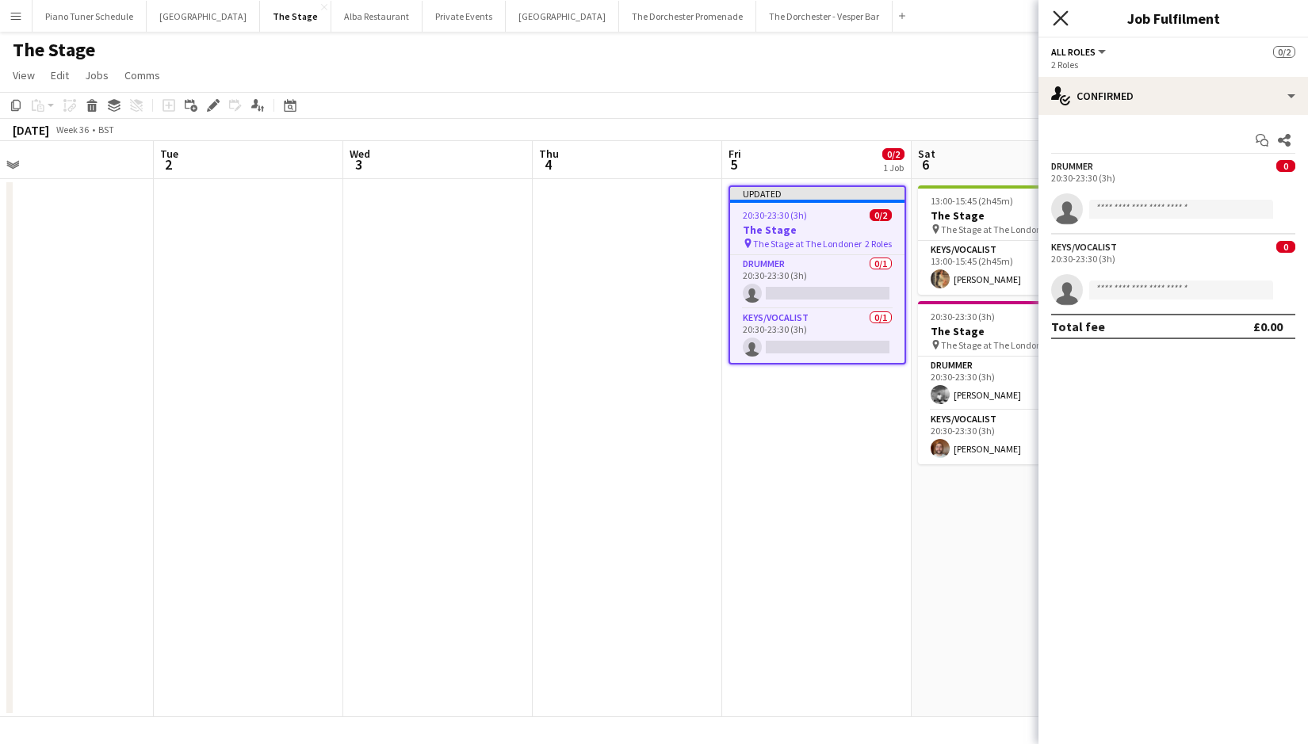
click at [1055, 19] on icon "Close pop-in" at bounding box center [1059, 17] width 15 height 15
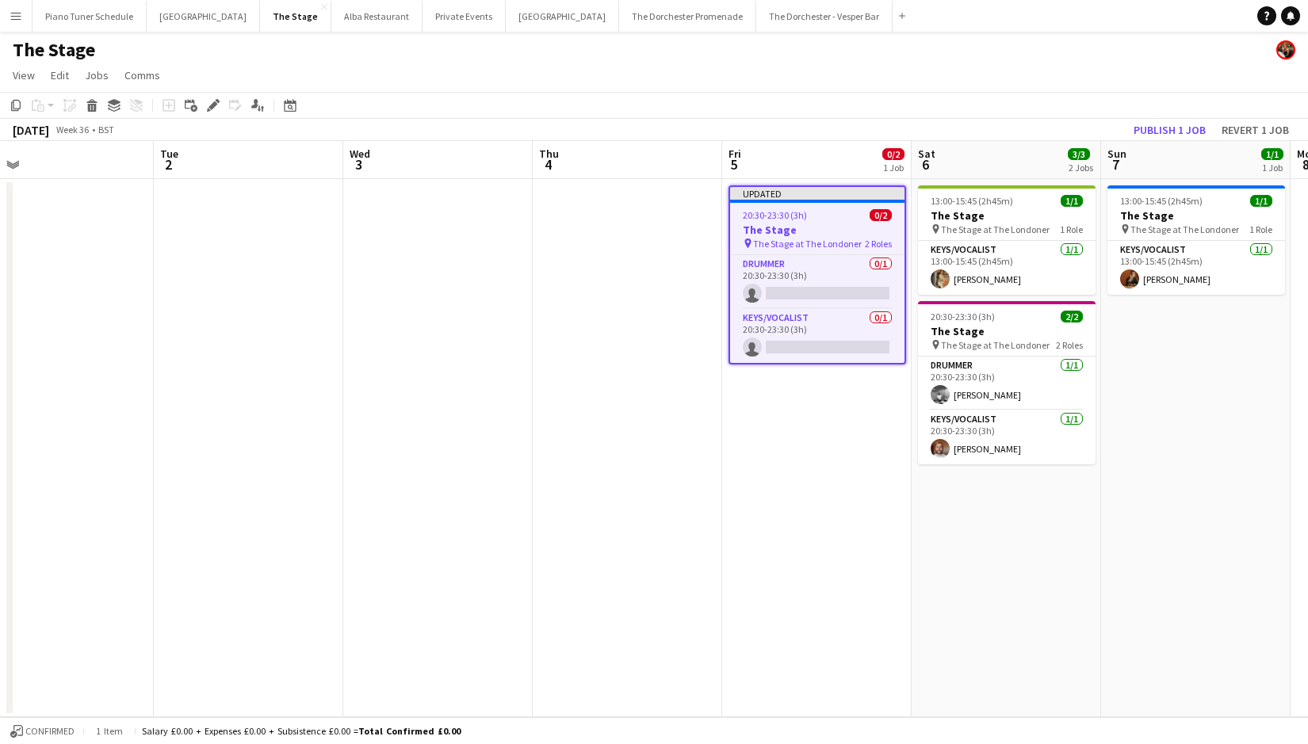
click at [882, 95] on app-toolbar "Copy Paste Paste Command V Paste with crew Command Shift V Paste linked Job [GE…" at bounding box center [654, 105] width 1308 height 27
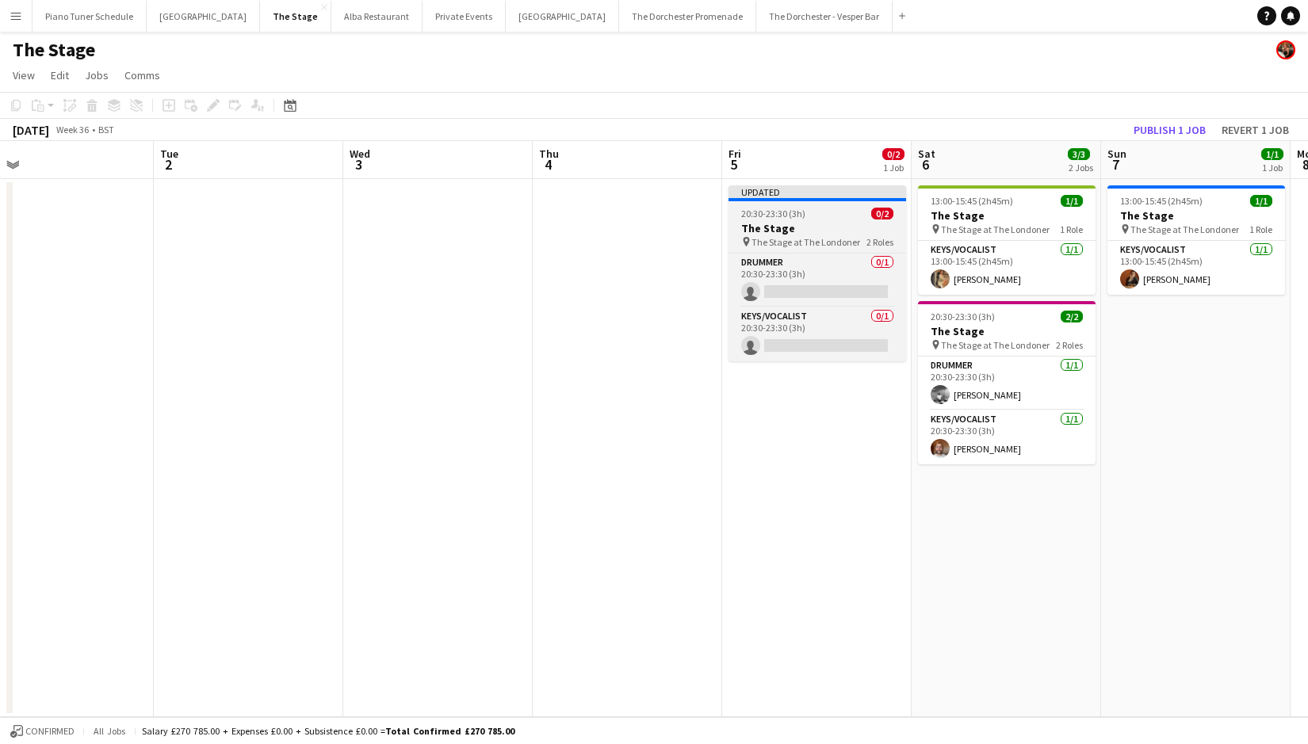
click at [805, 200] on div at bounding box center [817, 199] width 178 height 3
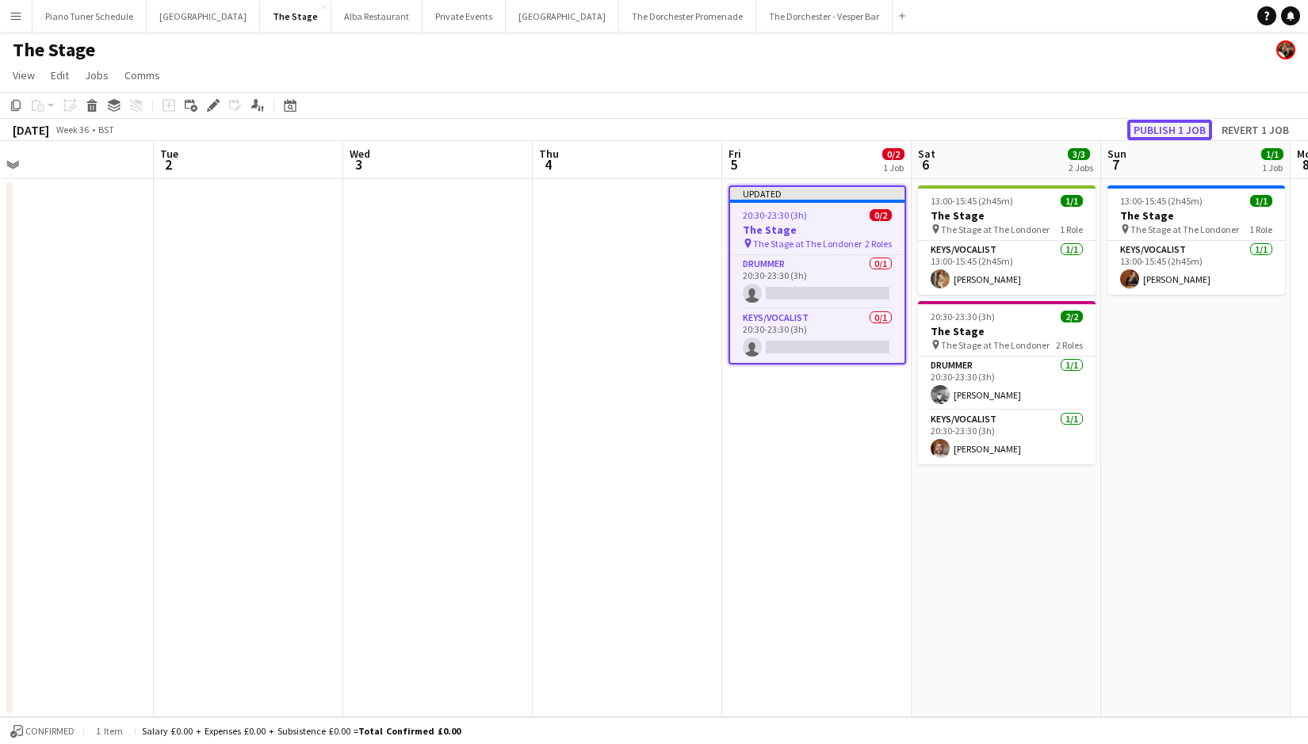
click at [1152, 134] on button "Publish 1 job" at bounding box center [1169, 130] width 85 height 21
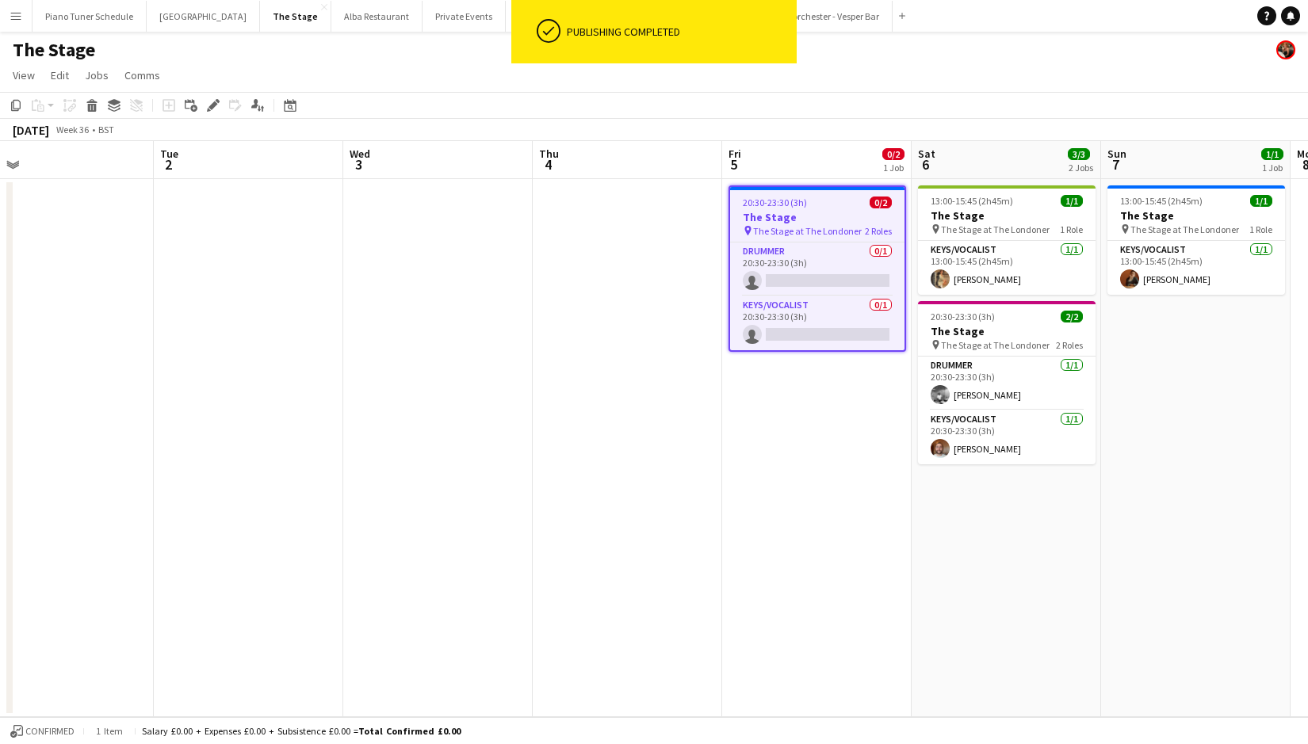
click at [428, 56] on div "The Stage" at bounding box center [654, 47] width 1308 height 30
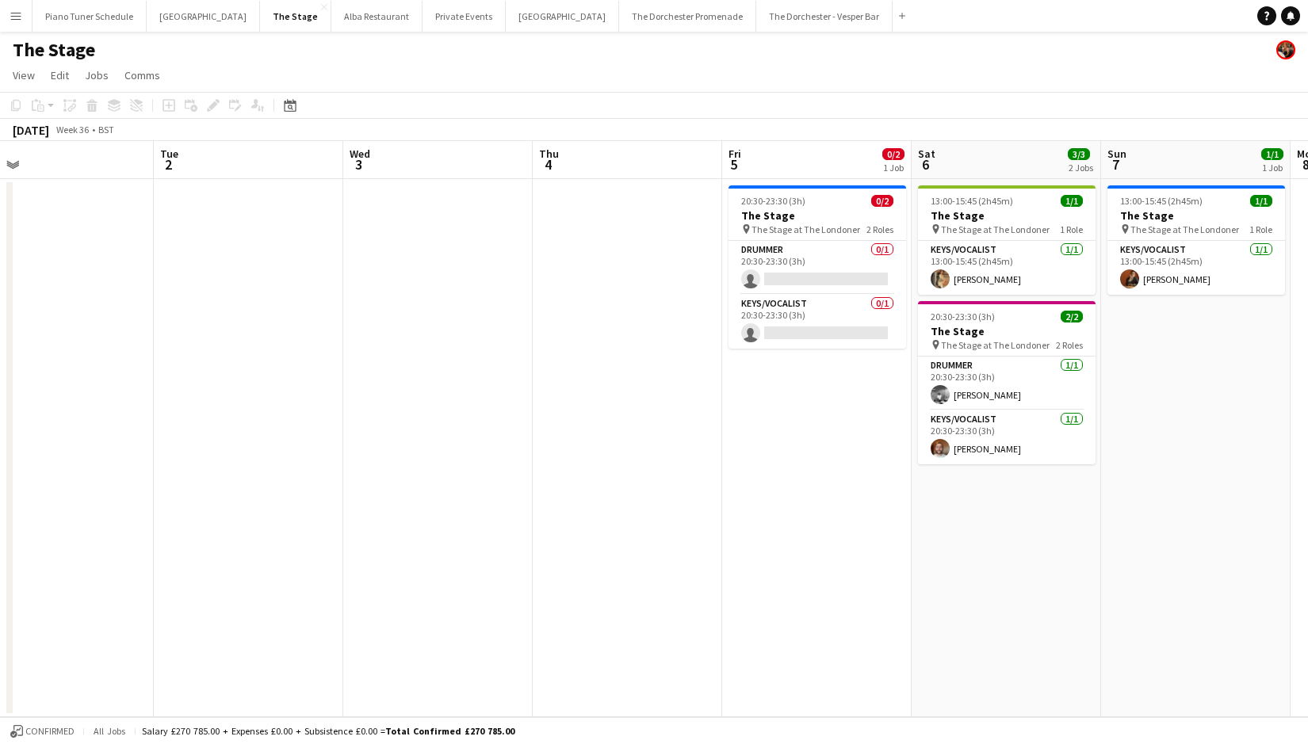
click at [17, 17] on app-icon "Menu" at bounding box center [16, 16] width 13 height 13
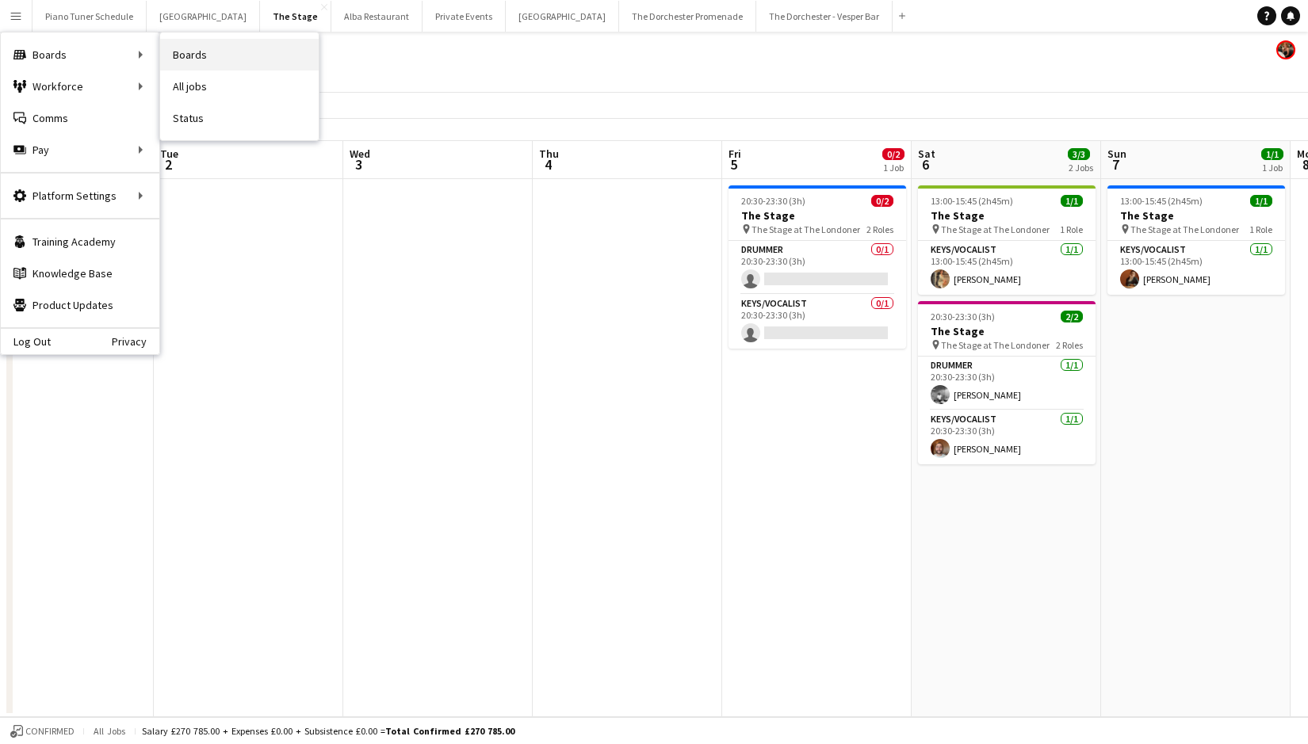
click at [203, 52] on link "Boards" at bounding box center [239, 55] width 158 height 32
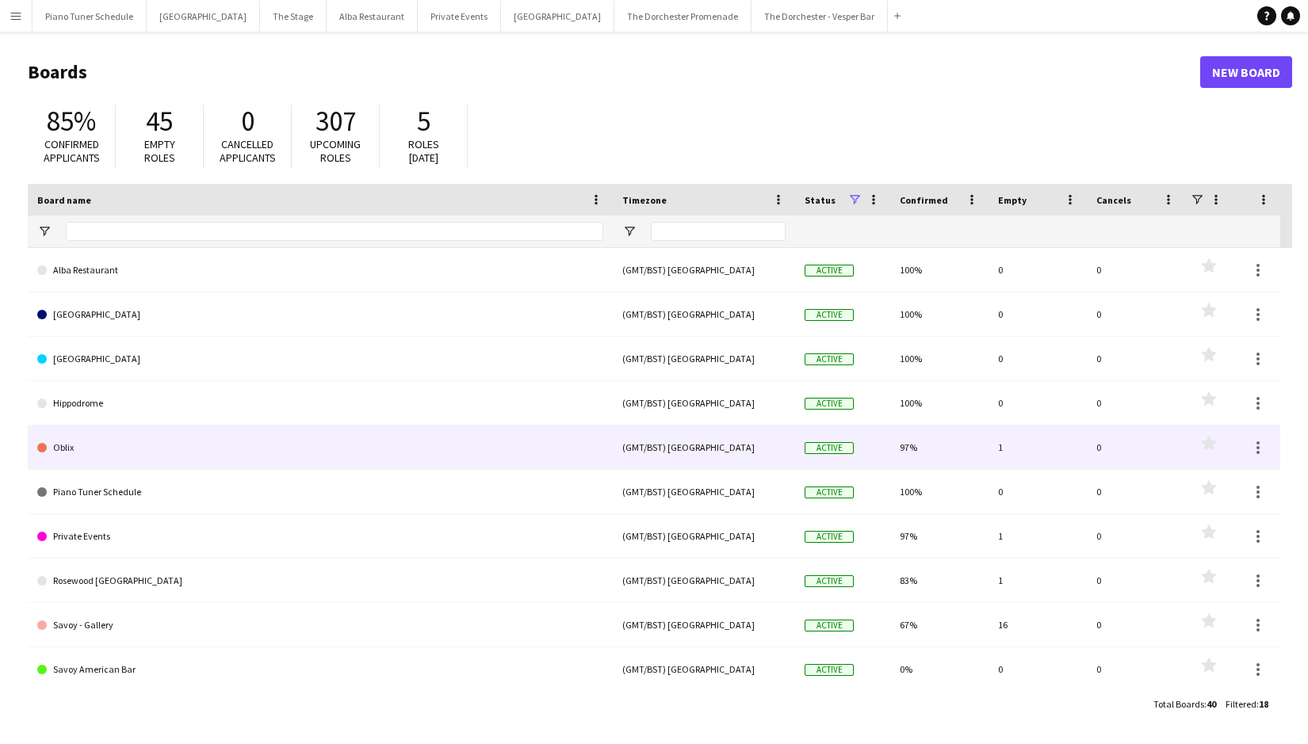
scroll to position [3, 0]
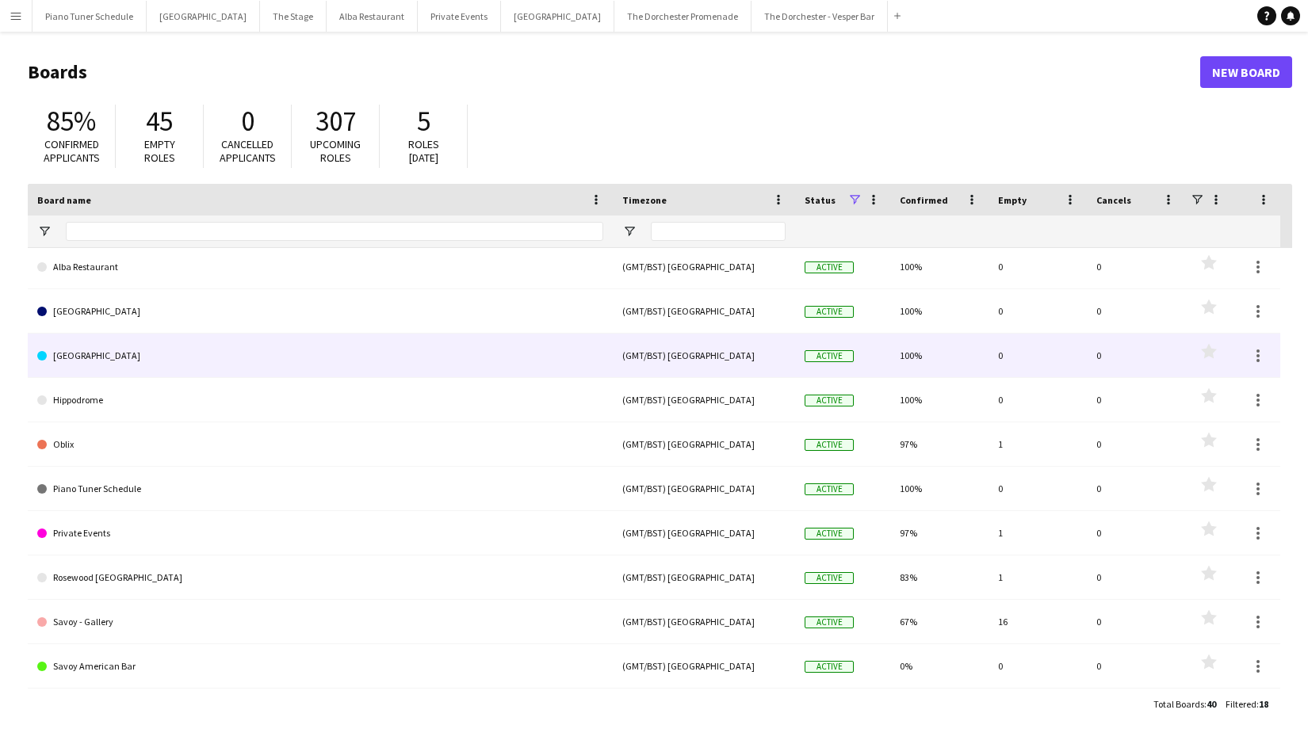
click at [255, 354] on link "[GEOGRAPHIC_DATA]" at bounding box center [320, 356] width 566 height 44
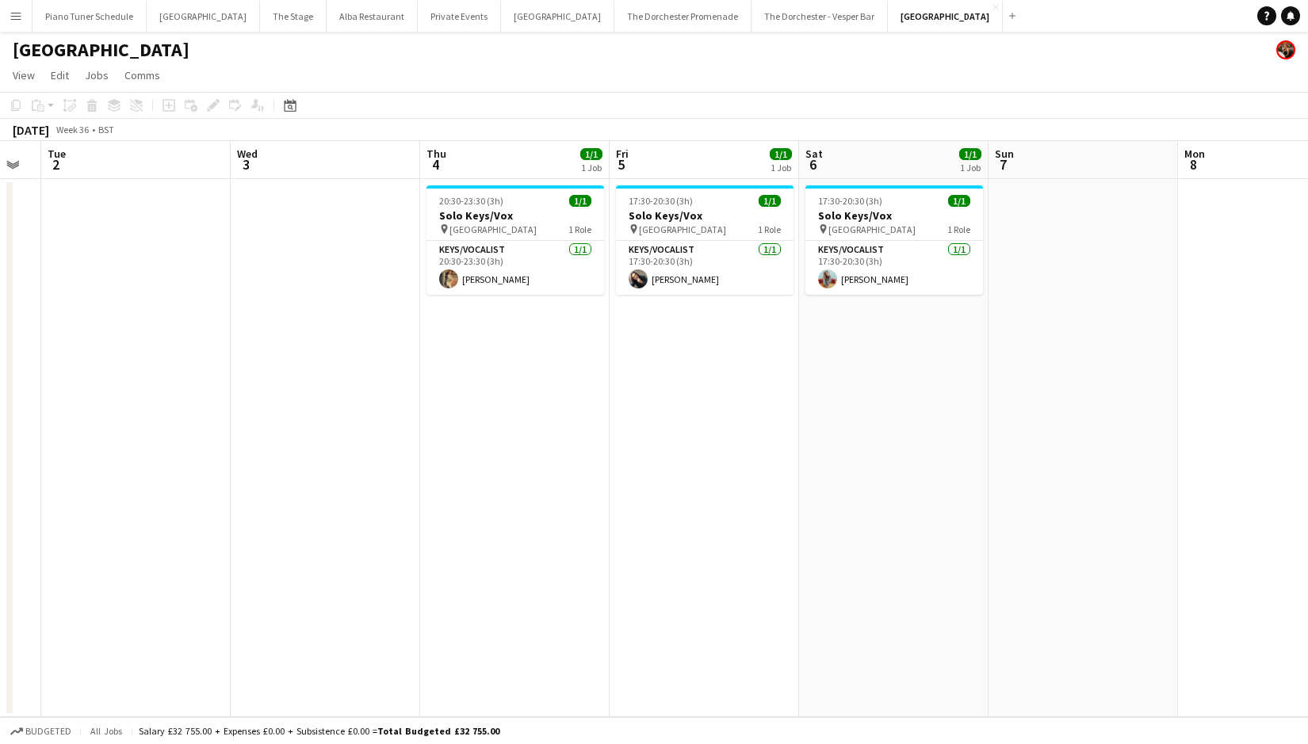
scroll to position [0, 551]
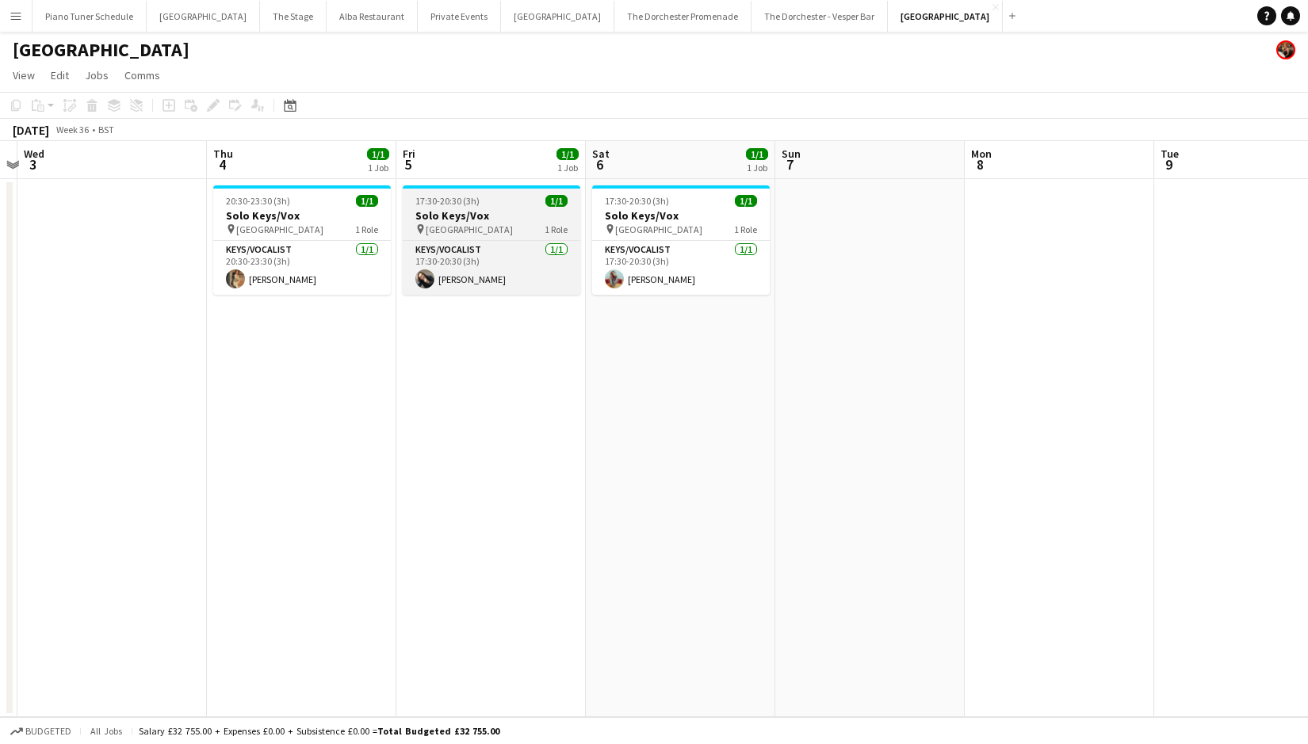
click at [442, 211] on h3 "Solo Keys/Vox" at bounding box center [492, 215] width 178 height 14
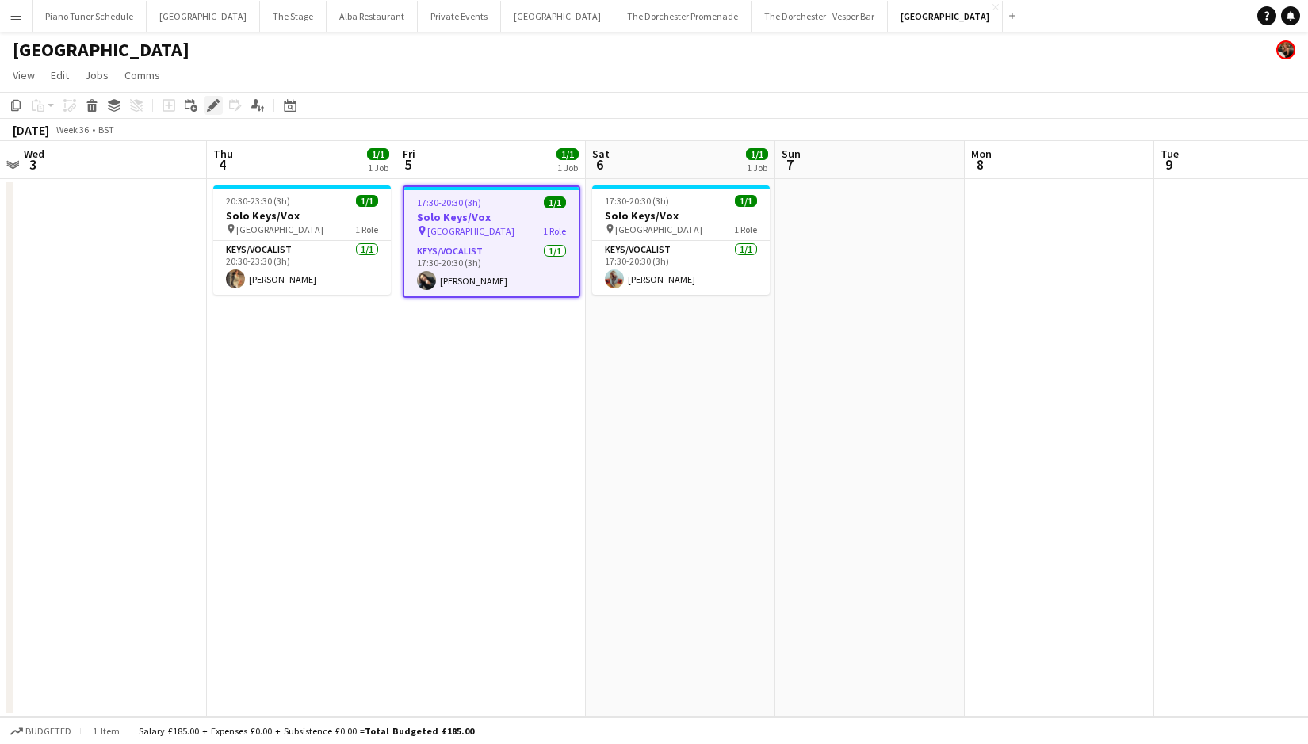
click at [219, 109] on icon "Edit" at bounding box center [213, 105] width 13 height 13
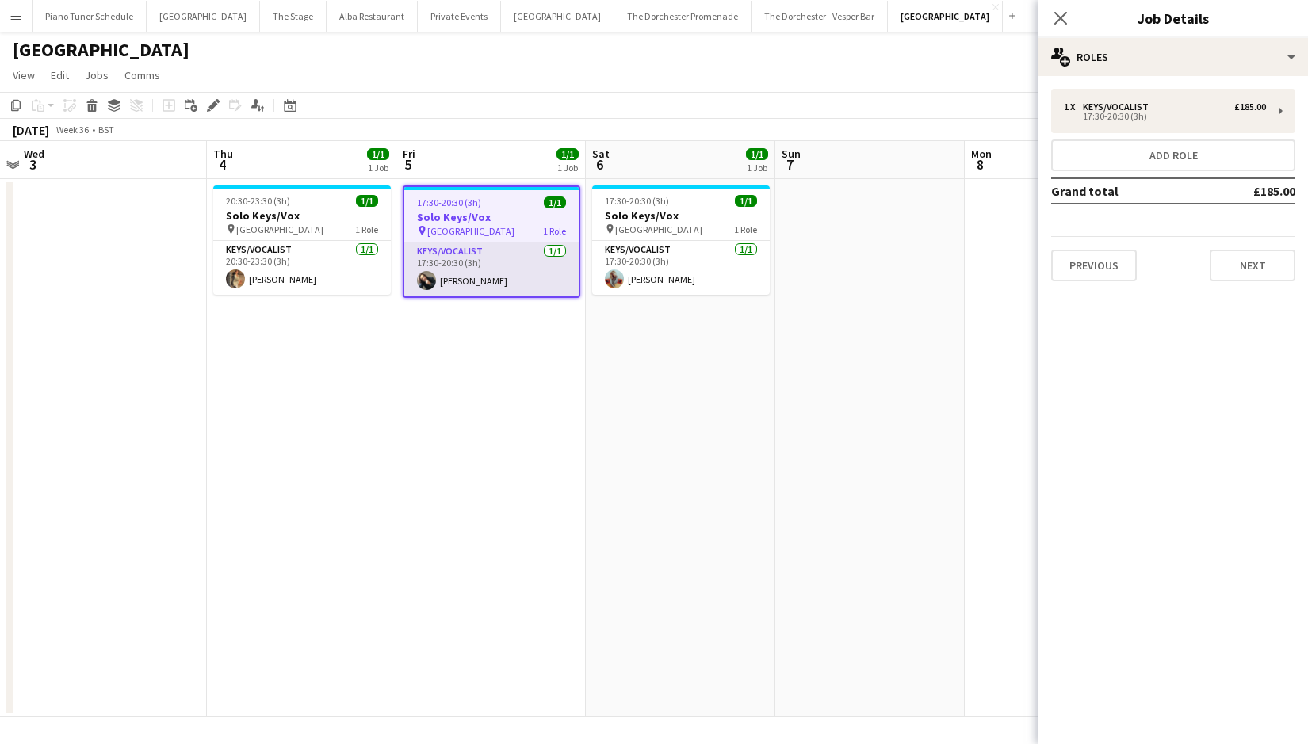
click at [502, 255] on app-card-role "Keys/Vocalist [DATE] 17:30-20:30 (3h) [PERSON_NAME]" at bounding box center [491, 269] width 174 height 54
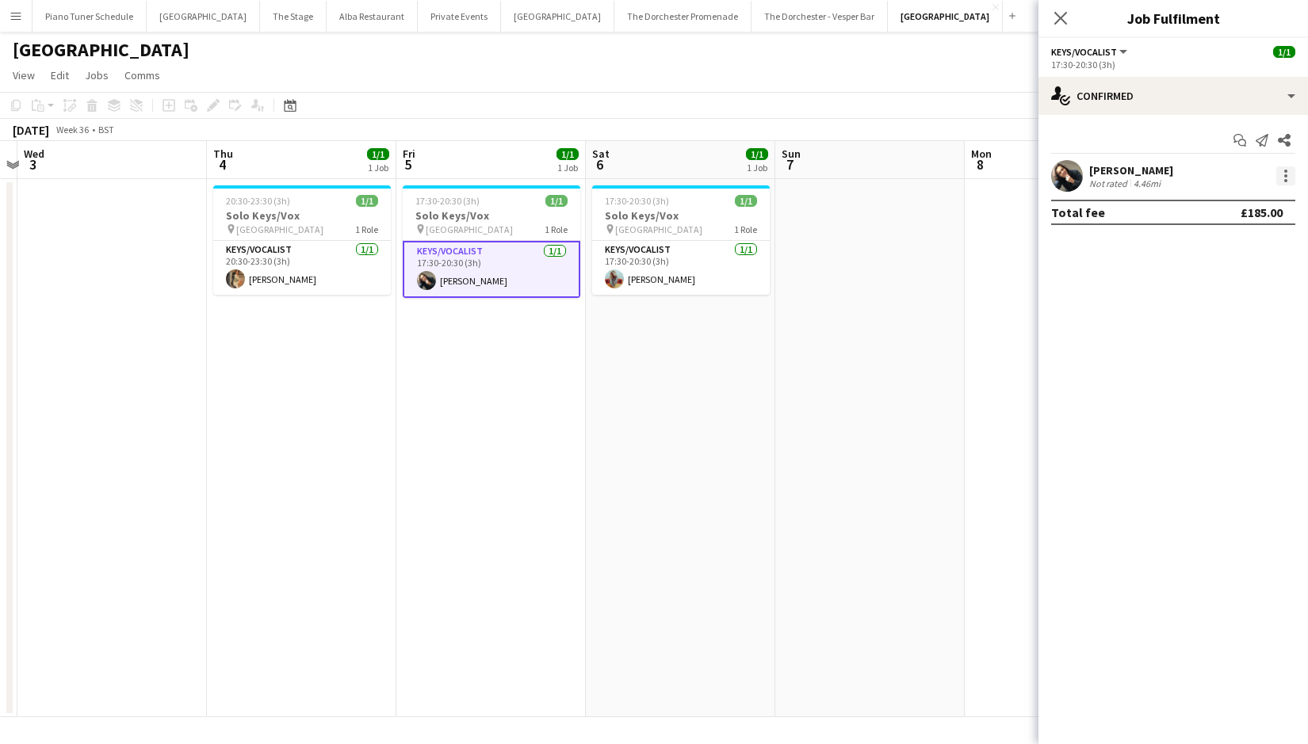
click at [1285, 177] on div at bounding box center [1285, 175] width 3 height 3
click at [857, 329] on div at bounding box center [654, 372] width 1308 height 744
click at [535, 117] on app-toolbar "Copy Paste Paste Command V Paste with crew Command Shift V Paste linked Job [GE…" at bounding box center [654, 105] width 1308 height 27
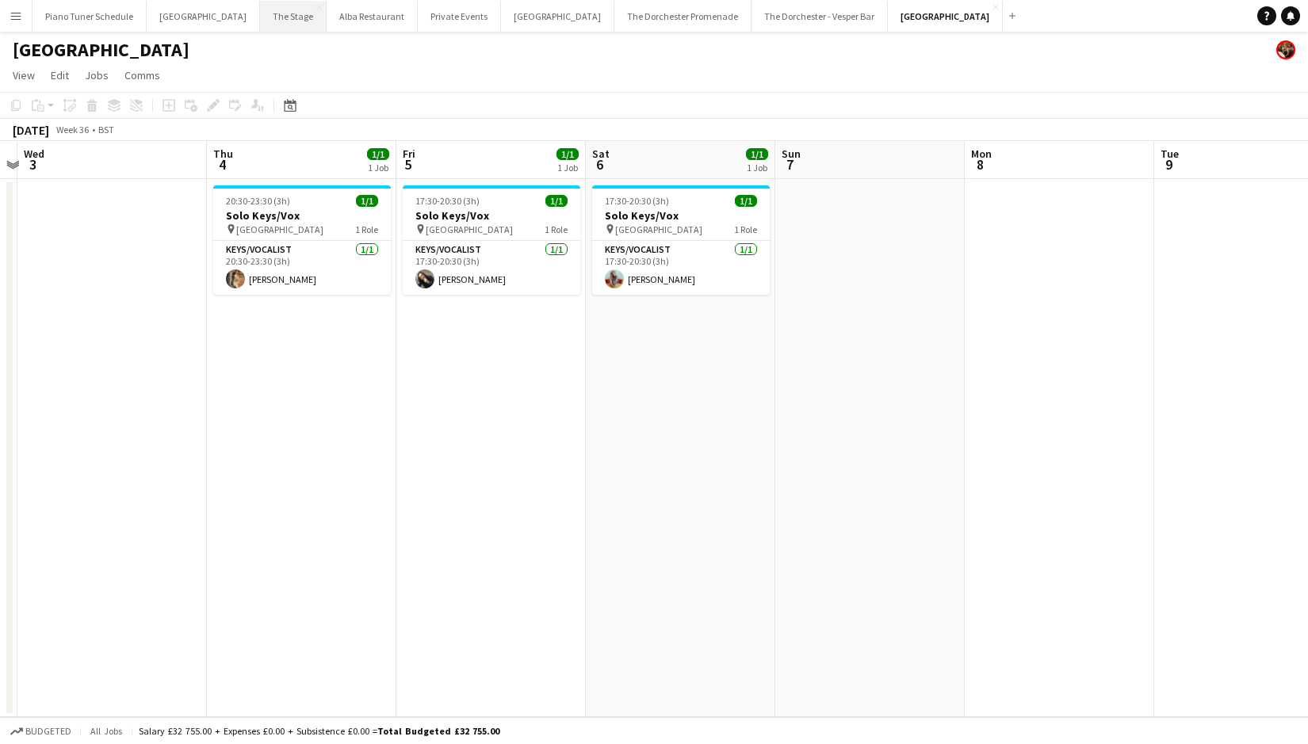
click at [269, 17] on button "The Stage Close" at bounding box center [293, 16] width 67 height 31
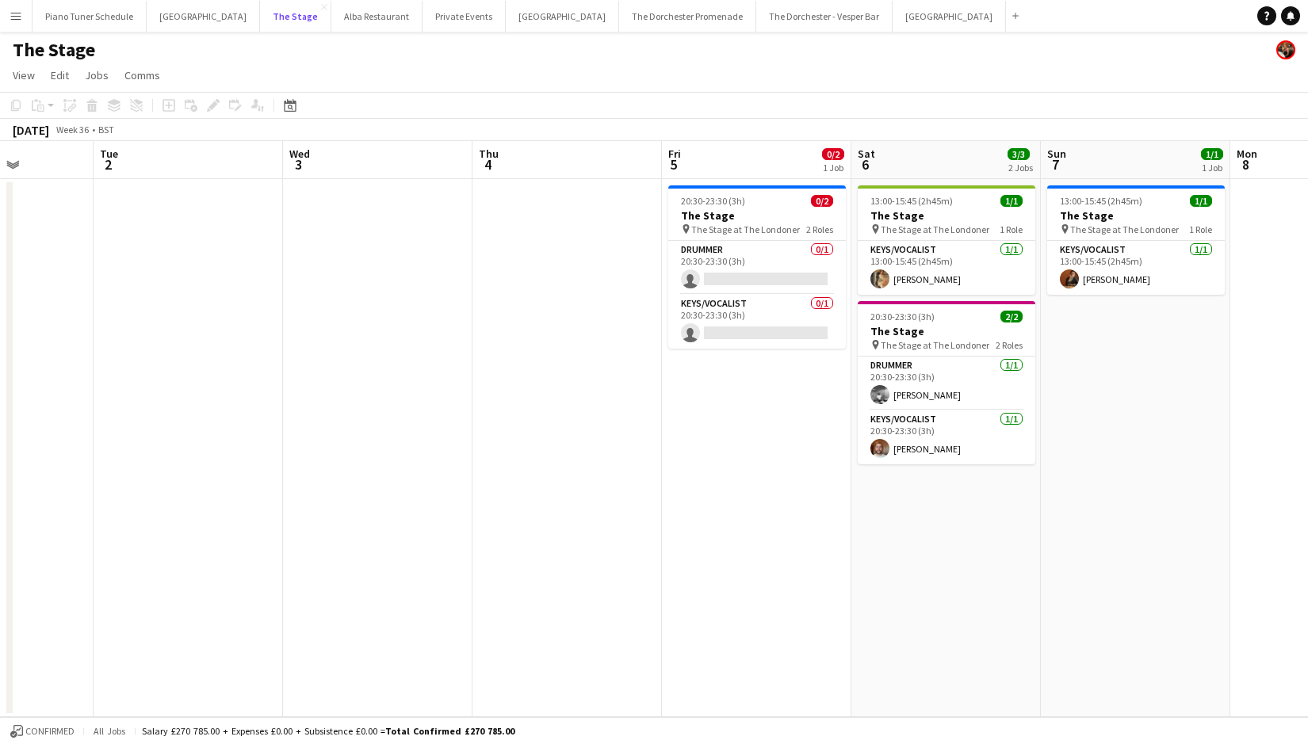
scroll to position [0, 590]
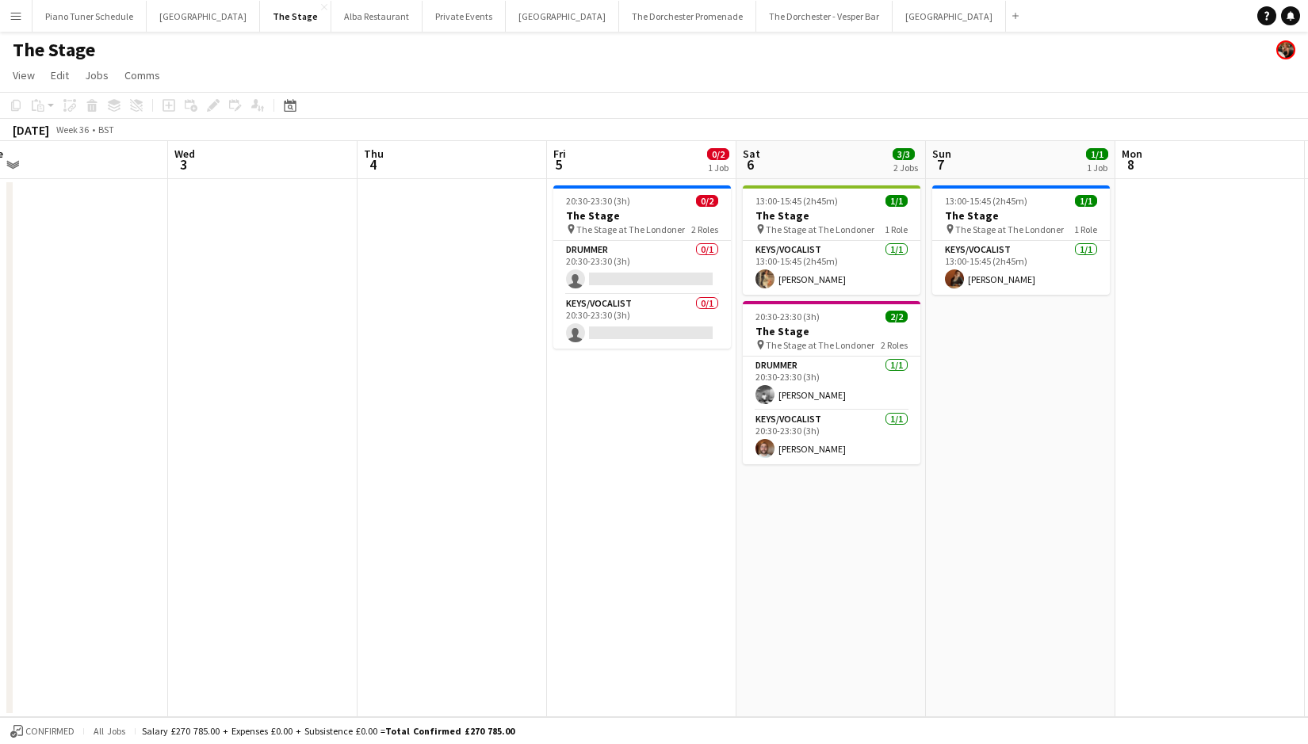
click at [563, 114] on app-toolbar "Copy Paste Paste Command V Paste with crew Command Shift V Paste linked Job [GE…" at bounding box center [654, 105] width 1308 height 27
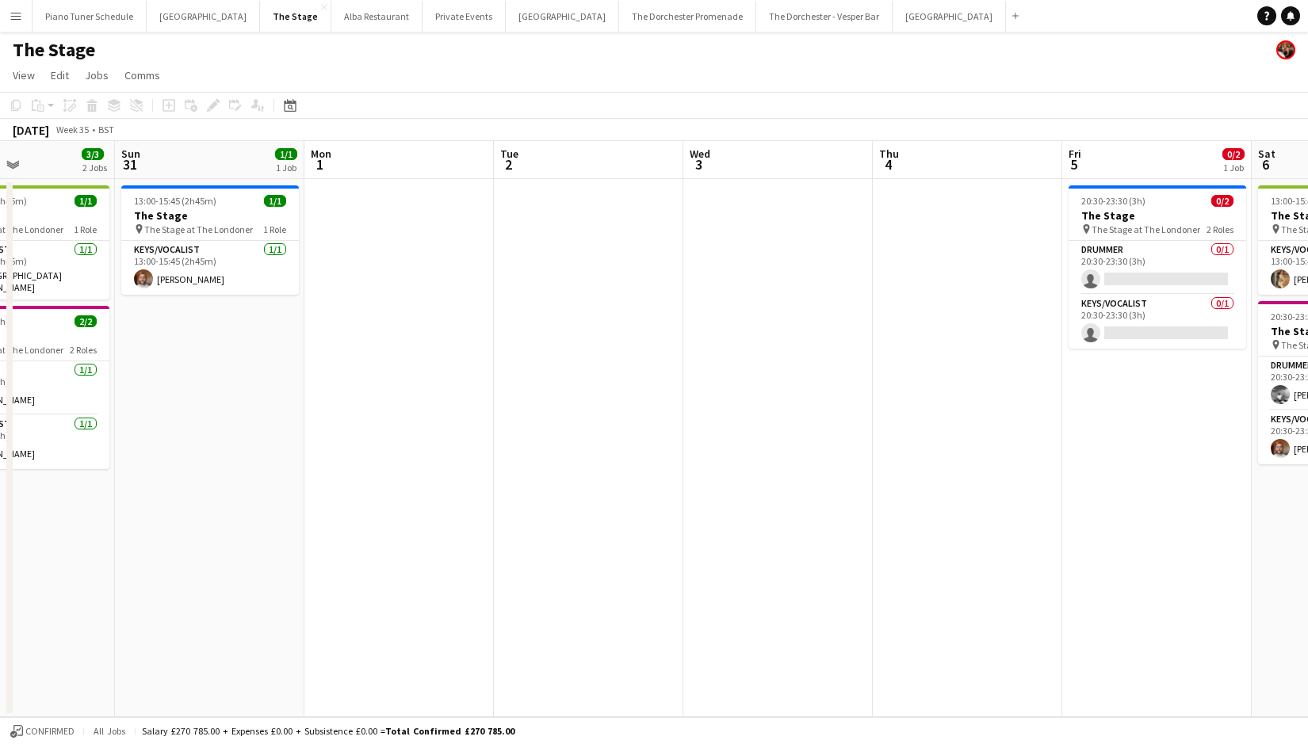
scroll to position [0, 499]
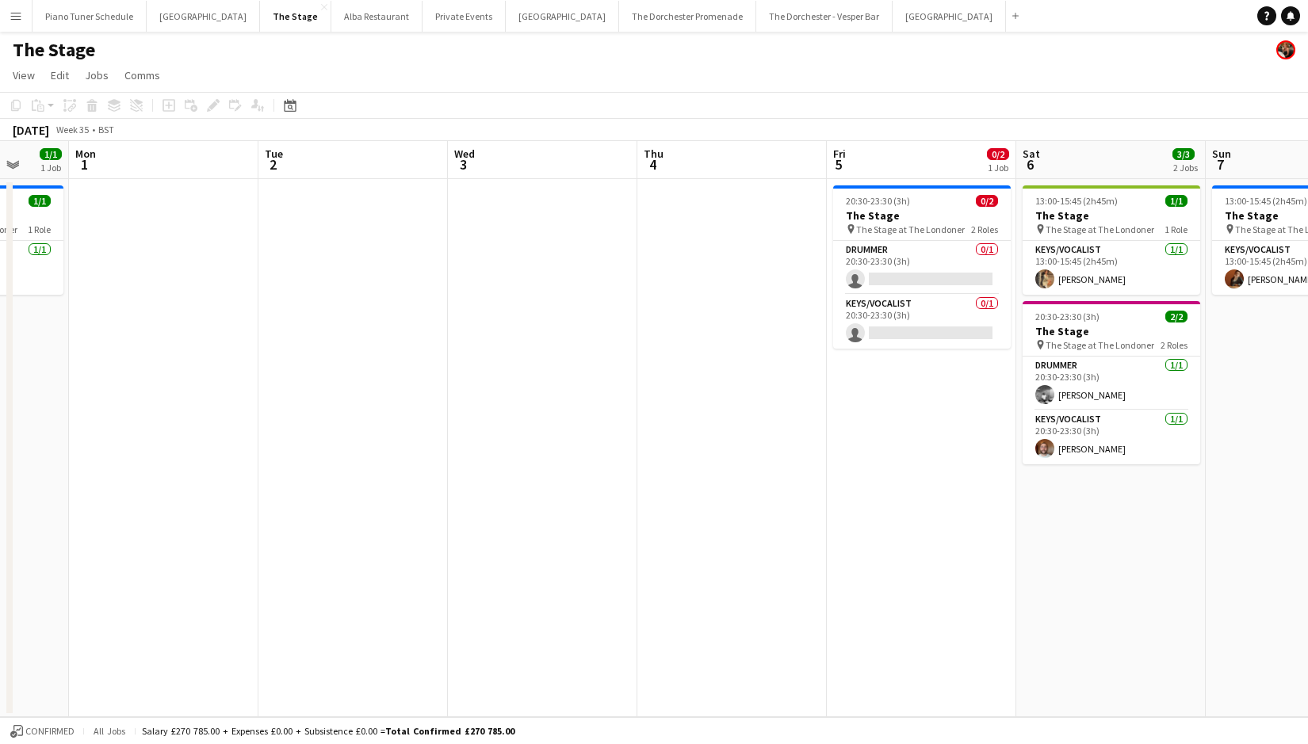
click at [877, 231] on span "The Stage at The Londoner" at bounding box center [910, 229] width 109 height 12
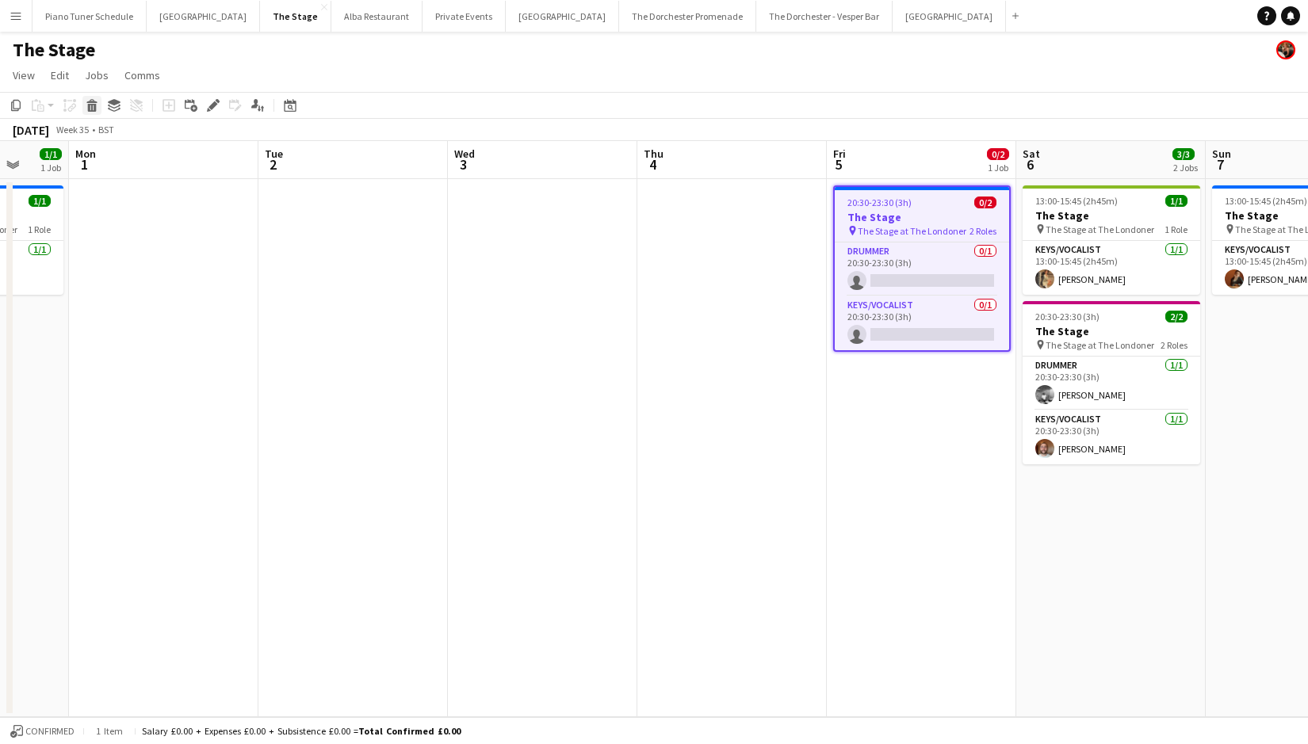
click at [94, 109] on icon at bounding box center [92, 108] width 9 height 8
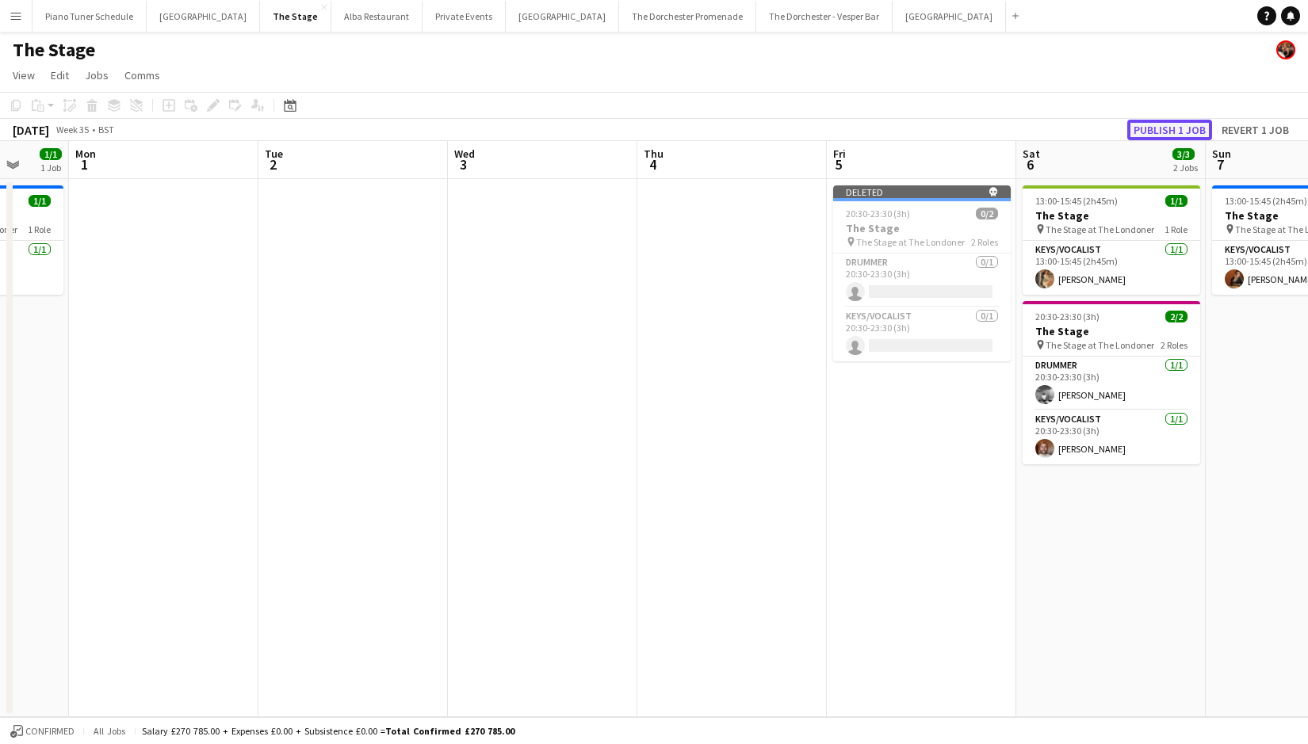
click at [1131, 124] on button "Publish 1 job" at bounding box center [1169, 130] width 85 height 21
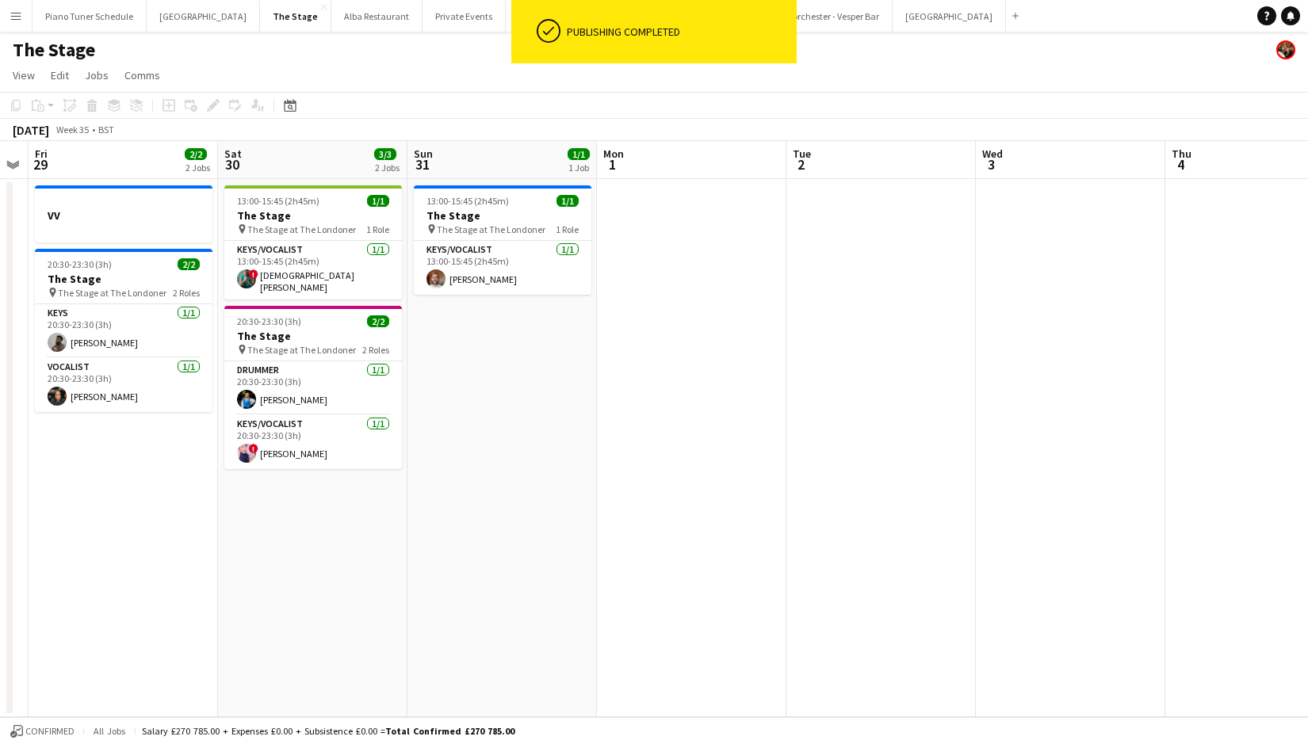
scroll to position [0, 326]
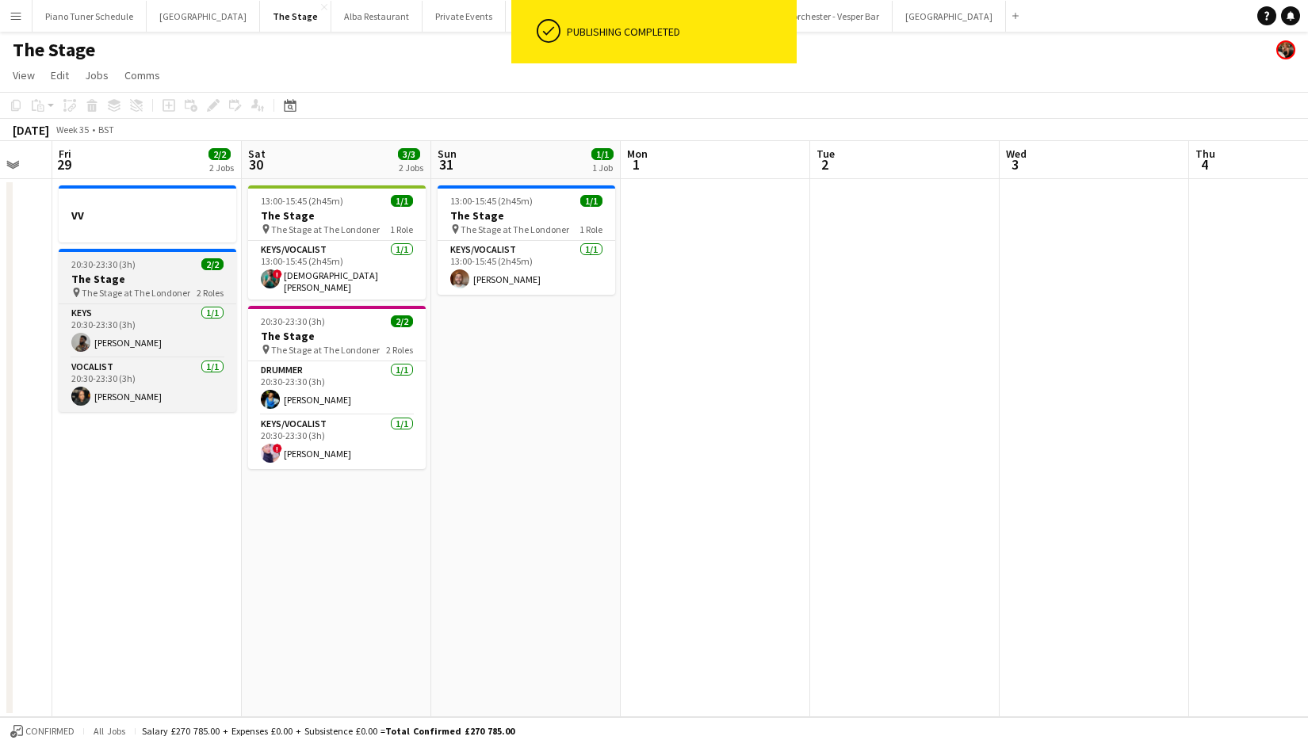
click at [96, 281] on h3 "The Stage" at bounding box center [148, 279] width 178 height 14
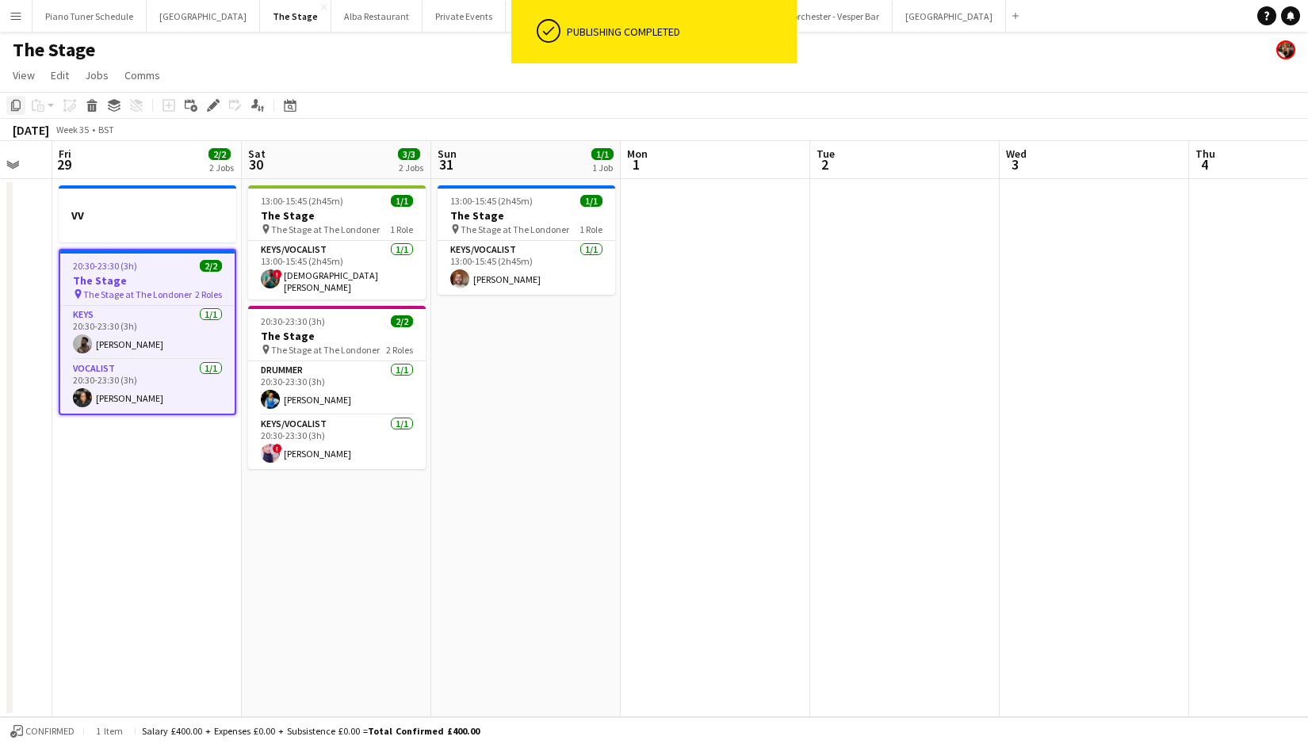
click at [11, 105] on icon at bounding box center [16, 105] width 10 height 11
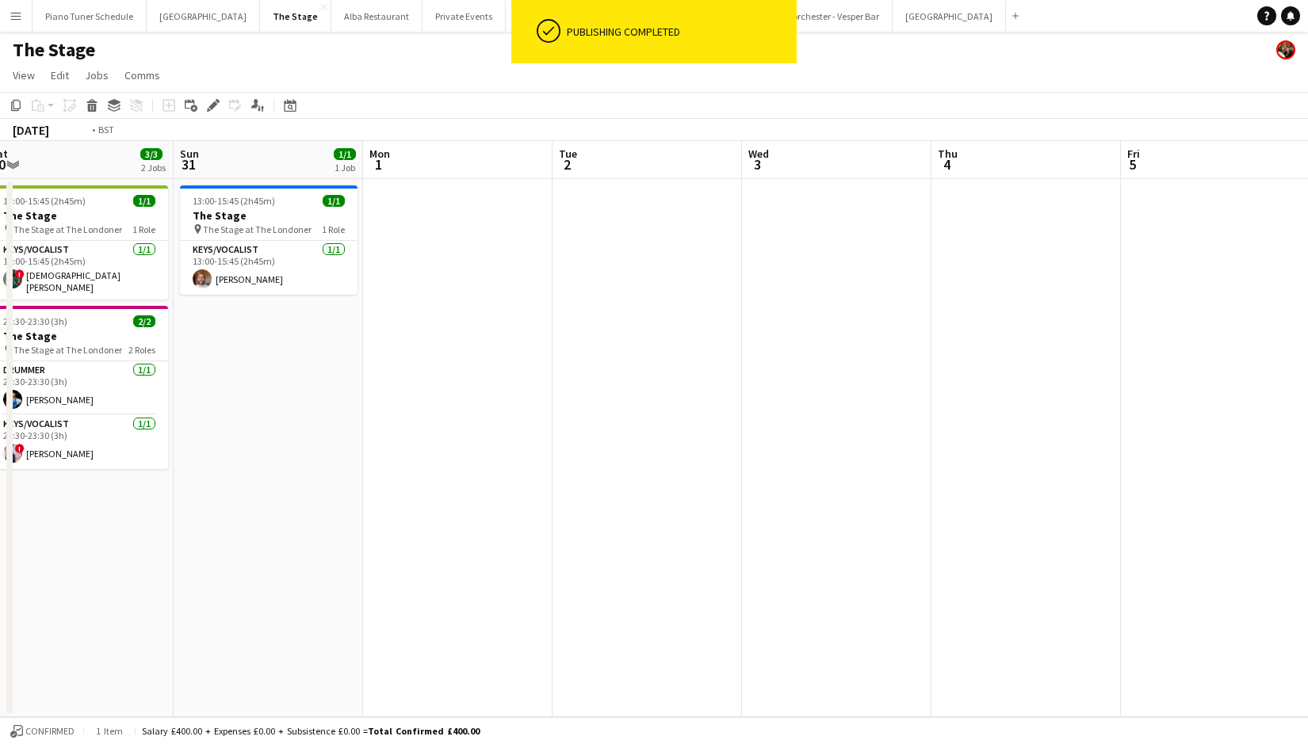
scroll to position [0, 518]
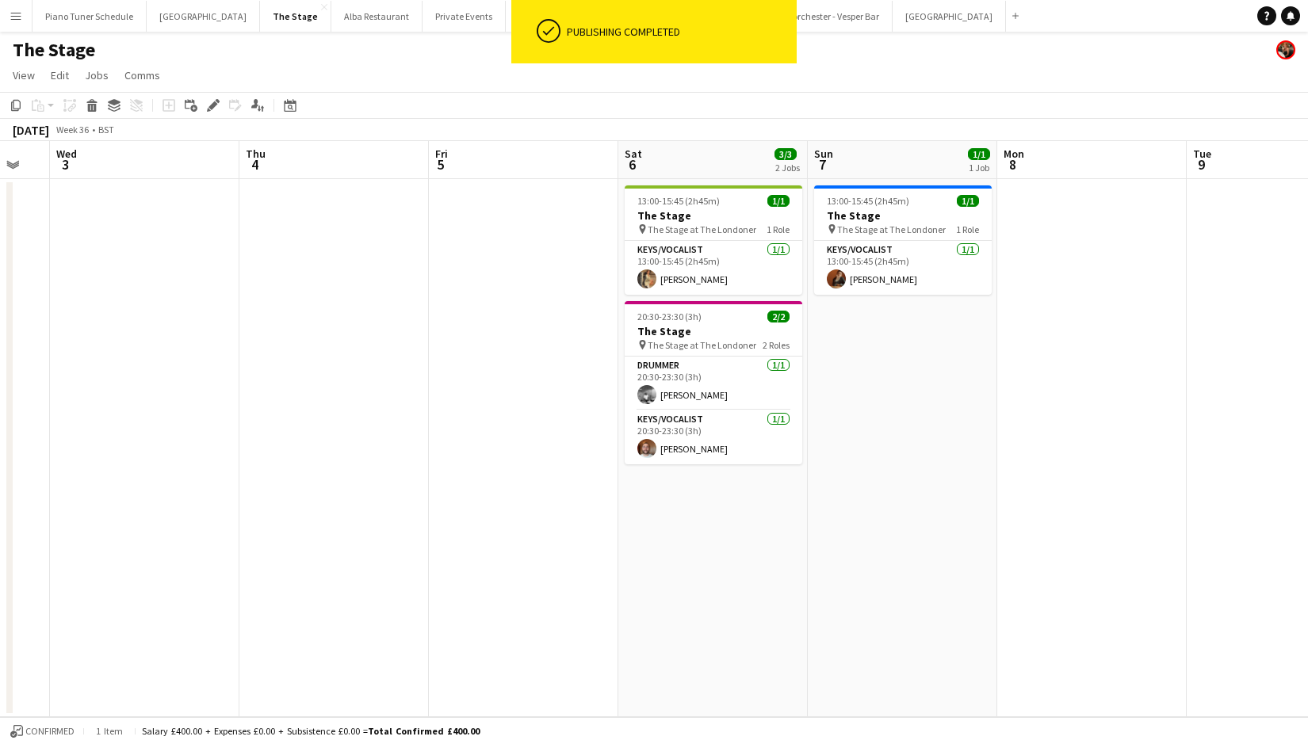
click at [544, 210] on app-date-cell at bounding box center [523, 448] width 189 height 538
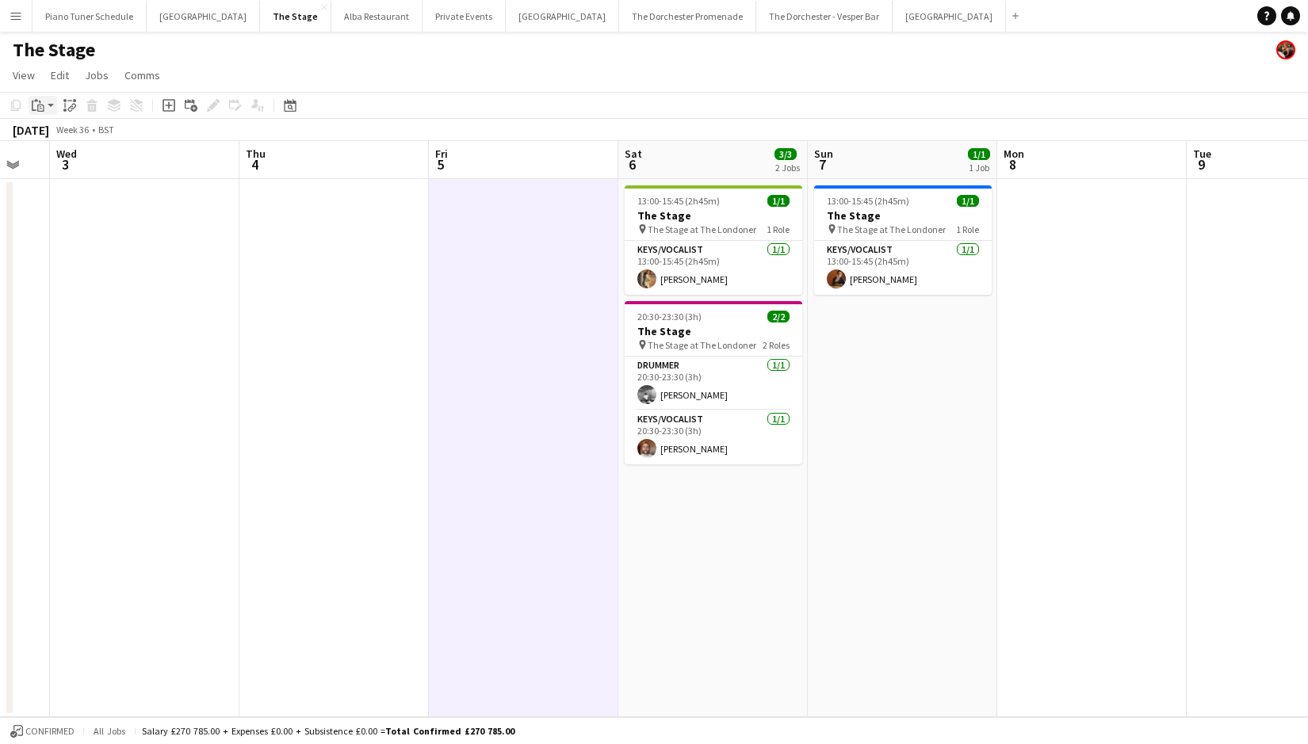
click at [39, 110] on icon "Paste" at bounding box center [38, 105] width 13 height 13
click at [43, 139] on link "Paste Command V" at bounding box center [104, 135] width 125 height 14
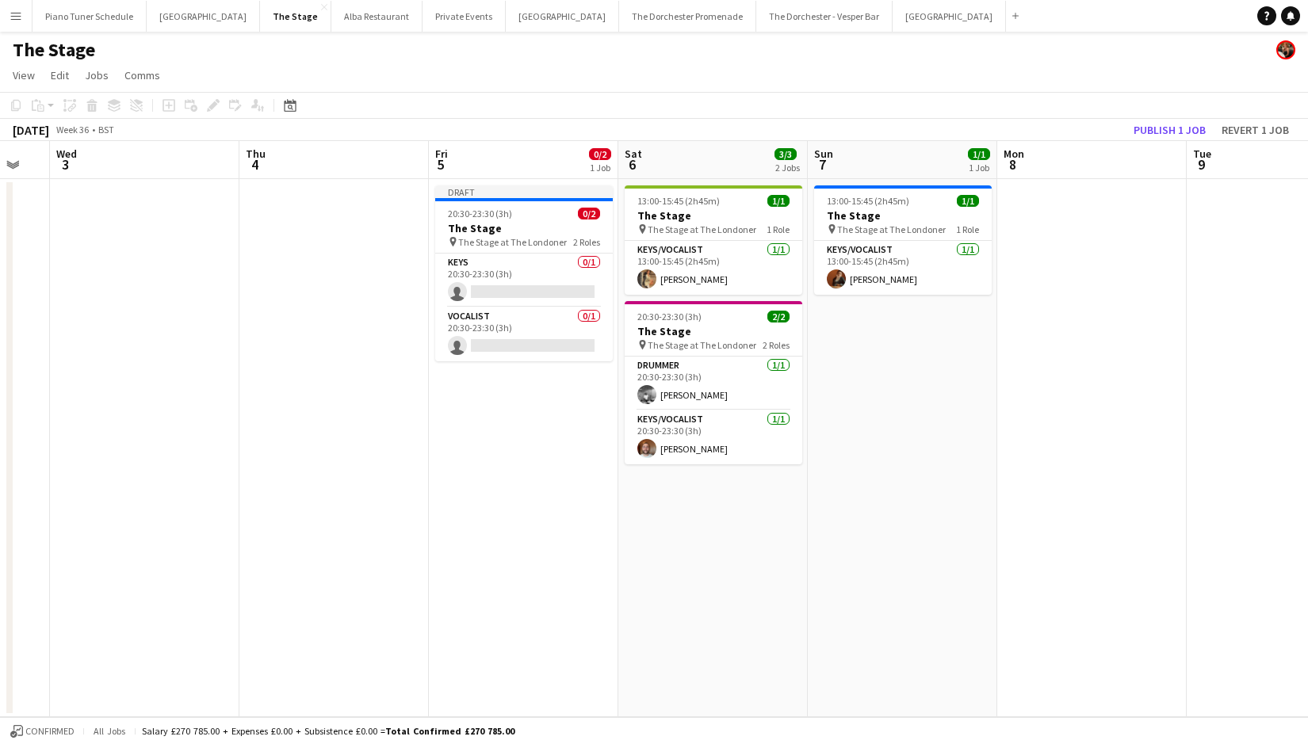
click at [403, 379] on app-date-cell at bounding box center [333, 448] width 189 height 538
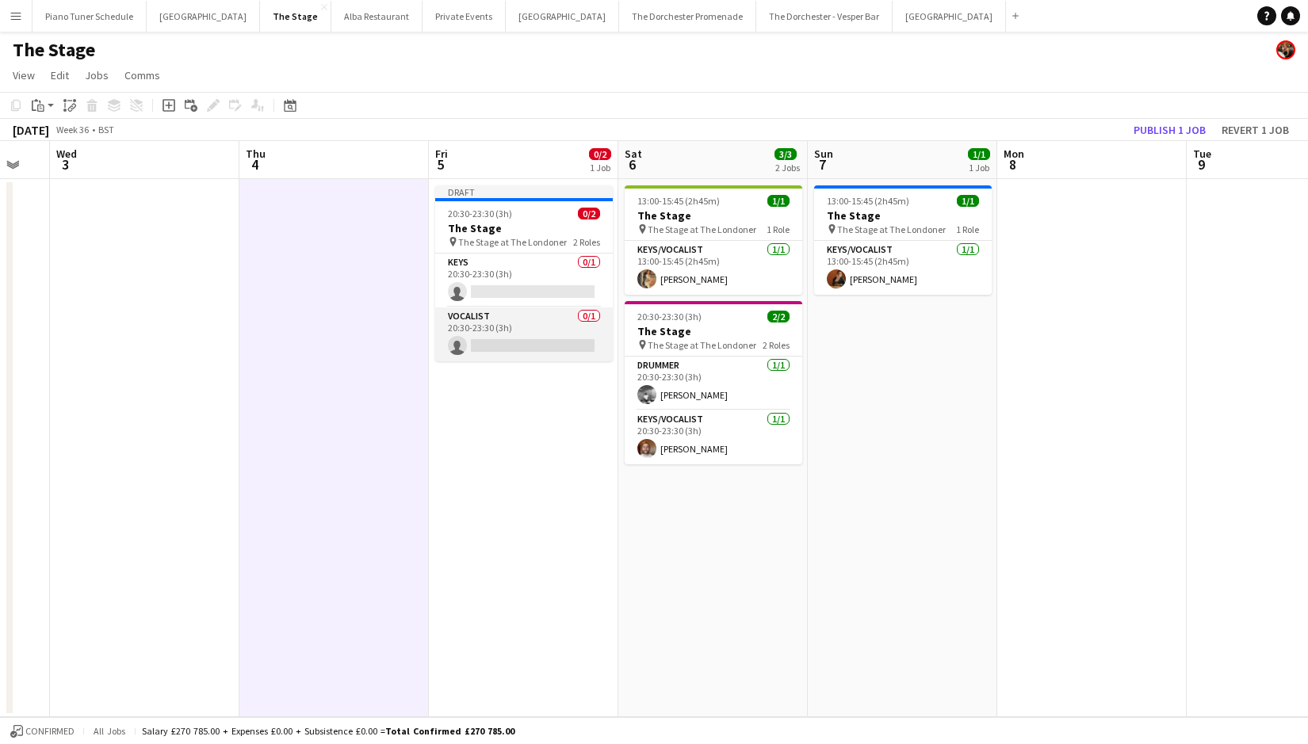
click at [531, 323] on app-card-role "Vocalist 0/1 20:30-23:30 (3h) single-neutral-actions" at bounding box center [524, 334] width 178 height 54
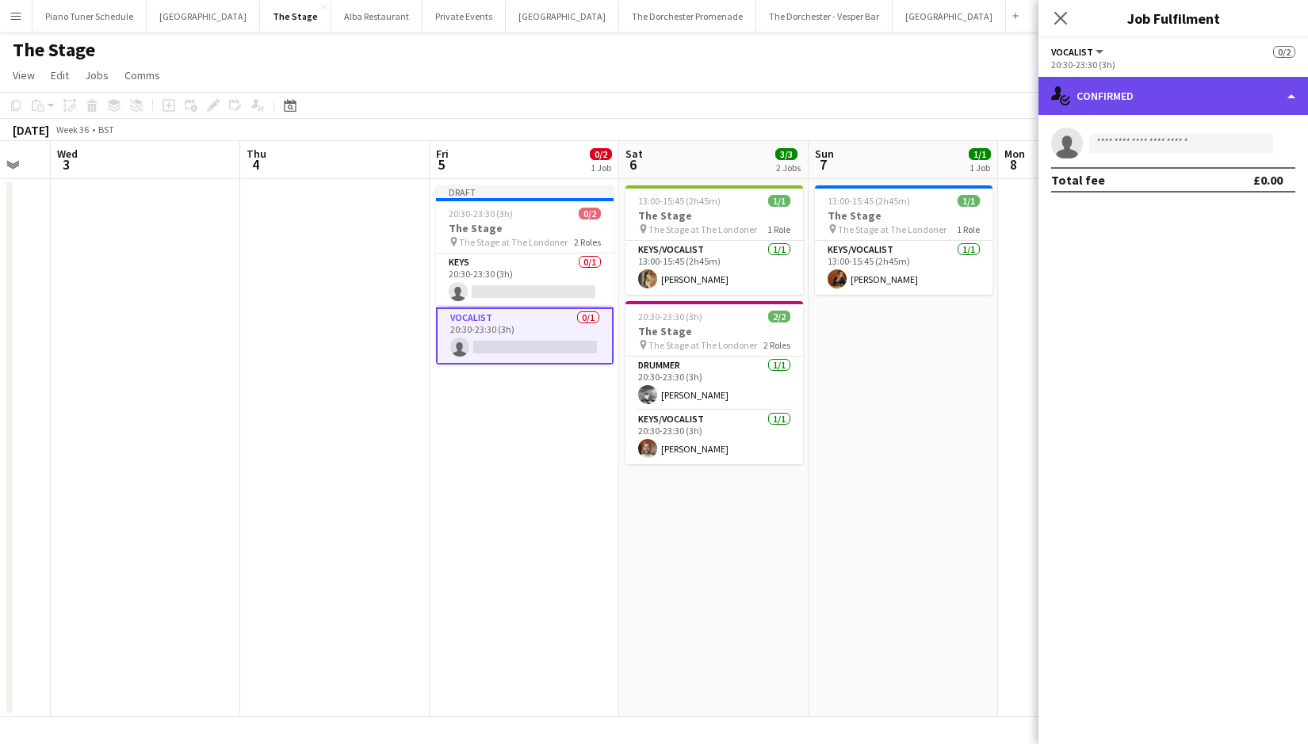
click at [1287, 89] on div "single-neutral-actions-check-2 Confirmed" at bounding box center [1172, 96] width 269 height 38
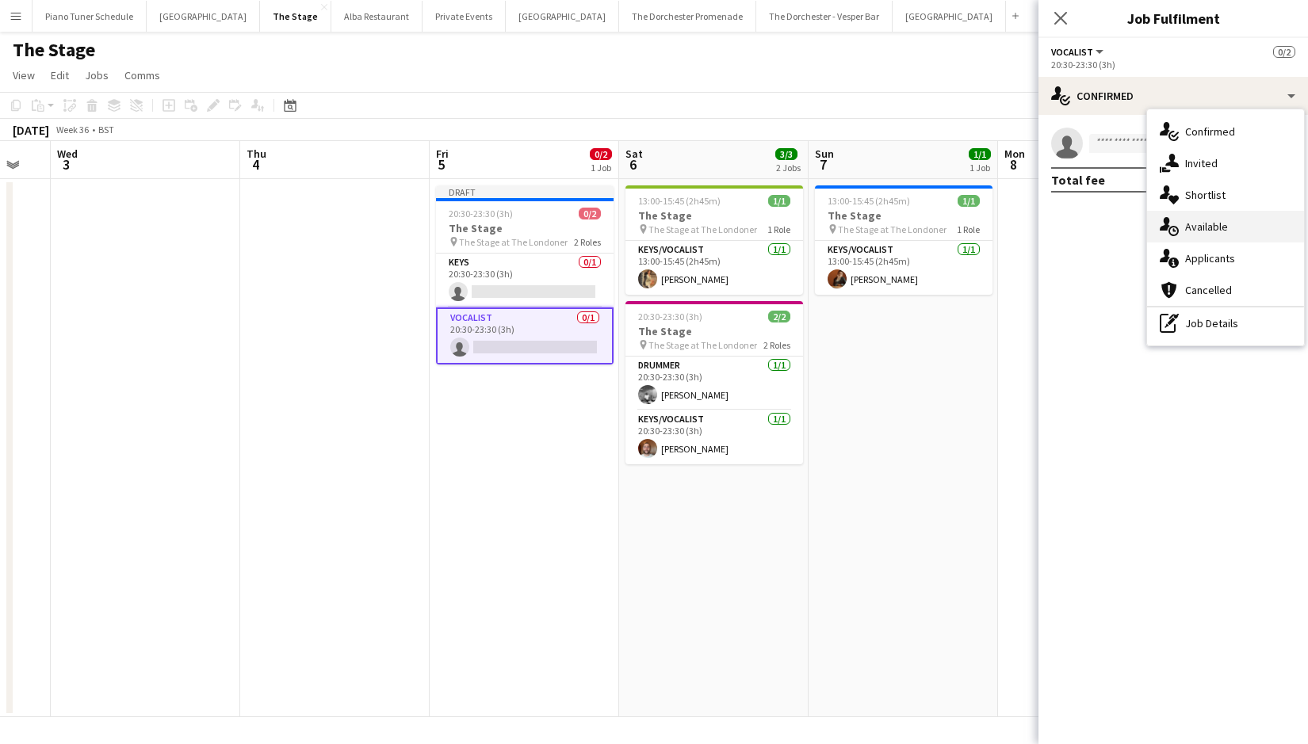
click at [1205, 223] on div "single-neutral-actions-upload Available" at bounding box center [1225, 227] width 157 height 32
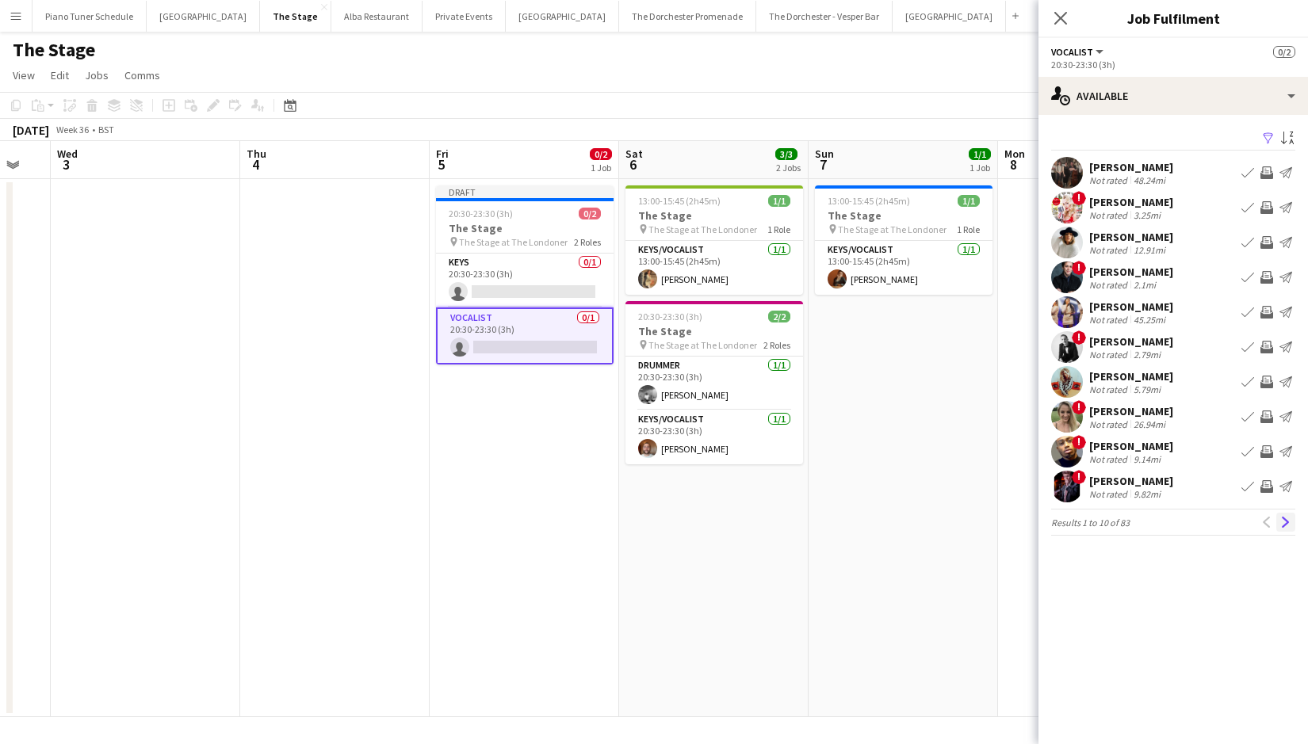
click at [1293, 518] on button "Next" at bounding box center [1285, 522] width 19 height 19
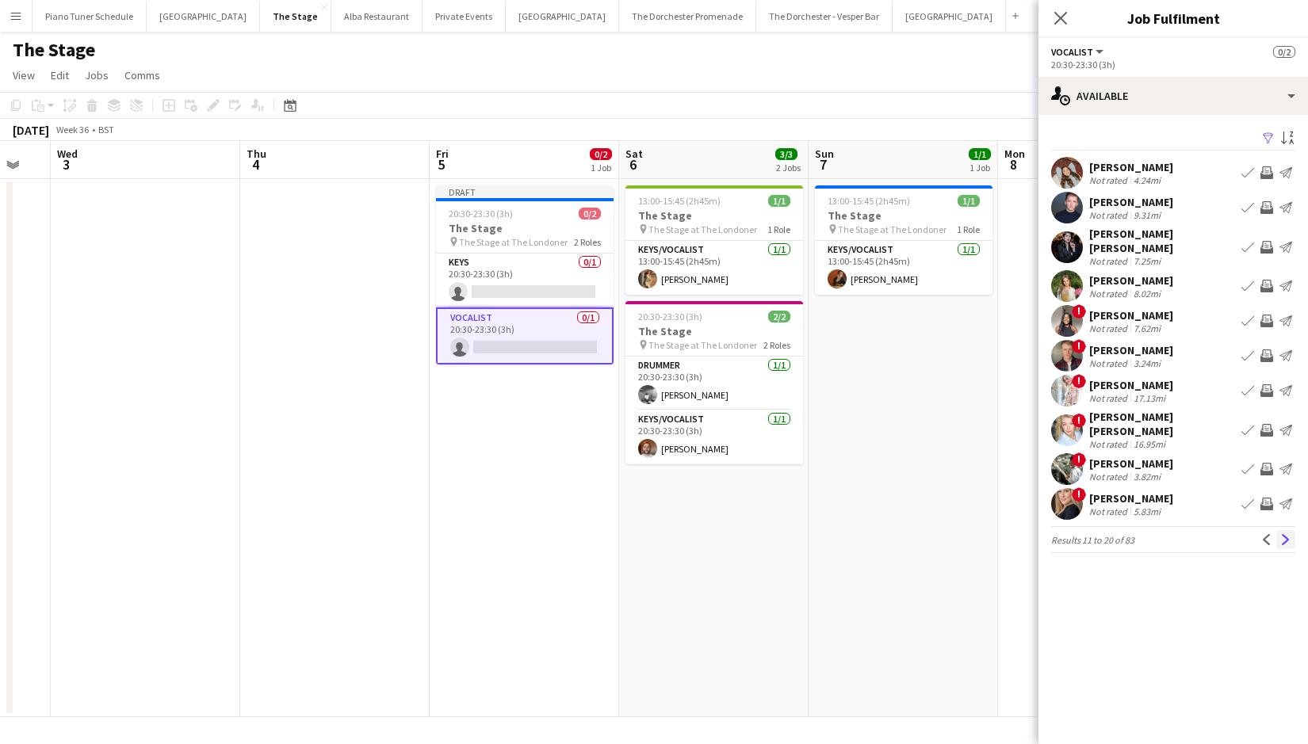
click at [1281, 534] on app-icon "Next" at bounding box center [1285, 539] width 11 height 11
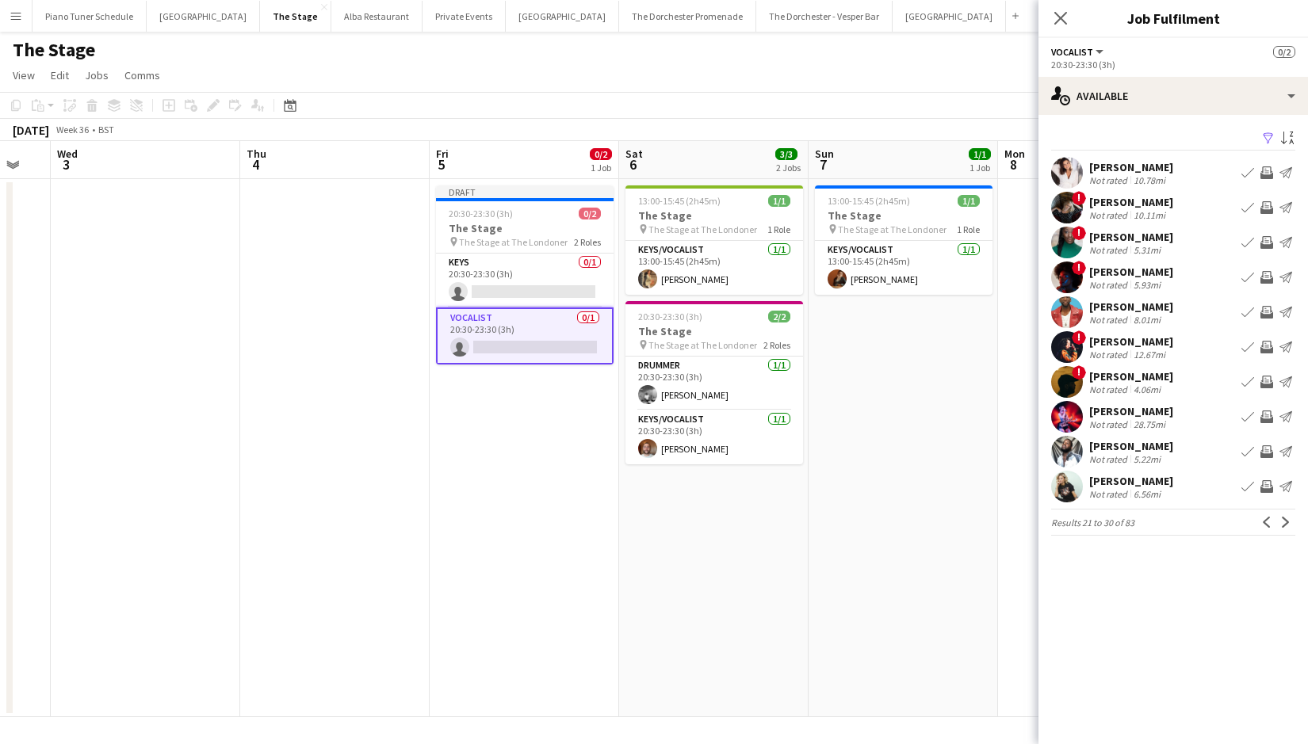
click at [1281, 520] on app-icon "Next" at bounding box center [1285, 522] width 11 height 11
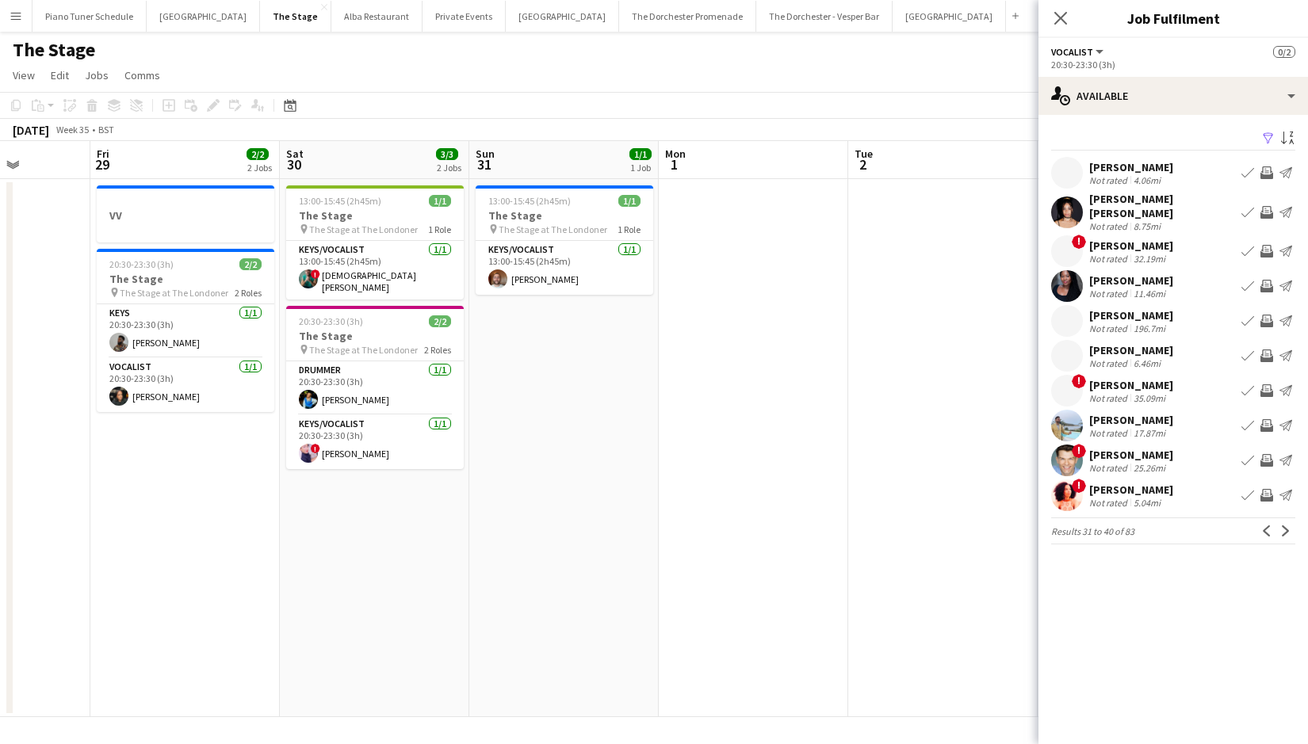
scroll to position [0, 469]
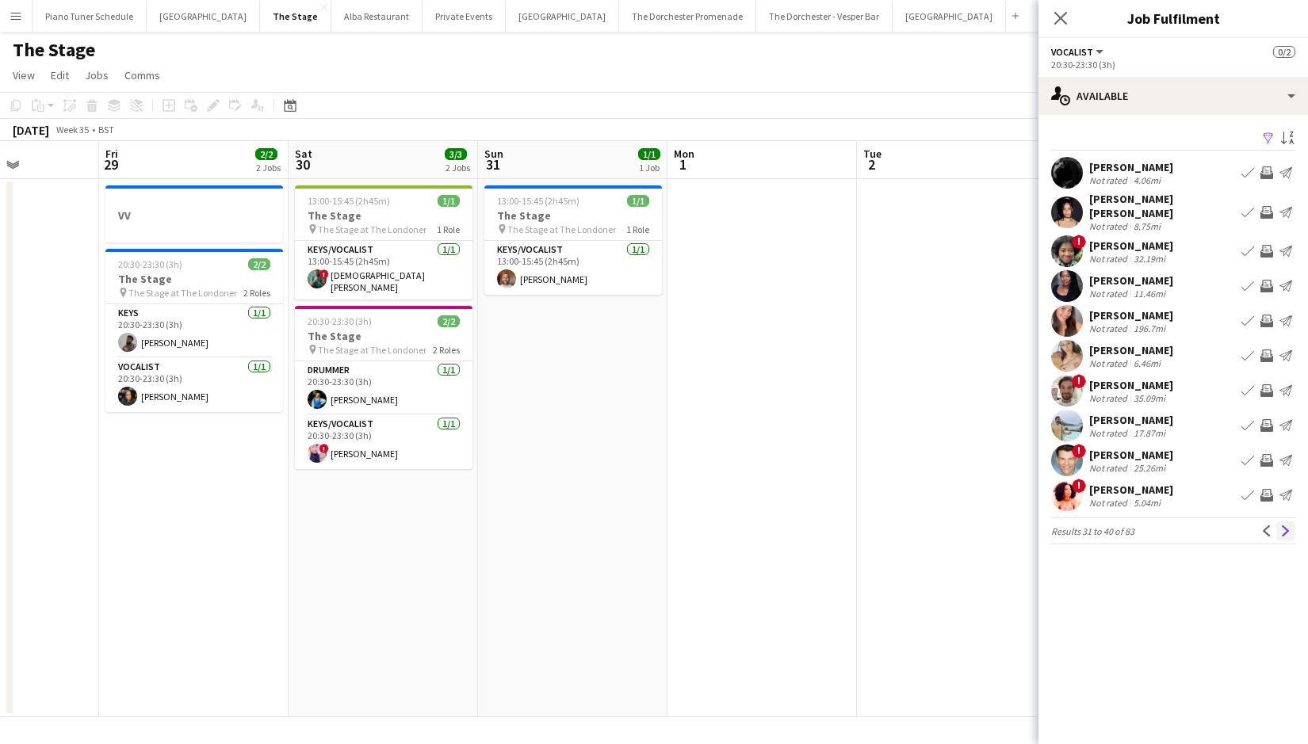
click at [1280, 525] on app-icon "Next" at bounding box center [1285, 530] width 11 height 11
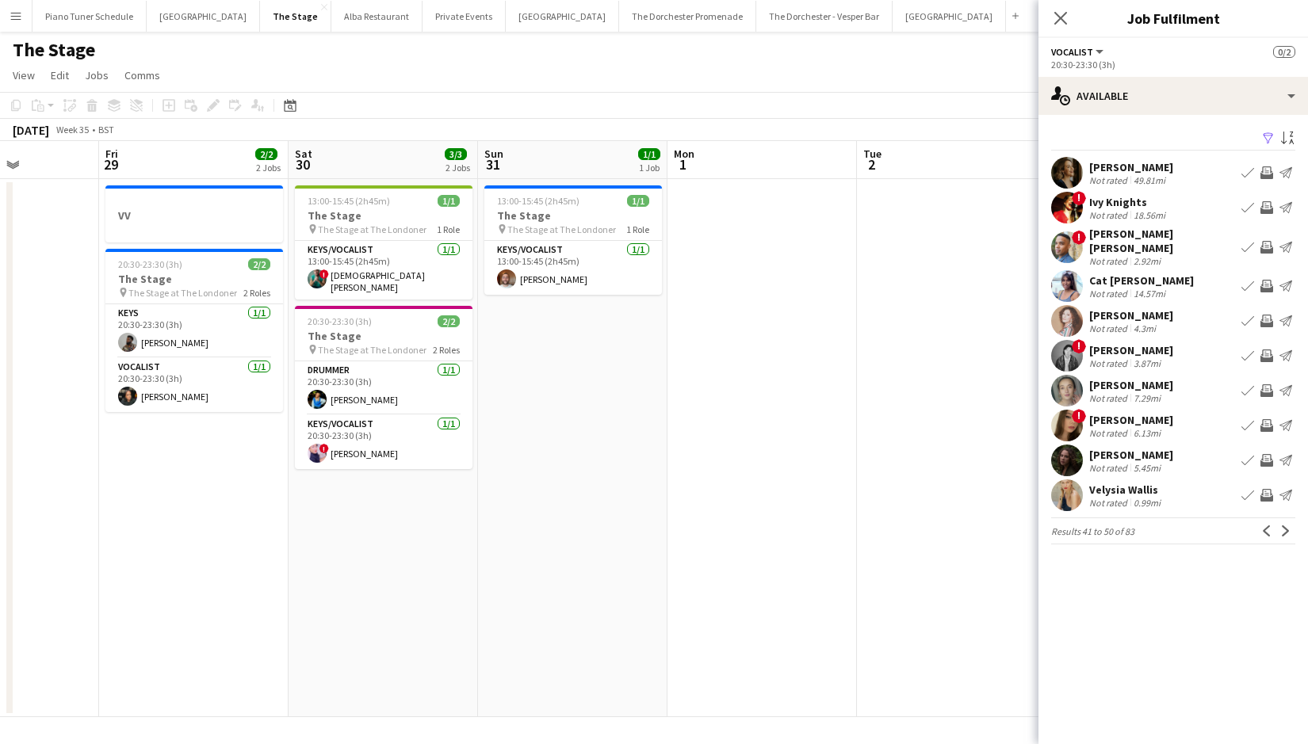
click at [1280, 525] on app-icon "Next" at bounding box center [1285, 530] width 11 height 11
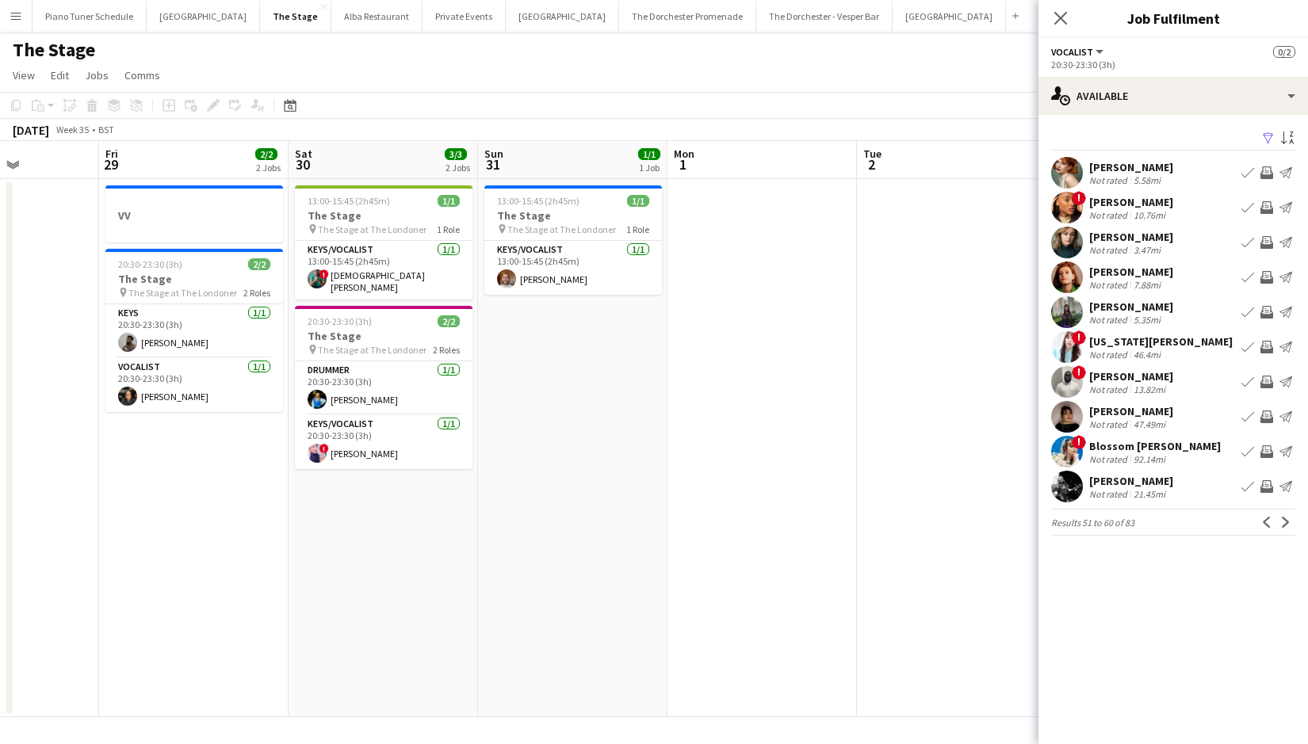
click at [1280, 522] on app-icon "Next" at bounding box center [1285, 522] width 11 height 11
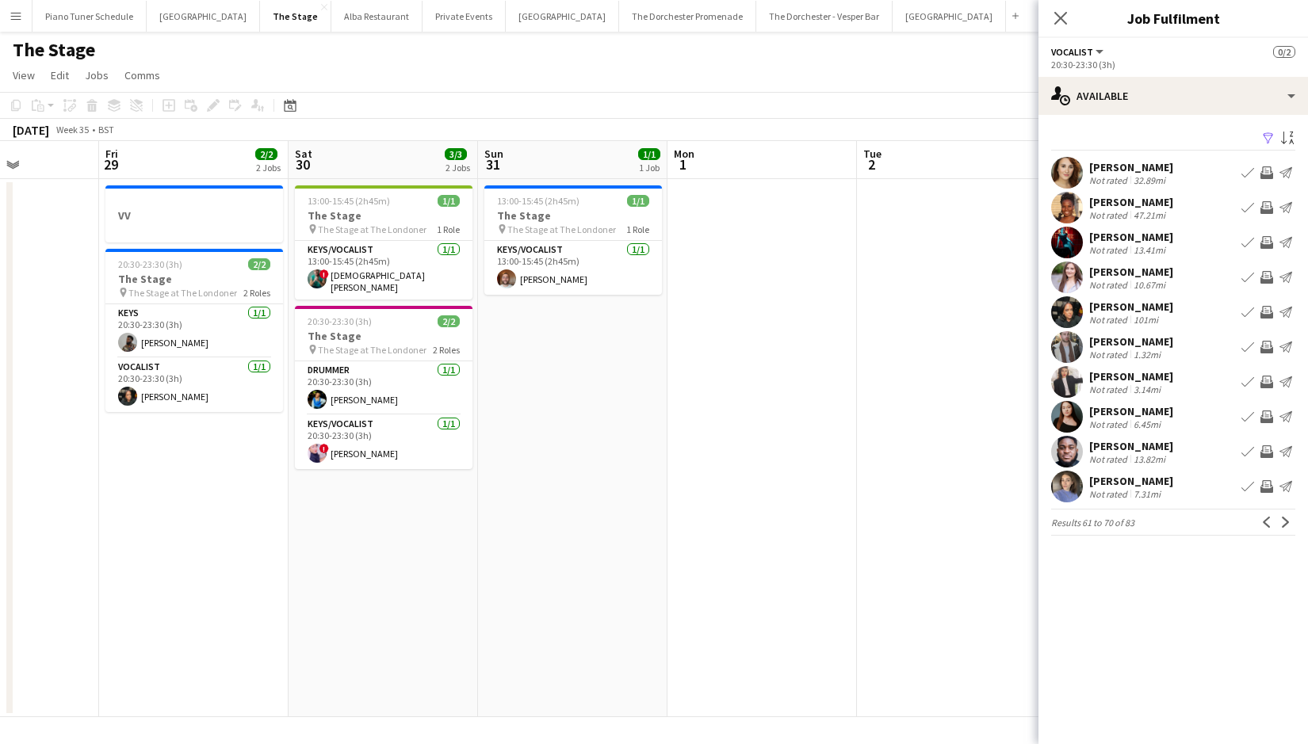
click at [1280, 522] on app-icon "Next" at bounding box center [1285, 522] width 11 height 11
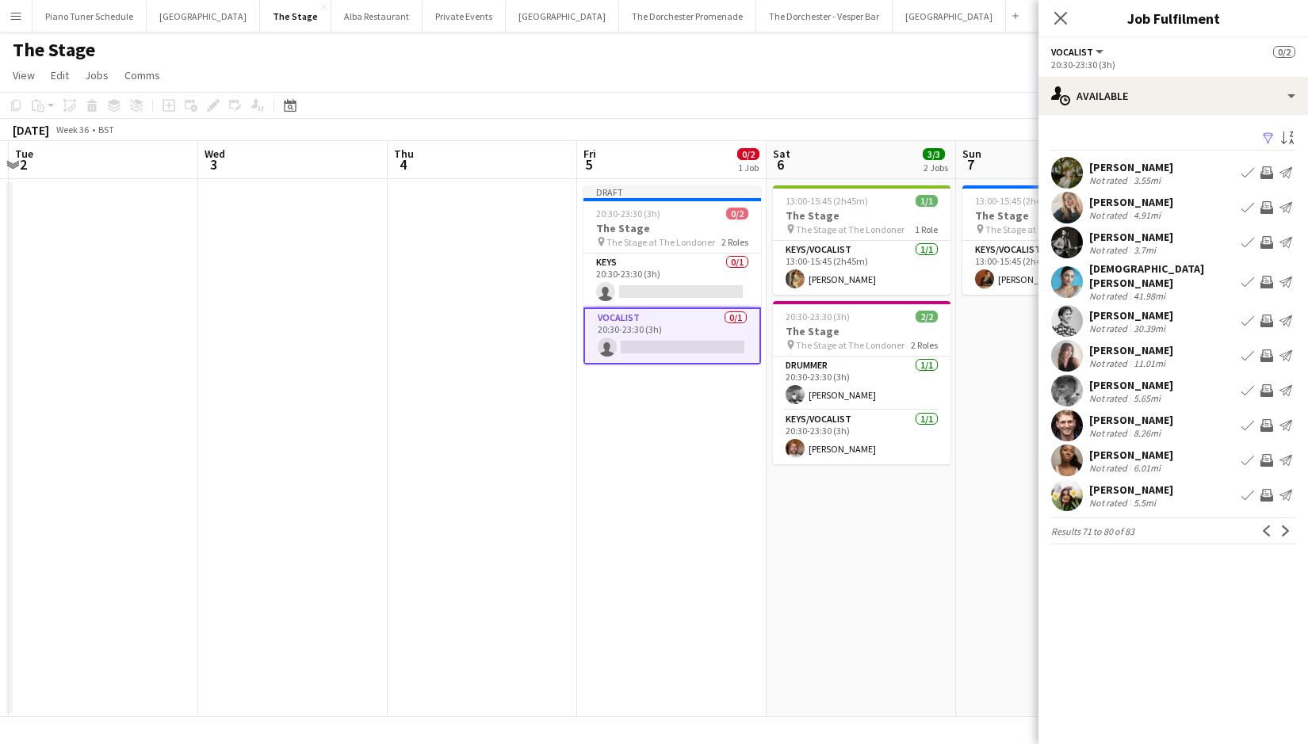
scroll to position [0, 560]
click at [677, 353] on app-card-role "Vocalist 0/1 20:30-23:30 (3h) single-neutral-actions" at bounding box center [671, 335] width 178 height 57
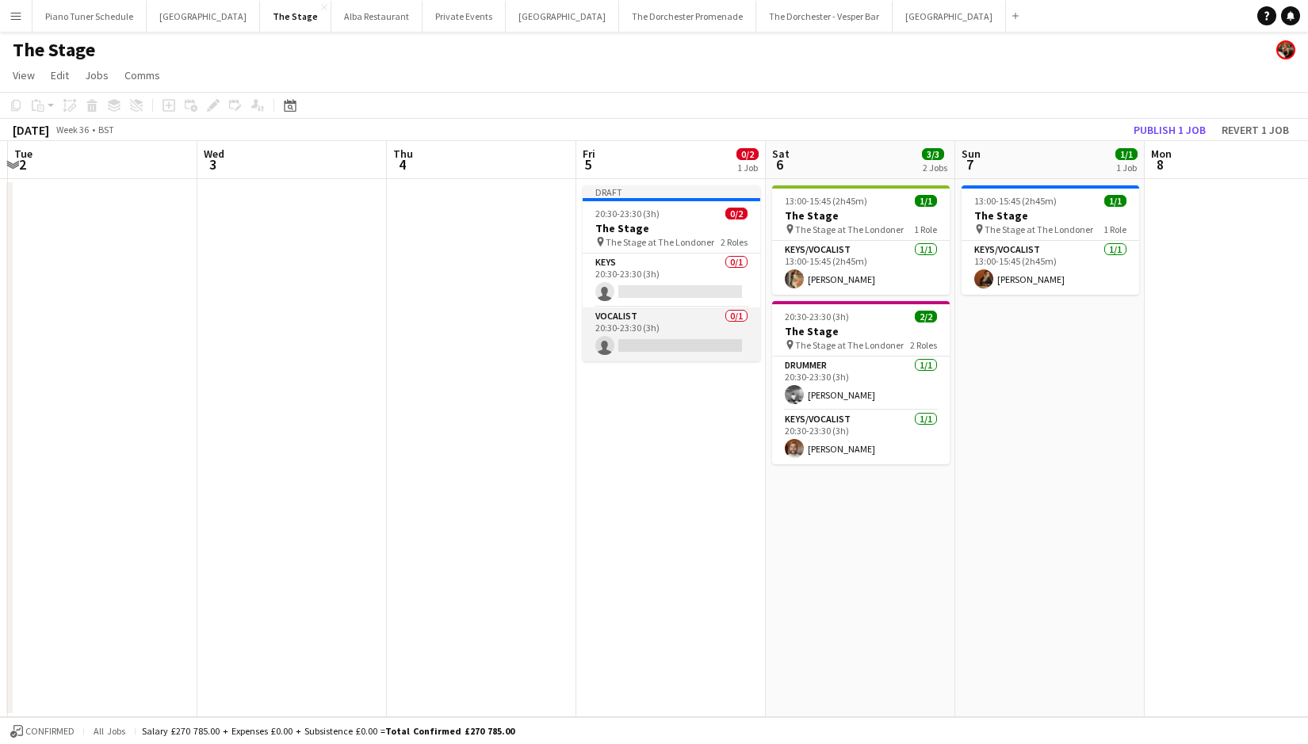
click at [679, 348] on app-card-role "Vocalist 0/1 20:30-23:30 (3h) single-neutral-actions" at bounding box center [671, 334] width 178 height 54
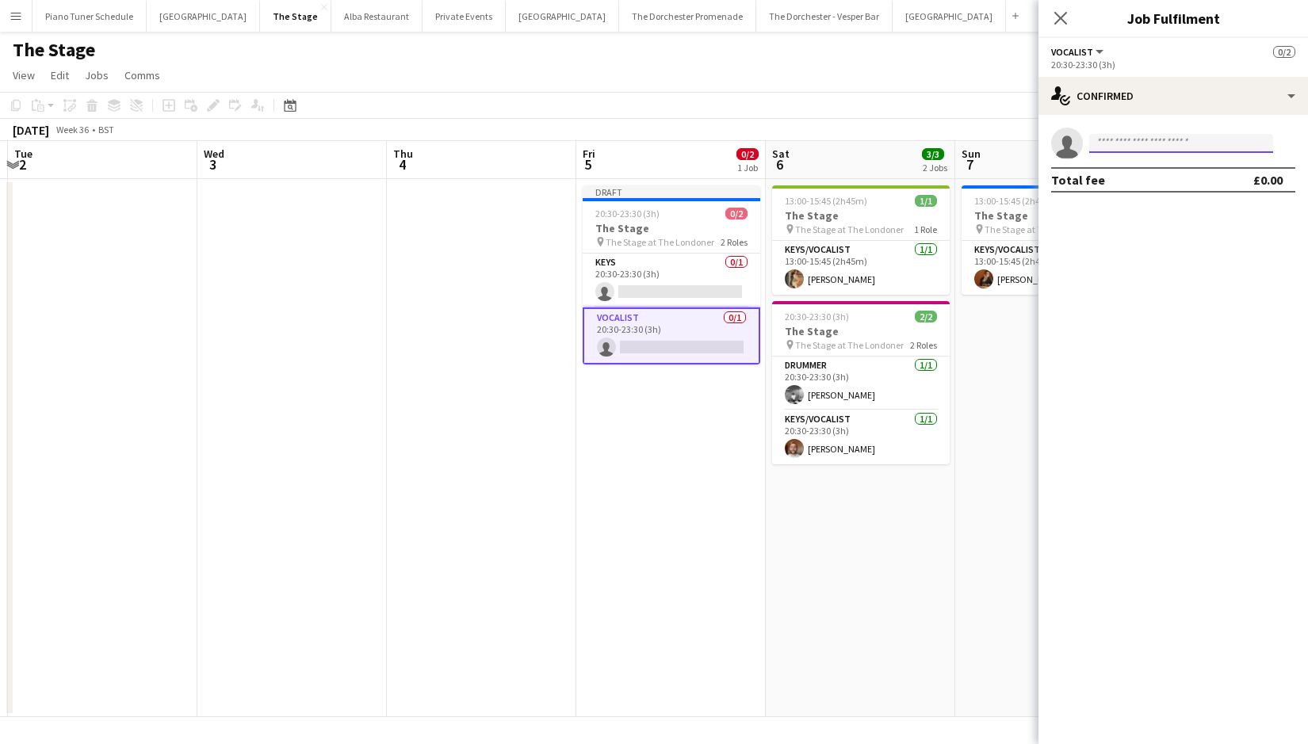
click at [1168, 145] on input at bounding box center [1181, 143] width 184 height 19
type input "*****"
click at [1171, 185] on span "[PHONE_NUMBER]" at bounding box center [1181, 191] width 158 height 13
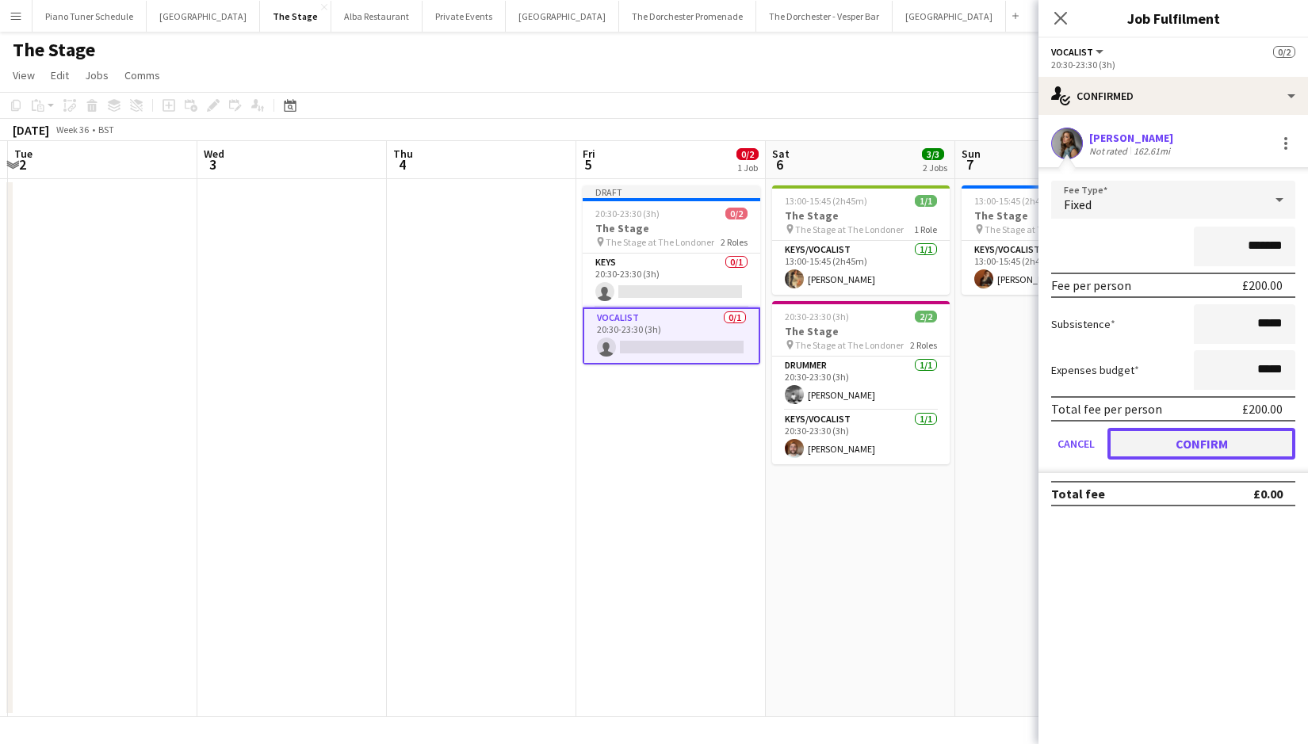
click at [1122, 447] on button "Confirm" at bounding box center [1201, 444] width 188 height 32
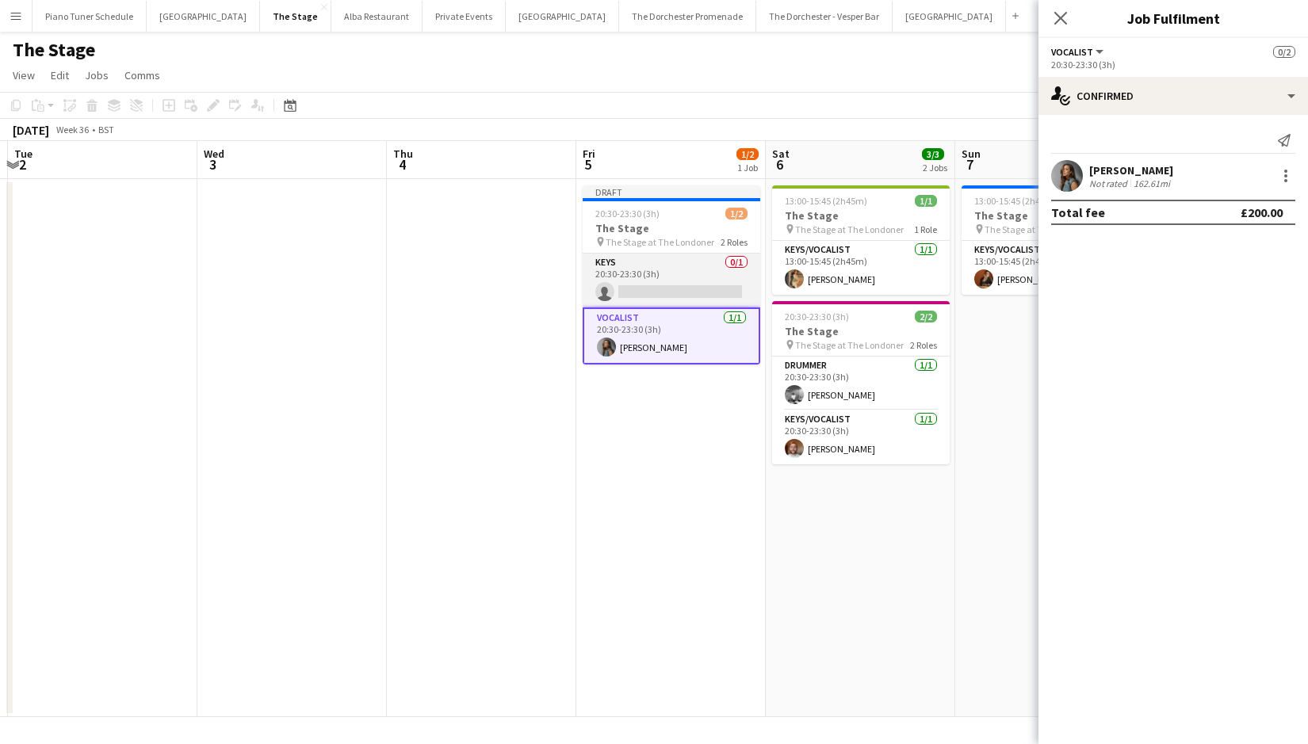
click at [681, 283] on app-card-role "Keys 0/1 20:30-23:30 (3h) single-neutral-actions" at bounding box center [671, 281] width 178 height 54
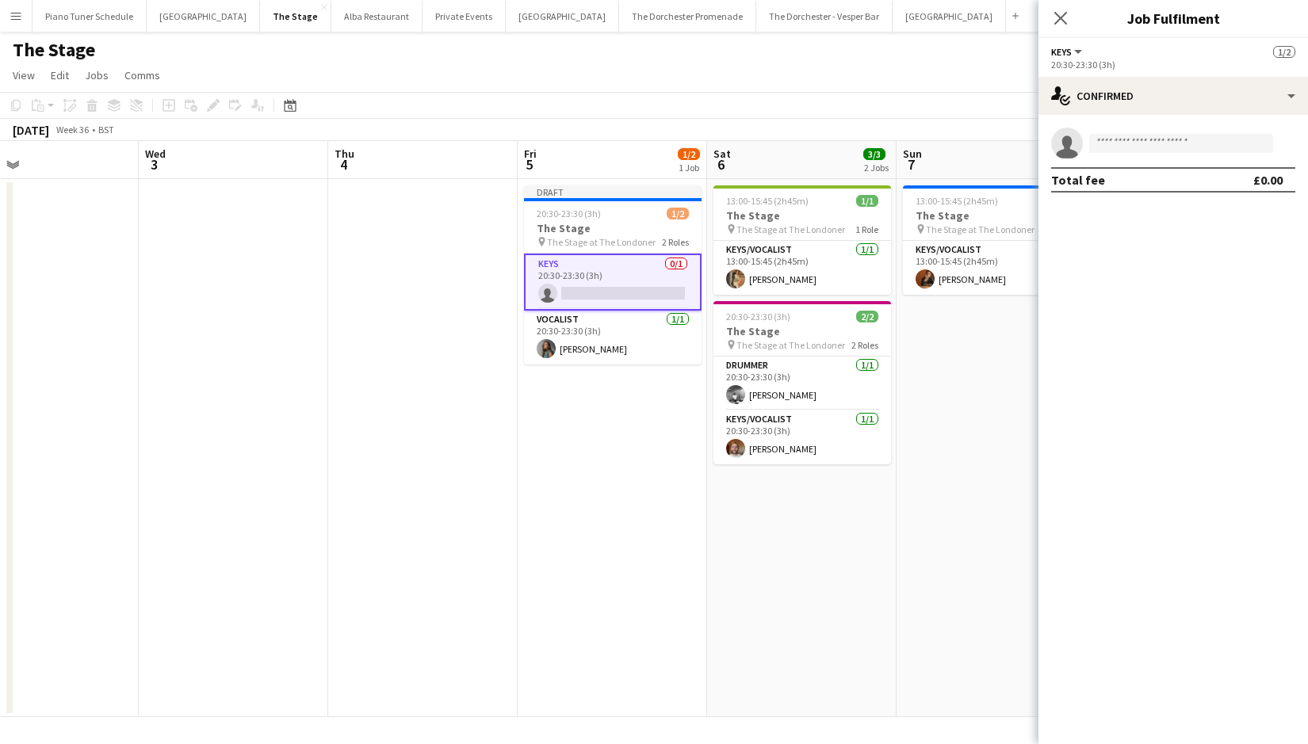
scroll to position [0, 474]
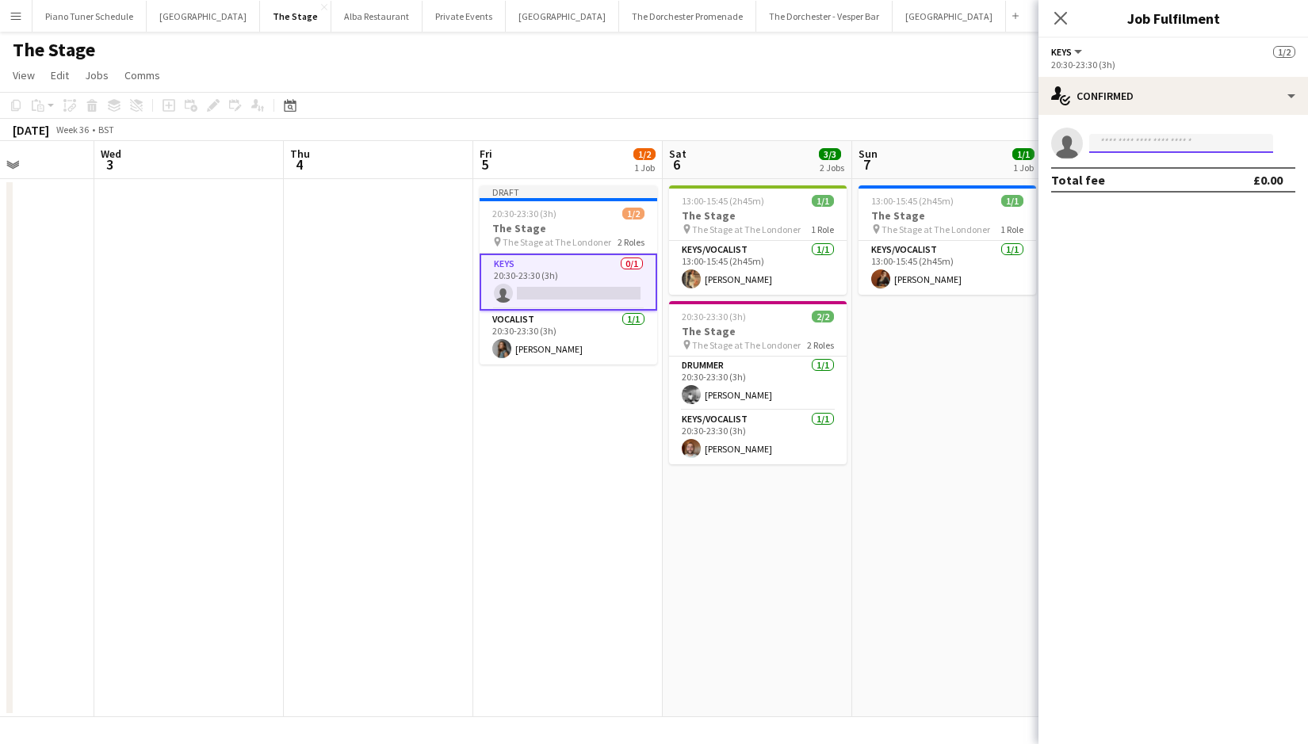
click at [1152, 146] on input at bounding box center [1181, 143] width 184 height 19
type input "*****"
click at [1155, 183] on span "[PERSON_NAME][EMAIL_ADDRESS][PERSON_NAME][DOMAIN_NAME]" at bounding box center [1181, 179] width 158 height 13
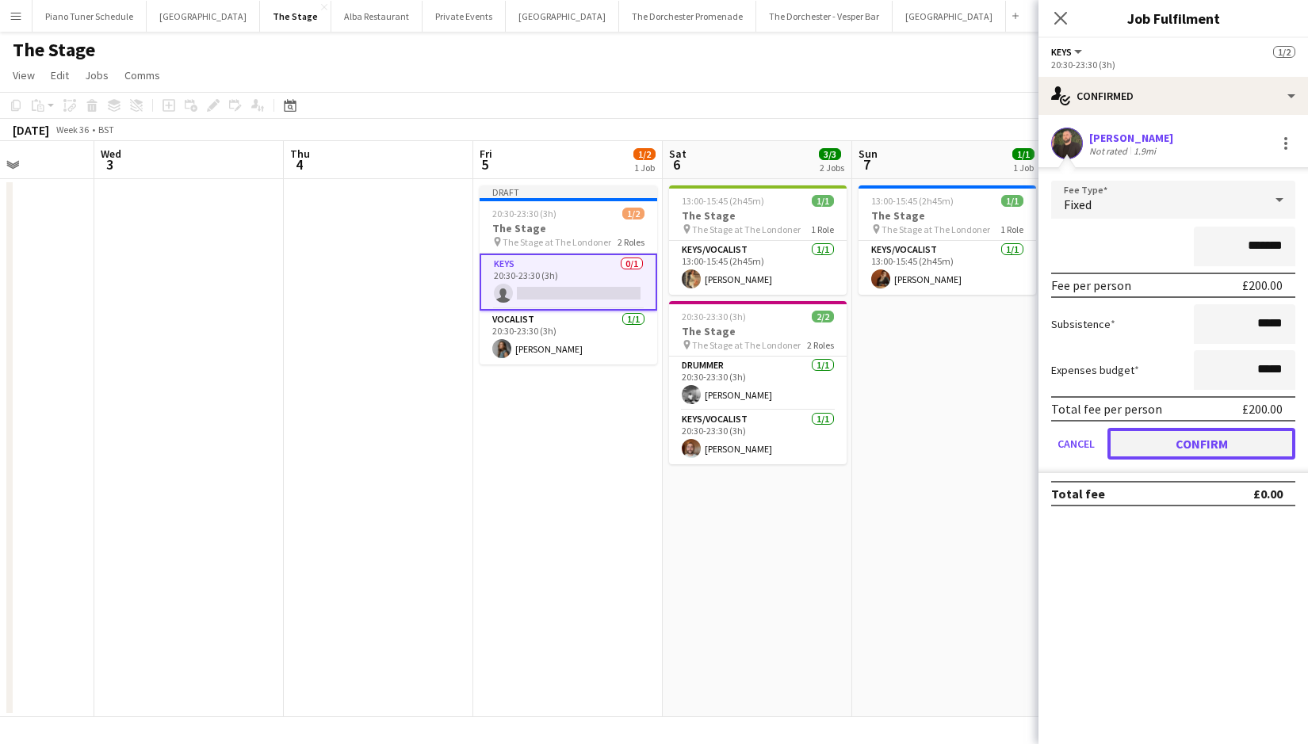
click at [1143, 440] on button "Confirm" at bounding box center [1201, 444] width 188 height 32
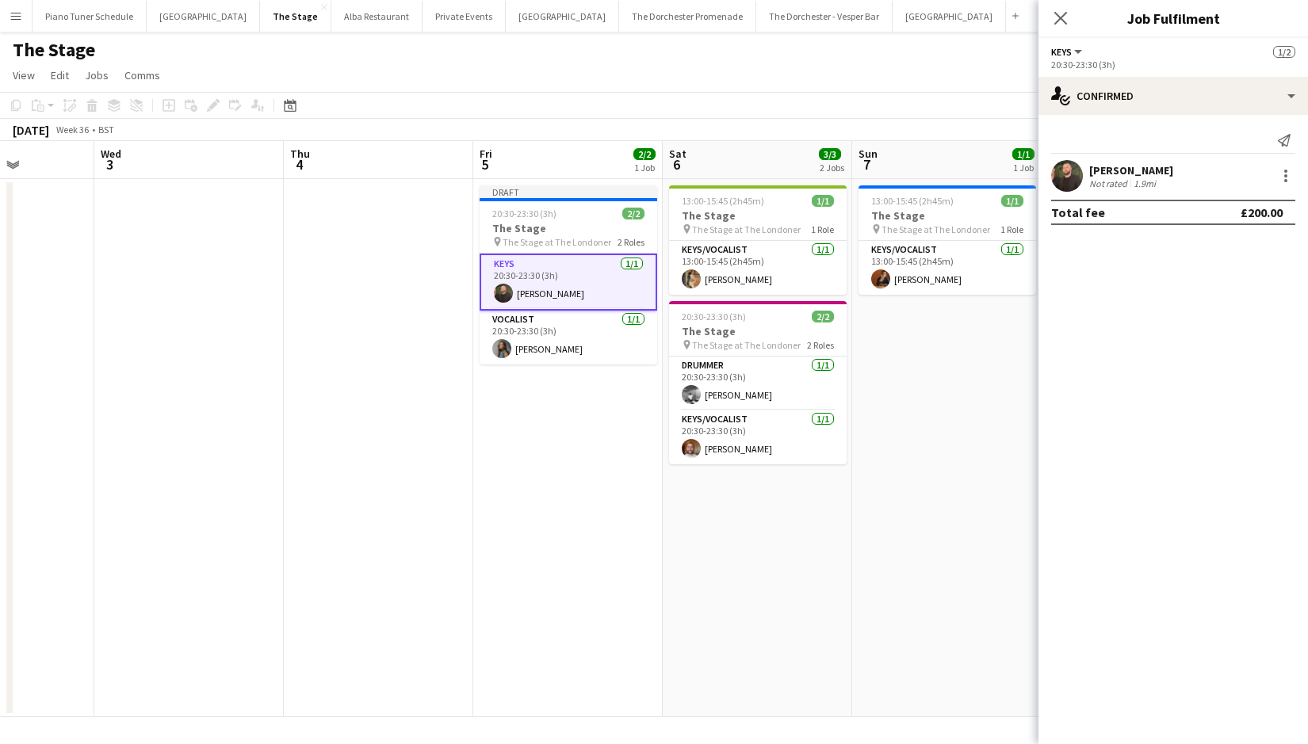
click at [427, 497] on app-date-cell at bounding box center [378, 448] width 189 height 538
